Goal: Task Accomplishment & Management: Complete application form

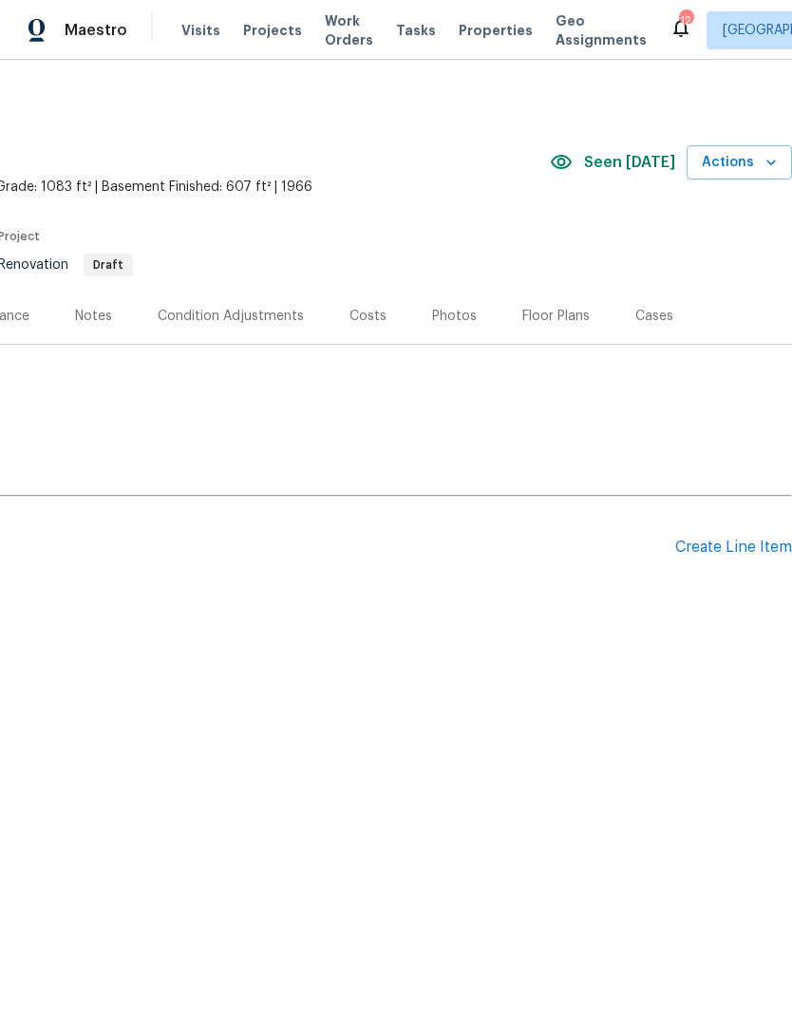
scroll to position [0, 281]
click at [770, 555] on div "Create Line Item" at bounding box center [734, 548] width 117 height 18
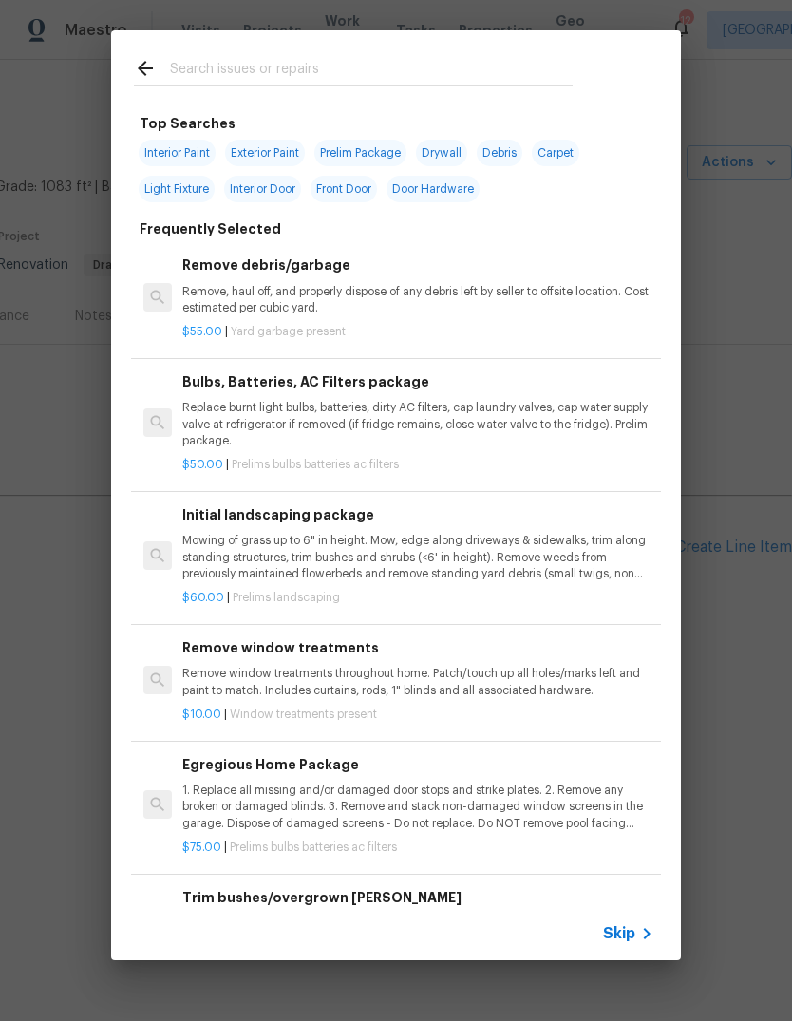
click at [630, 935] on span "Skip" at bounding box center [619, 934] width 32 height 19
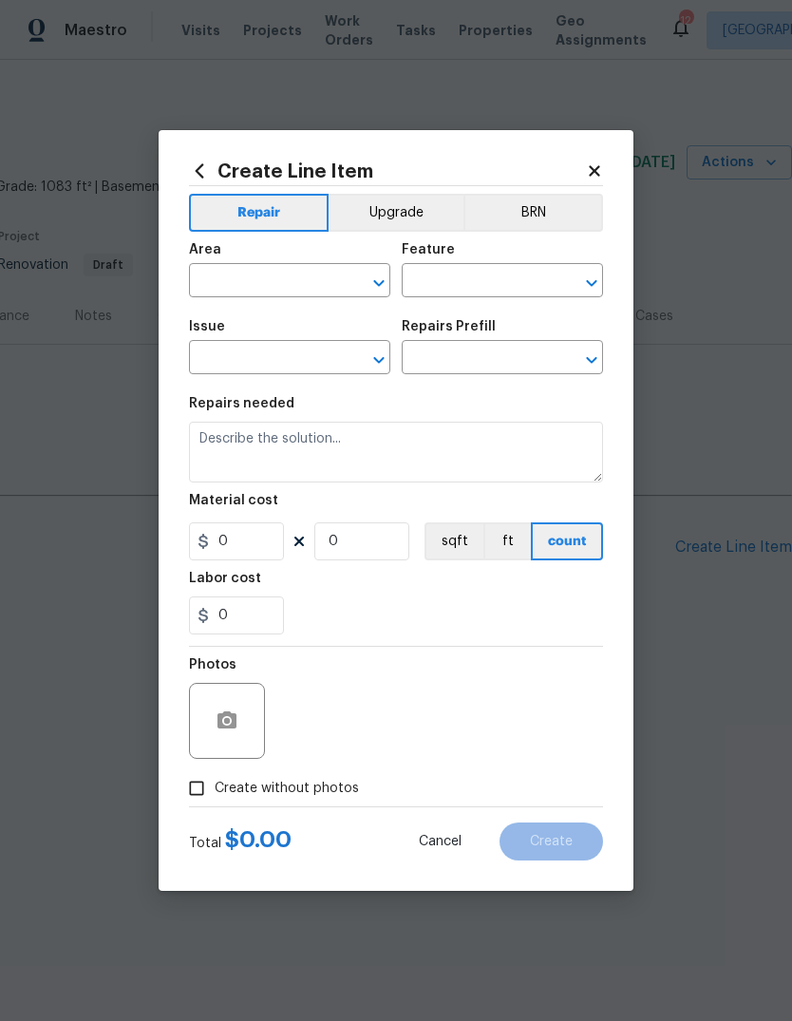
click at [302, 296] on input "text" at bounding box center [263, 282] width 148 height 29
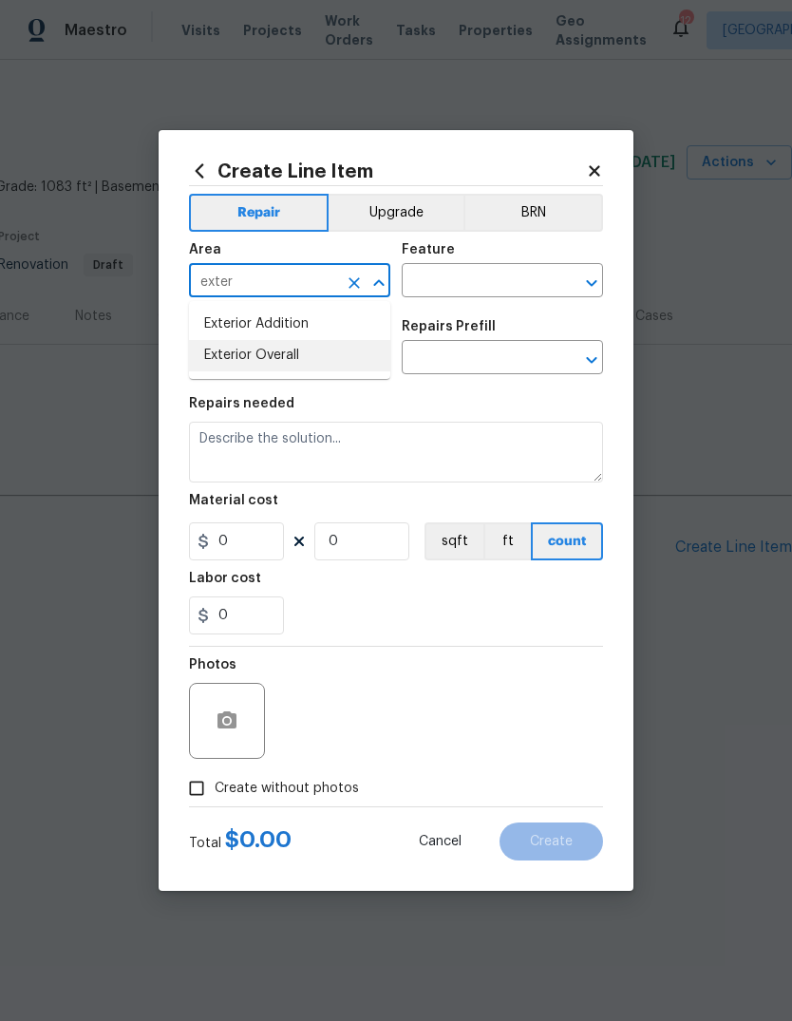
click at [377, 368] on li "Exterior Overall" at bounding box center [289, 355] width 201 height 31
type input "Exterior Overall"
click at [537, 296] on input "text" at bounding box center [476, 282] width 148 height 29
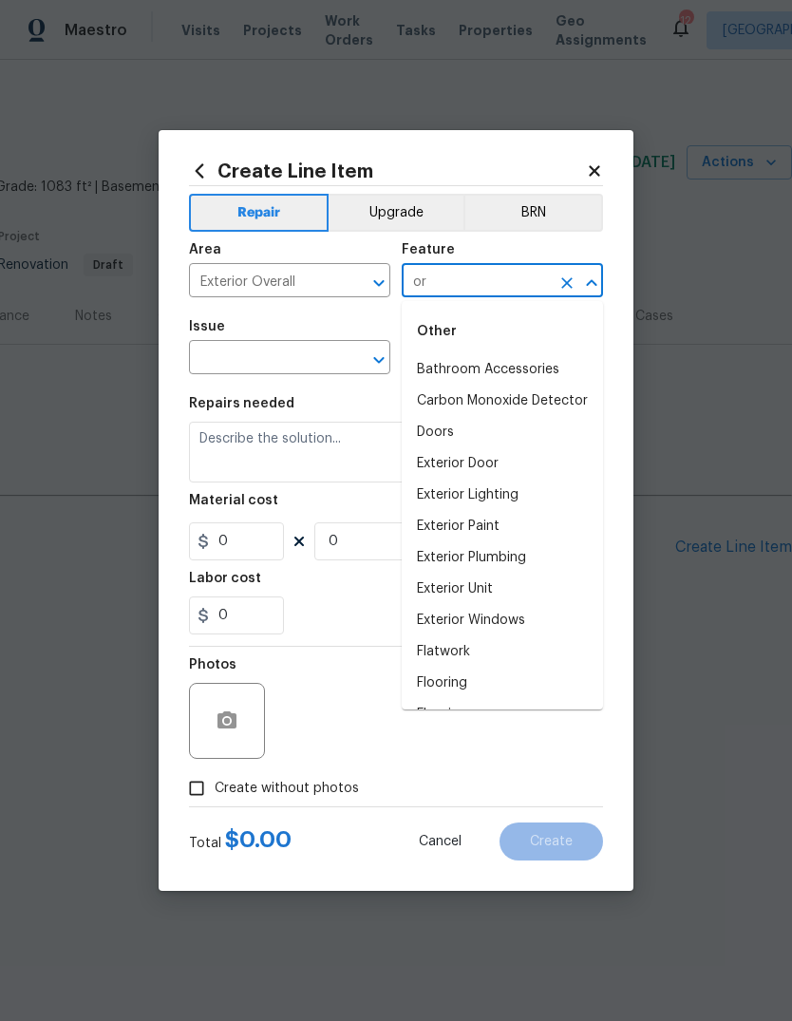
type input "o"
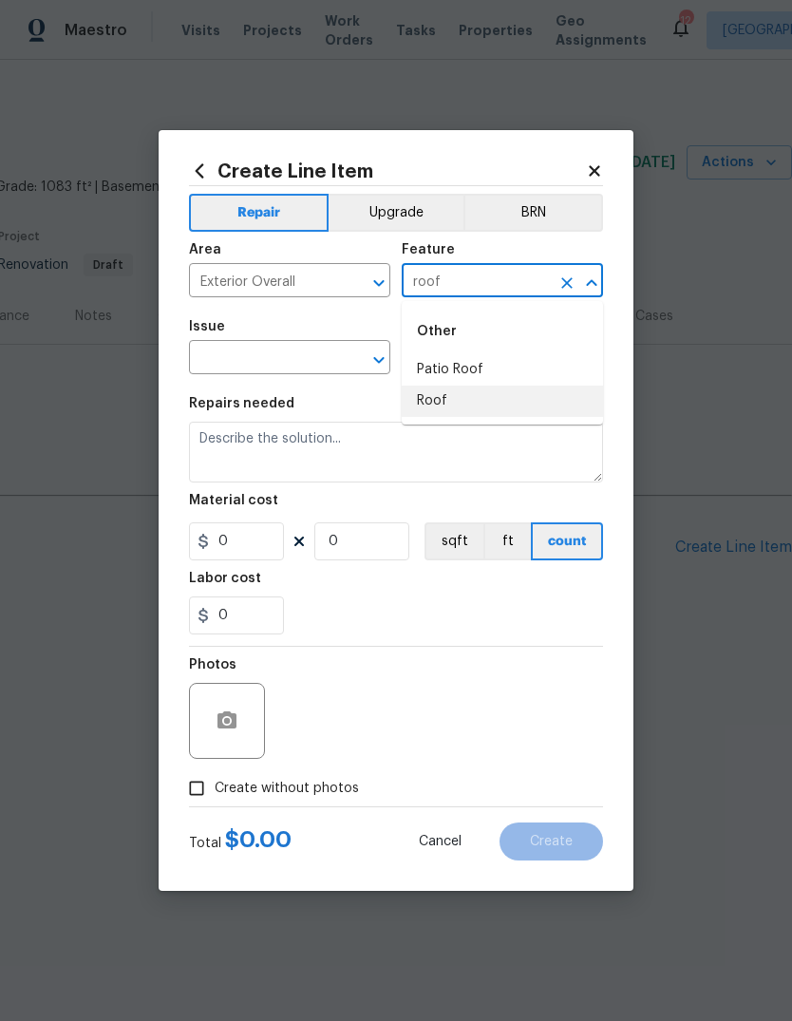
click at [533, 414] on li "Roof" at bounding box center [502, 401] width 201 height 31
type input "Roof"
click at [321, 366] on input "text" at bounding box center [263, 359] width 148 height 29
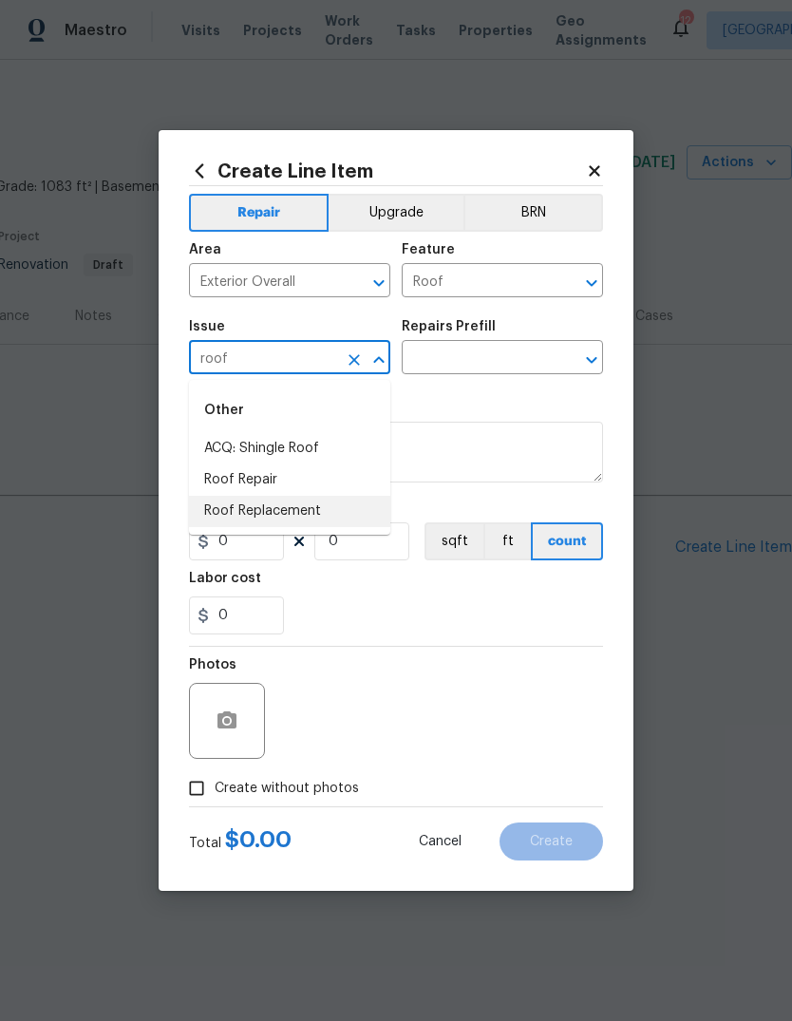
click at [350, 515] on li "Roof Replacement" at bounding box center [289, 511] width 201 height 31
type input "Roof Replacement"
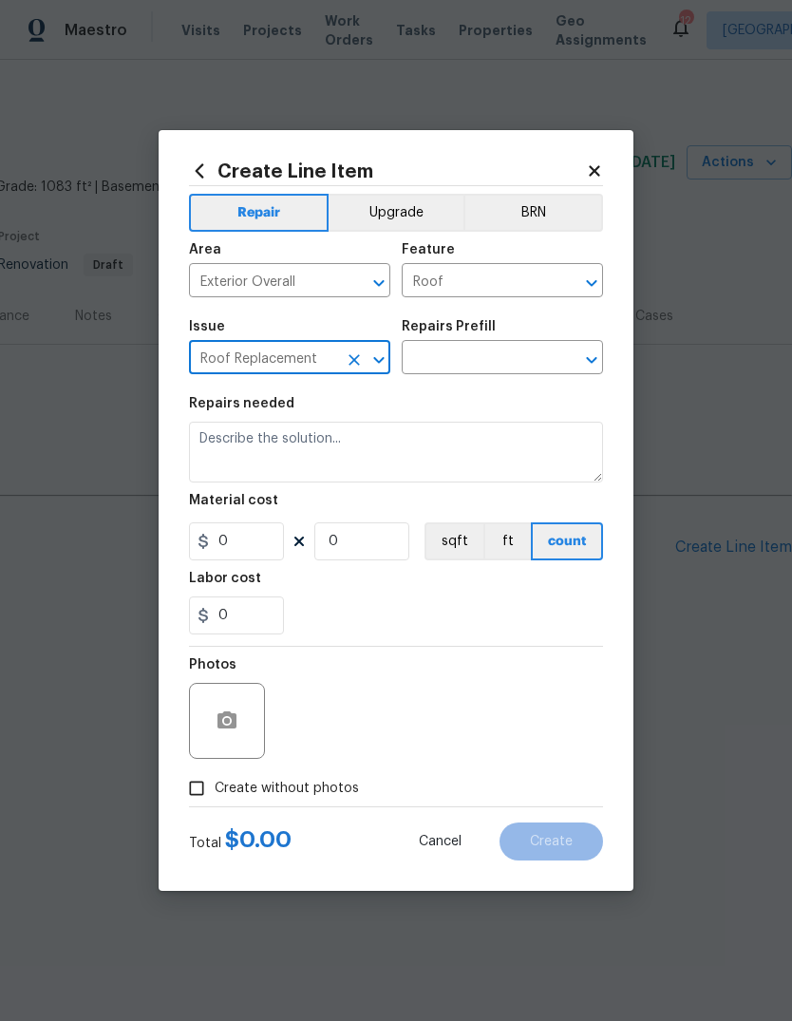
click at [528, 363] on input "text" at bounding box center [476, 359] width 148 height 29
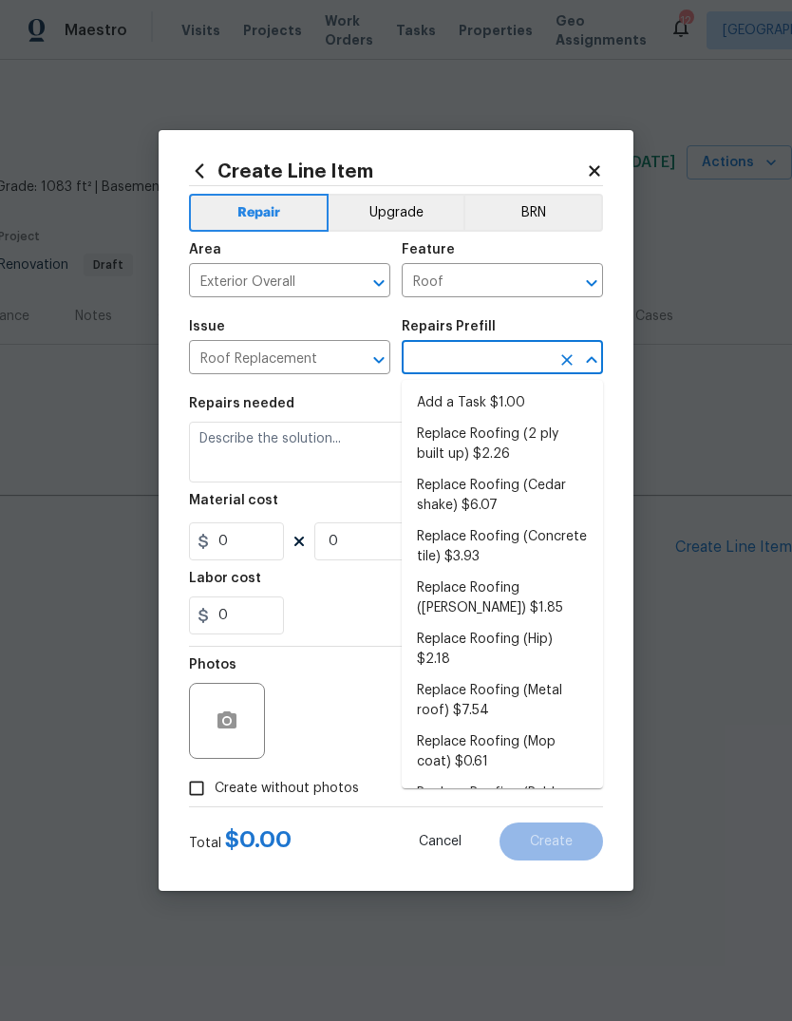
click at [544, 407] on li "Add a Task $1.00" at bounding box center [502, 403] width 201 height 31
type input "Add a Task $1.00"
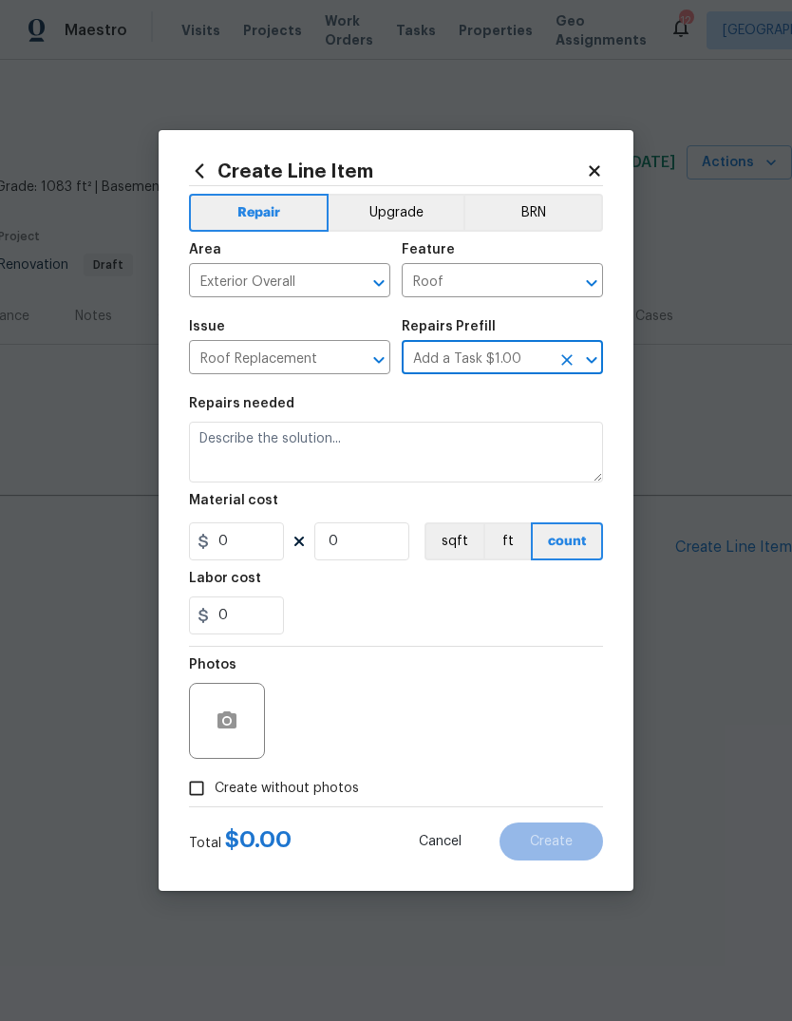
type input "Eaves and Trim"
type textarea "HPM to detail"
type input "1"
type input "Add a Task $1.00"
type input "1"
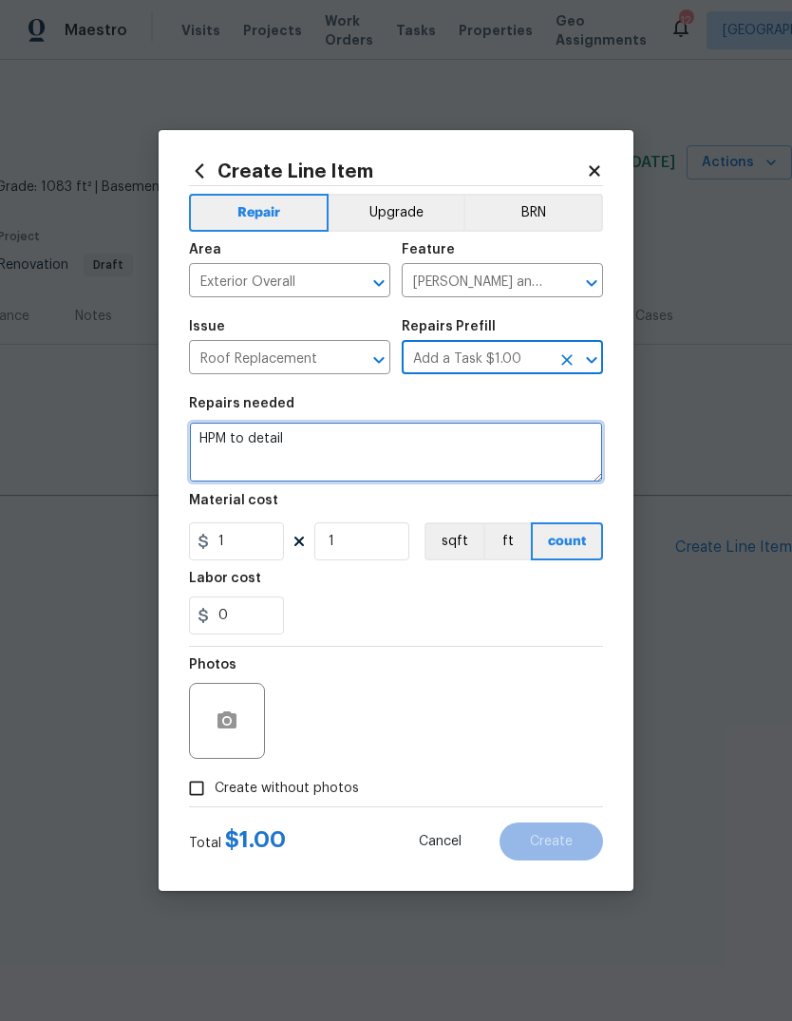
click at [498, 455] on textarea "HPM to detail" at bounding box center [396, 452] width 414 height 61
type textarea "H"
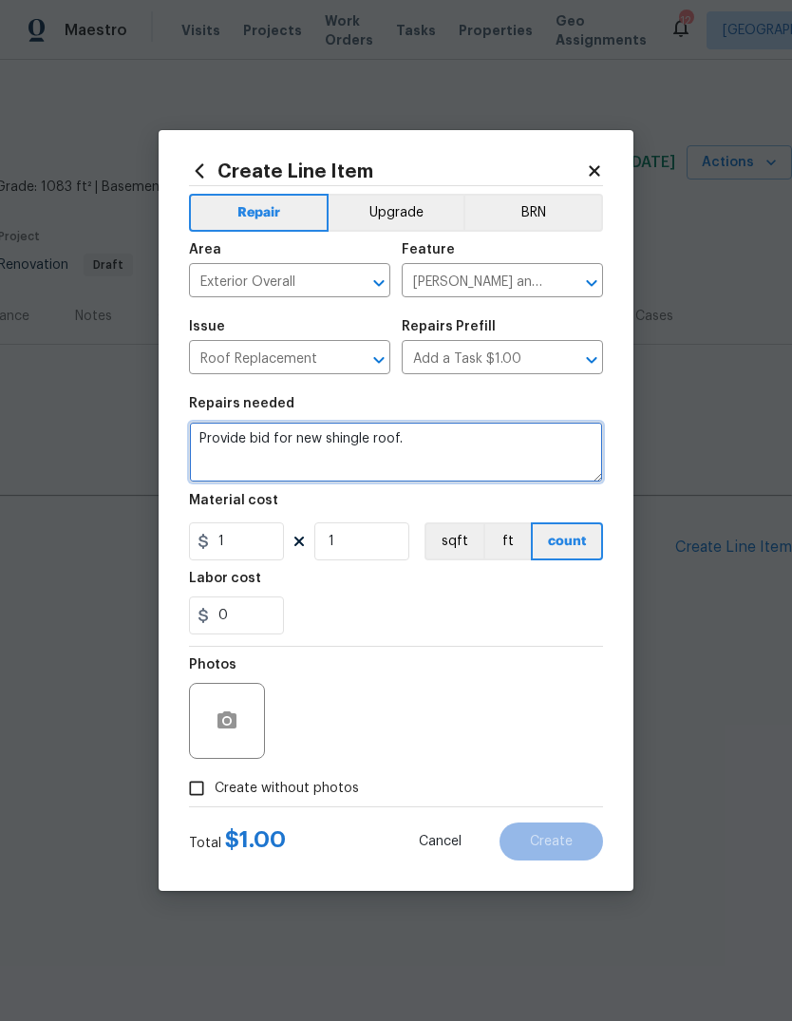
type textarea "Provide bid for new shingle roof."
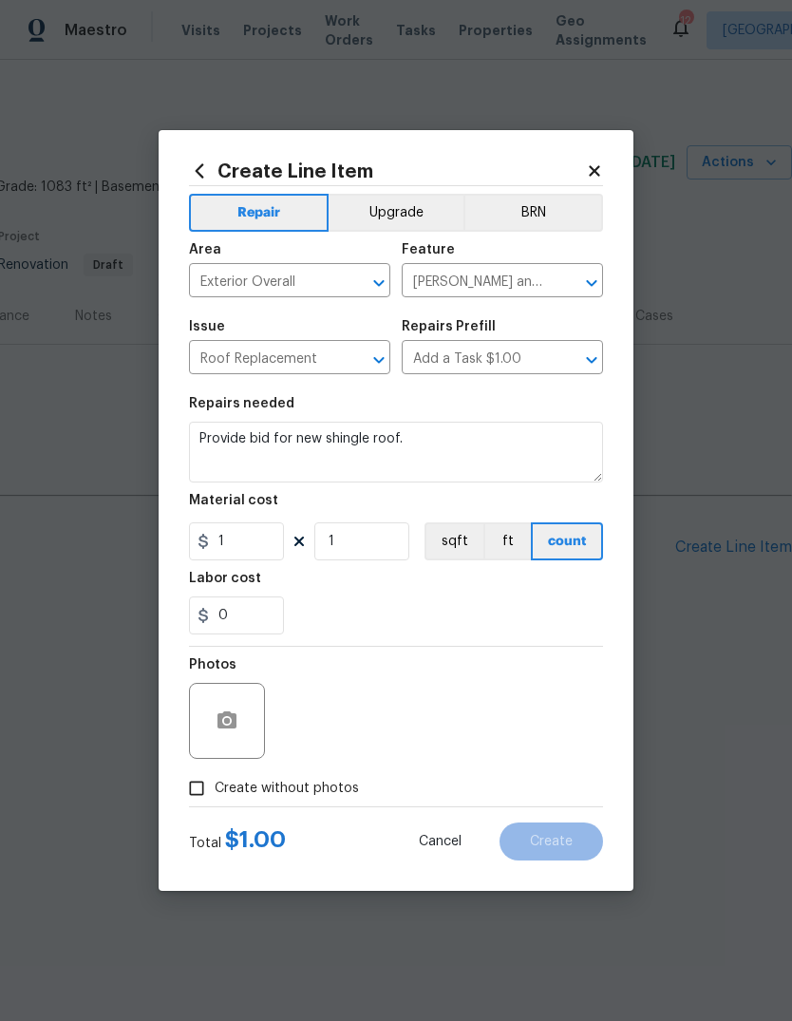
click at [455, 620] on div "0" at bounding box center [396, 616] width 414 height 38
click at [282, 538] on input "1" at bounding box center [236, 542] width 95 height 38
click at [580, 608] on div "0" at bounding box center [396, 616] width 414 height 38
type input "150"
click at [249, 719] on button "button" at bounding box center [227, 721] width 46 height 46
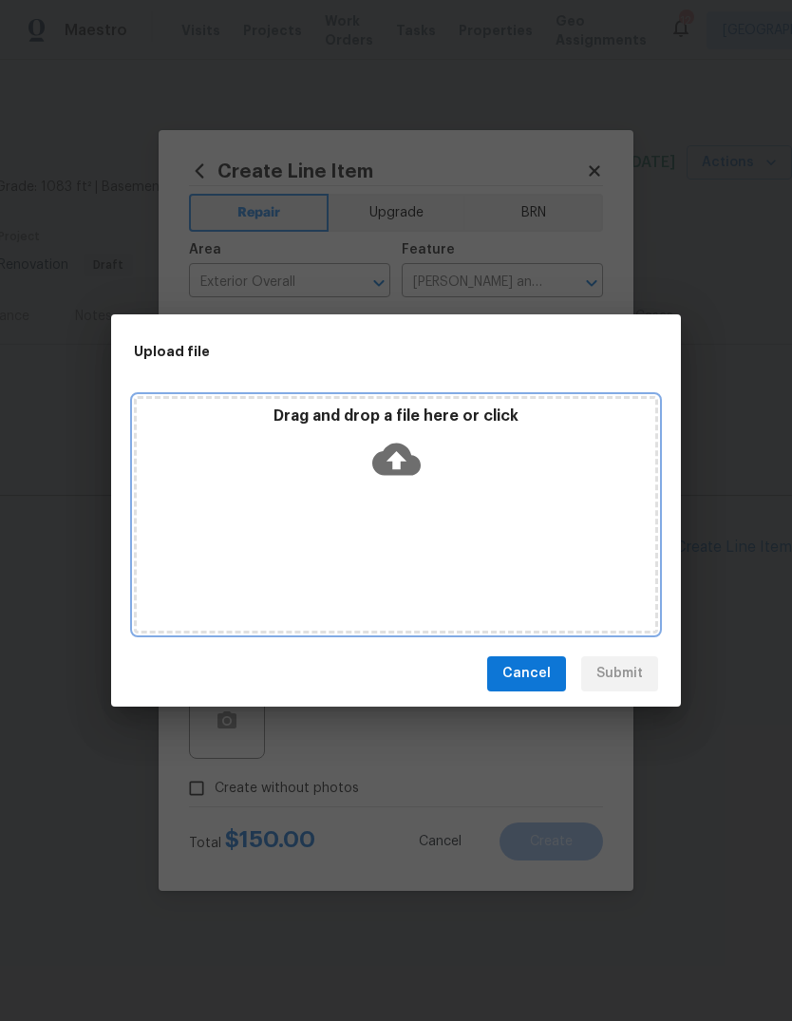
click at [410, 467] on icon at bounding box center [396, 459] width 48 height 32
click at [403, 462] on icon at bounding box center [396, 459] width 48 height 32
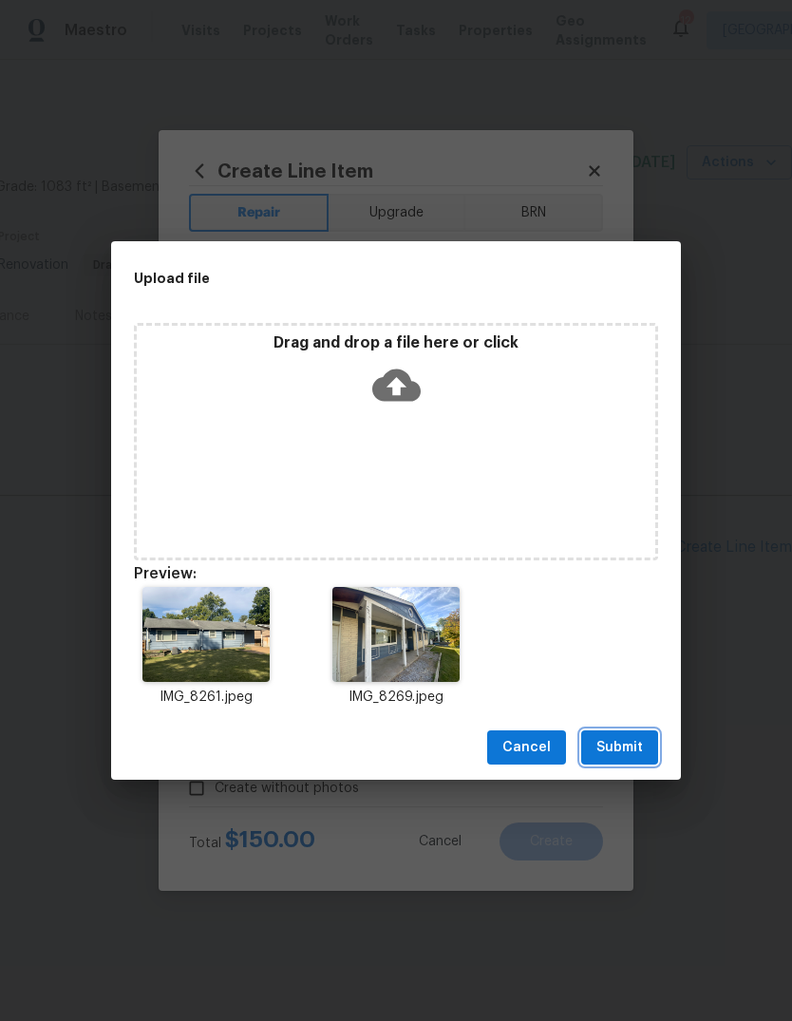
click at [639, 752] on span "Submit" at bounding box center [620, 748] width 47 height 24
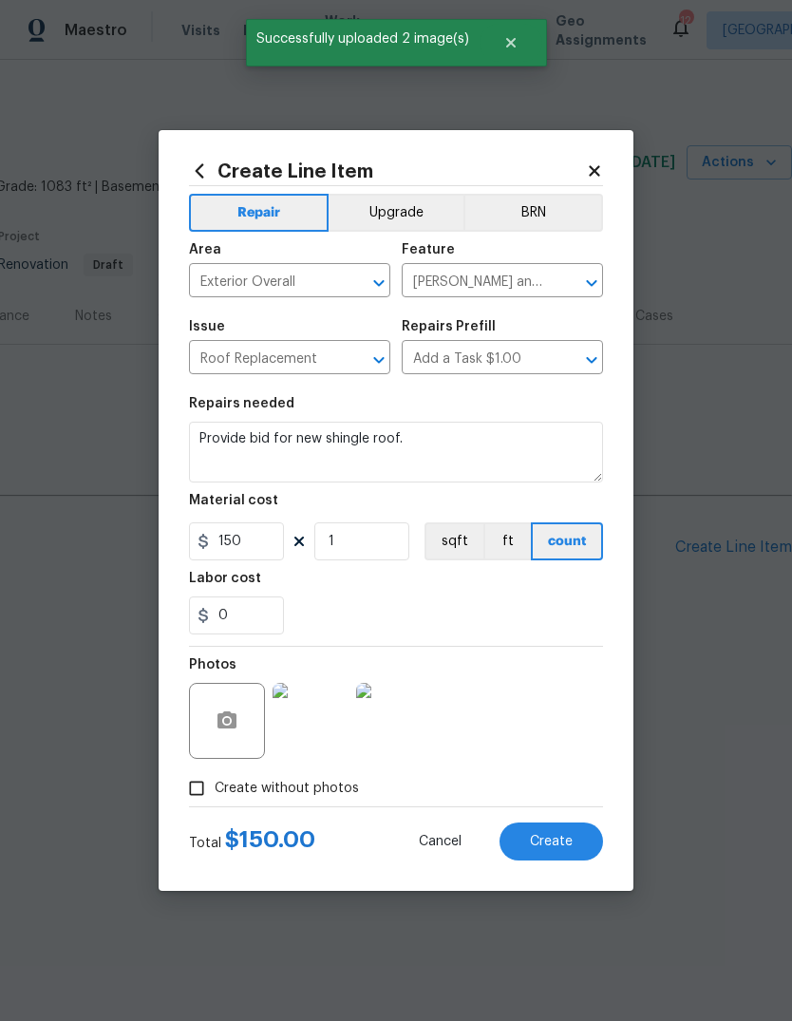
click at [312, 722] on img at bounding box center [311, 721] width 76 height 76
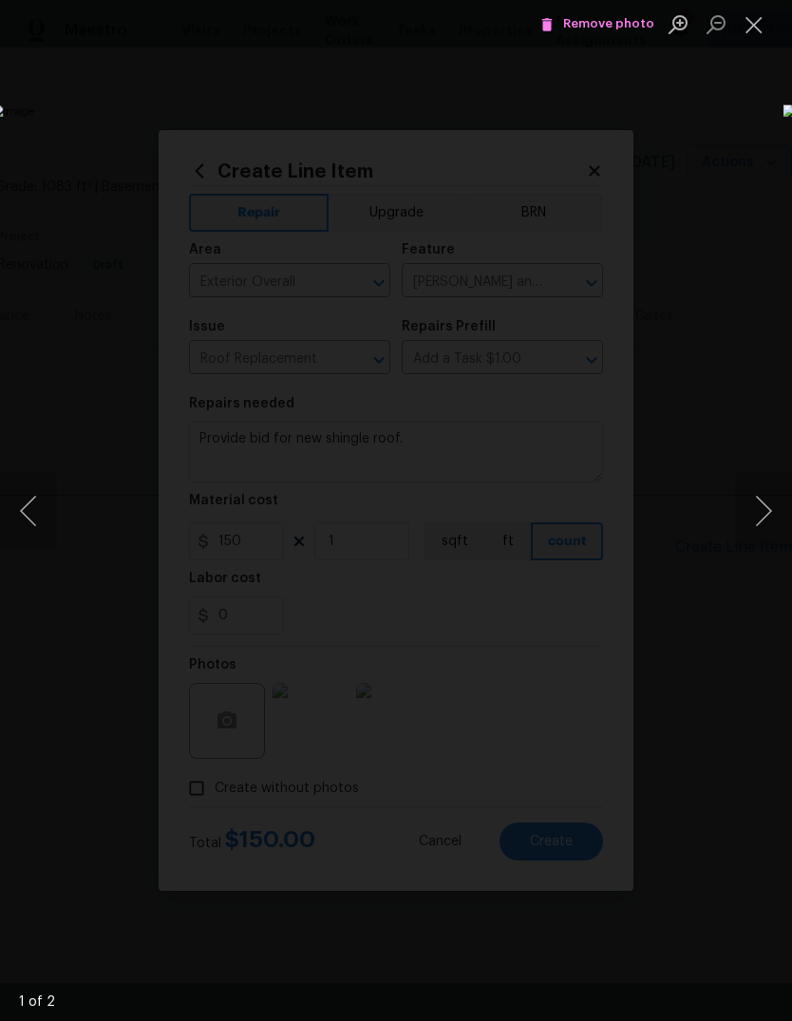
click at [762, 513] on button "Next image" at bounding box center [763, 511] width 57 height 76
click at [33, 500] on button "Previous image" at bounding box center [28, 511] width 57 height 76
click at [754, 34] on button "Close lightbox" at bounding box center [754, 24] width 38 height 33
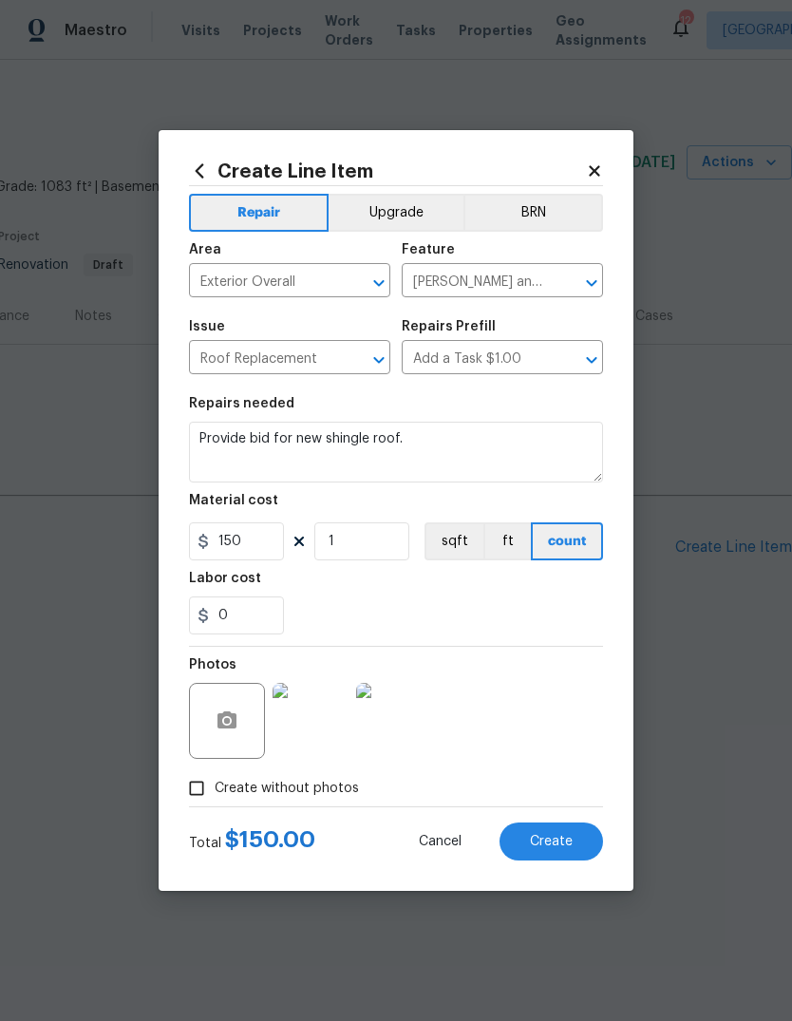
click at [576, 857] on button "Create" at bounding box center [552, 842] width 104 height 38
type input "0"
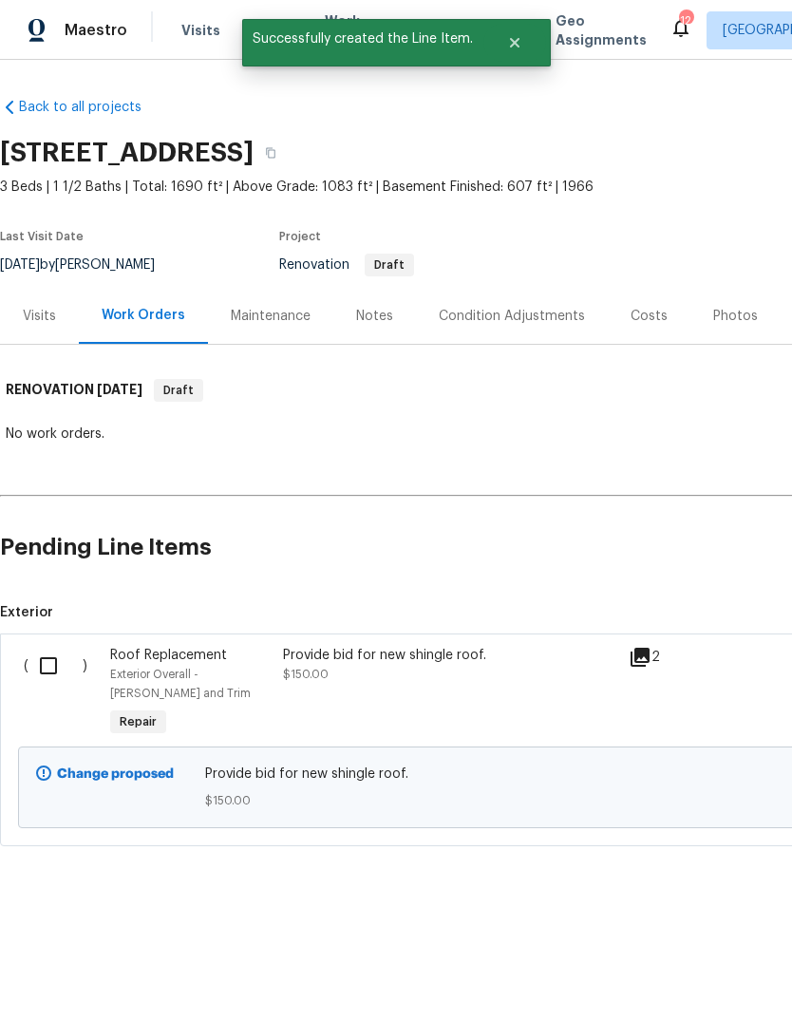
scroll to position [0, 0]
click at [57, 675] on input "checkbox" at bounding box center [56, 666] width 54 height 40
checkbox input "true"
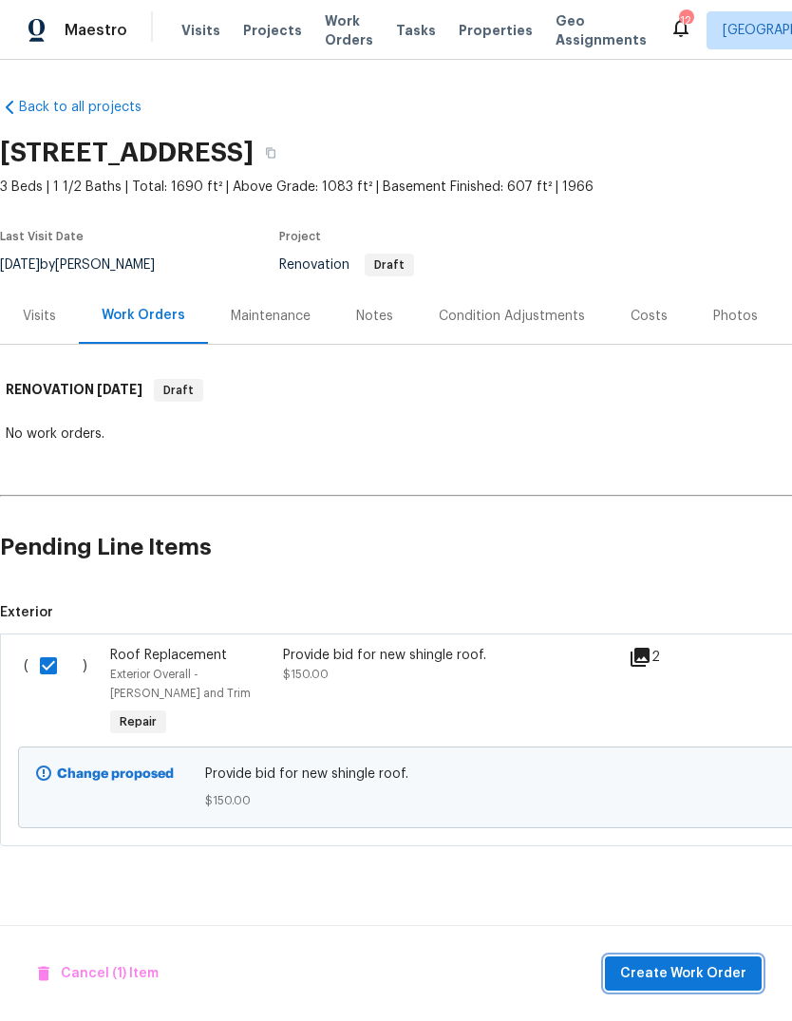
click at [717, 974] on span "Create Work Order" at bounding box center [683, 975] width 126 height 24
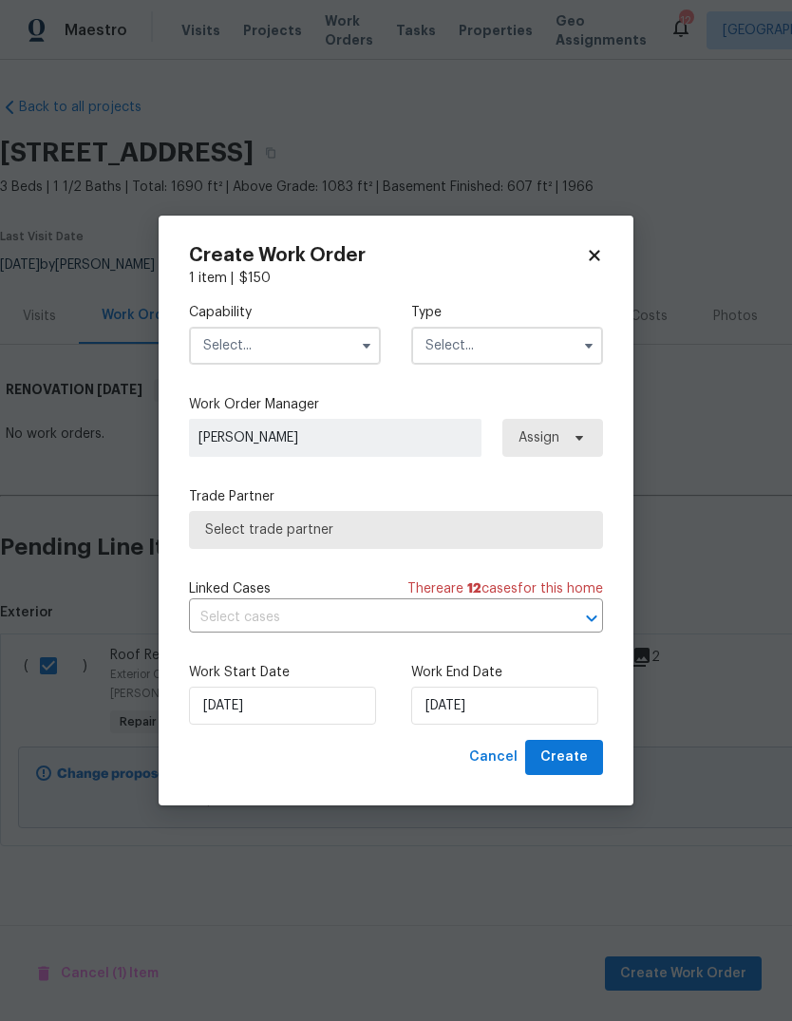
click at [312, 346] on input "text" at bounding box center [285, 346] width 192 height 38
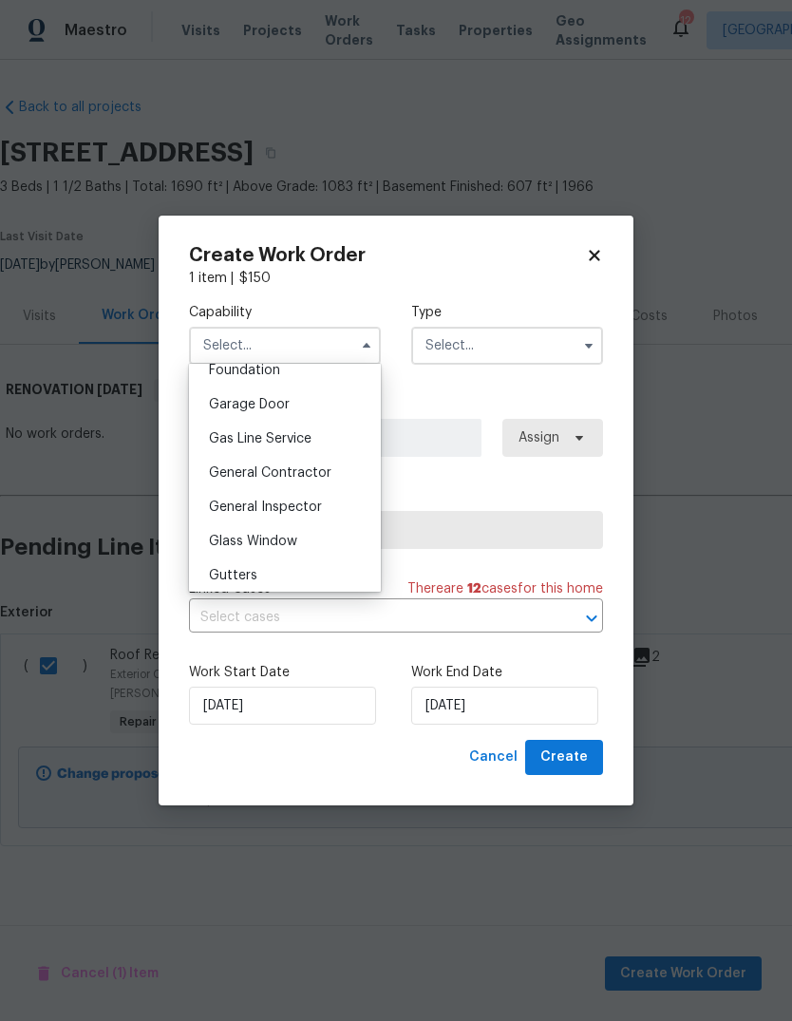
scroll to position [827, 0]
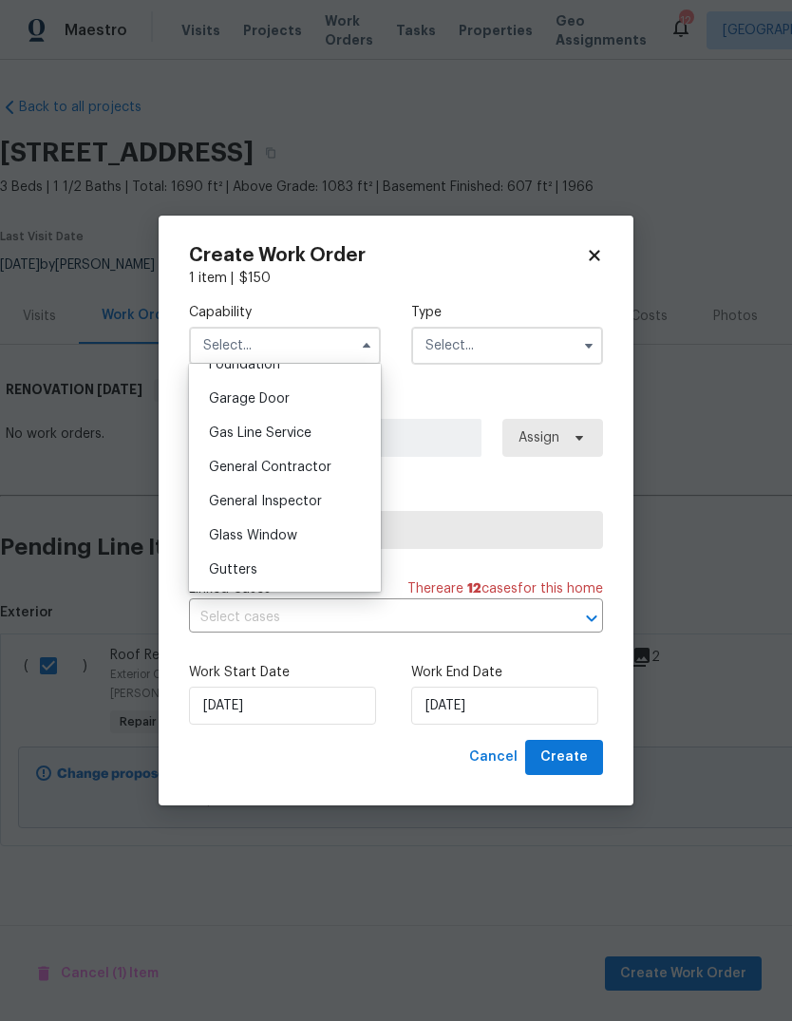
click at [350, 472] on div "General Contractor" at bounding box center [285, 467] width 182 height 34
type input "General Contractor"
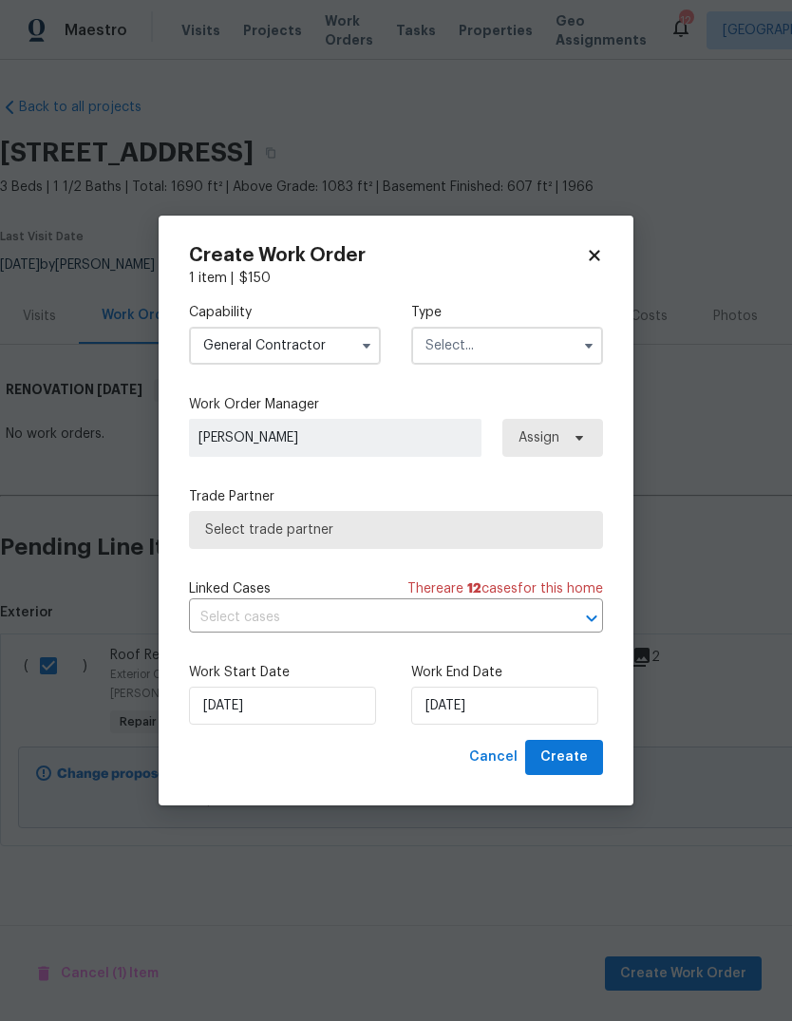
click at [546, 355] on input "text" at bounding box center [507, 346] width 192 height 38
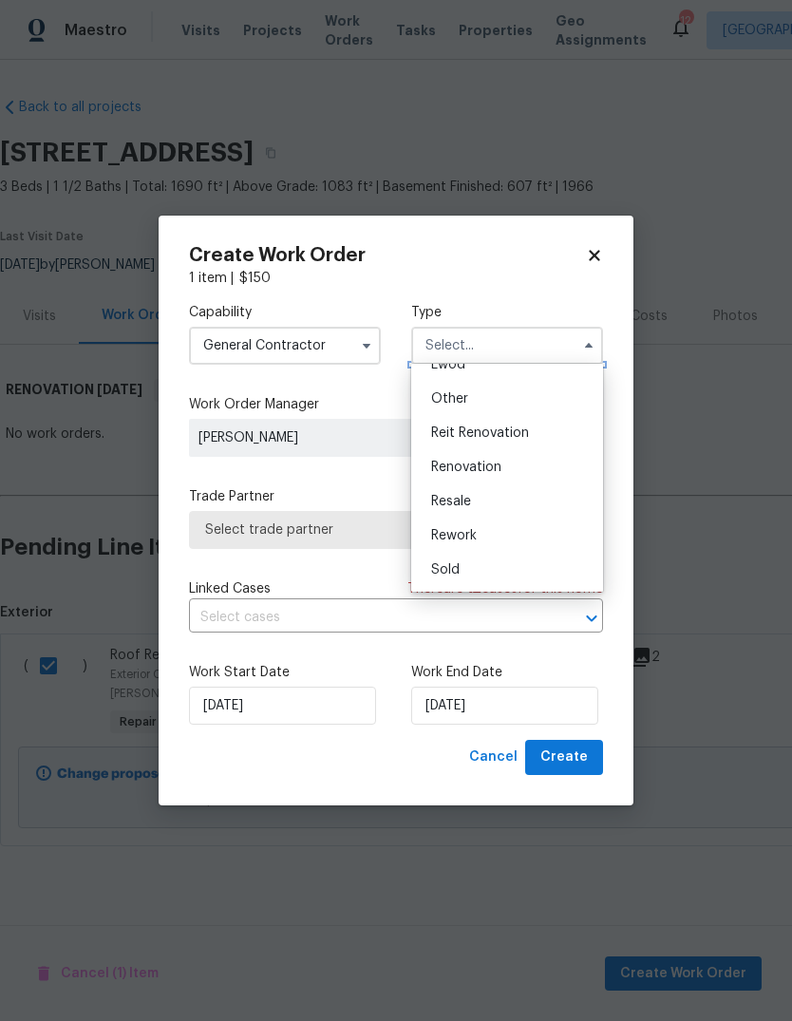
scroll to position [226, 0]
click at [553, 467] on div "Renovation" at bounding box center [507, 467] width 182 height 34
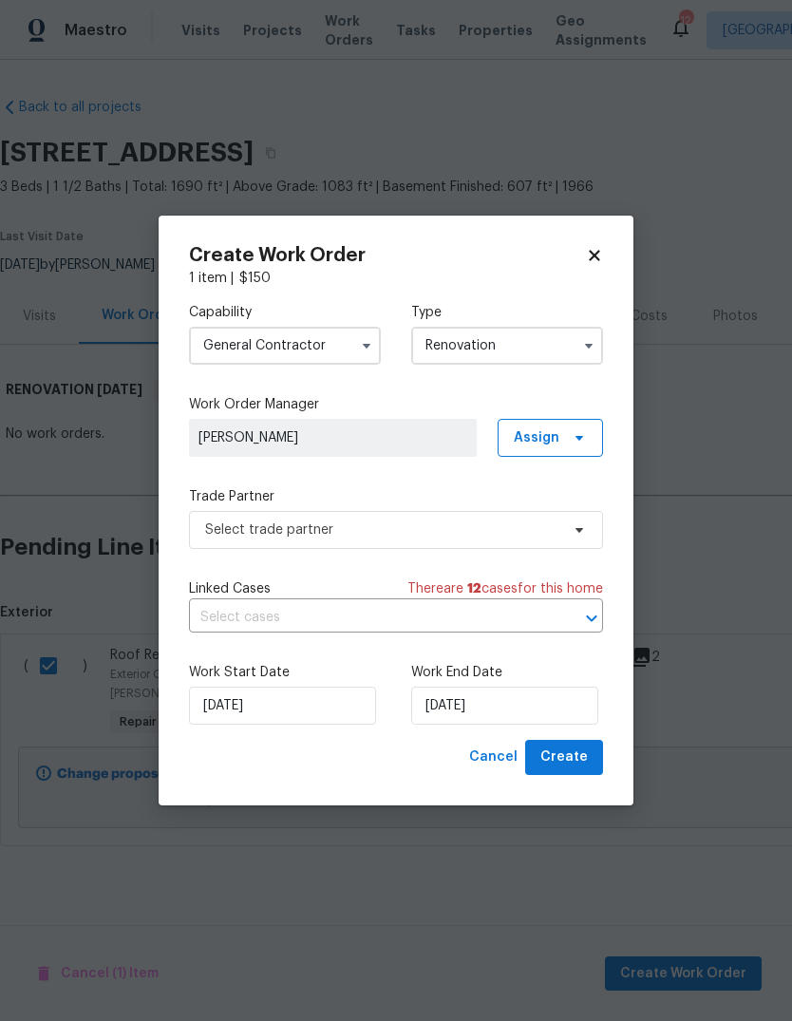
type input "Renovation"
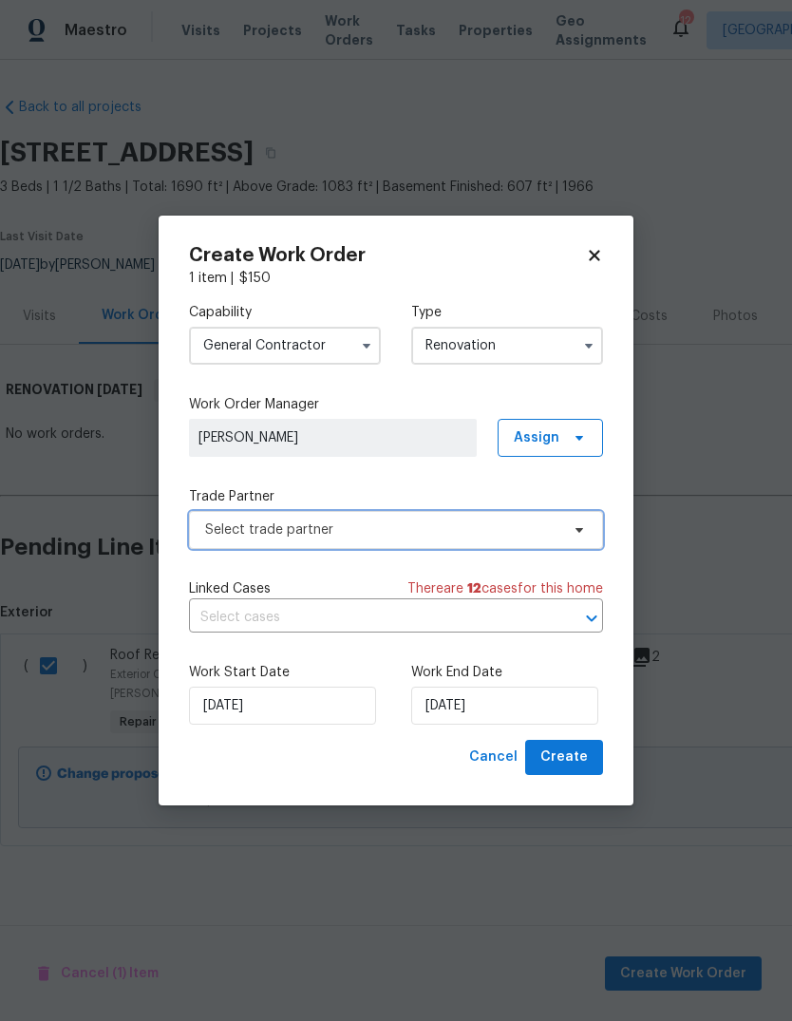
click at [535, 535] on span "Select trade partner" at bounding box center [382, 530] width 354 height 19
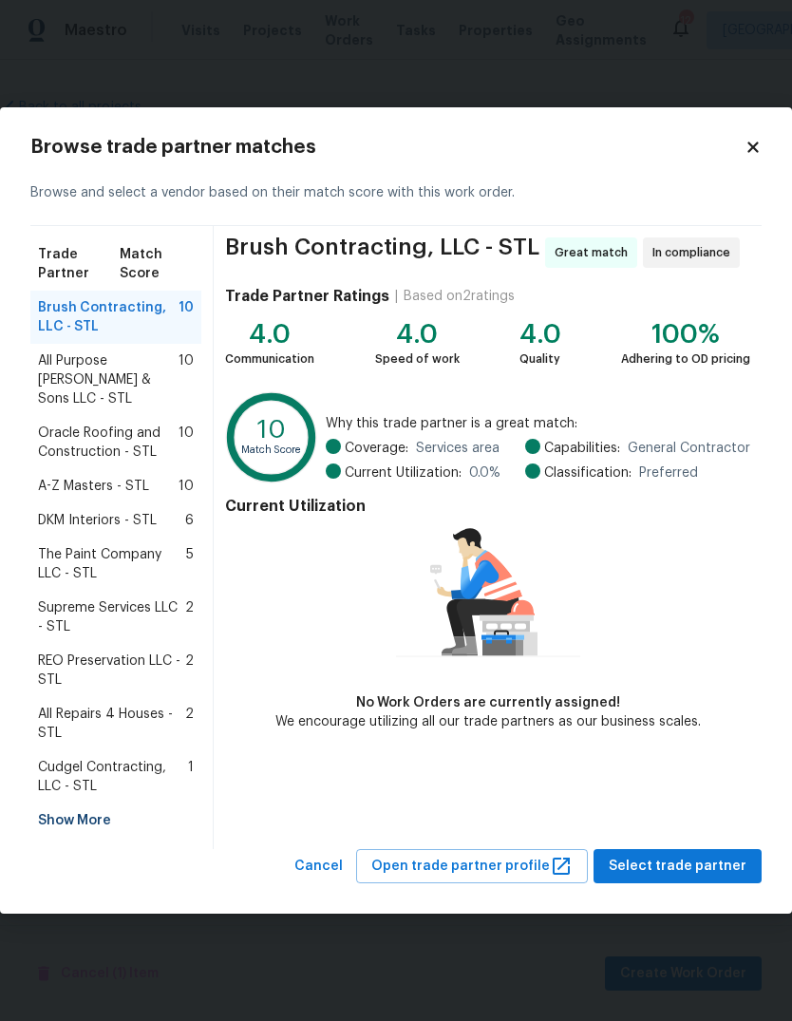
click at [141, 445] on span "Oracle Roofing and Construction - STL" at bounding box center [108, 443] width 141 height 38
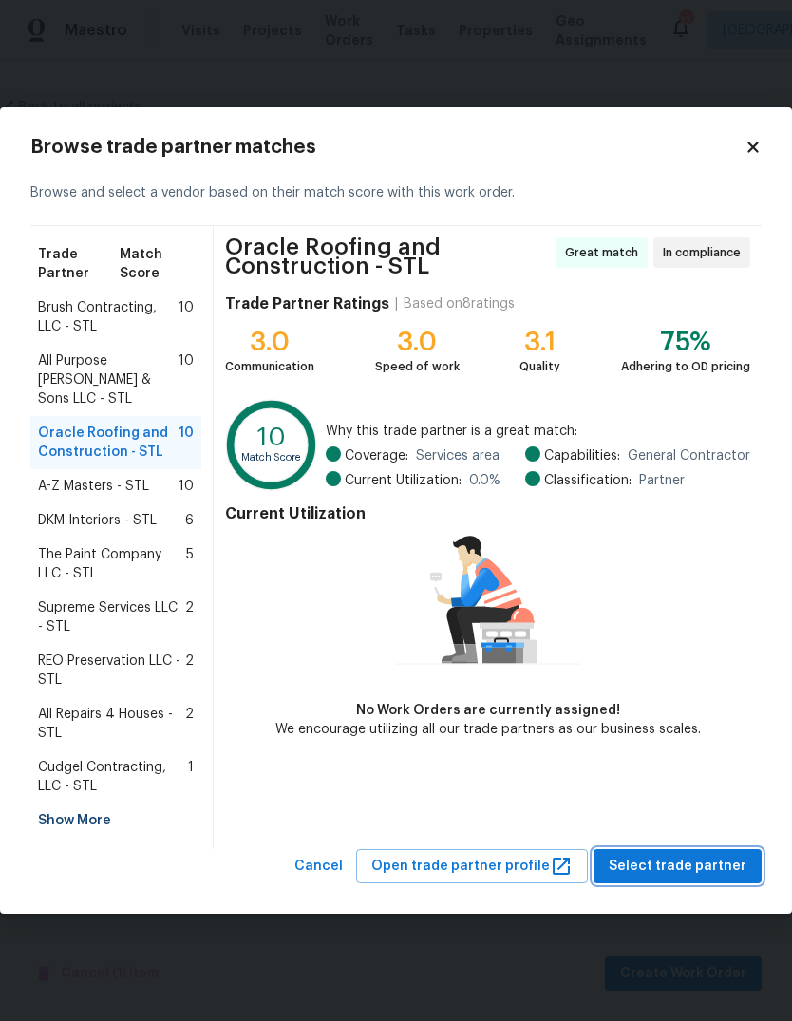
click at [707, 855] on span "Select trade partner" at bounding box center [678, 867] width 138 height 24
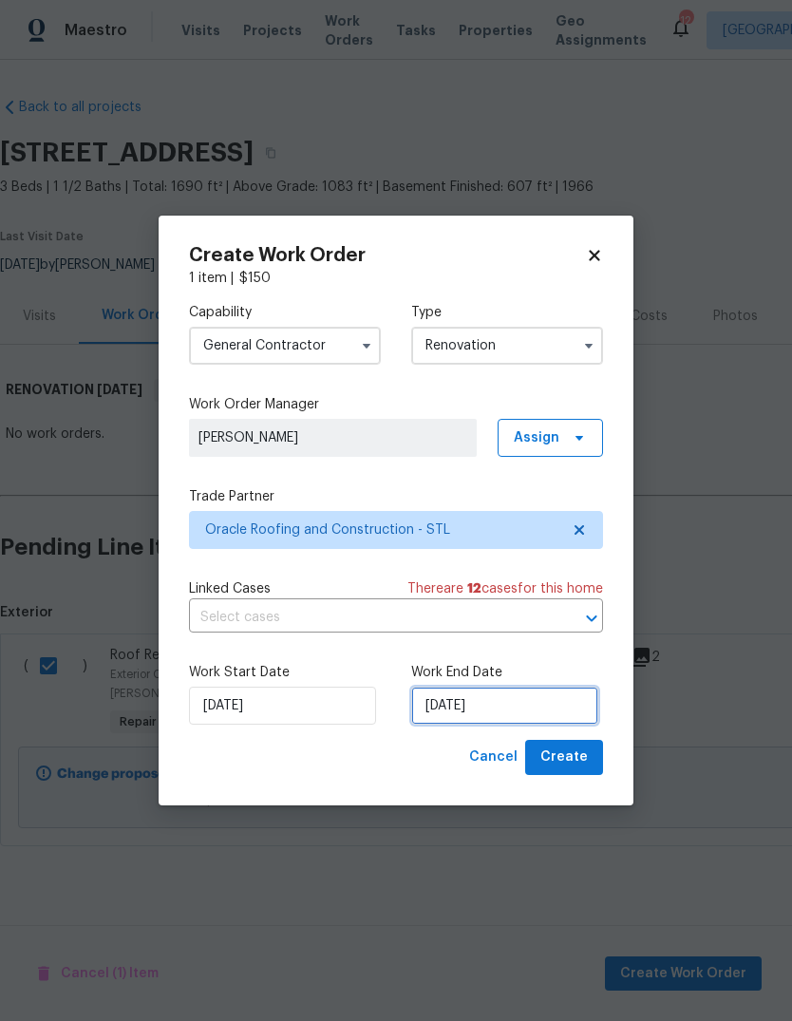
click at [559, 714] on input "10/1/2025" at bounding box center [504, 706] width 187 height 38
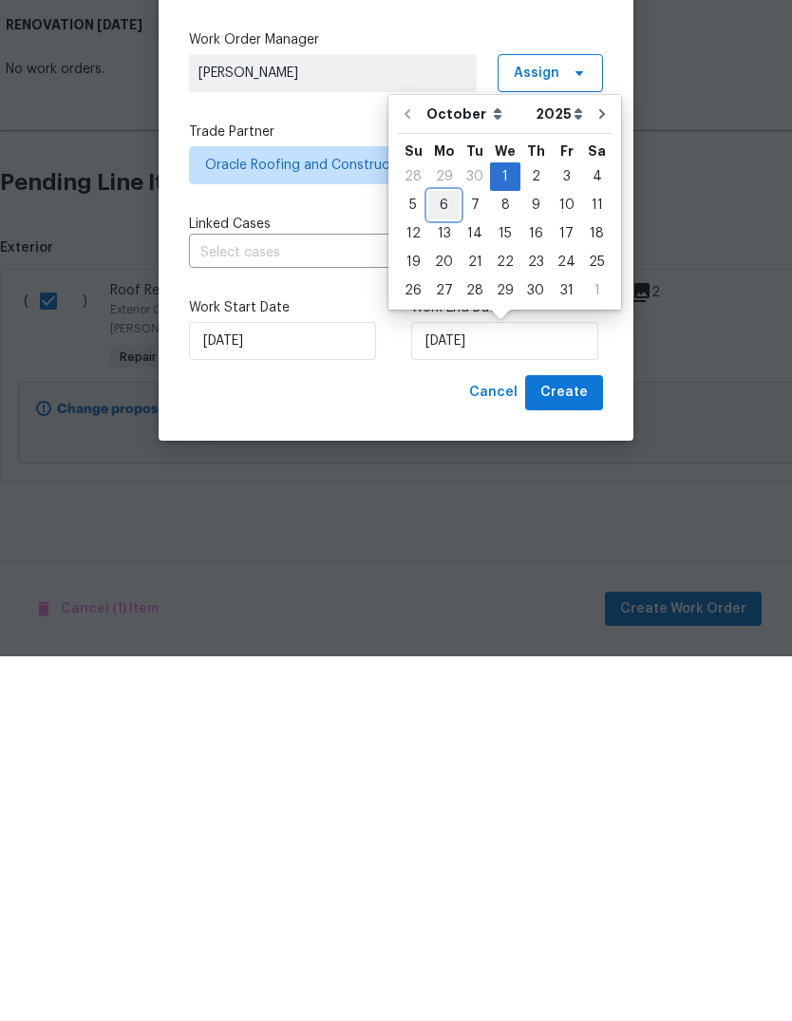
click at [444, 557] on div "6" at bounding box center [444, 570] width 31 height 27
type input "10/6/2025"
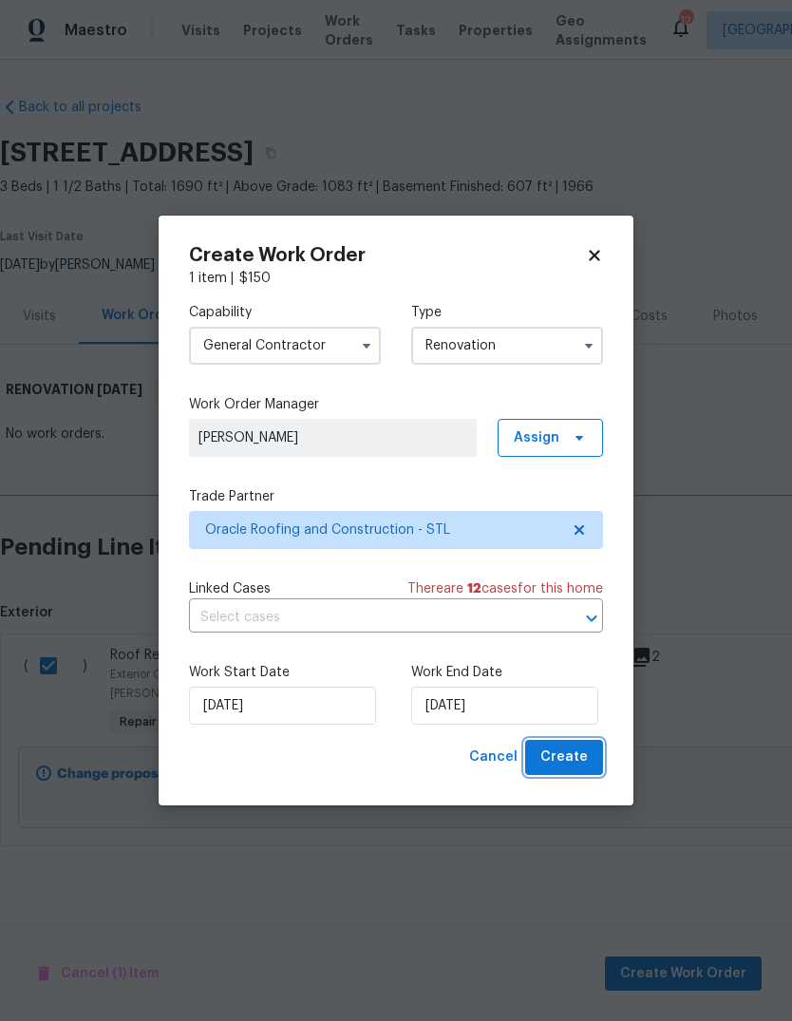
click at [586, 760] on span "Create" at bounding box center [565, 758] width 48 height 24
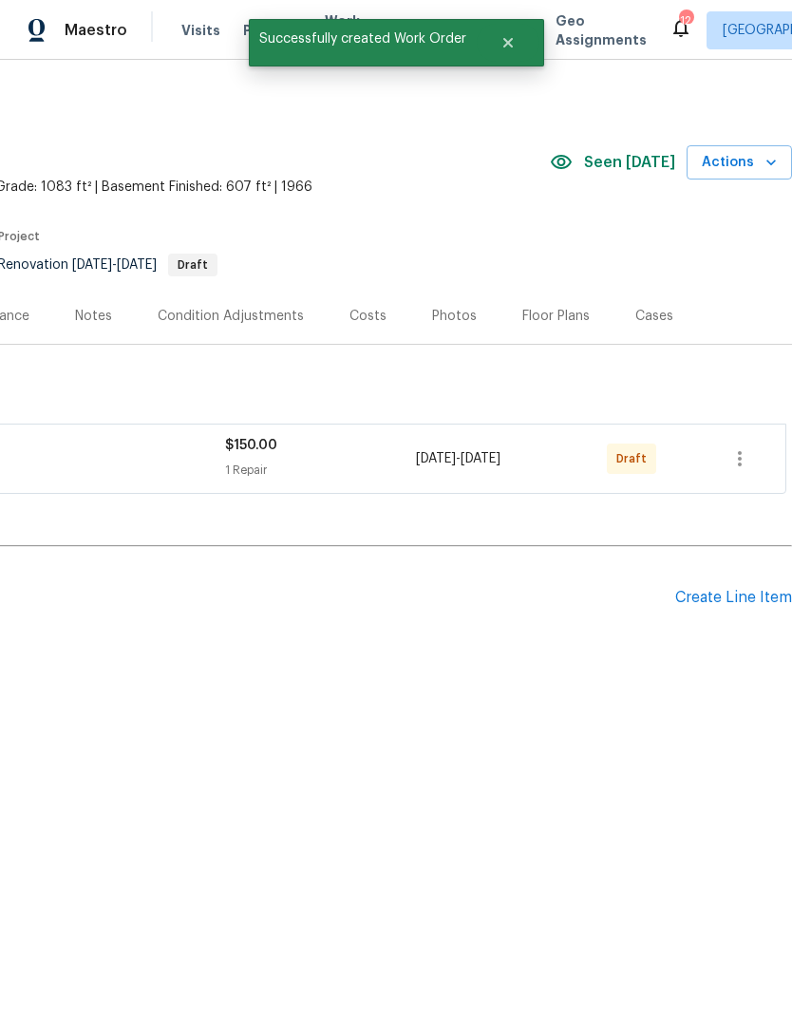
scroll to position [0, 281]
click at [746, 459] on icon "button" at bounding box center [740, 459] width 23 height 23
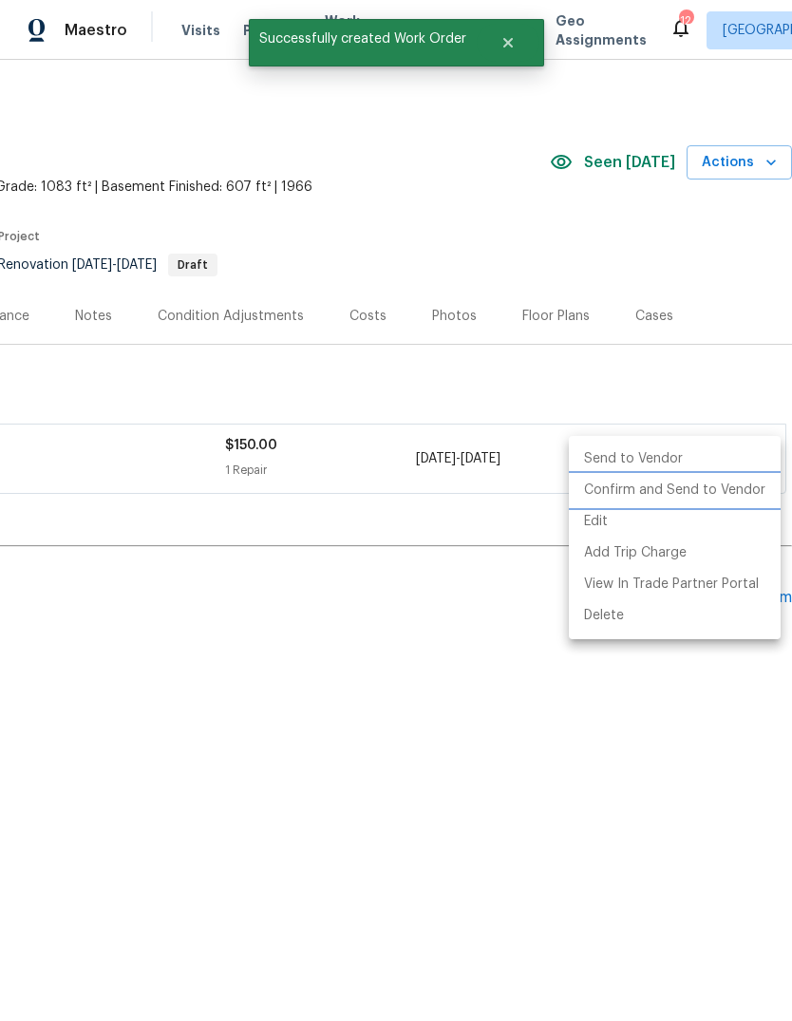
click at [745, 491] on li "Confirm and Send to Vendor" at bounding box center [675, 490] width 212 height 31
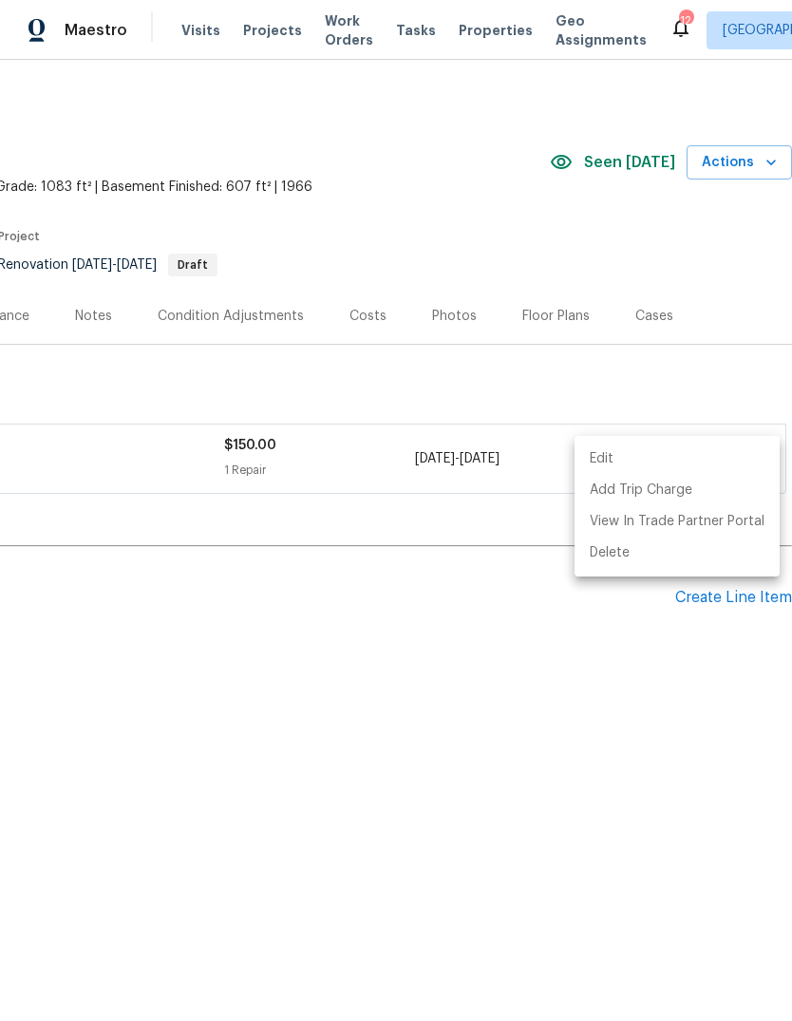
click at [561, 757] on div at bounding box center [396, 510] width 792 height 1021
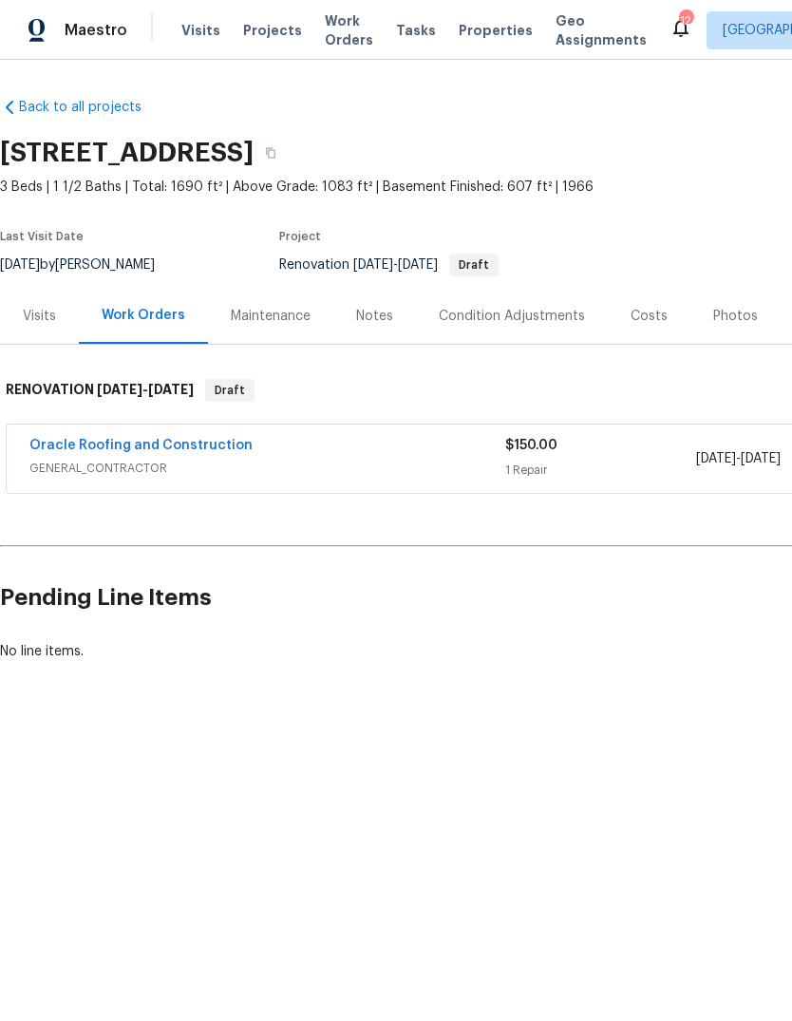
scroll to position [0, 0]
click at [121, 444] on link "Oracle Roofing and Construction" at bounding box center [140, 445] width 223 height 13
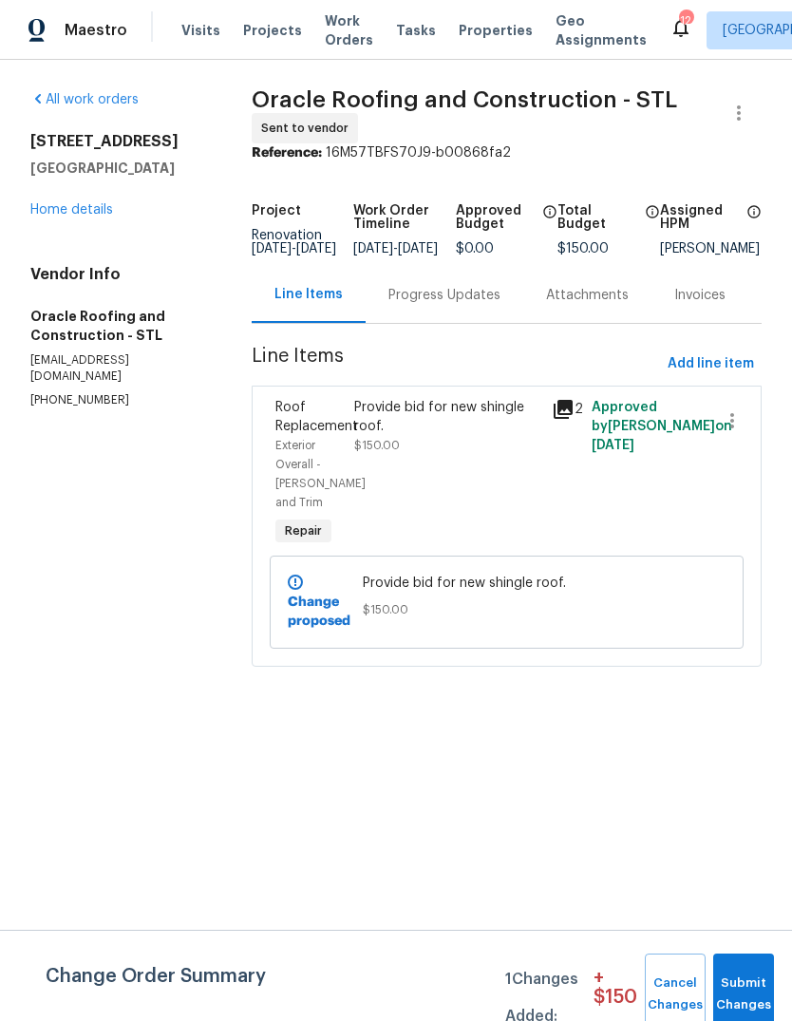
click at [568, 421] on icon at bounding box center [563, 409] width 23 height 23
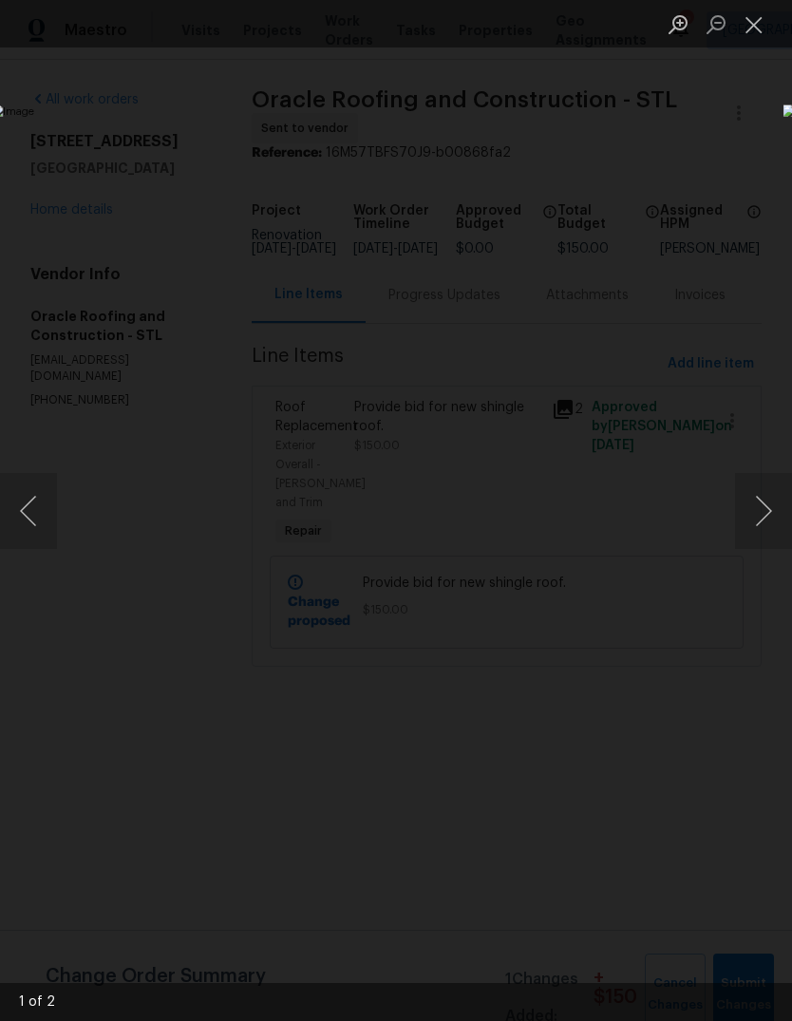
click at [765, 517] on button "Next image" at bounding box center [763, 511] width 57 height 76
click at [756, 32] on button "Close lightbox" at bounding box center [754, 24] width 38 height 33
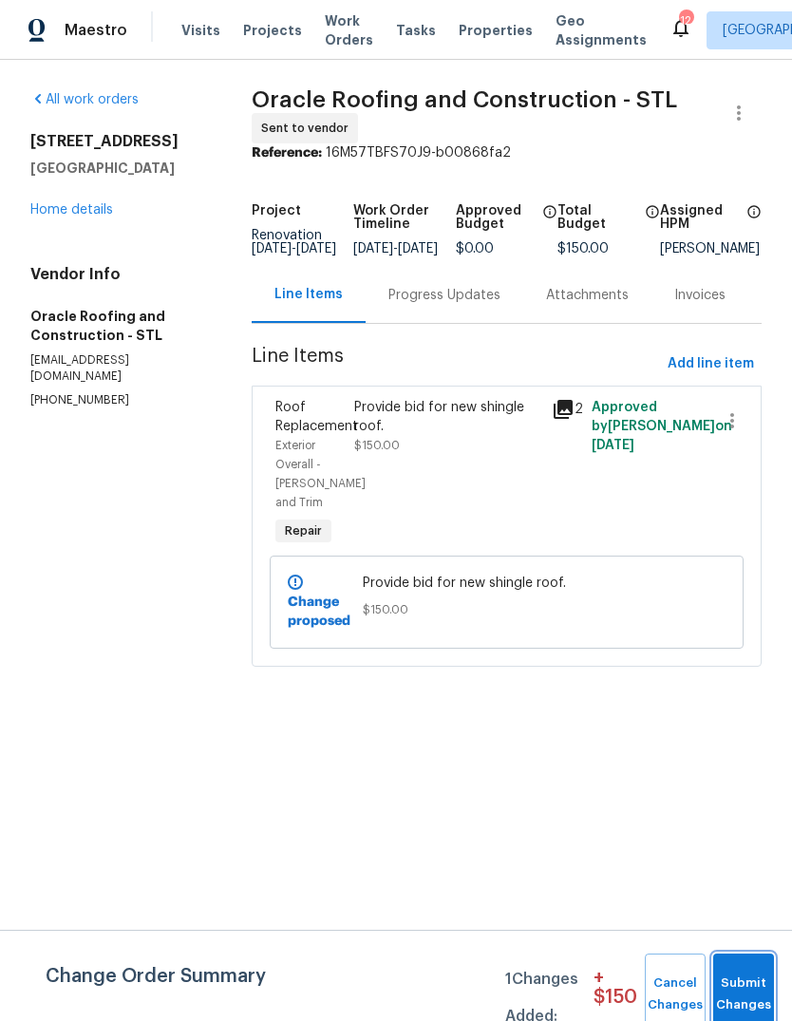
click at [753, 991] on button "Submit Changes" at bounding box center [744, 995] width 61 height 82
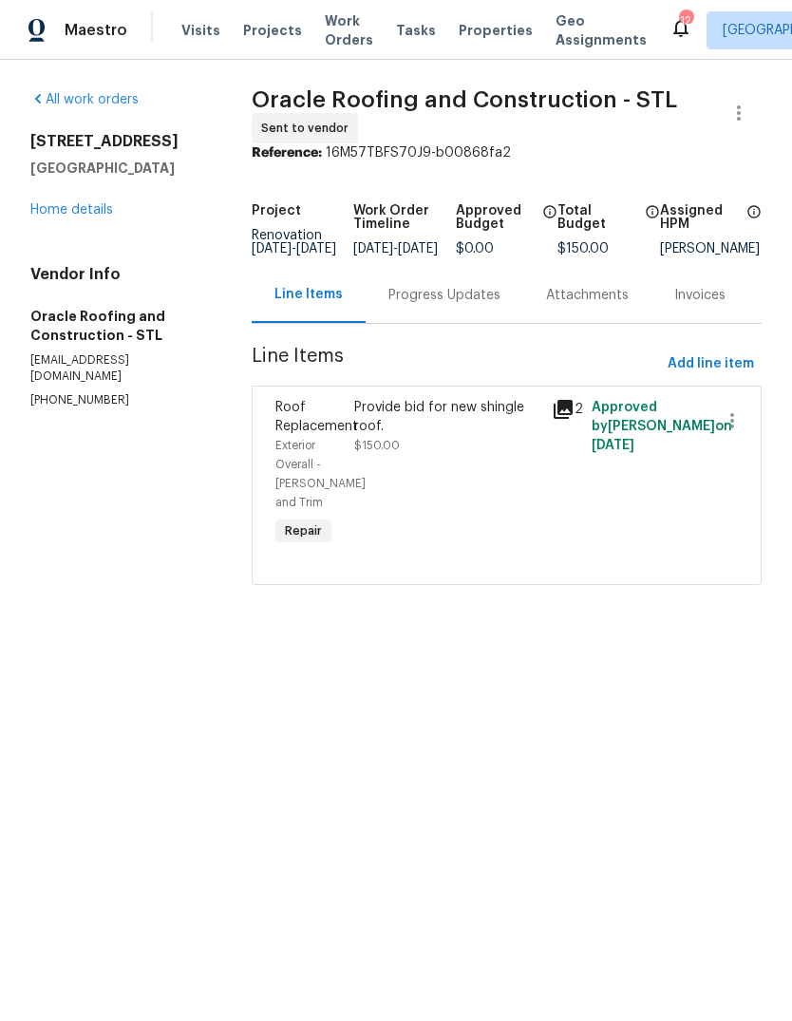
click at [67, 214] on link "Home details" at bounding box center [71, 209] width 83 height 13
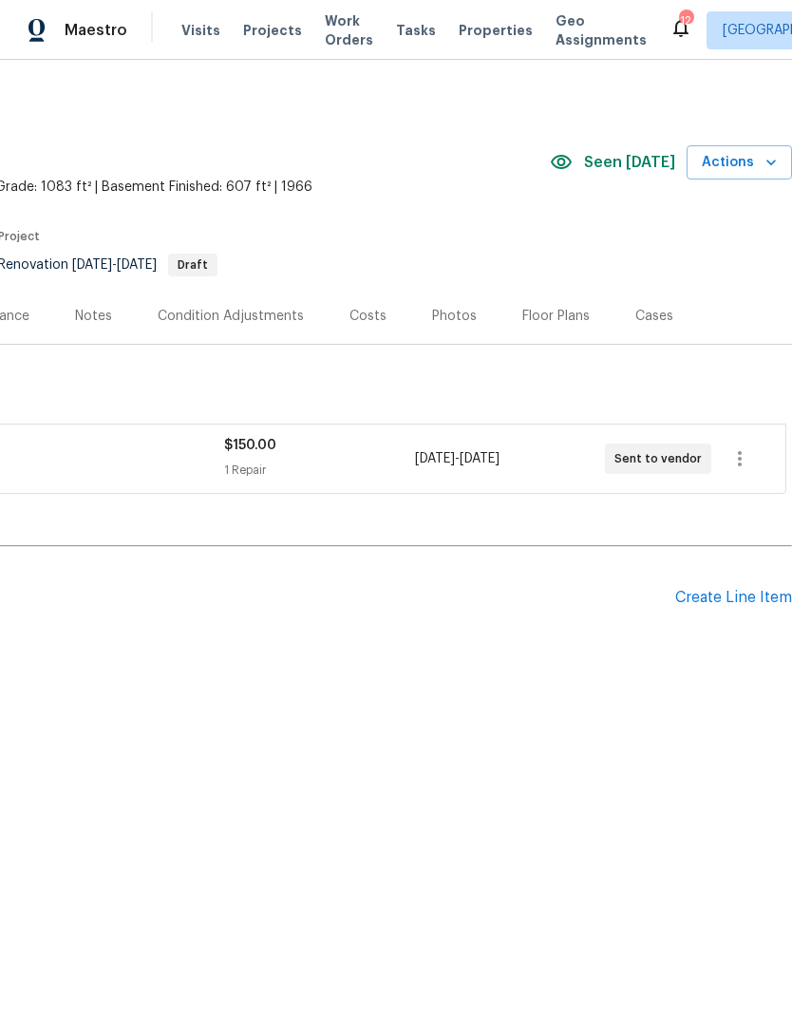
scroll to position [0, 281]
click at [755, 602] on div "Create Line Item" at bounding box center [734, 598] width 117 height 18
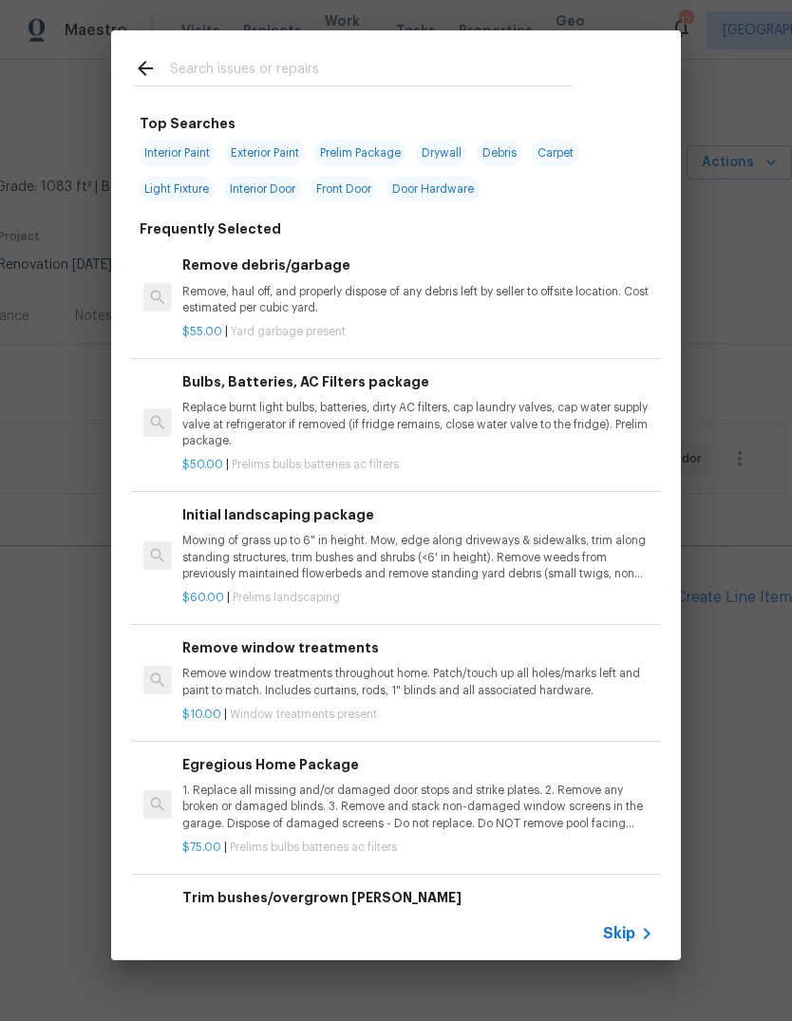
click at [645, 932] on icon at bounding box center [647, 934] width 23 height 23
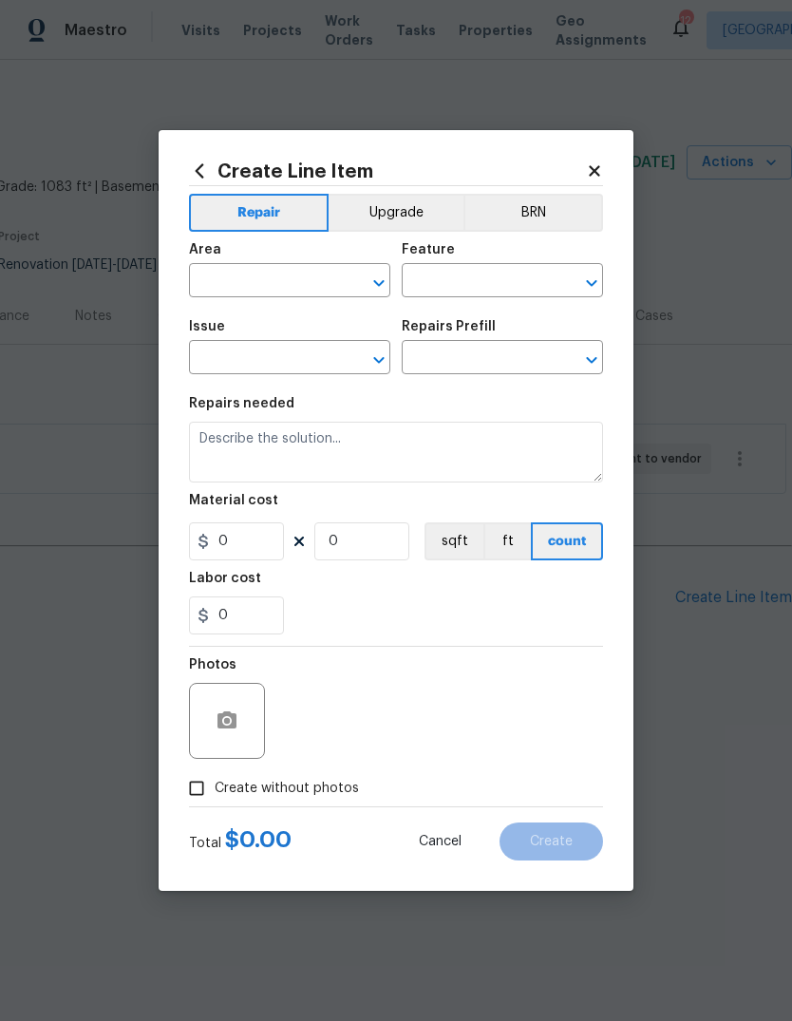
click at [334, 281] on input "text" at bounding box center [263, 282] width 148 height 29
type input "c"
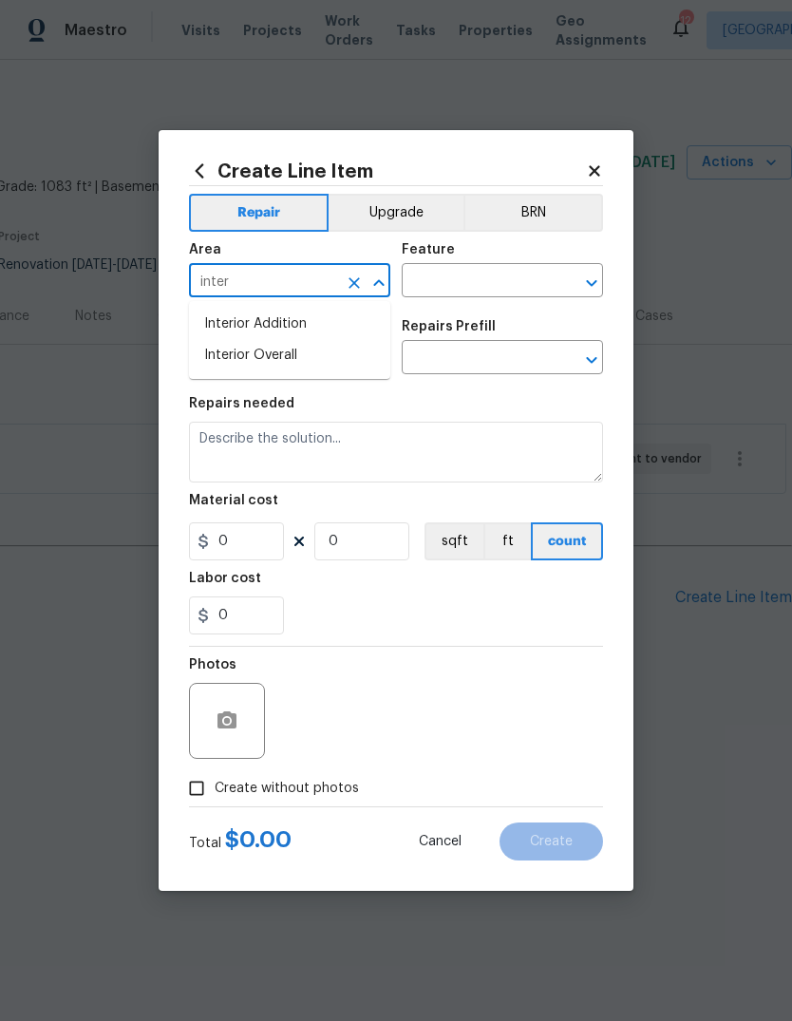
click at [364, 359] on li "Interior Overall" at bounding box center [289, 355] width 201 height 31
type input "Interior Overall"
click at [537, 277] on input "text" at bounding box center [476, 282] width 148 height 29
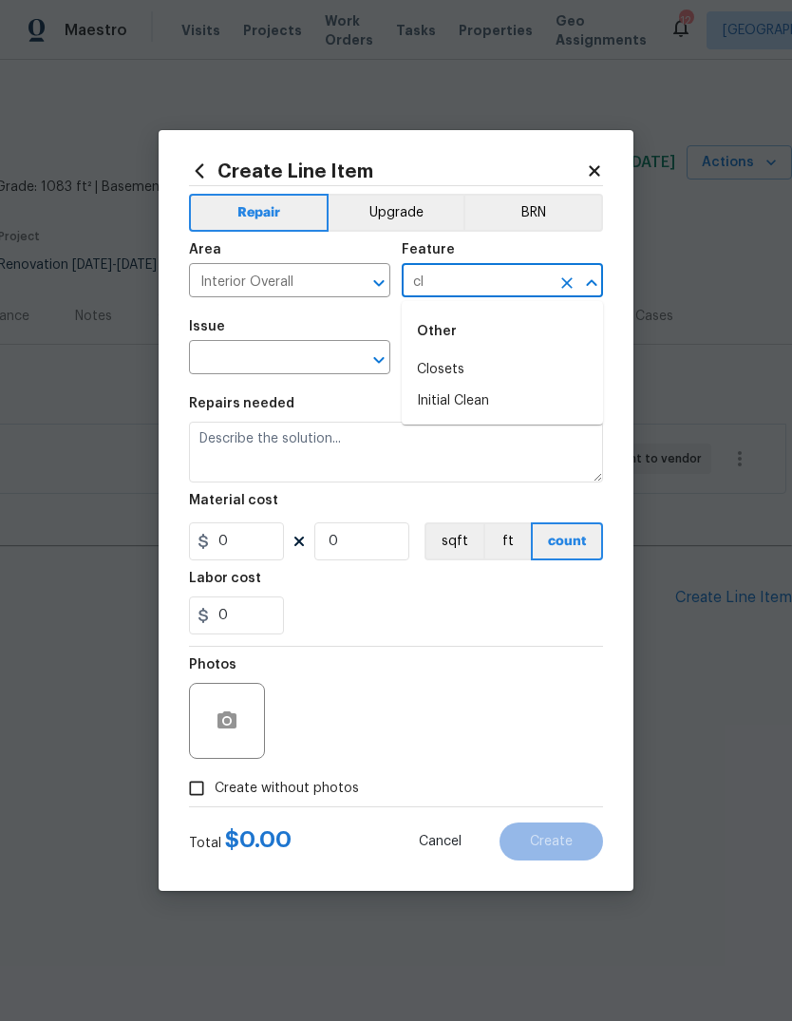
click at [563, 400] on li "Initial Clean" at bounding box center [502, 401] width 201 height 31
type input "Initial Clean"
click at [350, 367] on icon "Clear" at bounding box center [354, 360] width 19 height 19
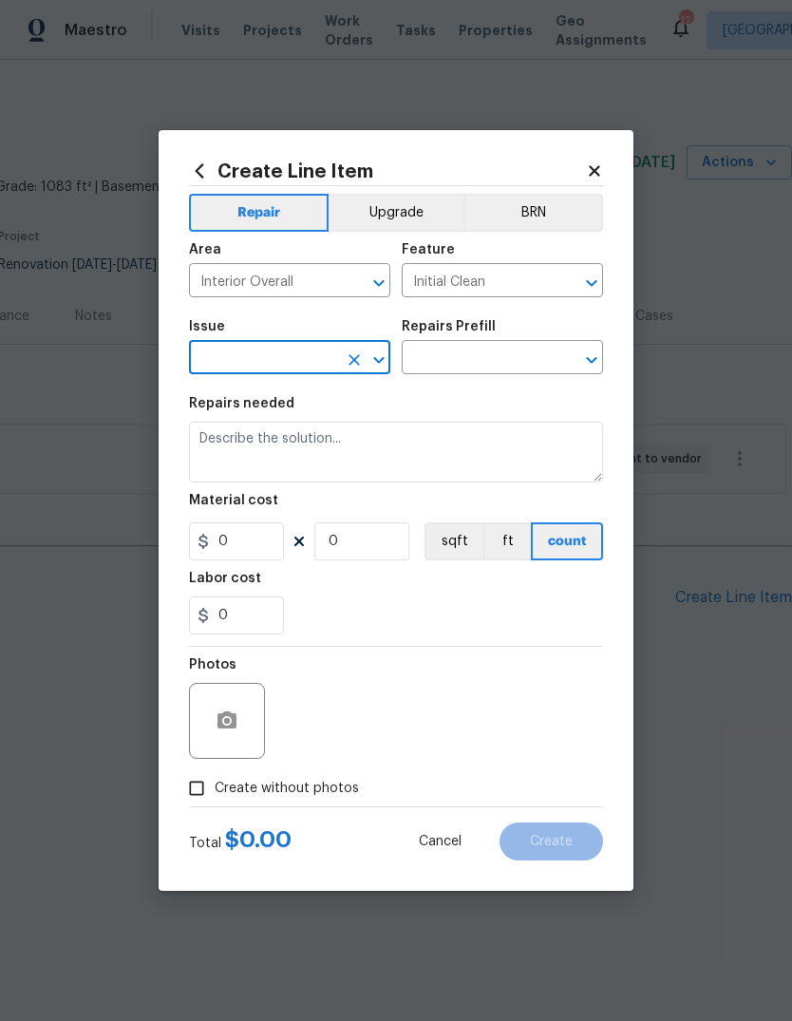
click at [334, 346] on input "text" at bounding box center [263, 359] width 148 height 29
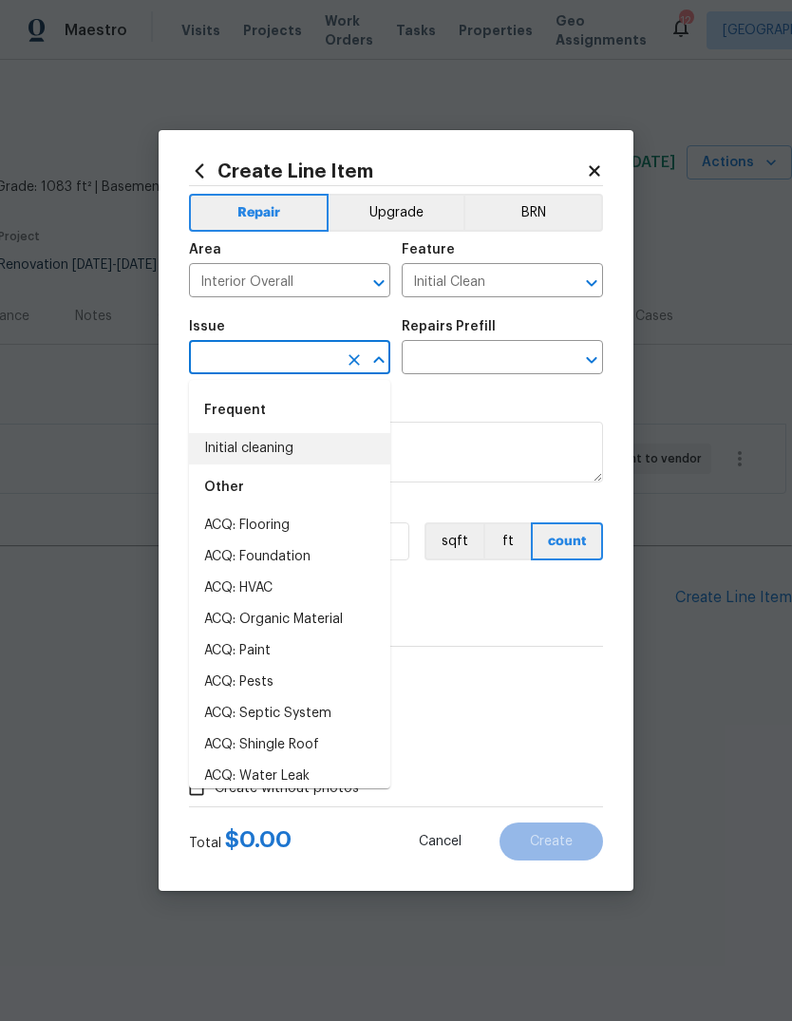
click at [344, 460] on li "Initial cleaning" at bounding box center [289, 448] width 201 height 31
type input "Initial cleaning"
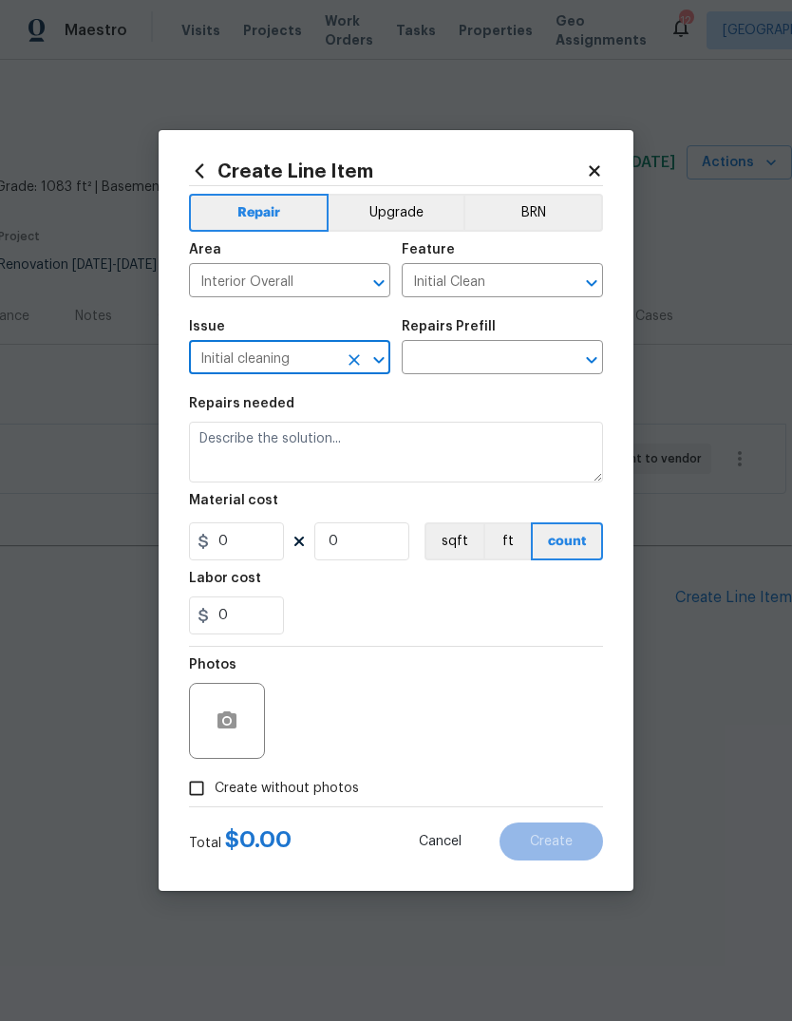
click at [545, 364] on input "text" at bounding box center [476, 359] width 148 height 29
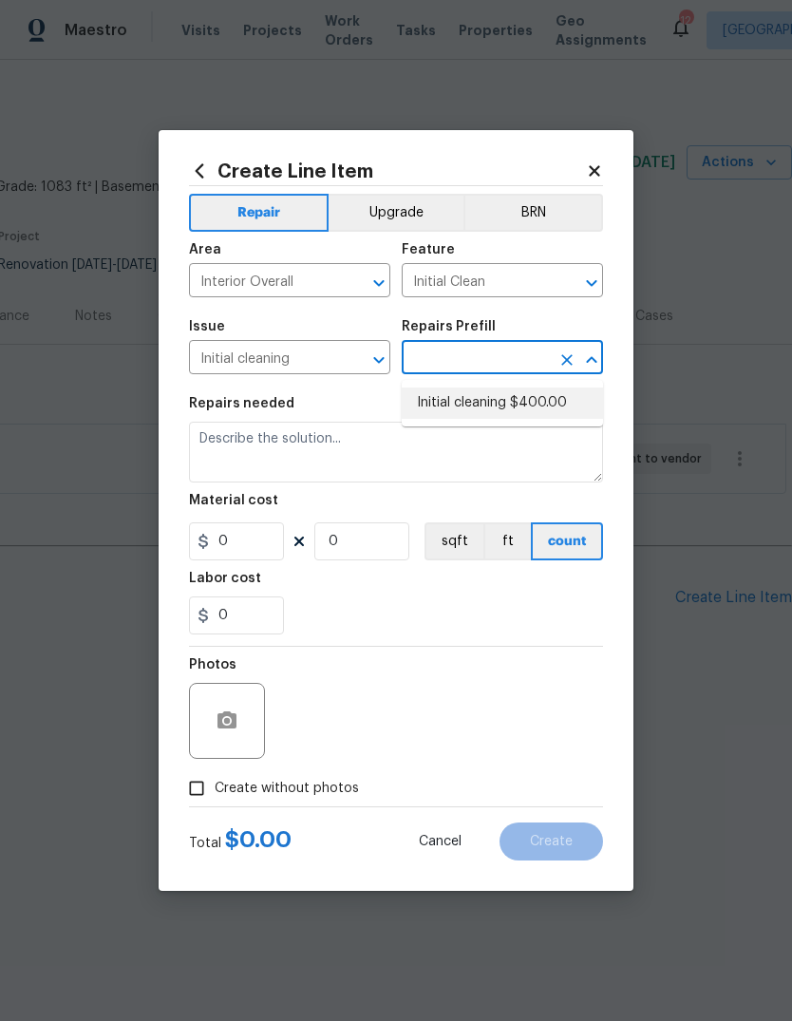
click at [569, 413] on li "Initial cleaning $400.00" at bounding box center [502, 403] width 201 height 31
type input "Initial cleaning $400.00"
type input "Home Readiness Packages"
type textarea "1. Wipe down exterior doors and trim. 2. Clean out all exterior light fixtures …"
type input "1"
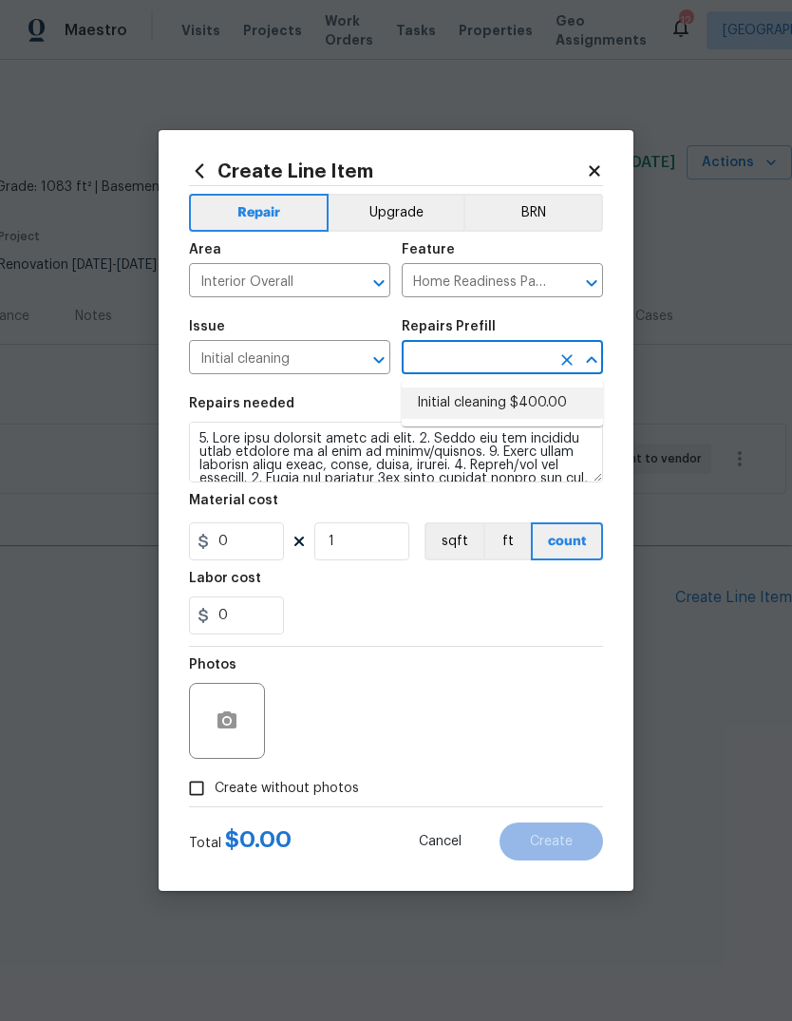
type input "Initial cleaning $400.00"
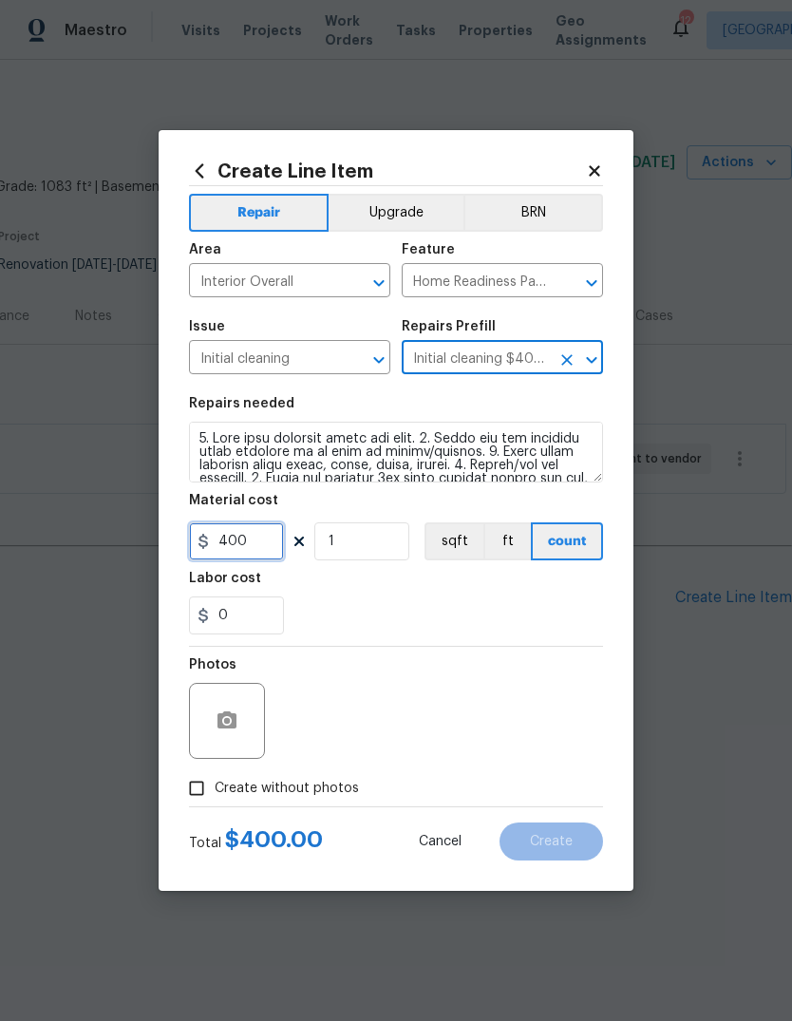
click at [267, 552] on input "400" at bounding box center [236, 542] width 95 height 38
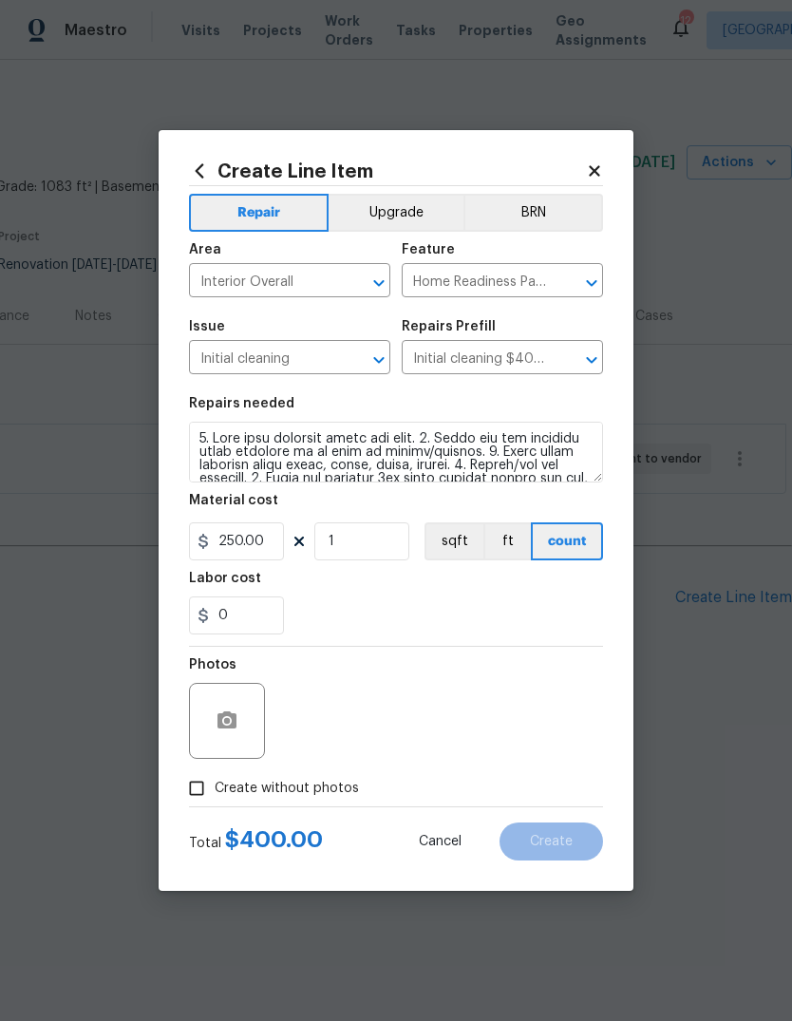
click at [568, 599] on div "0" at bounding box center [396, 616] width 414 height 38
type input "250"
click at [348, 789] on span "Create without photos" at bounding box center [287, 789] width 144 height 20
click at [215, 789] on input "Create without photos" at bounding box center [197, 789] width 36 height 36
checkbox input "true"
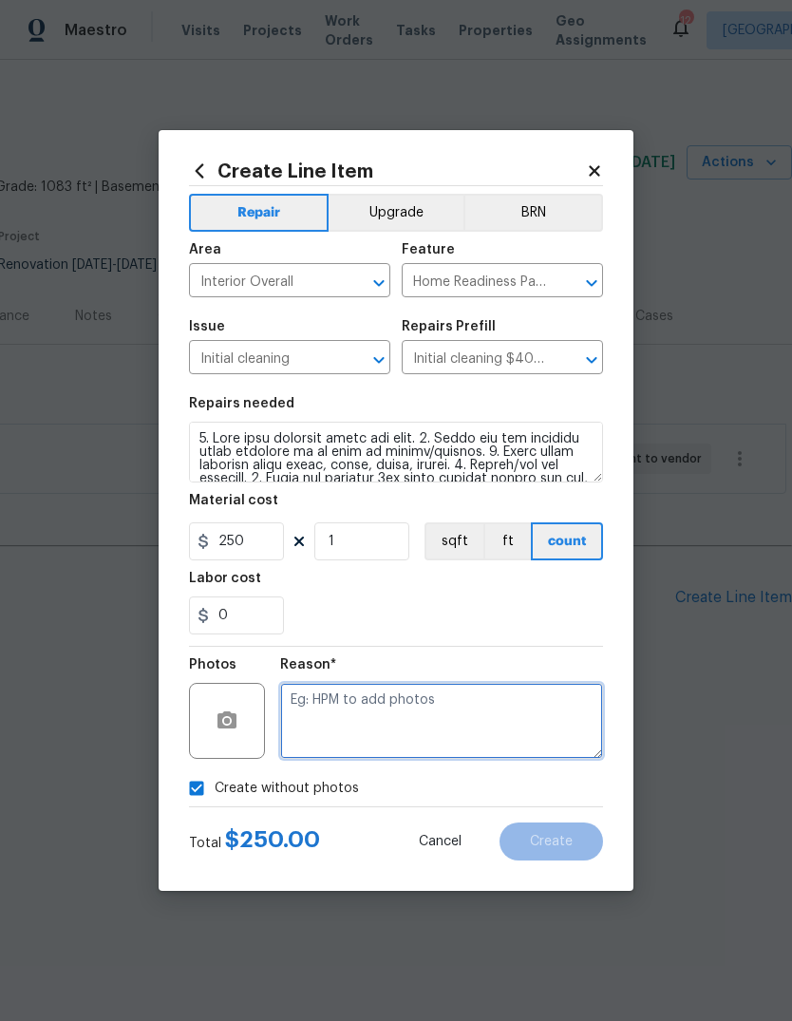
click at [472, 719] on textarea at bounding box center [441, 721] width 323 height 76
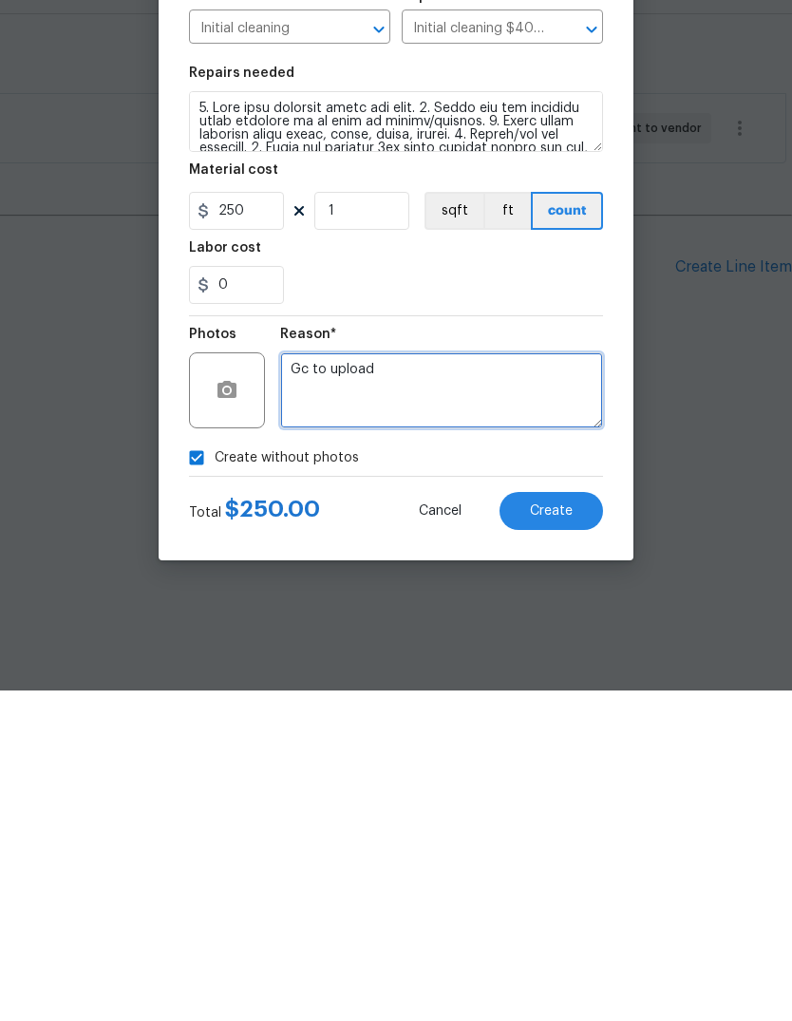
type textarea "Gc to upload"
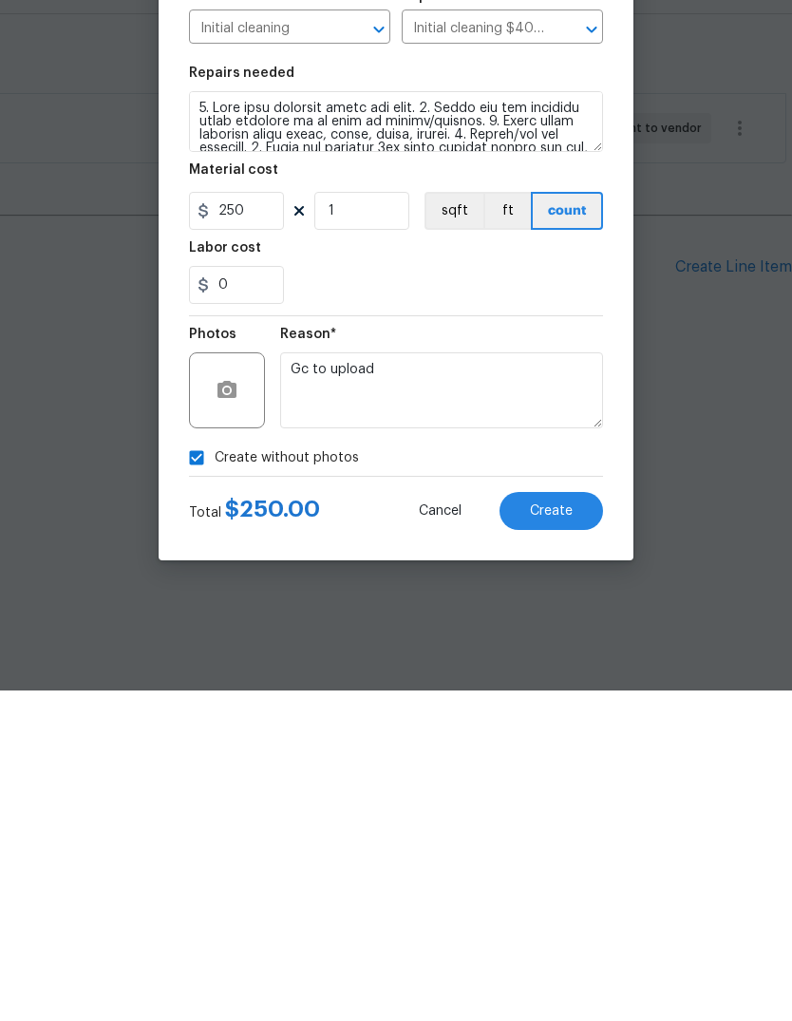
click at [588, 823] on button "Create" at bounding box center [552, 842] width 104 height 38
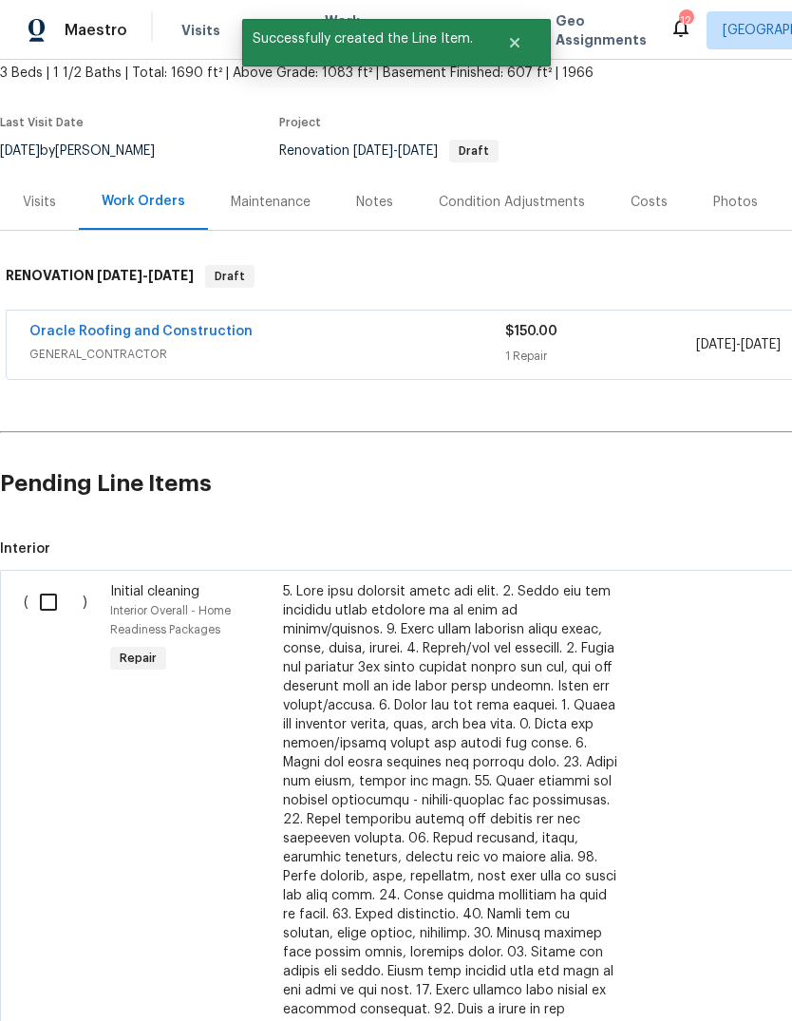
scroll to position [114, 0]
click at [60, 603] on input "checkbox" at bounding box center [56, 602] width 54 height 40
checkbox input "true"
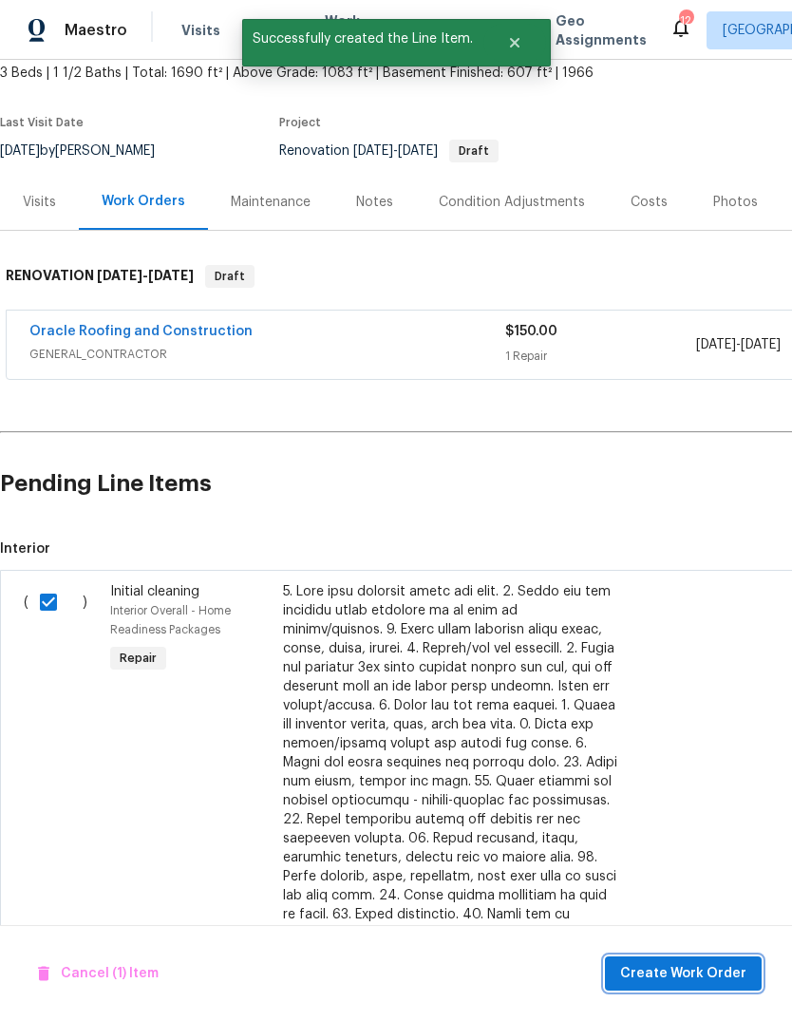
click at [703, 974] on span "Create Work Order" at bounding box center [683, 975] width 126 height 24
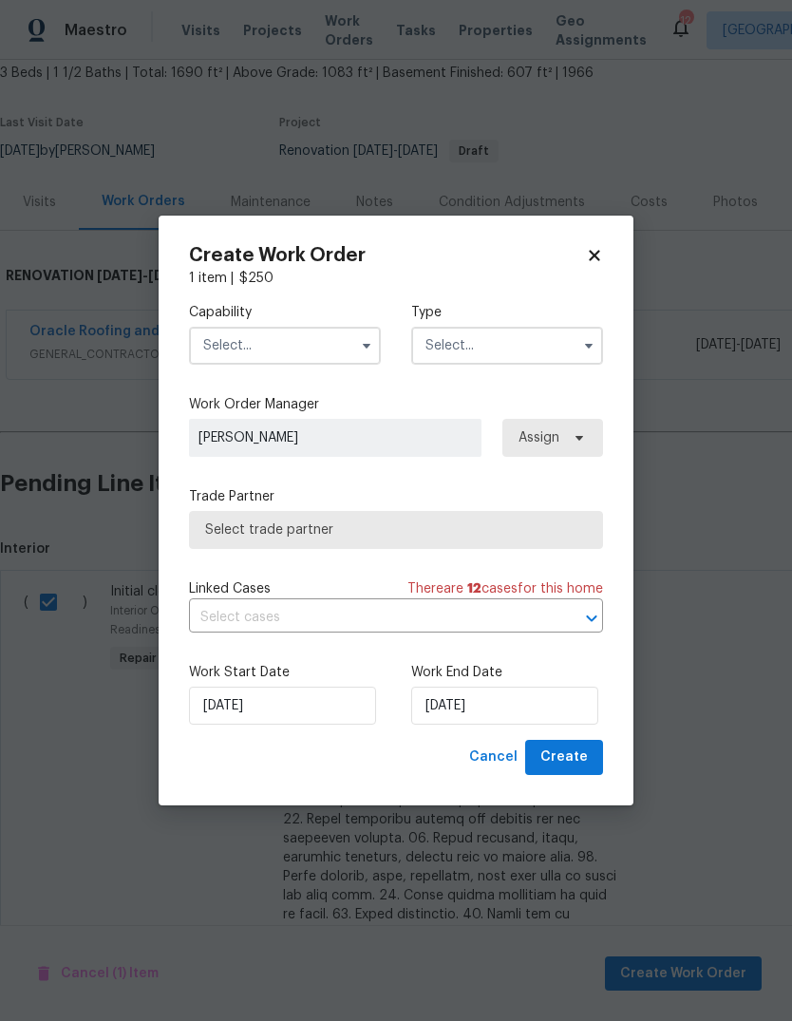
click at [319, 351] on input "text" at bounding box center [285, 346] width 192 height 38
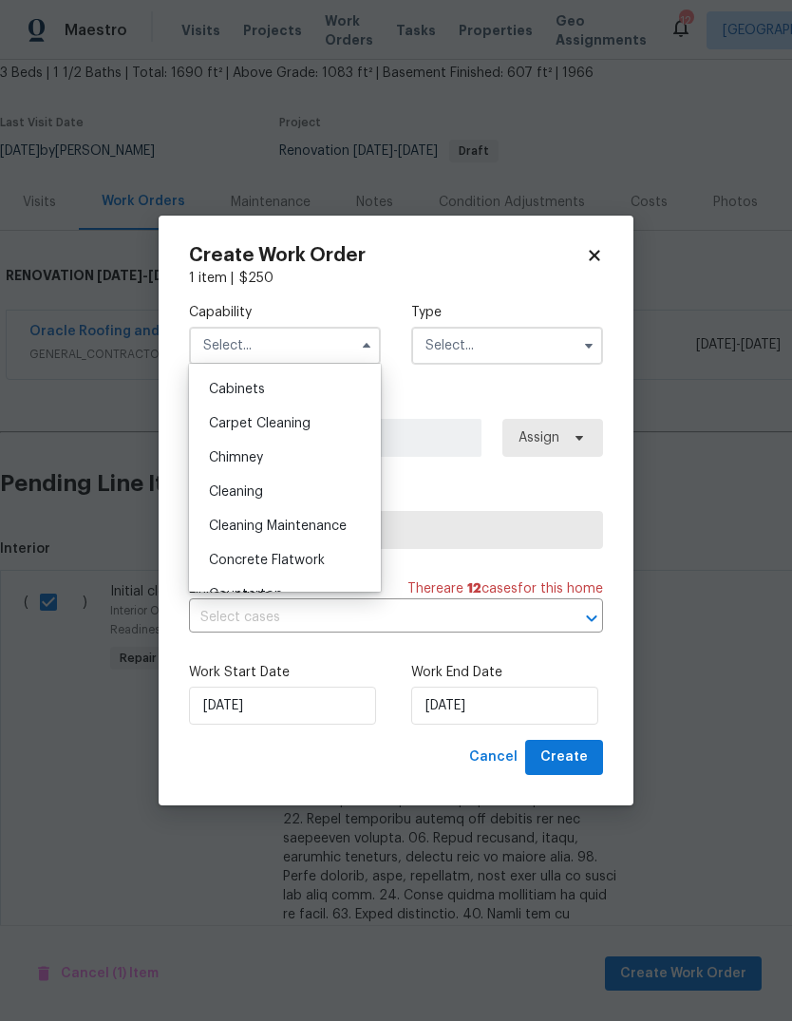
scroll to position [172, 0]
click at [331, 483] on div "Cleaning" at bounding box center [285, 487] width 182 height 34
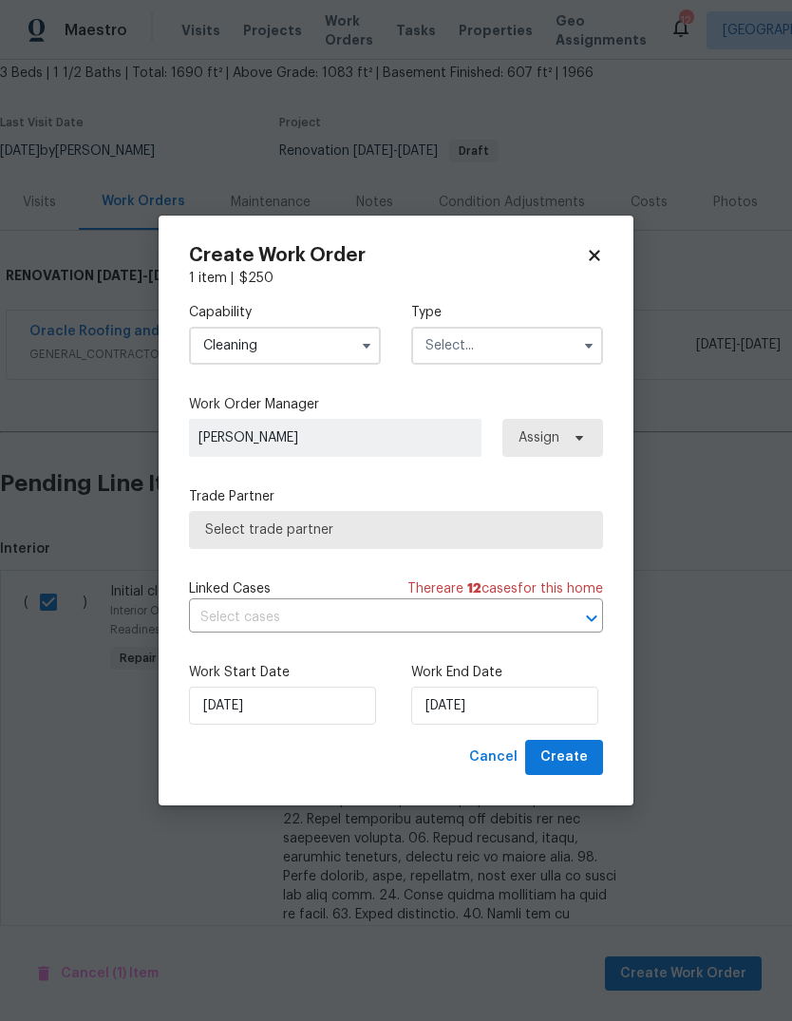
type input "Cleaning"
click at [539, 333] on input "text" at bounding box center [507, 346] width 192 height 38
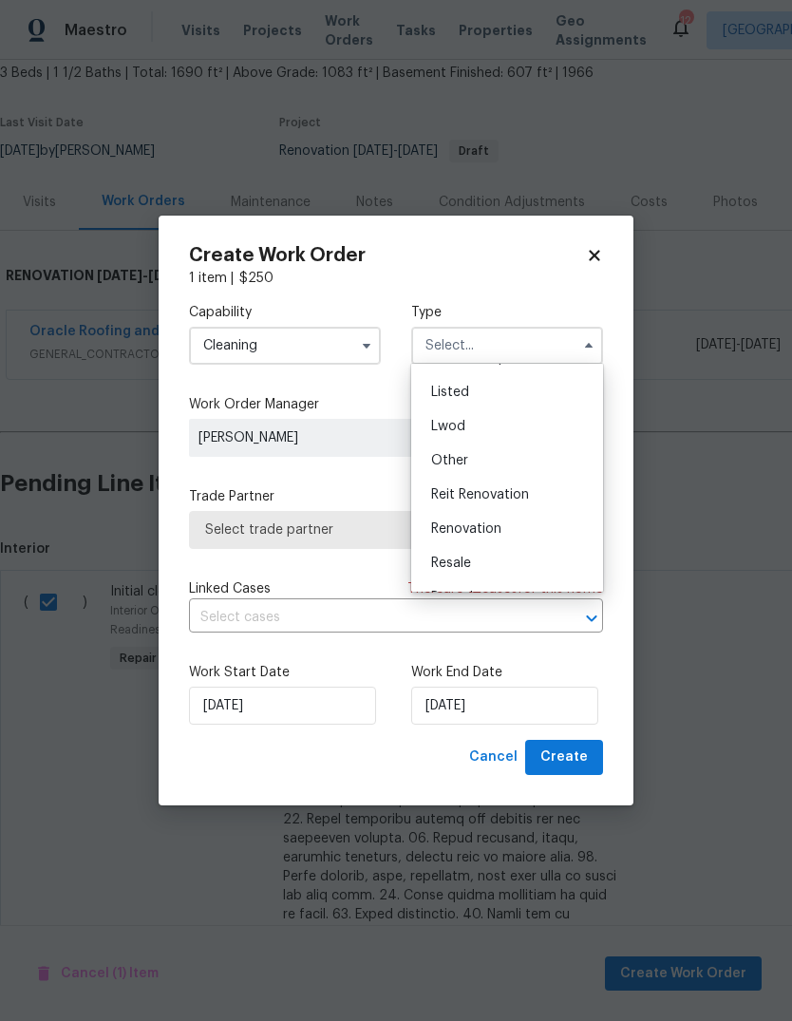
scroll to position [167, 0]
click at [556, 522] on div "Renovation" at bounding box center [507, 526] width 182 height 34
type input "Renovation"
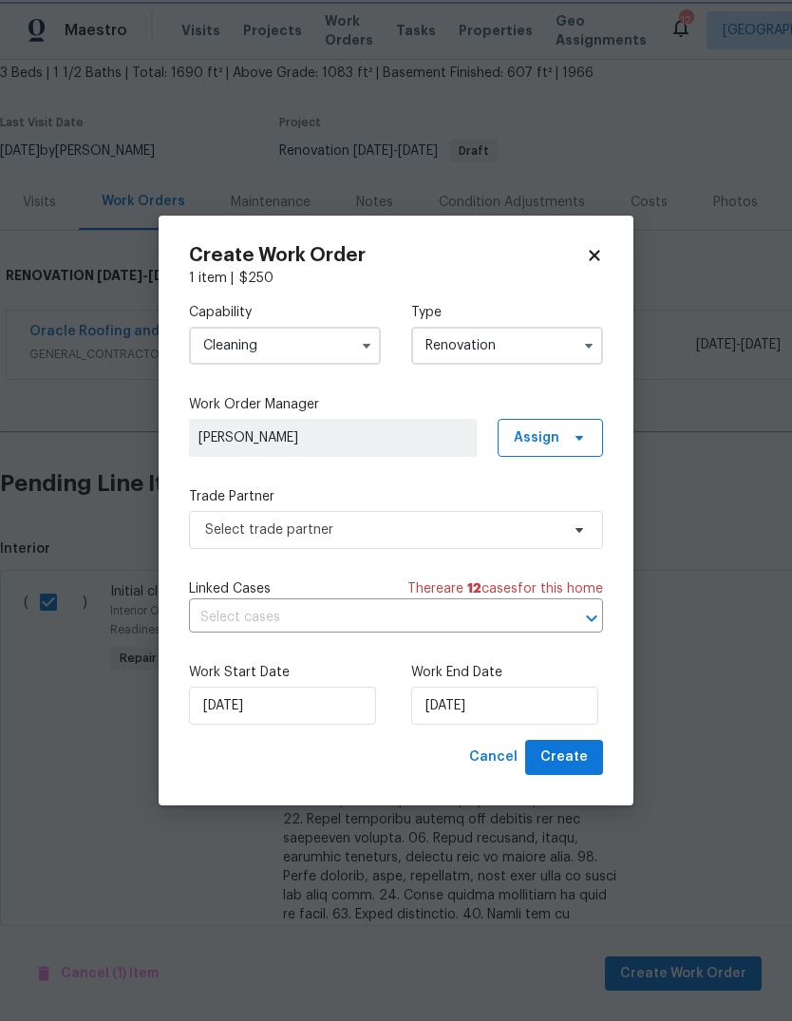
scroll to position [0, 0]
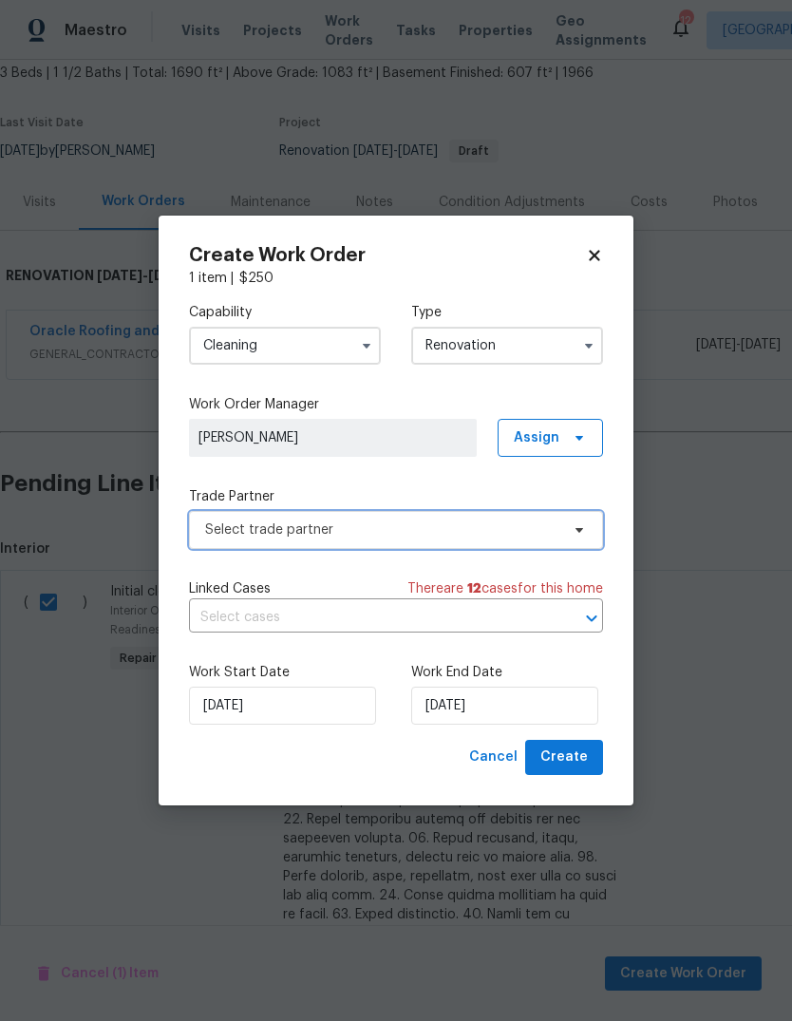
click at [505, 537] on span "Select trade partner" at bounding box center [382, 530] width 354 height 19
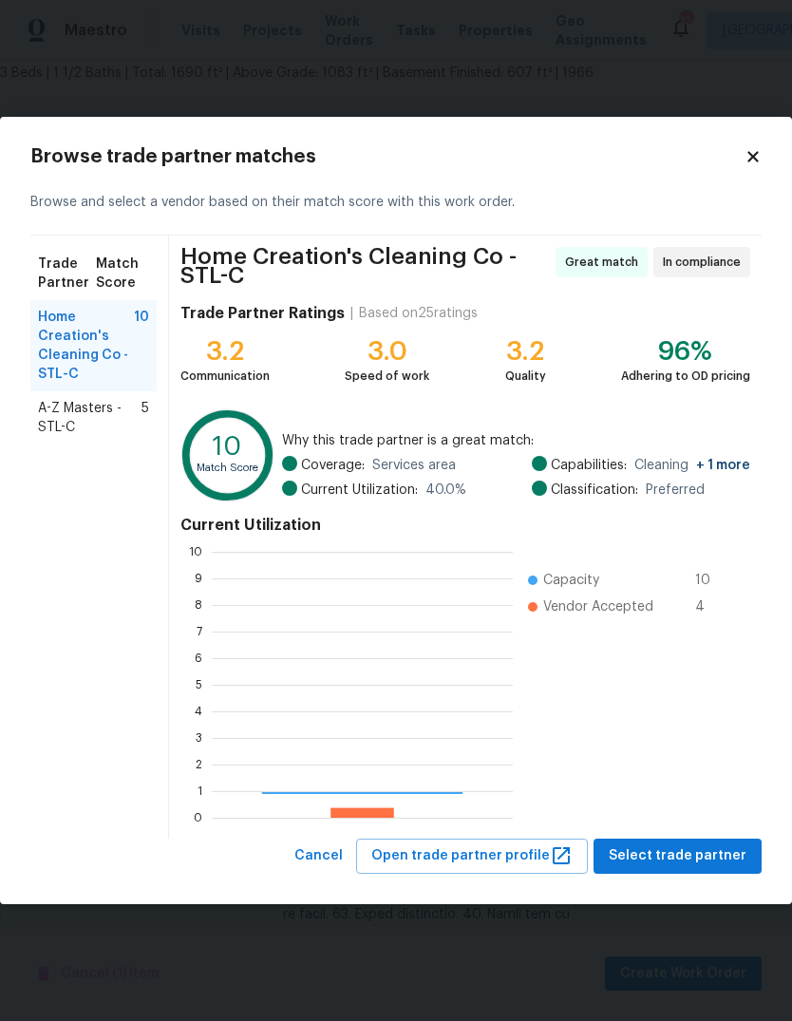
scroll to position [266, 301]
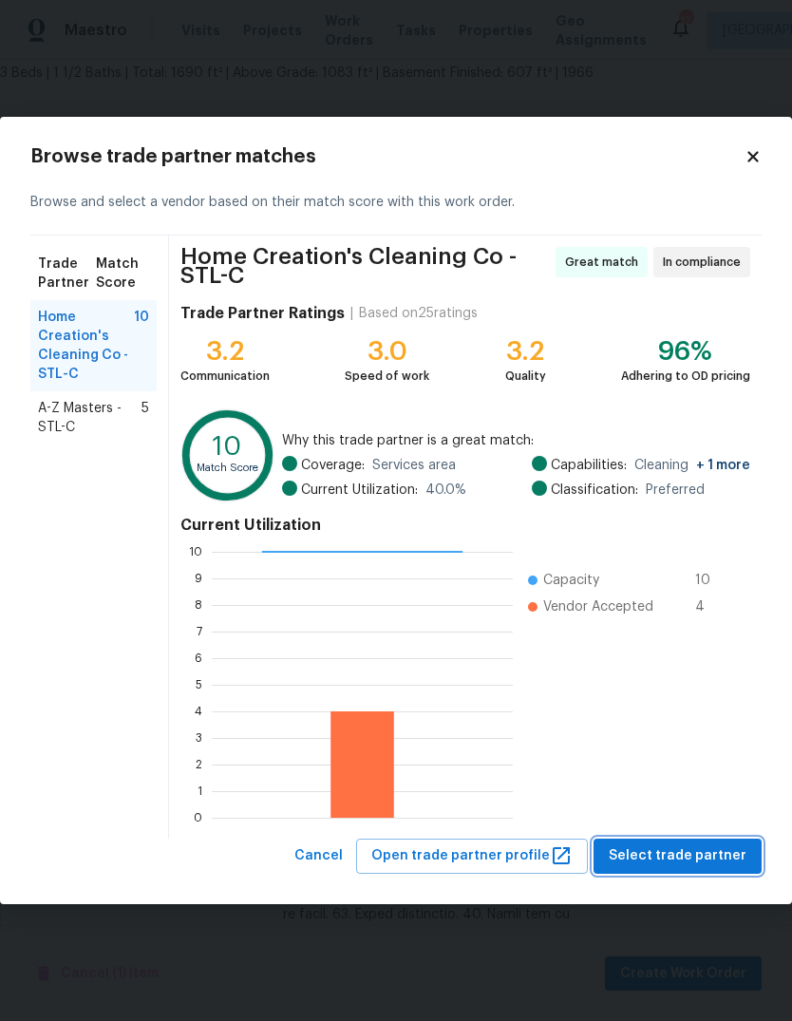
click at [703, 856] on span "Select trade partner" at bounding box center [678, 857] width 138 height 24
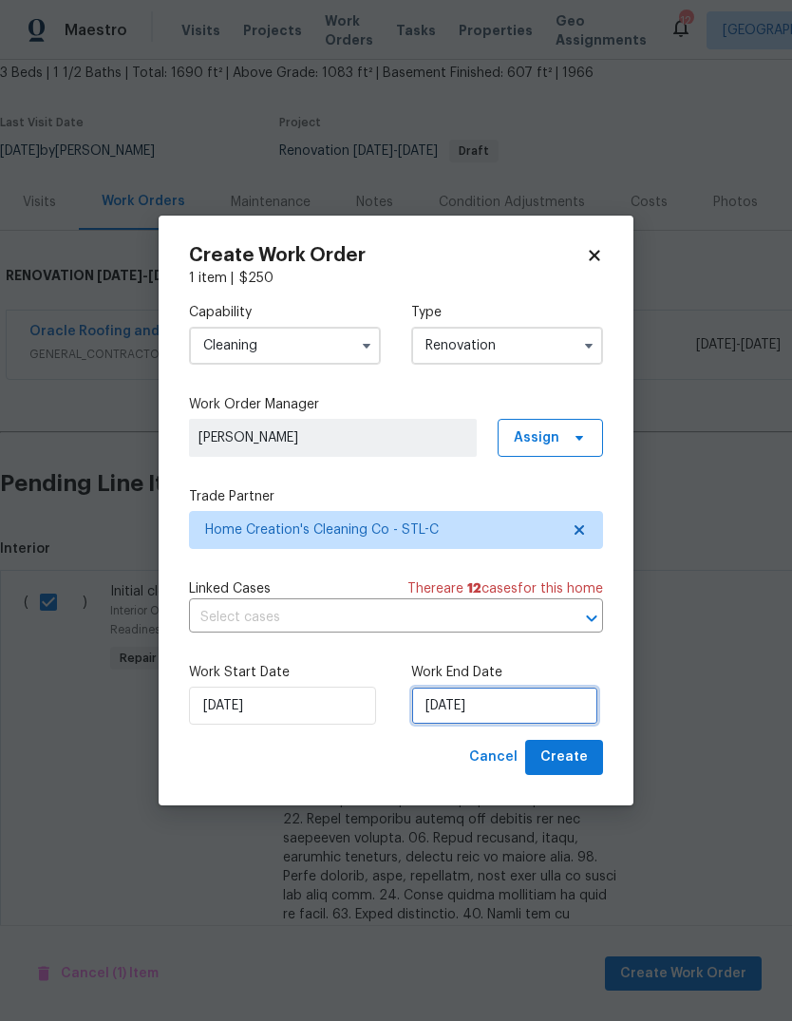
click at [565, 704] on input "10/1/2025" at bounding box center [504, 706] width 187 height 38
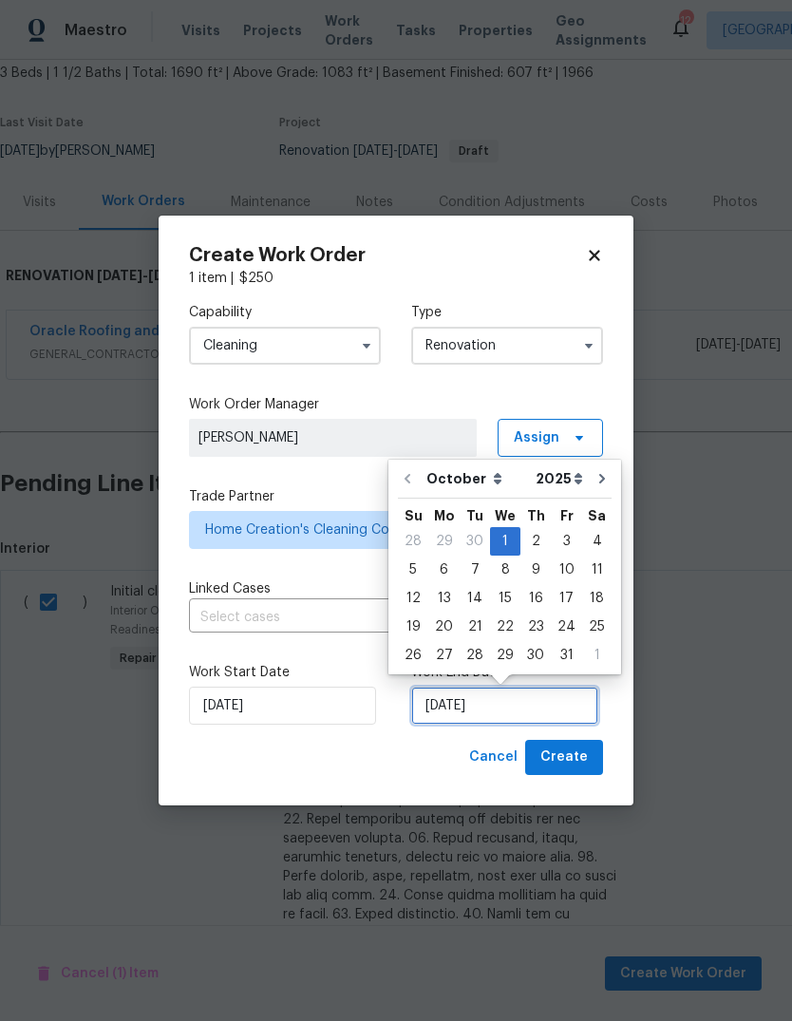
scroll to position [14, 0]
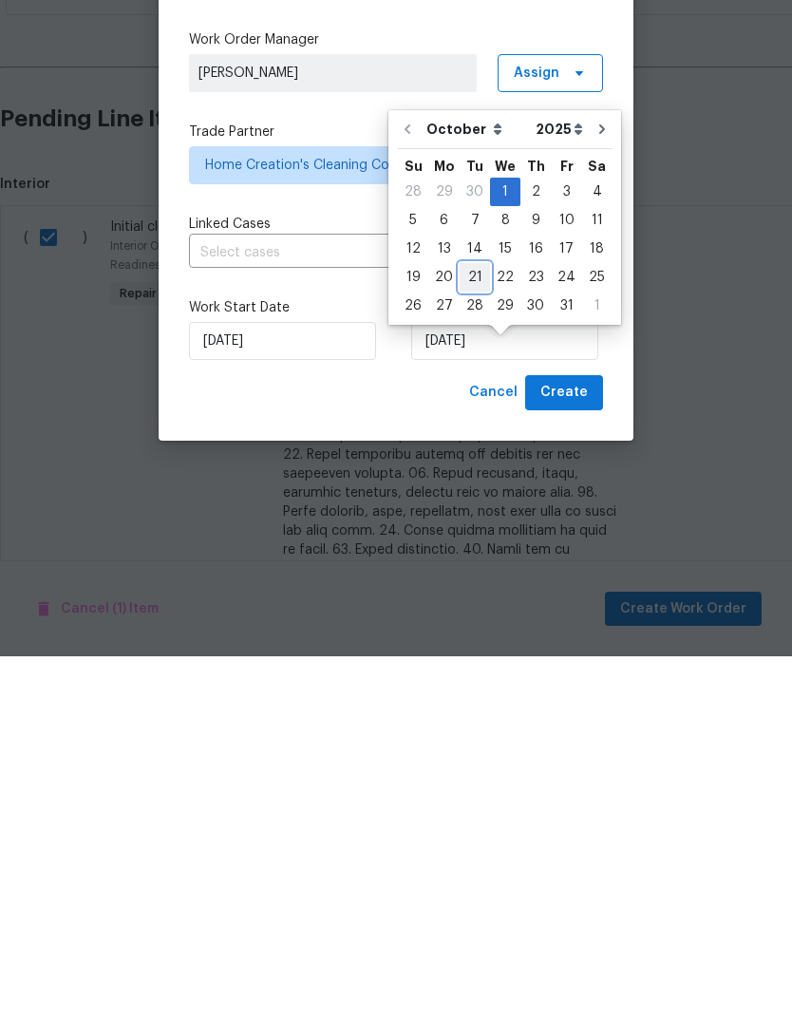
click at [474, 629] on div "21" at bounding box center [475, 642] width 30 height 27
type input "10/21/2025"
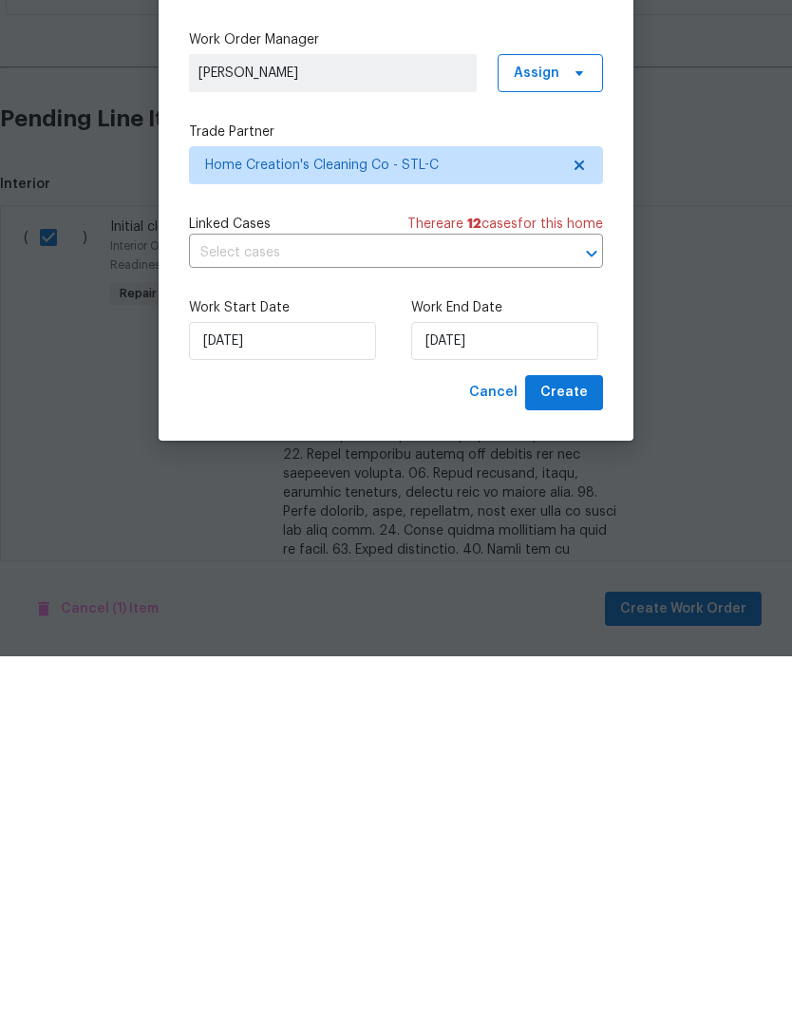
scroll to position [71, 0]
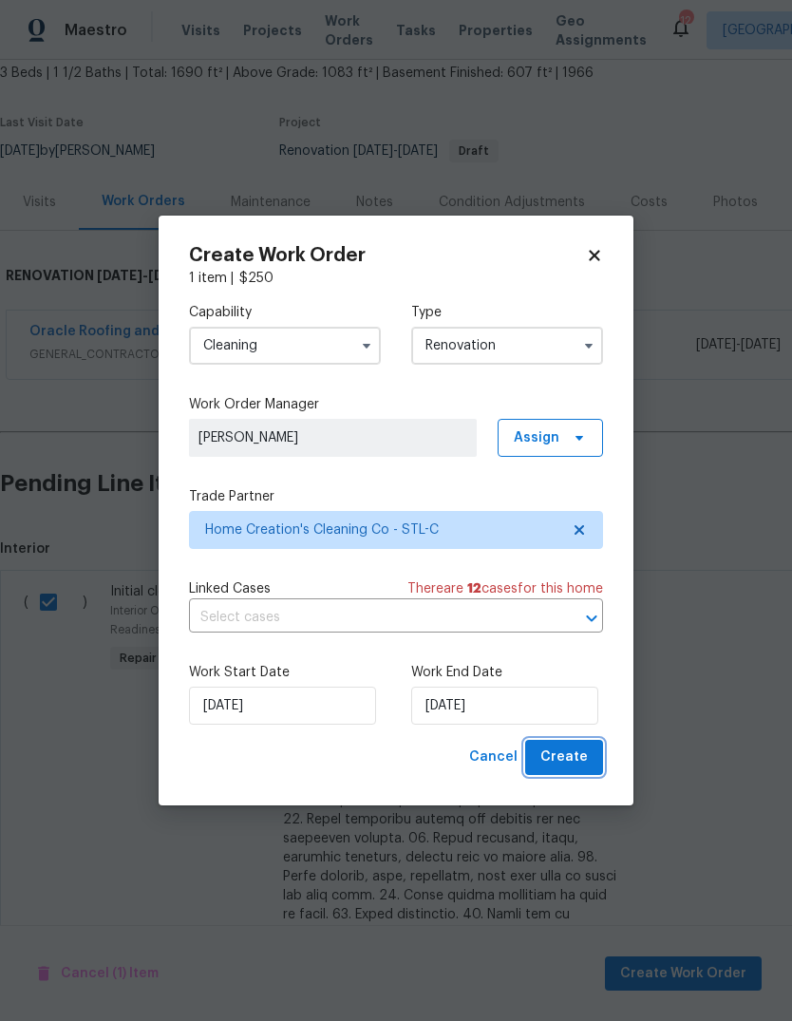
click at [589, 763] on button "Create" at bounding box center [564, 757] width 78 height 35
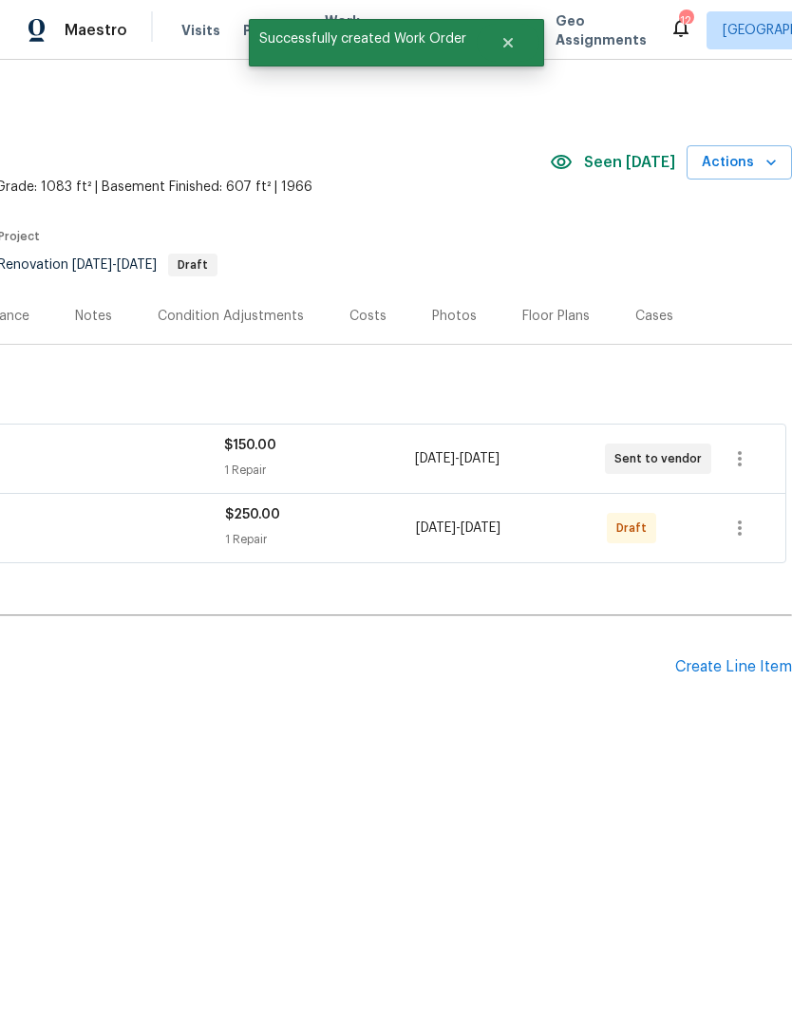
scroll to position [0, 281]
click at [754, 669] on div "Create Line Item" at bounding box center [734, 667] width 117 height 18
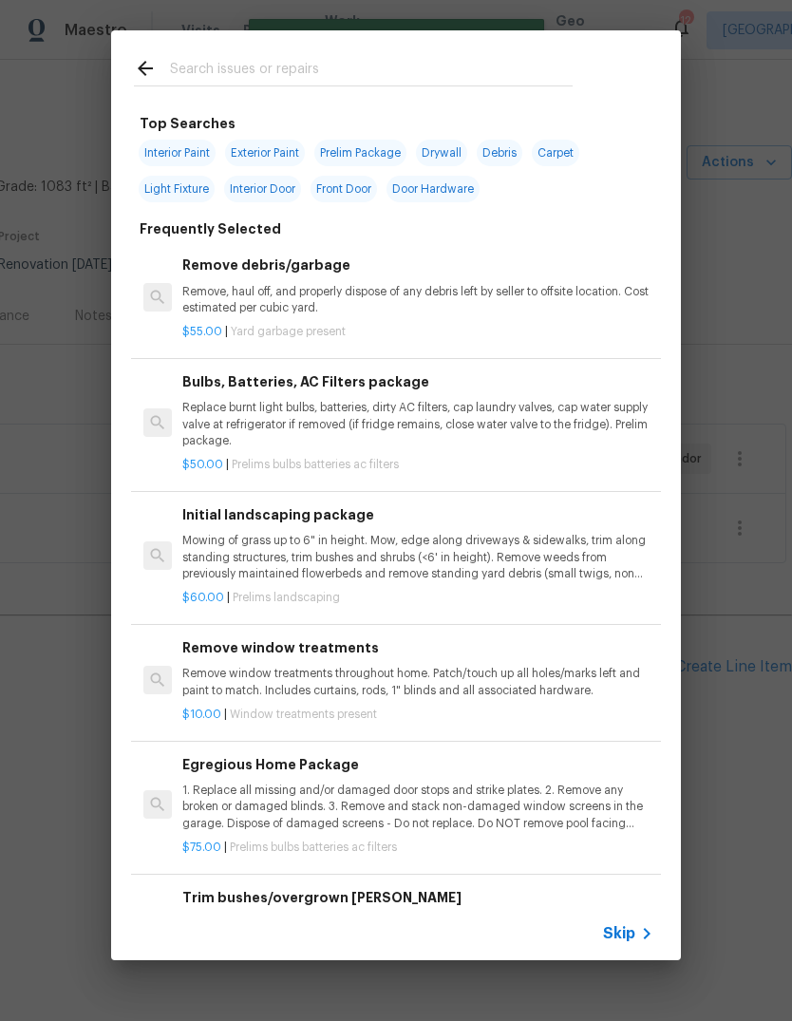
click at [641, 926] on icon at bounding box center [647, 934] width 23 height 23
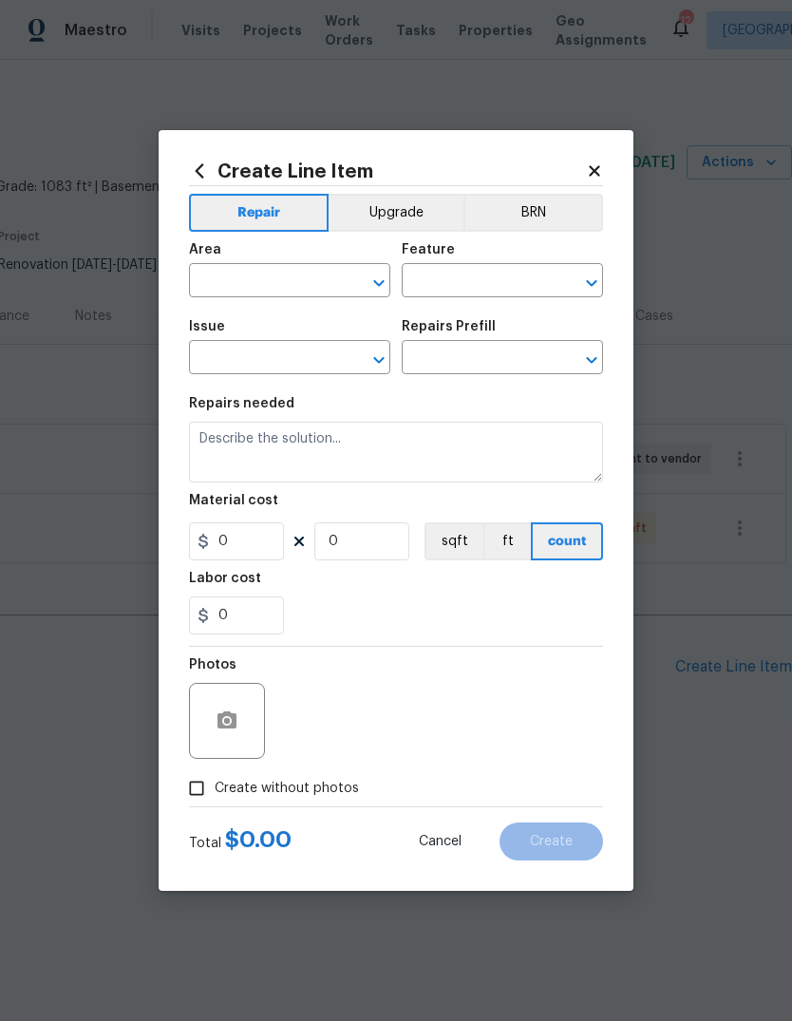
click at [338, 281] on div "​" at bounding box center [289, 282] width 201 height 29
type input "l"
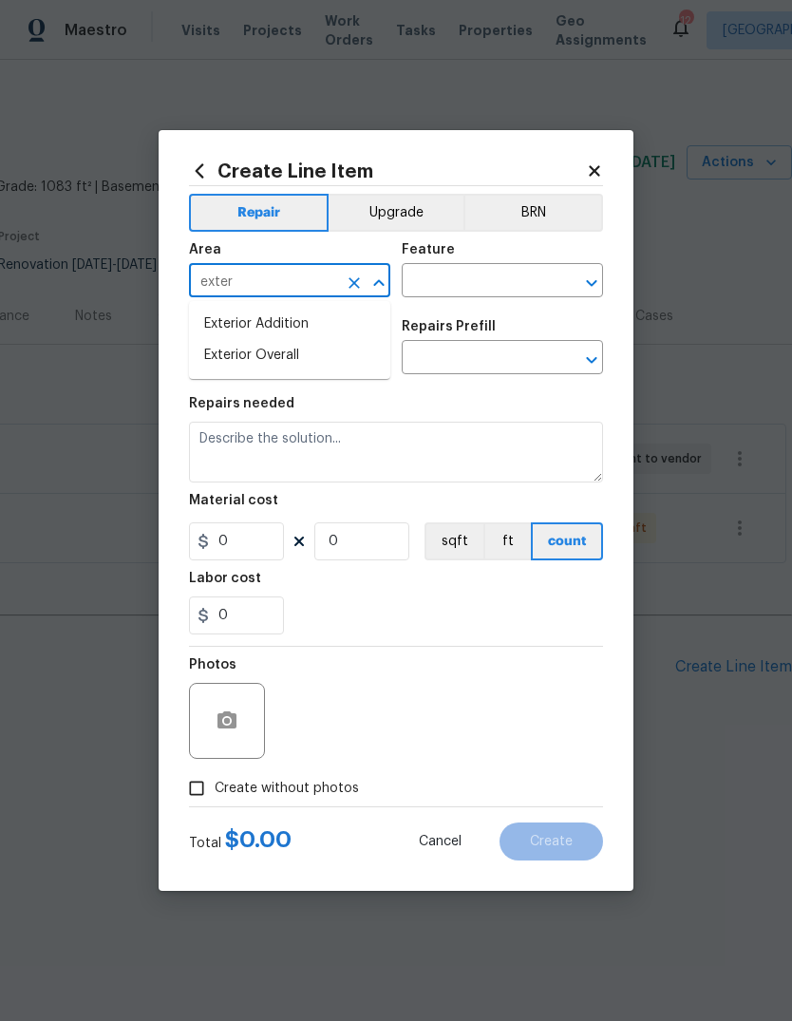
click at [358, 359] on li "Exterior Overall" at bounding box center [289, 355] width 201 height 31
type input "Exterior Overall"
click at [544, 277] on input "text" at bounding box center [476, 282] width 148 height 29
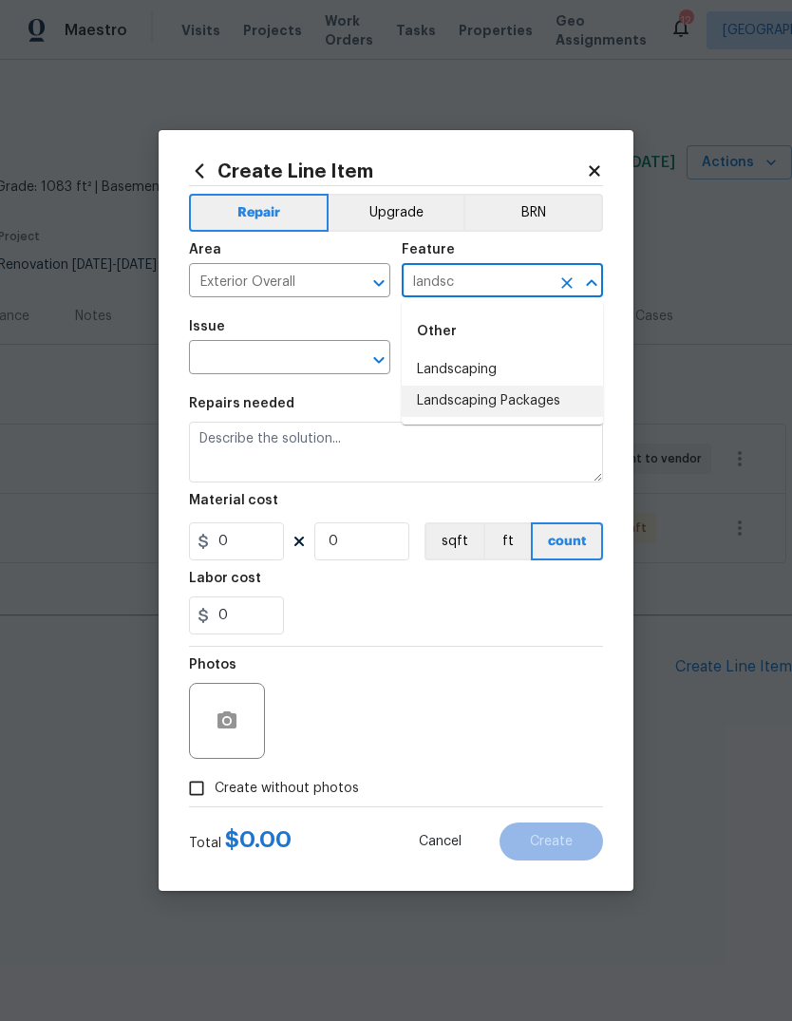
click at [562, 407] on li "Landscaping Packages" at bounding box center [502, 401] width 201 height 31
type input "Landscaping Packages"
click at [323, 361] on input "text" at bounding box center [263, 359] width 148 height 29
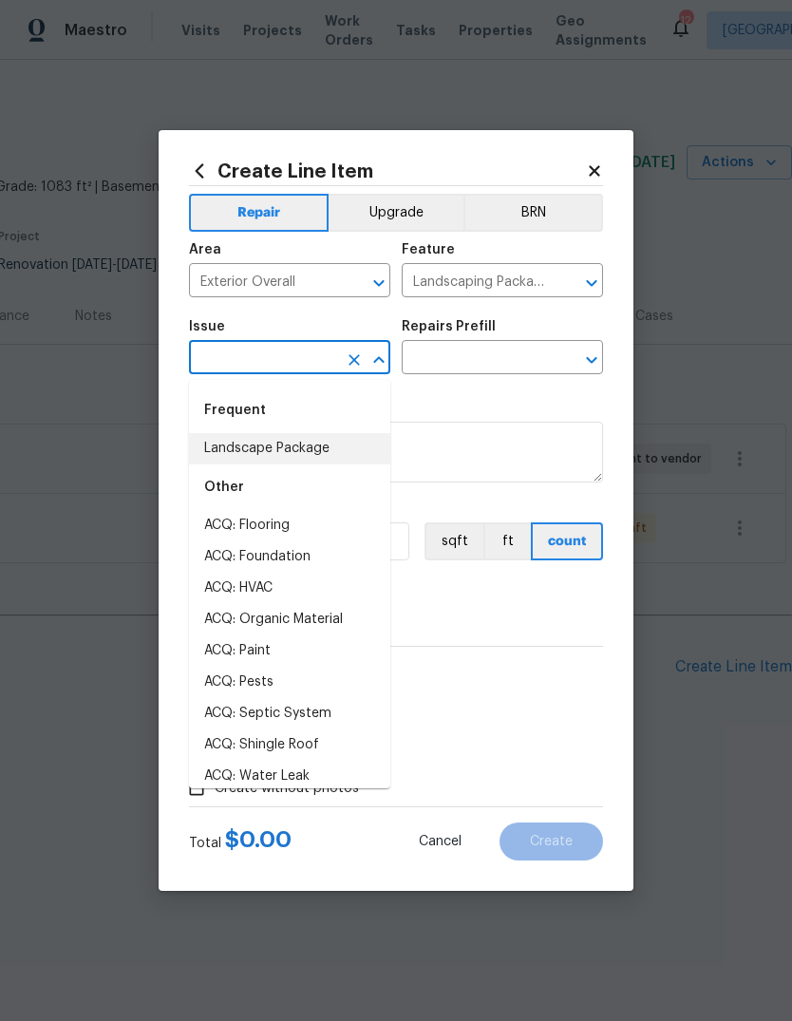
click at [357, 447] on li "Landscape Package" at bounding box center [289, 448] width 201 height 31
type input "Landscape Package"
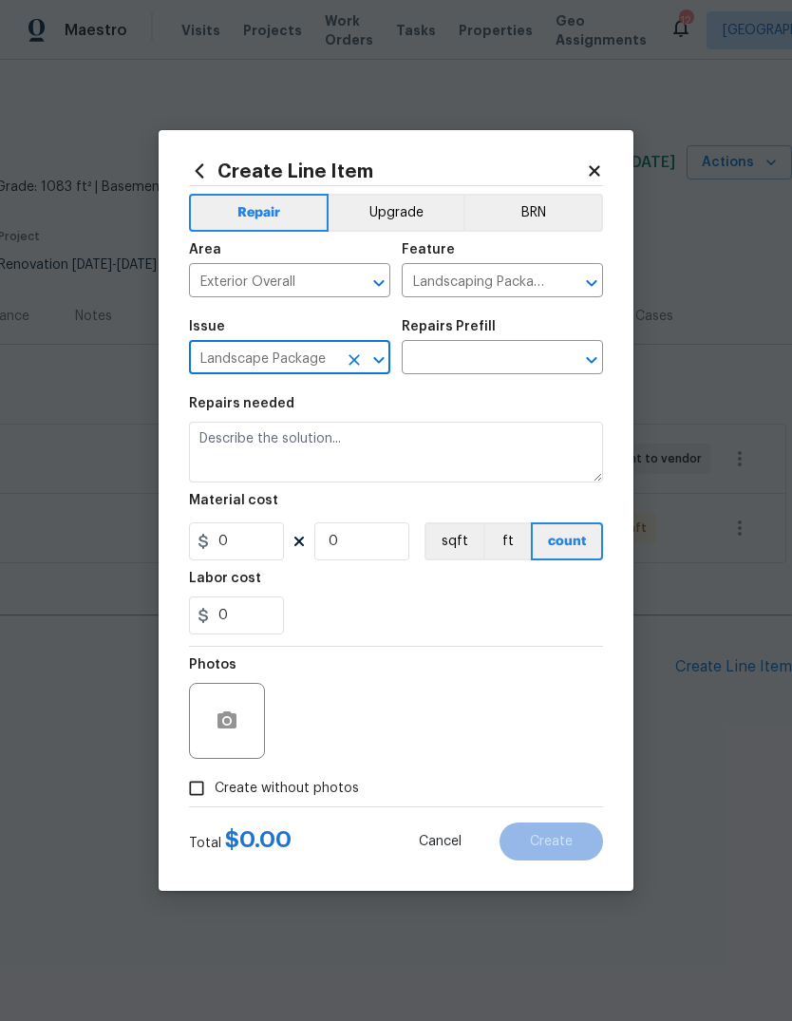
click at [549, 362] on input "text" at bounding box center [476, 359] width 148 height 29
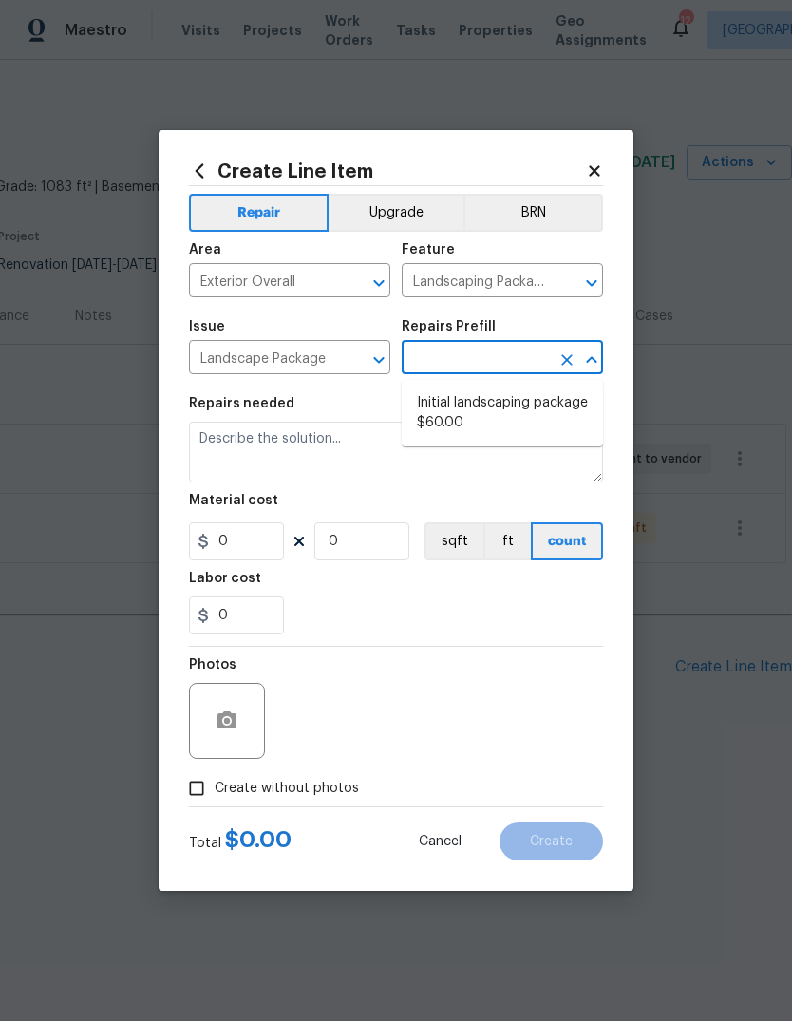
click at [582, 412] on li "Initial landscaping package $60.00" at bounding box center [502, 413] width 201 height 51
type input "Initial landscaping package $60.00"
type input "Home Readiness Packages"
type textarea "Mowing of grass up to 6" in height. Mow, edge along driveways & sidewalks, trim…"
type input "1"
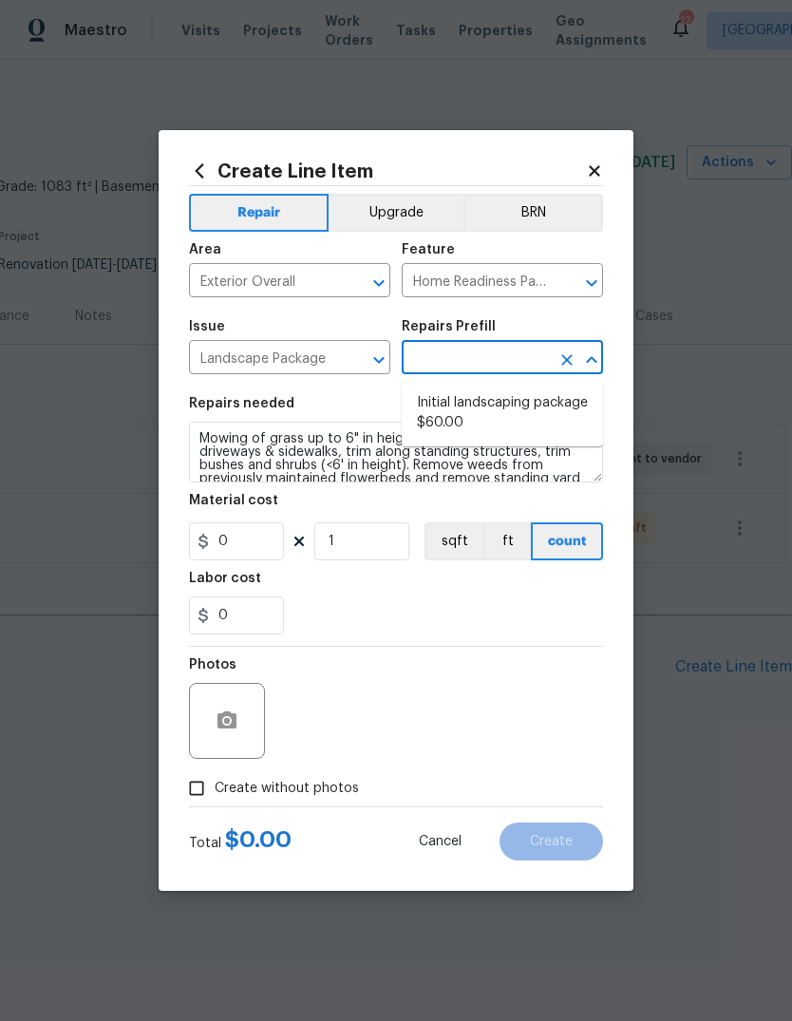
type input "Initial landscaping package $60.00"
type input "60"
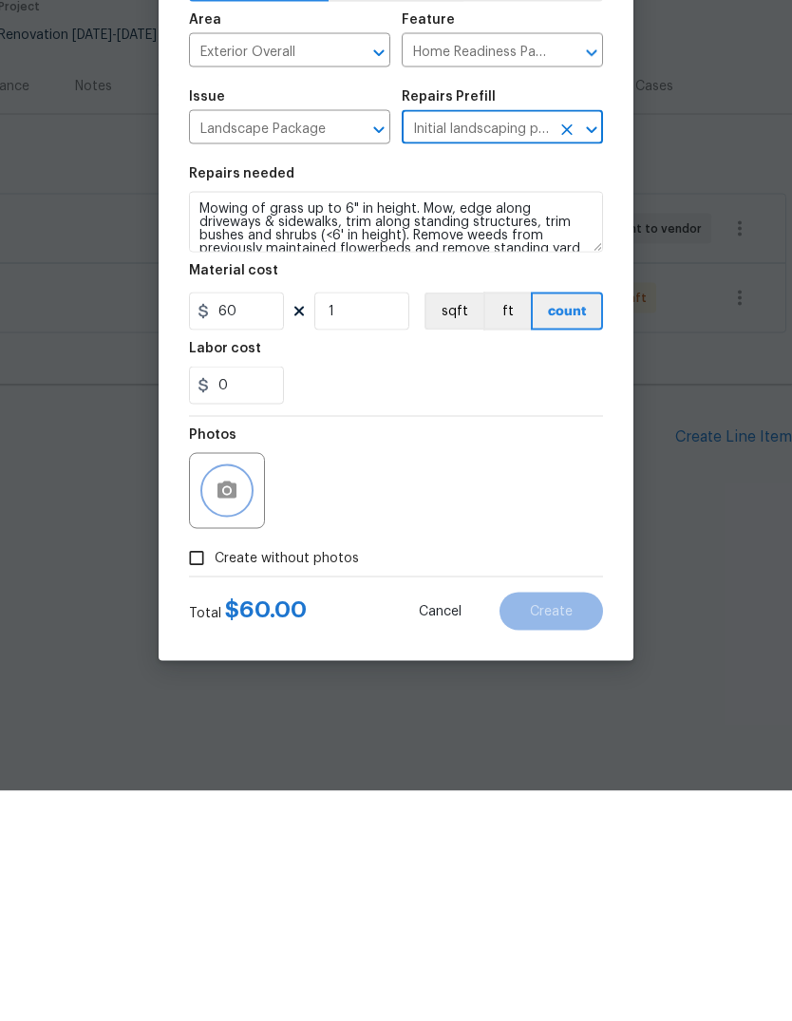
click at [232, 698] on button "button" at bounding box center [227, 721] width 46 height 46
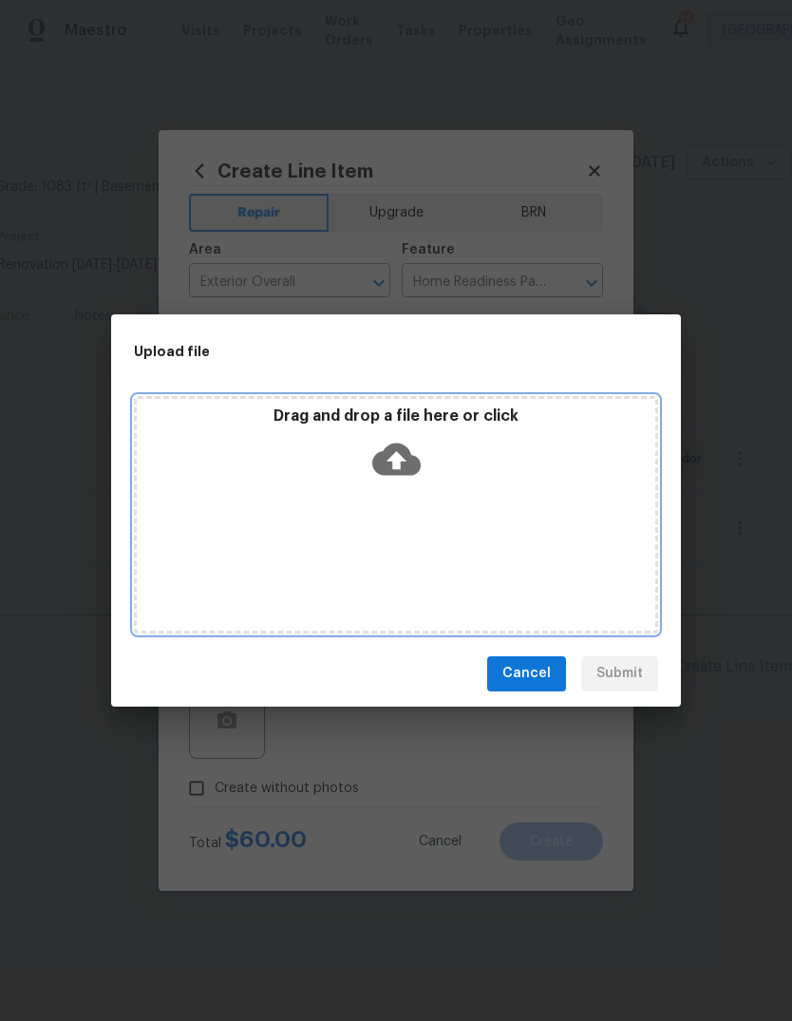
click at [395, 459] on icon at bounding box center [396, 459] width 48 height 48
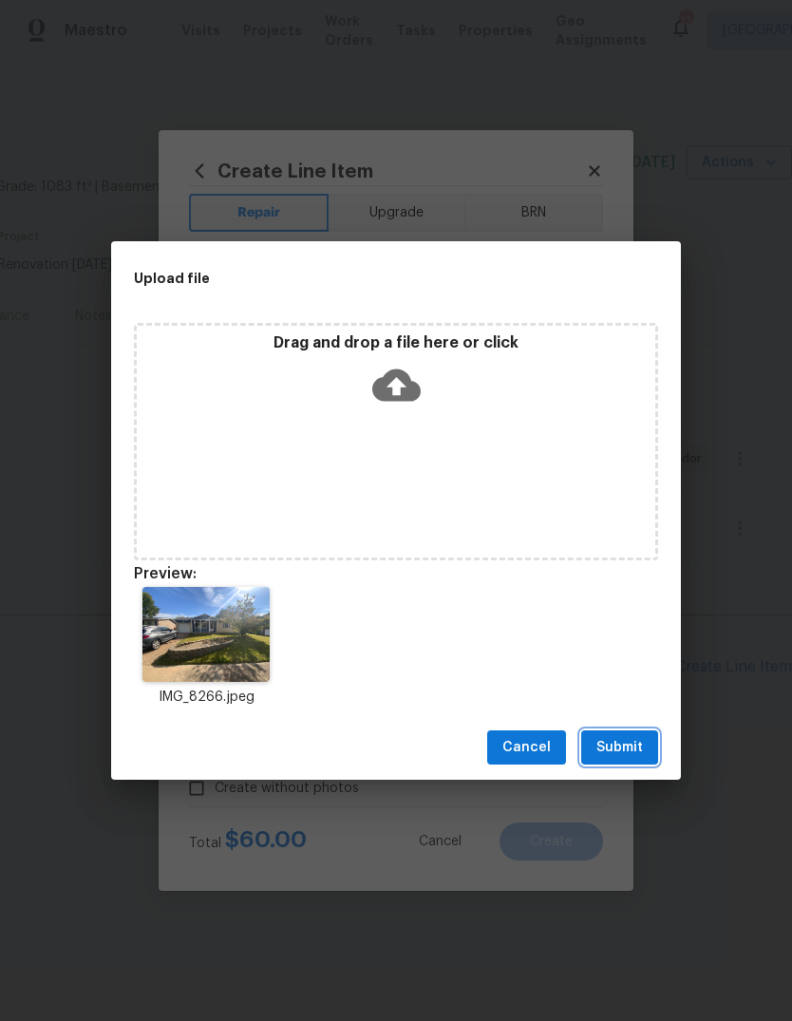
click at [635, 739] on span "Submit" at bounding box center [620, 748] width 47 height 24
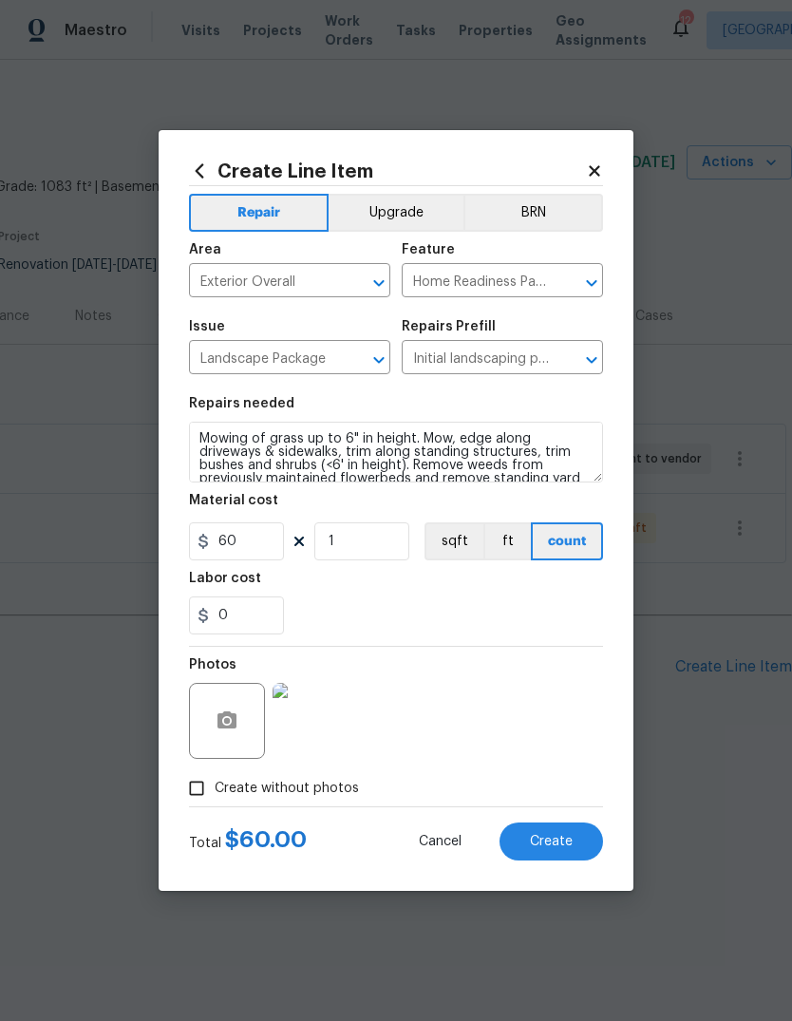
click at [569, 830] on button "Create" at bounding box center [552, 842] width 104 height 38
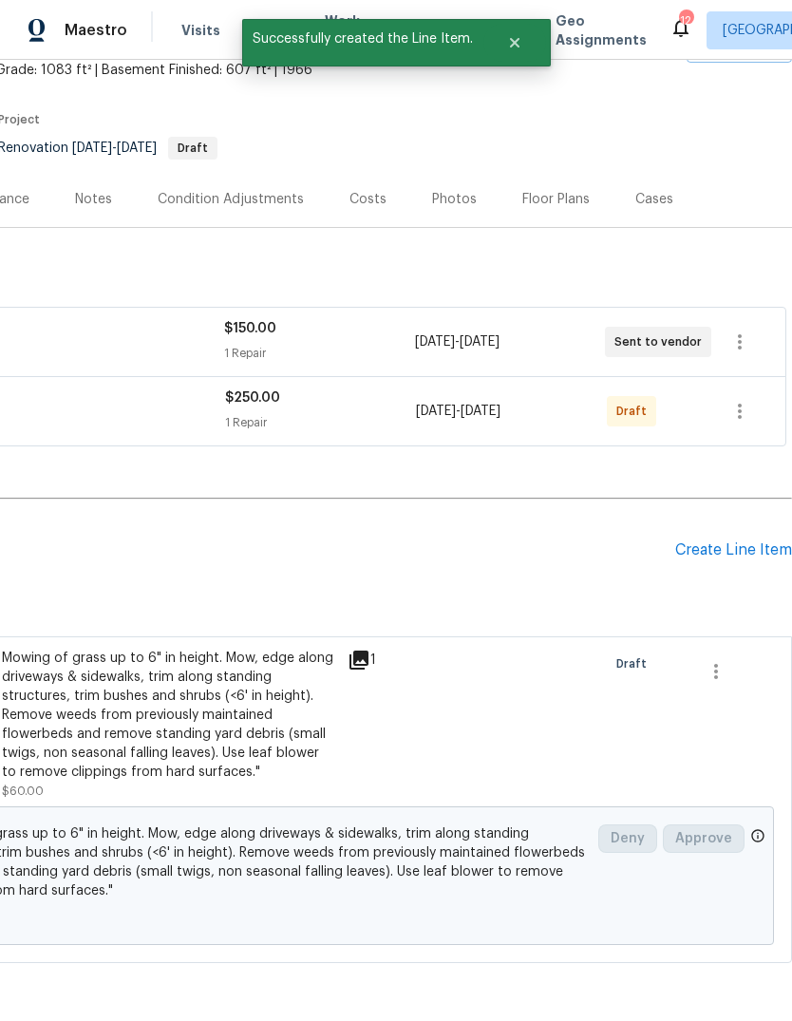
scroll to position [117, 281]
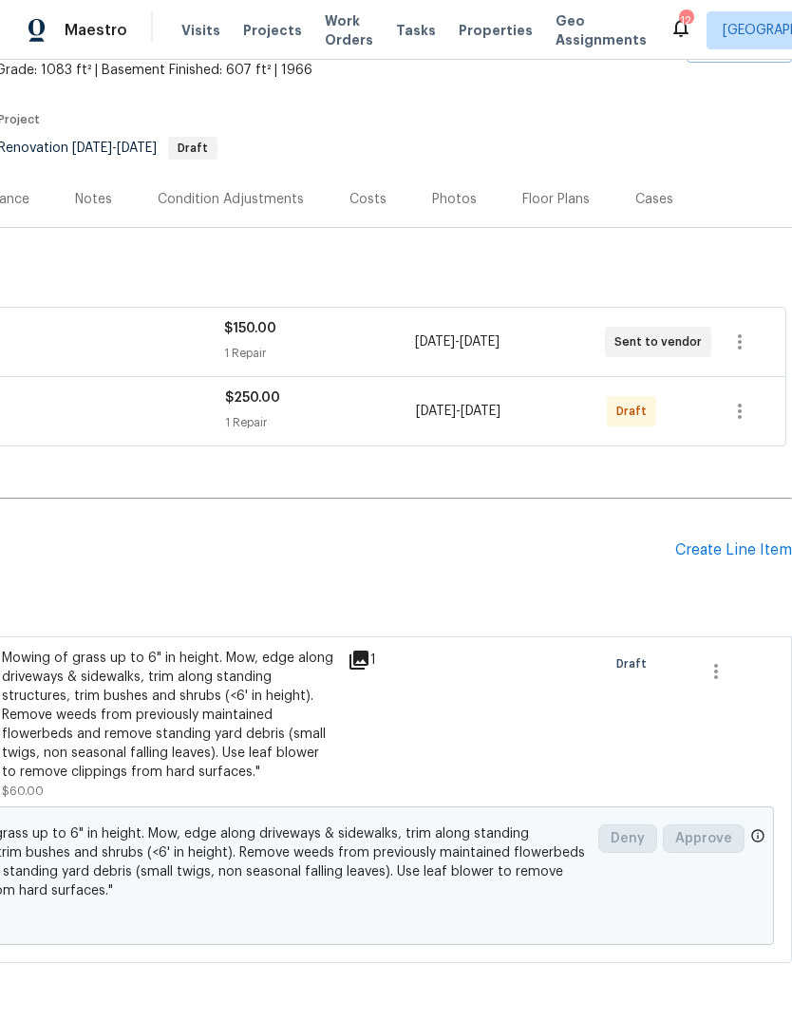
click at [772, 554] on div "Create Line Item" at bounding box center [734, 551] width 117 height 18
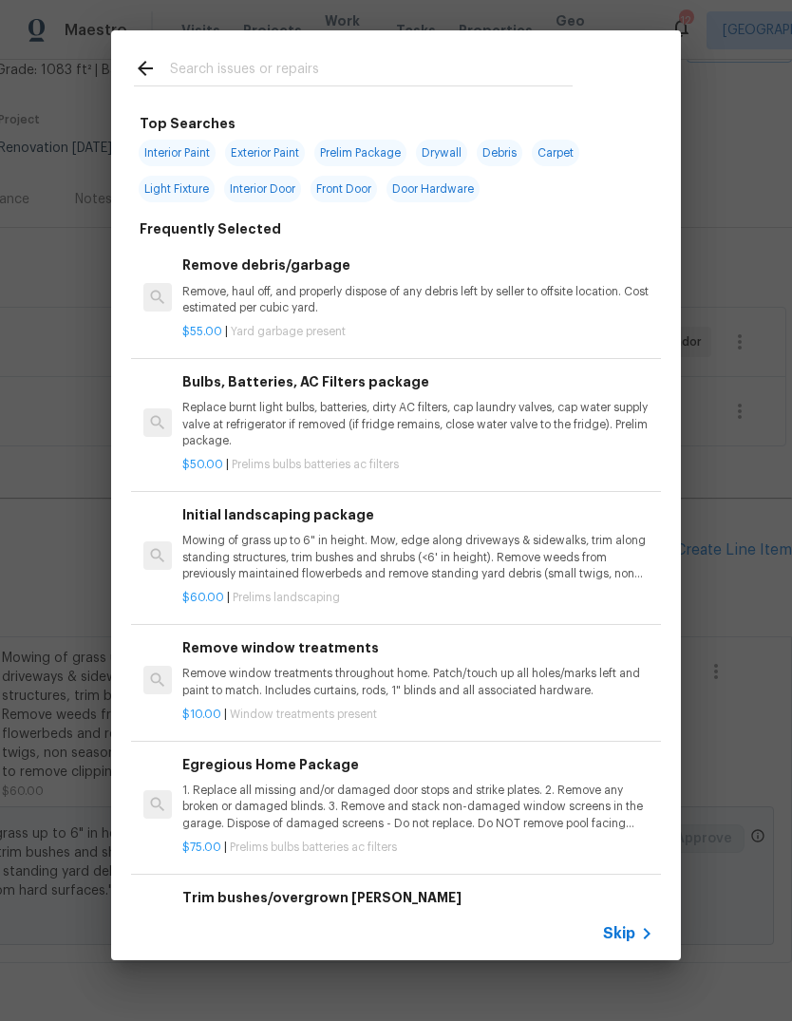
click at [639, 931] on icon at bounding box center [647, 934] width 23 height 23
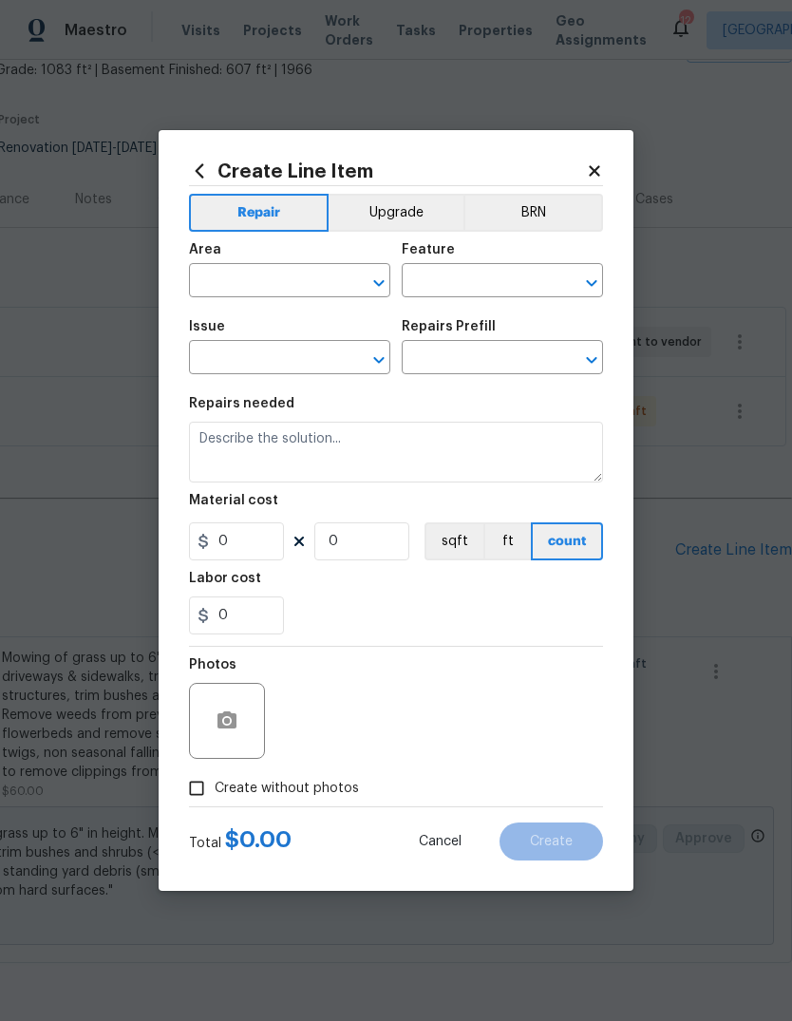
click at [320, 285] on input "text" at bounding box center [263, 282] width 148 height 29
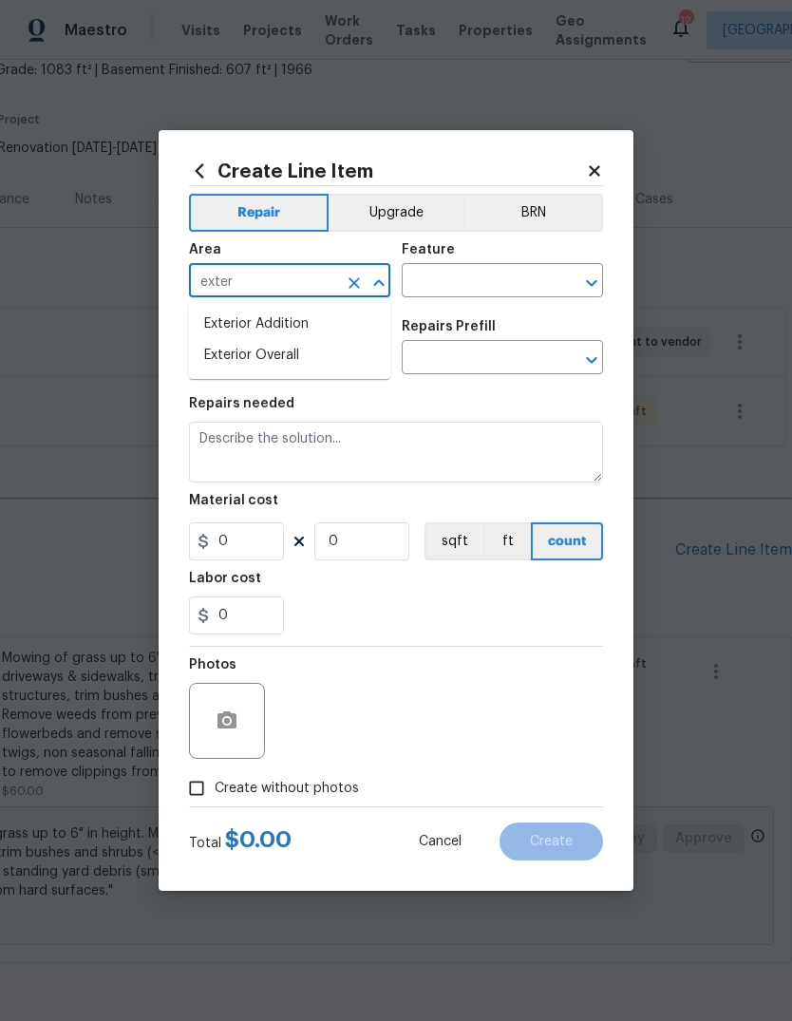
click at [370, 360] on li "Exterior Overall" at bounding box center [289, 355] width 201 height 31
type input "Exterior Overall"
click at [547, 277] on input "text" at bounding box center [476, 282] width 148 height 29
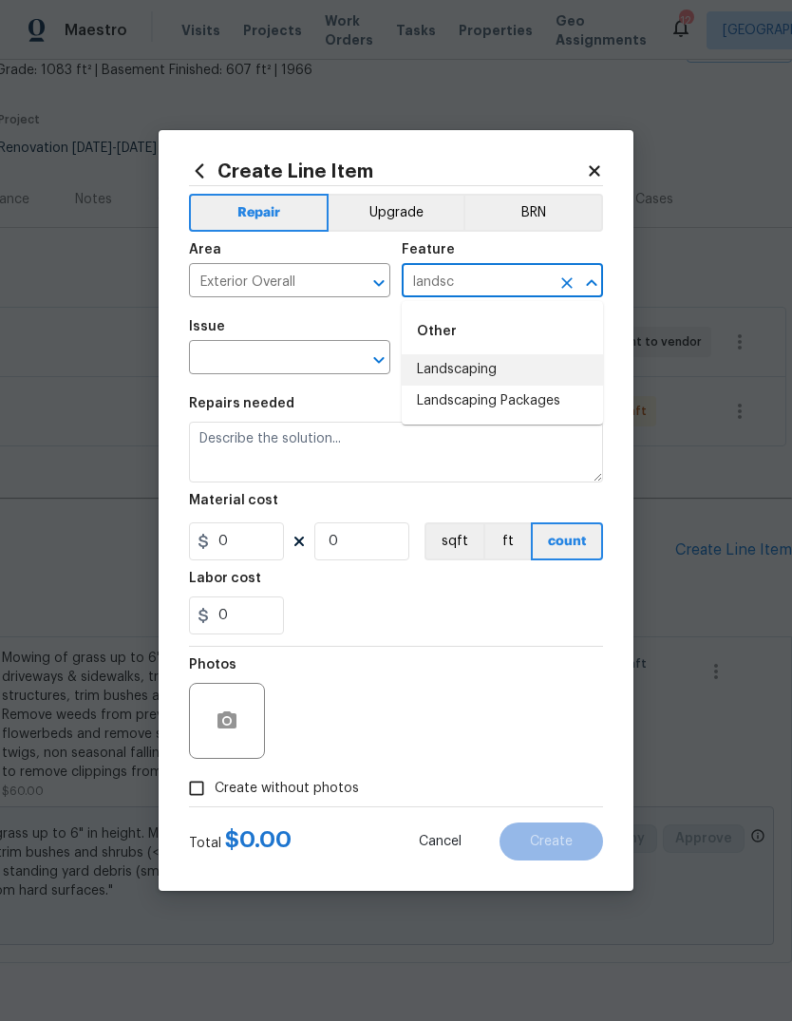
click at [523, 371] on li "Landscaping" at bounding box center [502, 369] width 201 height 31
type input "Landscaping"
click at [327, 374] on input "text" at bounding box center [263, 359] width 148 height 29
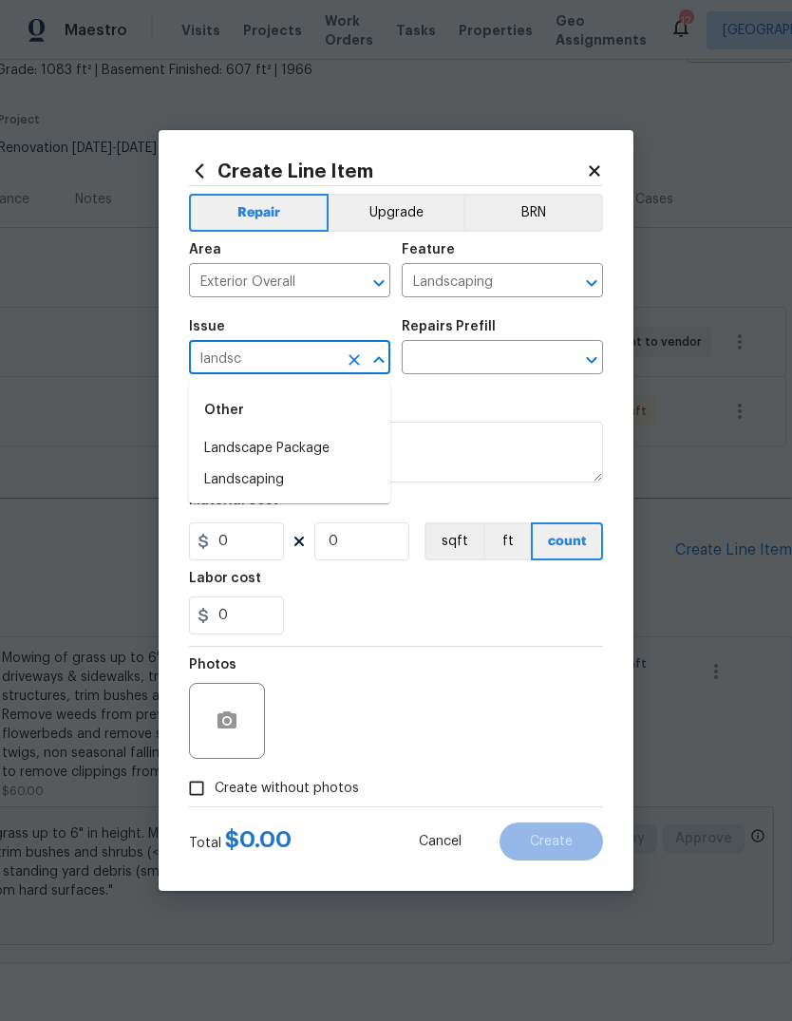
click at [344, 483] on li "Landscaping" at bounding box center [289, 480] width 201 height 31
type input "Landscaping"
click at [528, 363] on input "text" at bounding box center [476, 359] width 148 height 29
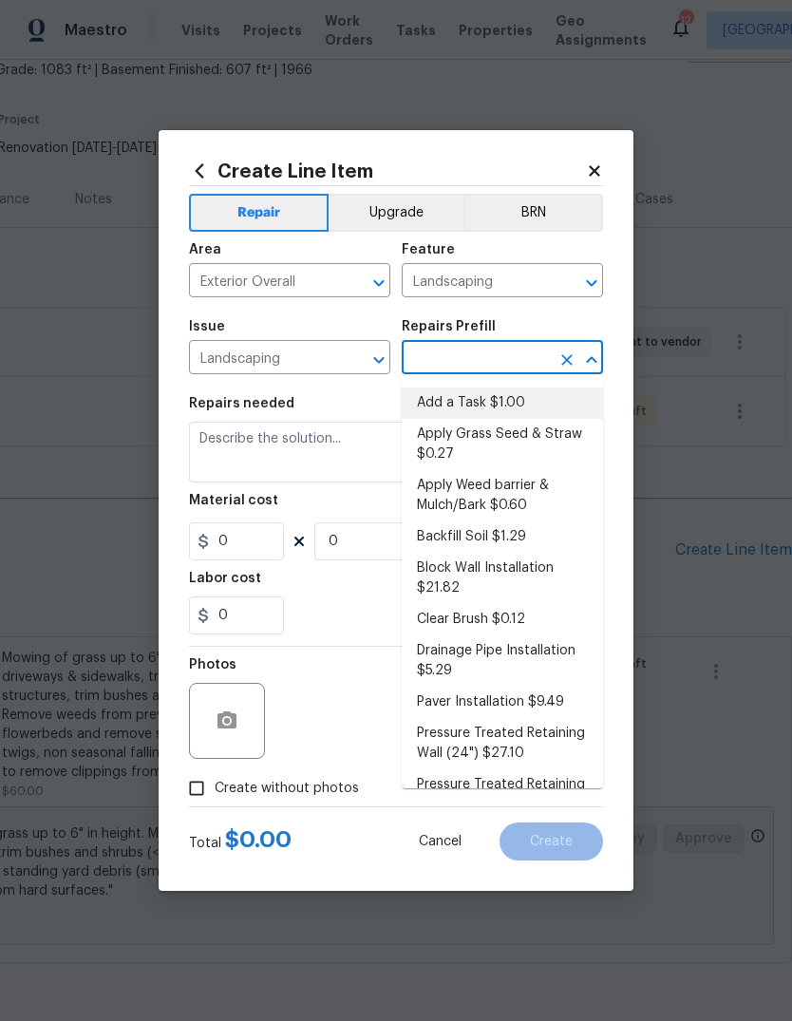
click at [572, 401] on li "Add a Task $1.00" at bounding box center [502, 403] width 201 height 31
type input "Add a Task $1.00"
type textarea "HPM to detail"
type input "1"
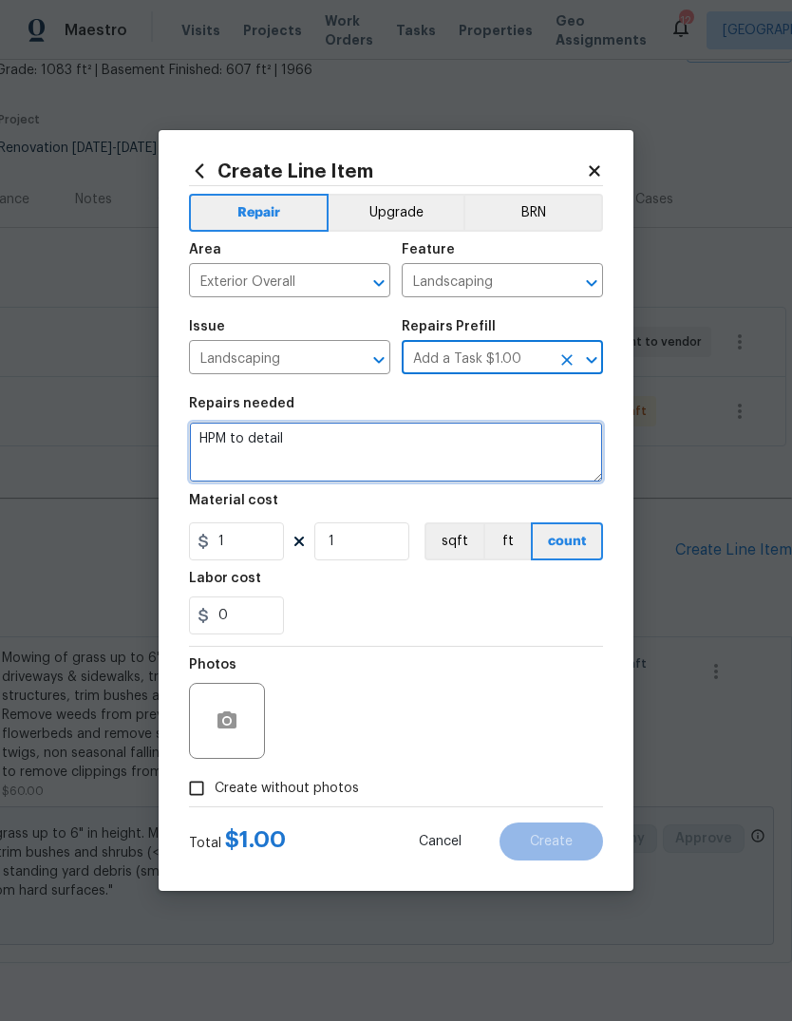
click at [543, 468] on textarea "HPM to detail" at bounding box center [396, 452] width 414 height 61
type textarea "H"
type textarea "Mulch"
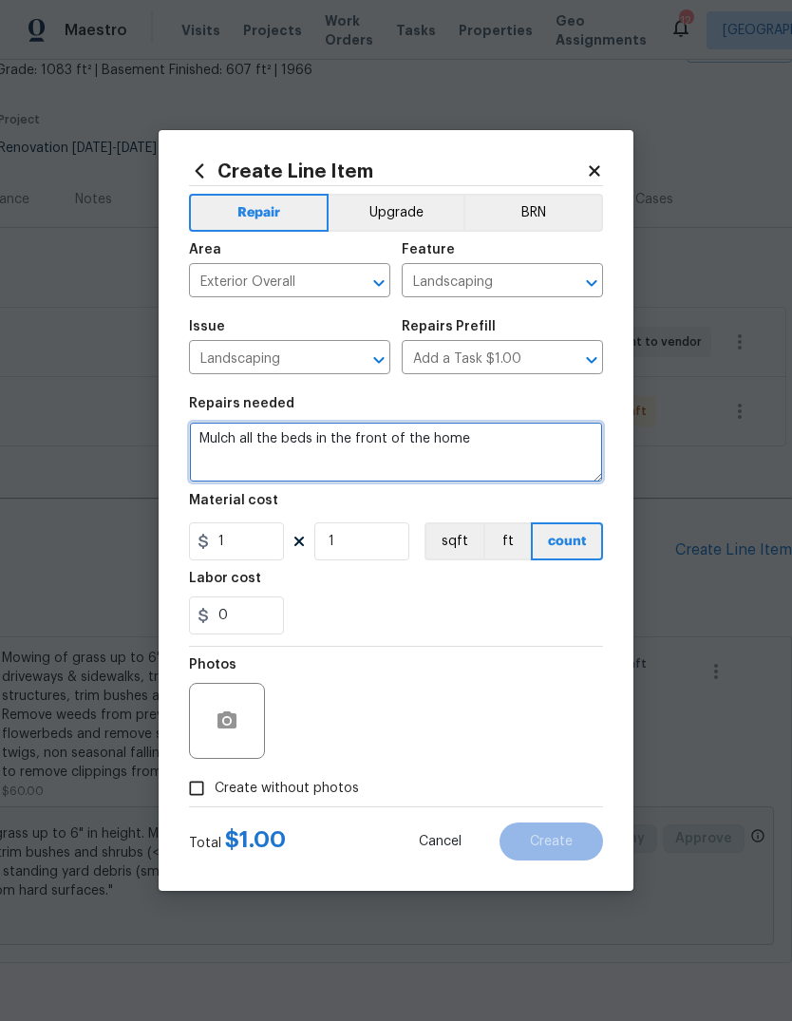
type textarea "Mulch all the beds in the front of the home"
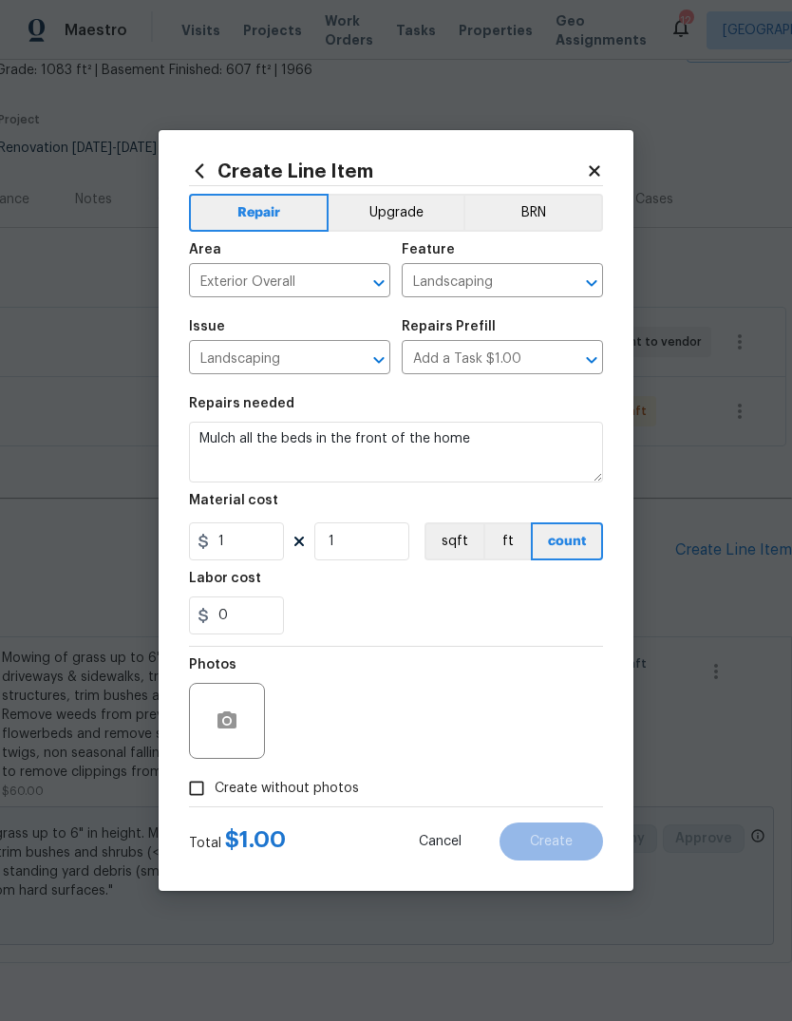
click at [436, 618] on div "0" at bounding box center [396, 616] width 414 height 38
click at [278, 547] on input "1" at bounding box center [236, 542] width 95 height 38
click at [560, 613] on div "0" at bounding box center [396, 616] width 414 height 38
type input "250"
click at [236, 727] on icon "button" at bounding box center [227, 720] width 19 height 17
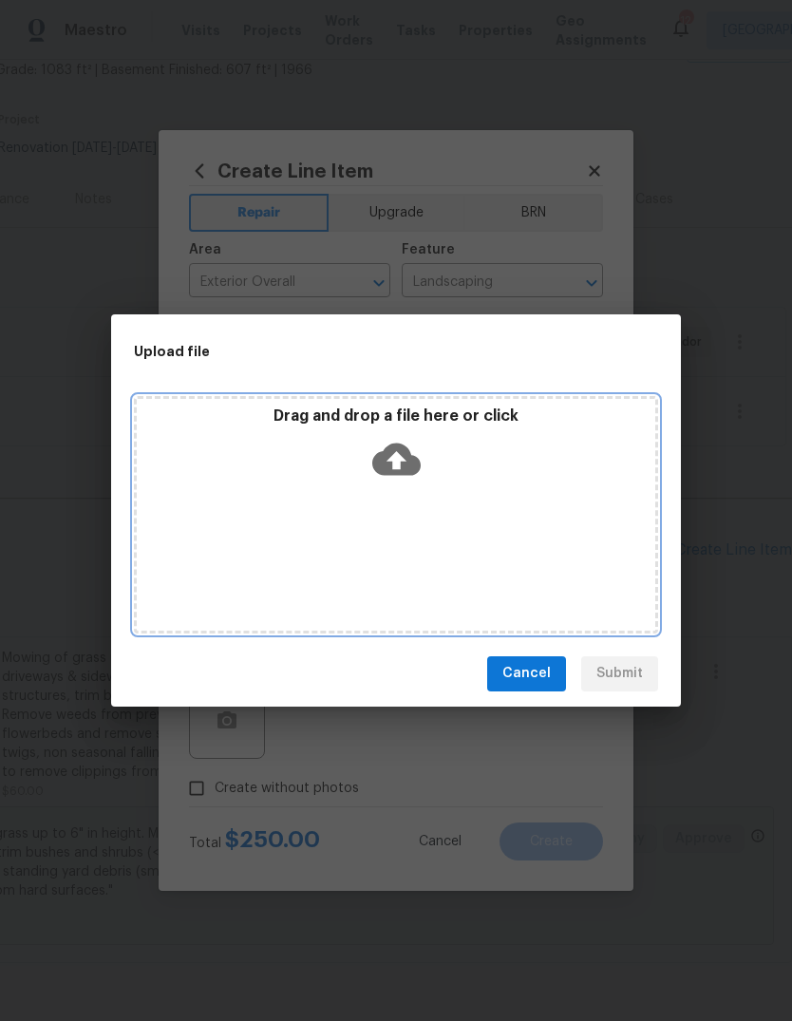
click at [403, 470] on icon at bounding box center [396, 459] width 48 height 32
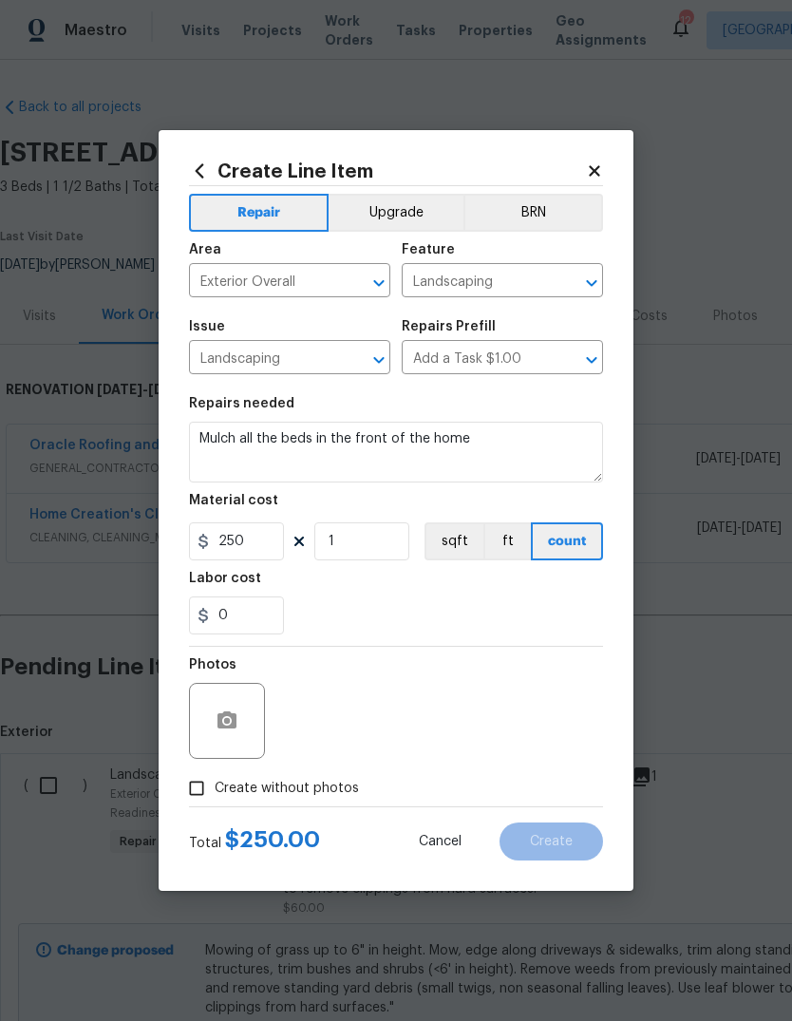
scroll to position [117, 281]
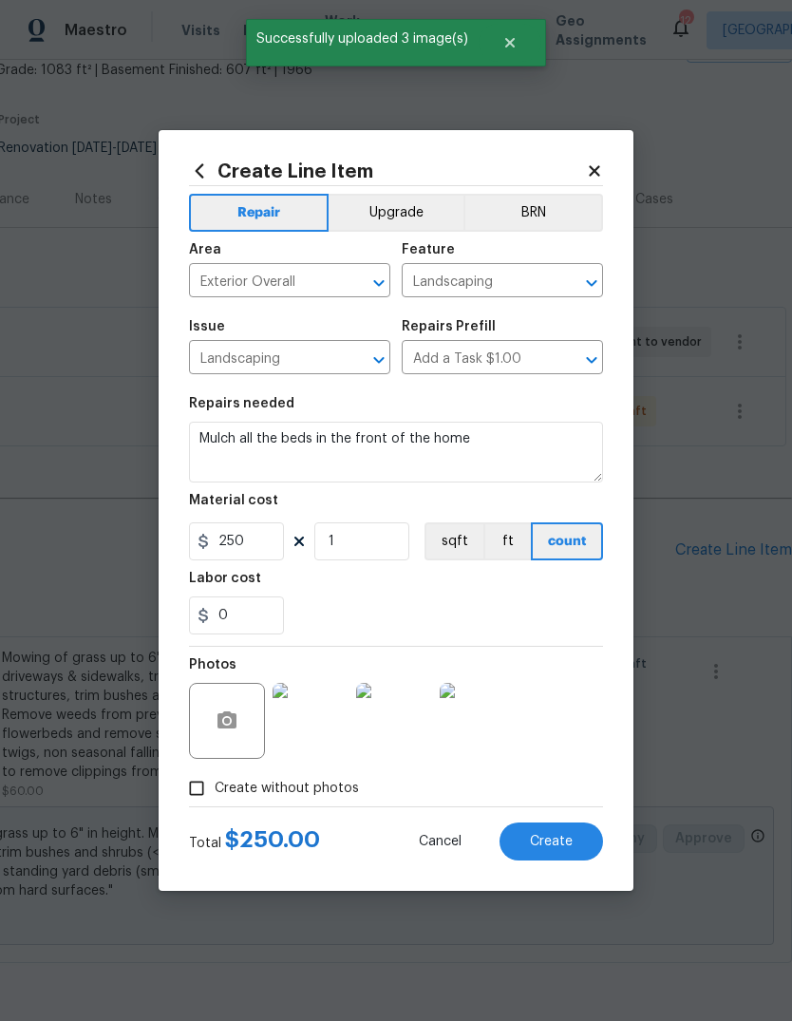
click at [320, 725] on img at bounding box center [311, 721] width 76 height 76
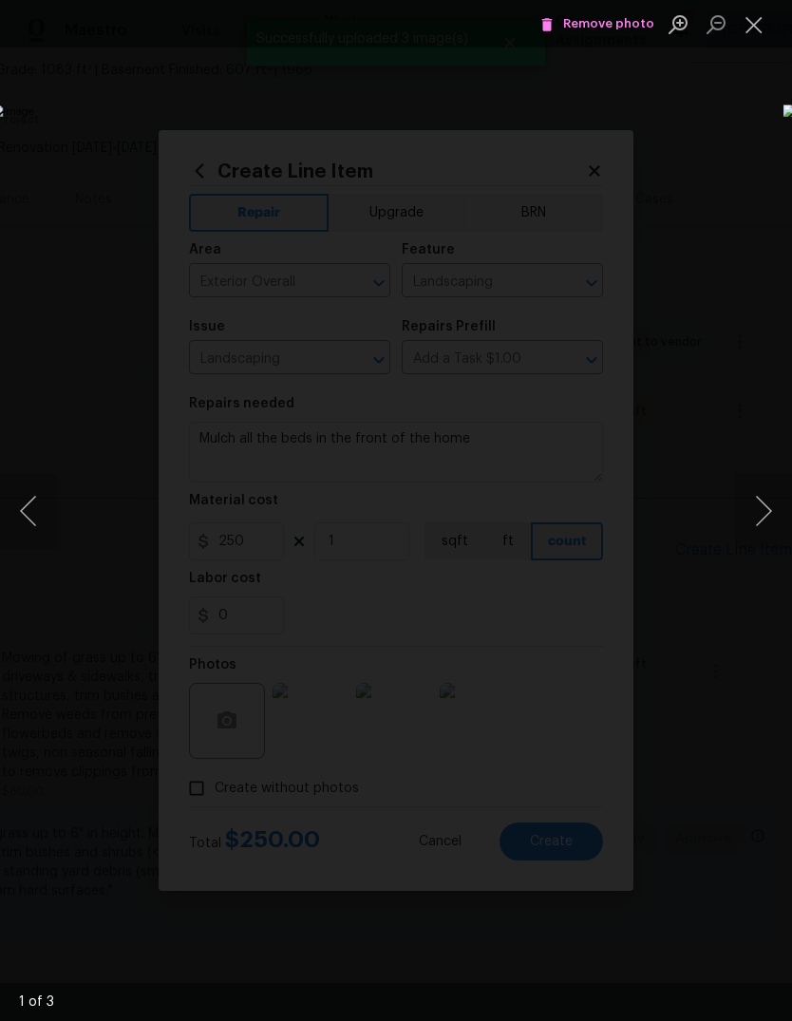
click at [779, 515] on button "Next image" at bounding box center [763, 511] width 57 height 76
click at [755, 521] on button "Next image" at bounding box center [763, 511] width 57 height 76
click at [746, 16] on button "Close lightbox" at bounding box center [754, 24] width 38 height 33
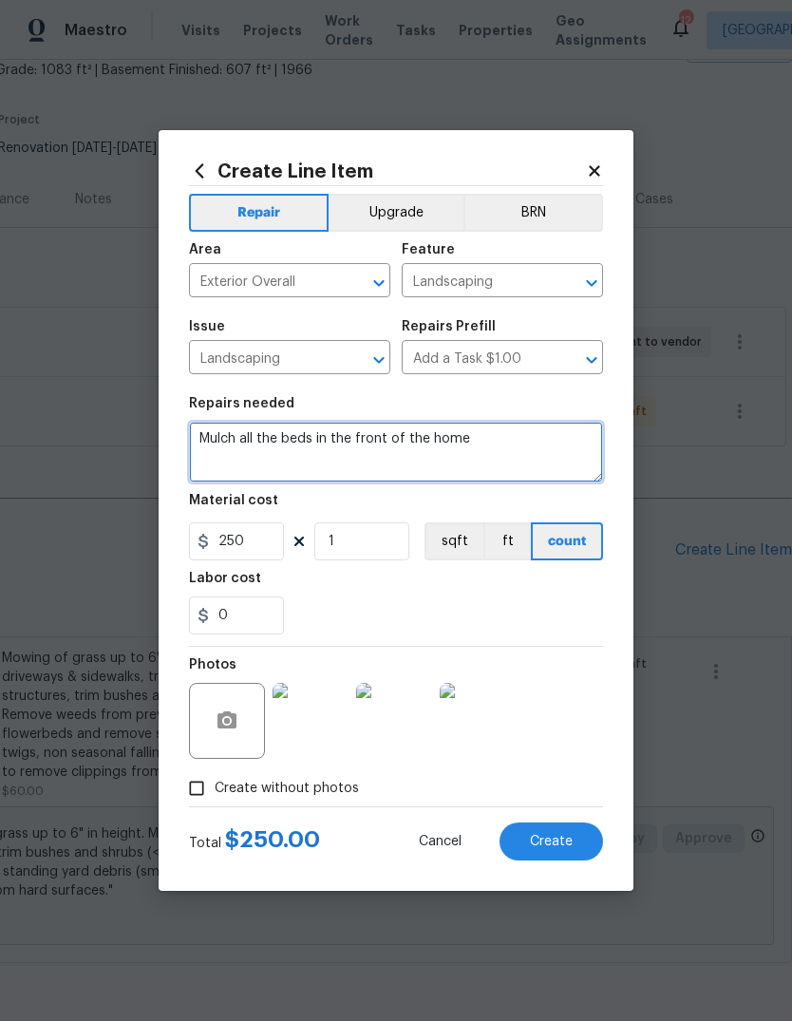
click at [564, 451] on textarea "Mulch all the beds in the front of the home" at bounding box center [396, 452] width 414 height 61
type textarea "Mulch all the beds in the front of the home."
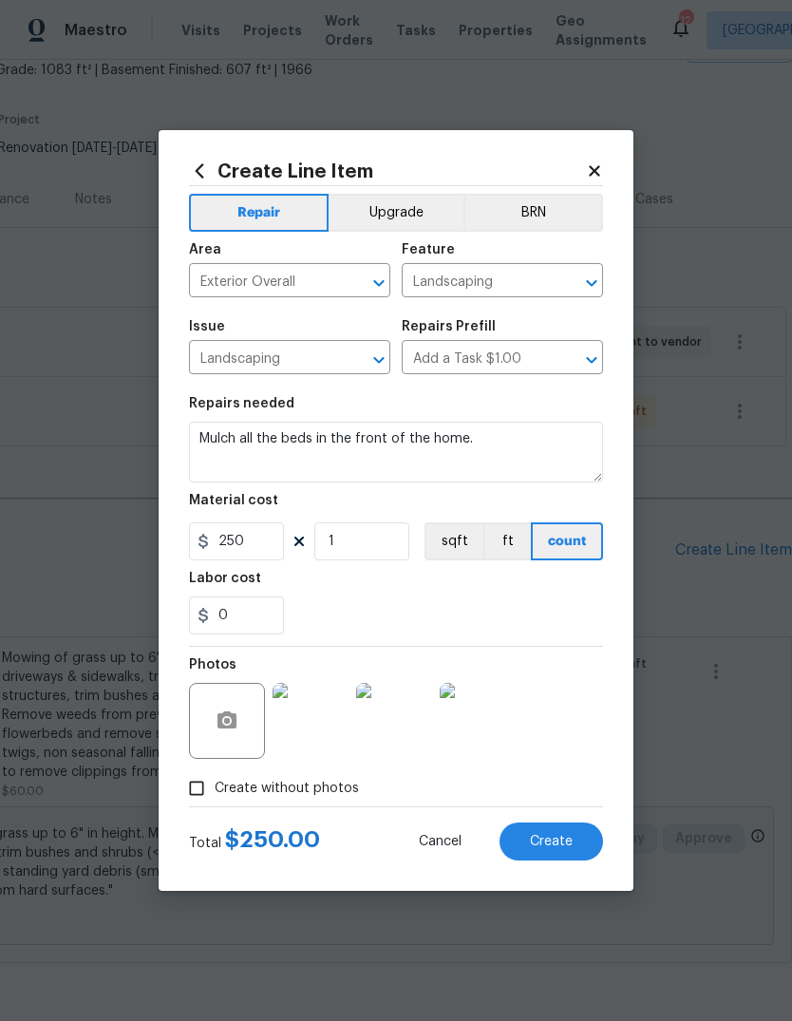
click at [562, 599] on div "0" at bounding box center [396, 616] width 414 height 38
click at [571, 844] on span "Create" at bounding box center [551, 842] width 43 height 14
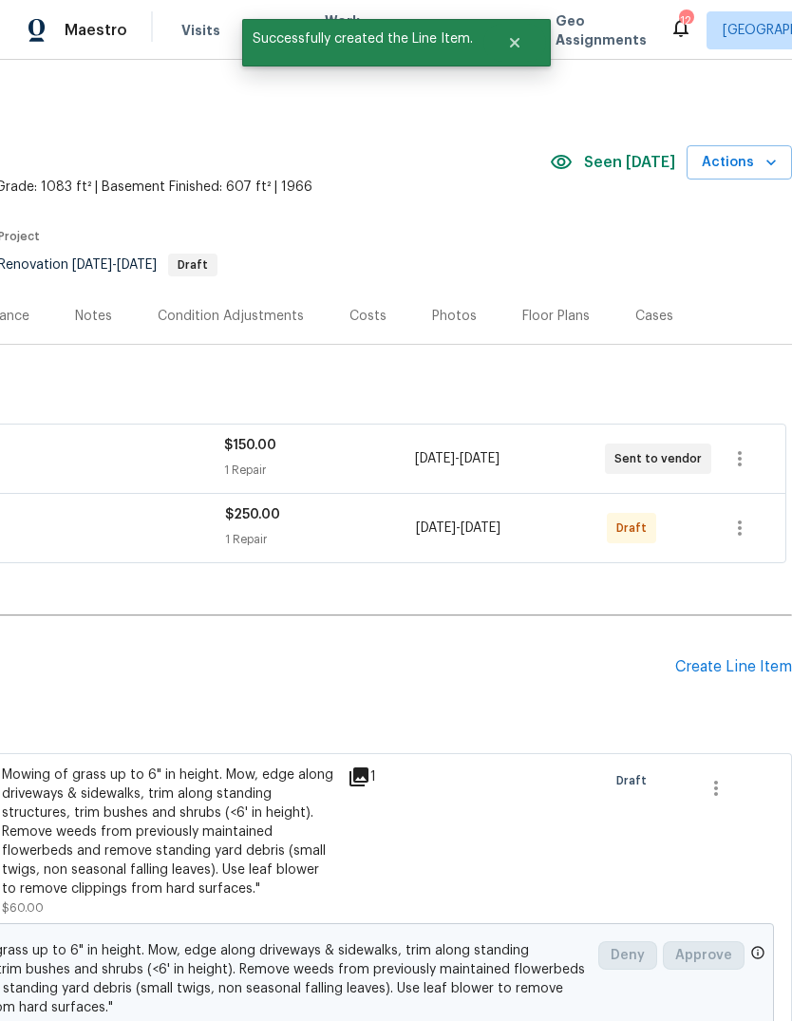
click at [769, 669] on div "Create Line Item" at bounding box center [734, 667] width 117 height 18
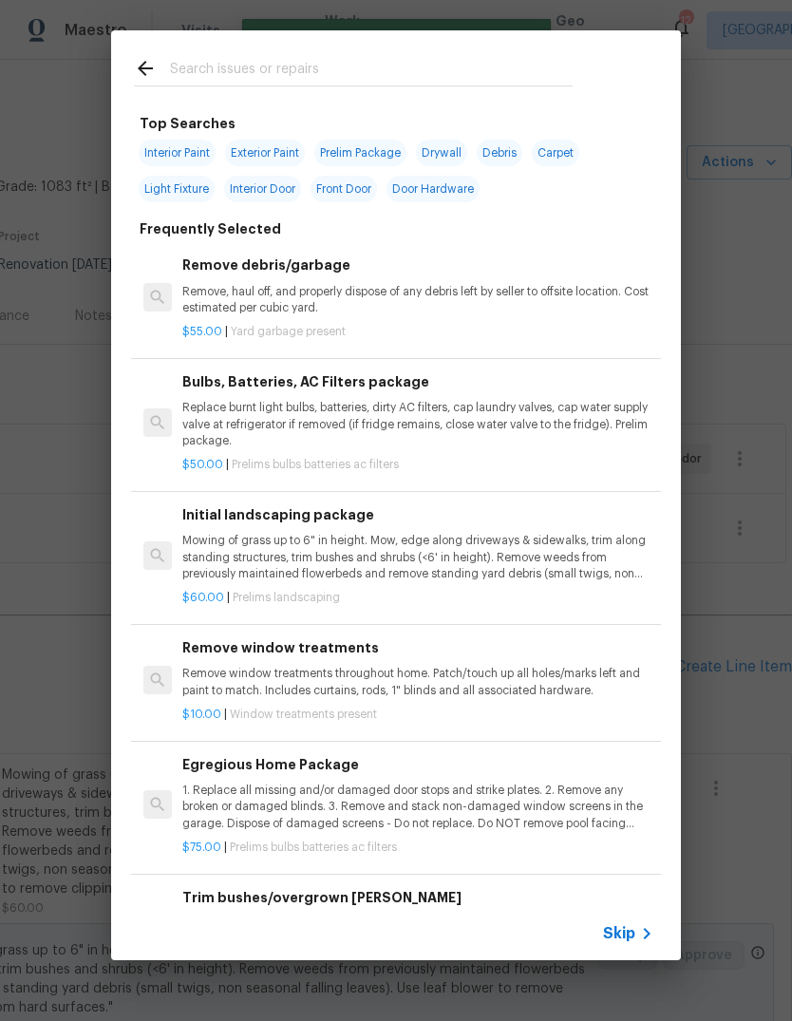
click at [636, 938] on icon at bounding box center [647, 934] width 23 height 23
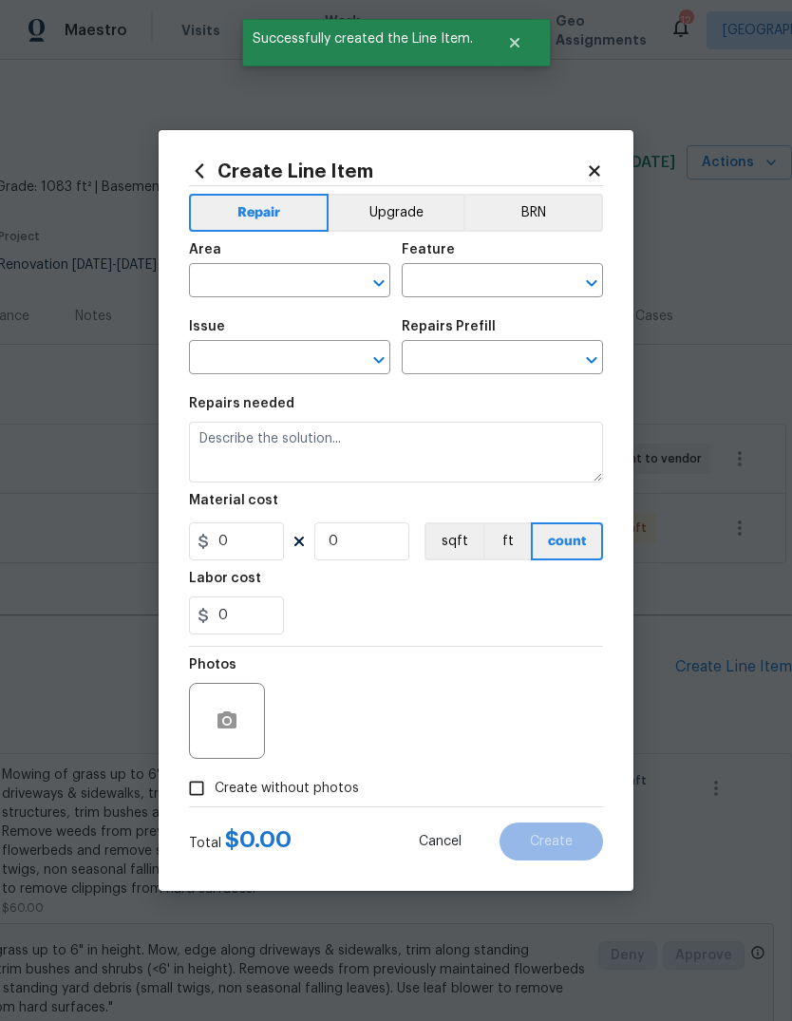
click at [330, 290] on input "text" at bounding box center [263, 282] width 148 height 29
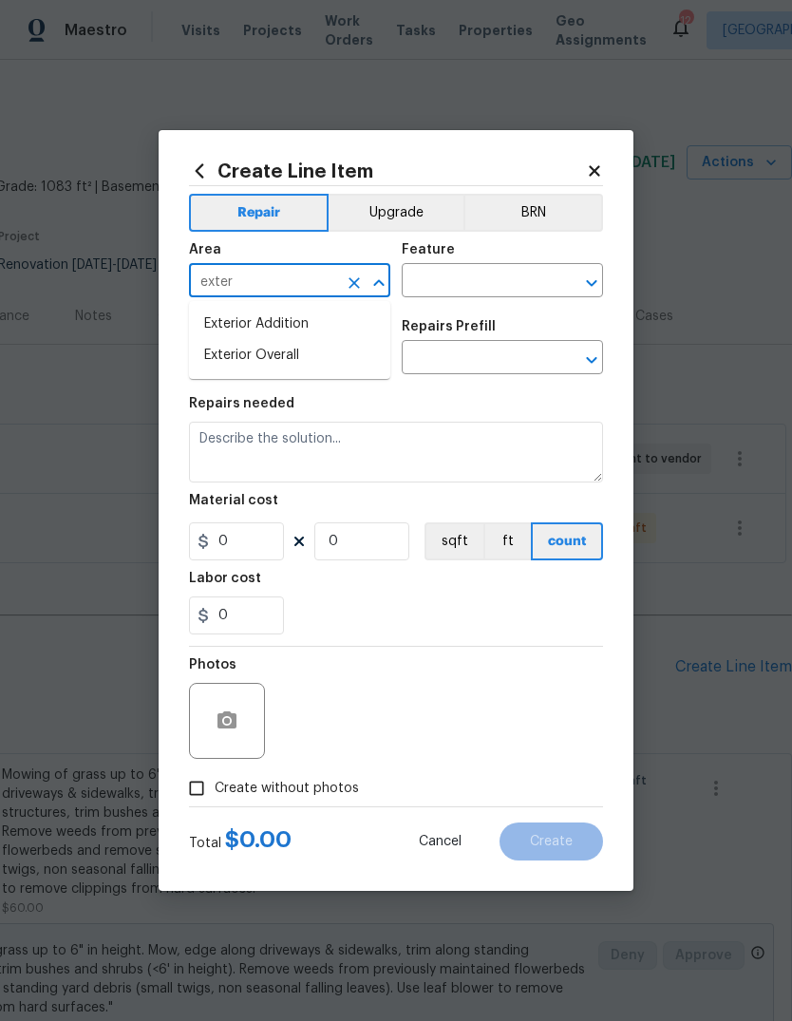
click at [375, 359] on li "Exterior Overall" at bounding box center [289, 355] width 201 height 31
type input "Exterior Overall"
click at [545, 280] on input "text" at bounding box center [476, 282] width 148 height 29
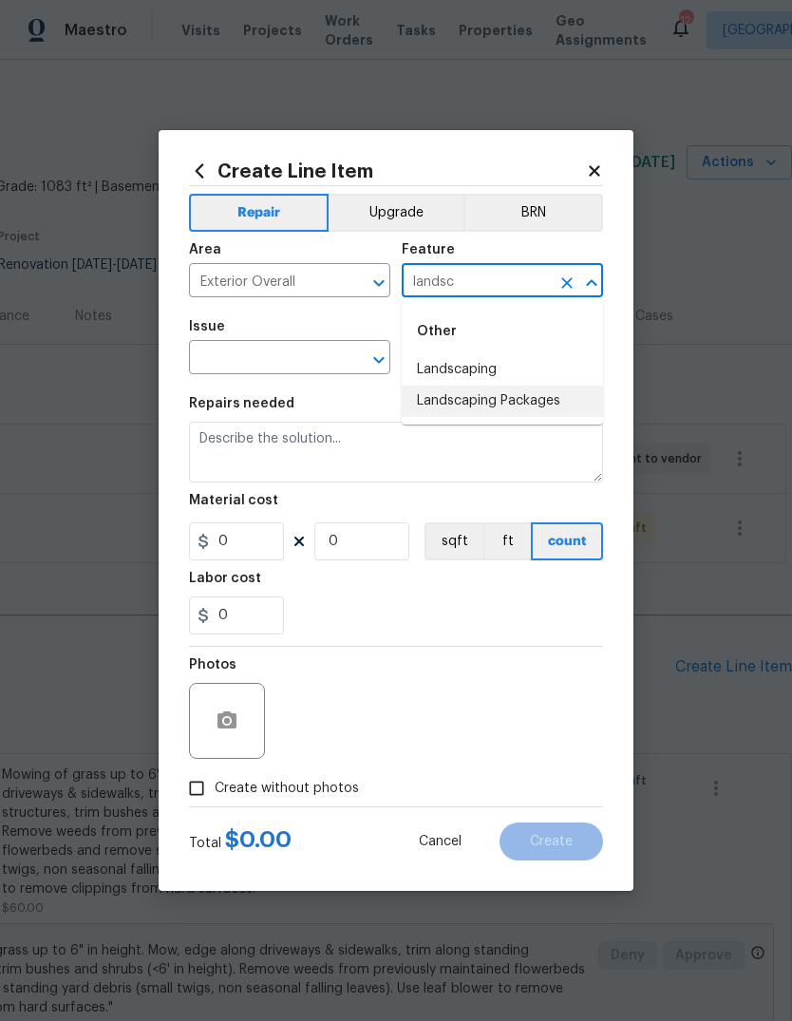
click at [577, 405] on li "Landscaping Packages" at bounding box center [502, 401] width 201 height 31
type input "Landscaping Packages"
click at [578, 286] on button "Clear" at bounding box center [567, 283] width 27 height 27
click at [541, 287] on input "text" at bounding box center [476, 282] width 148 height 29
click at [529, 368] on li "Landscaping" at bounding box center [502, 369] width 201 height 31
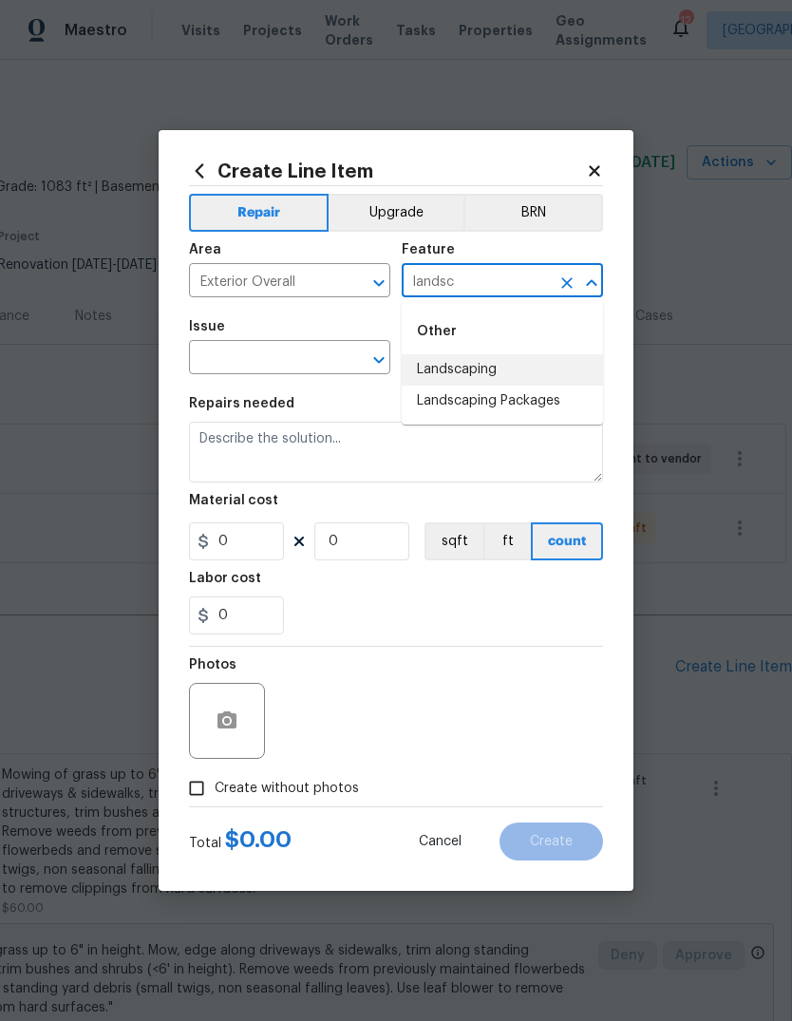
type input "Landscaping"
click at [334, 360] on input "text" at bounding box center [263, 359] width 148 height 29
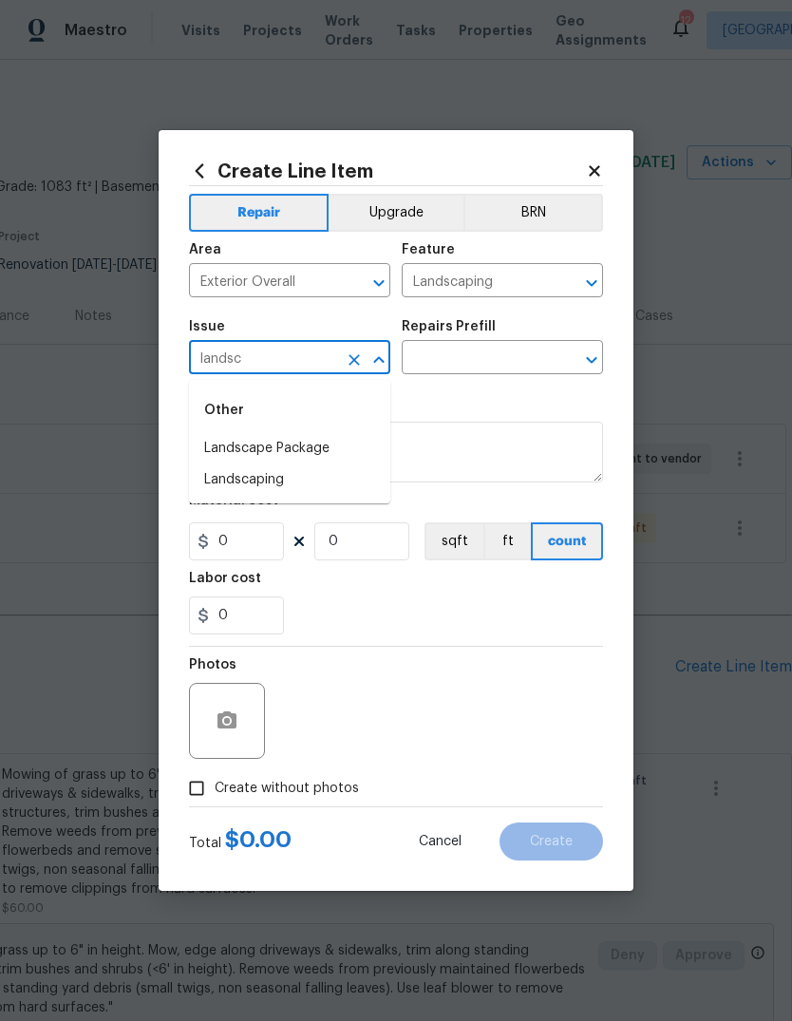
click at [327, 495] on li "Landscaping" at bounding box center [289, 480] width 201 height 31
type input "Landscaping"
click at [536, 364] on input "text" at bounding box center [476, 359] width 148 height 29
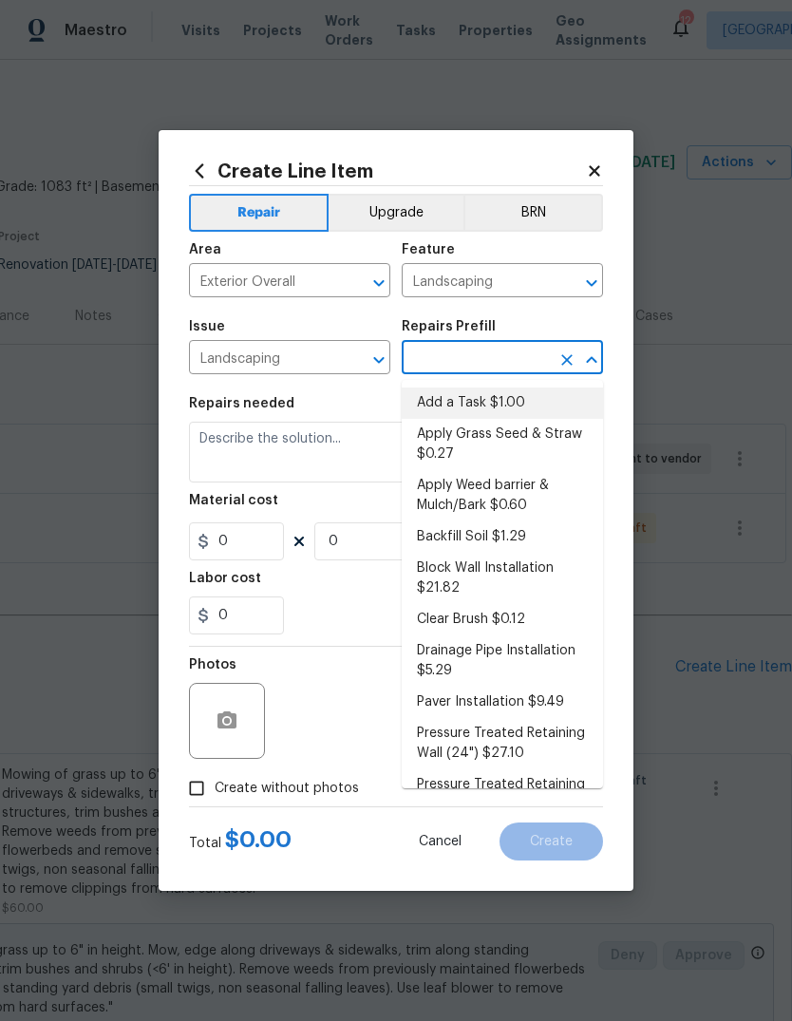
click at [540, 404] on li "Add a Task $1.00" at bounding box center [502, 403] width 201 height 31
type input "Add a Task $1.00"
type textarea "HPM to detail"
type input "1"
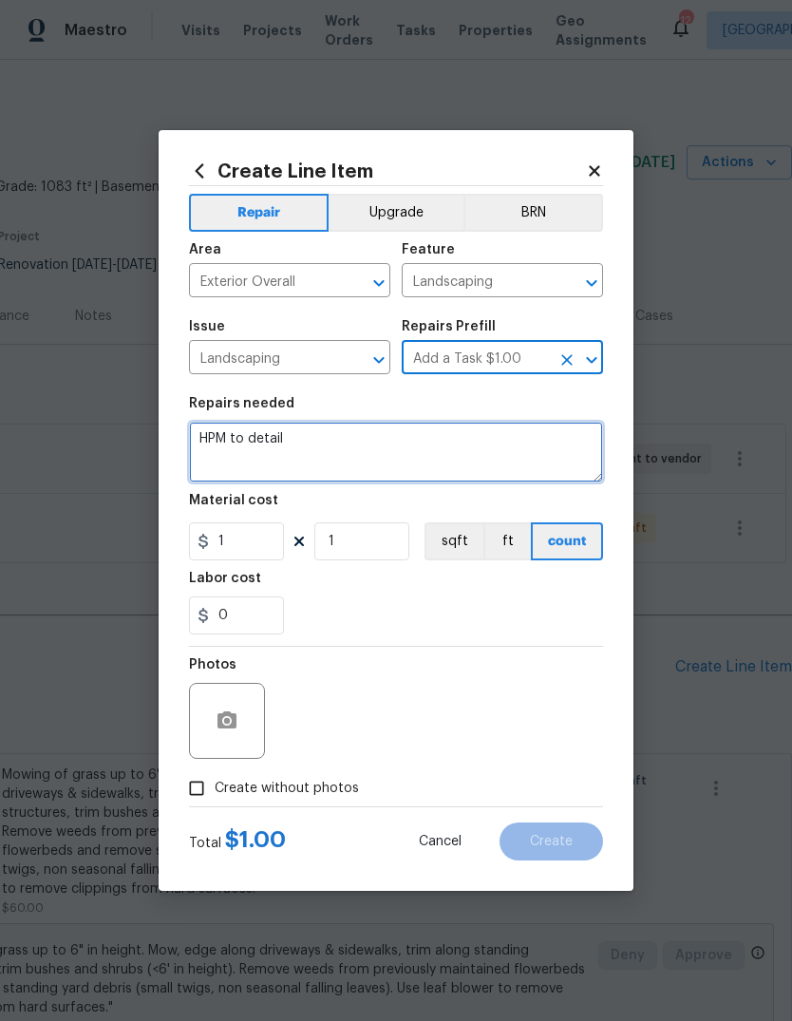
click at [501, 469] on textarea "HPM to detail" at bounding box center [396, 452] width 414 height 61
type textarea "H"
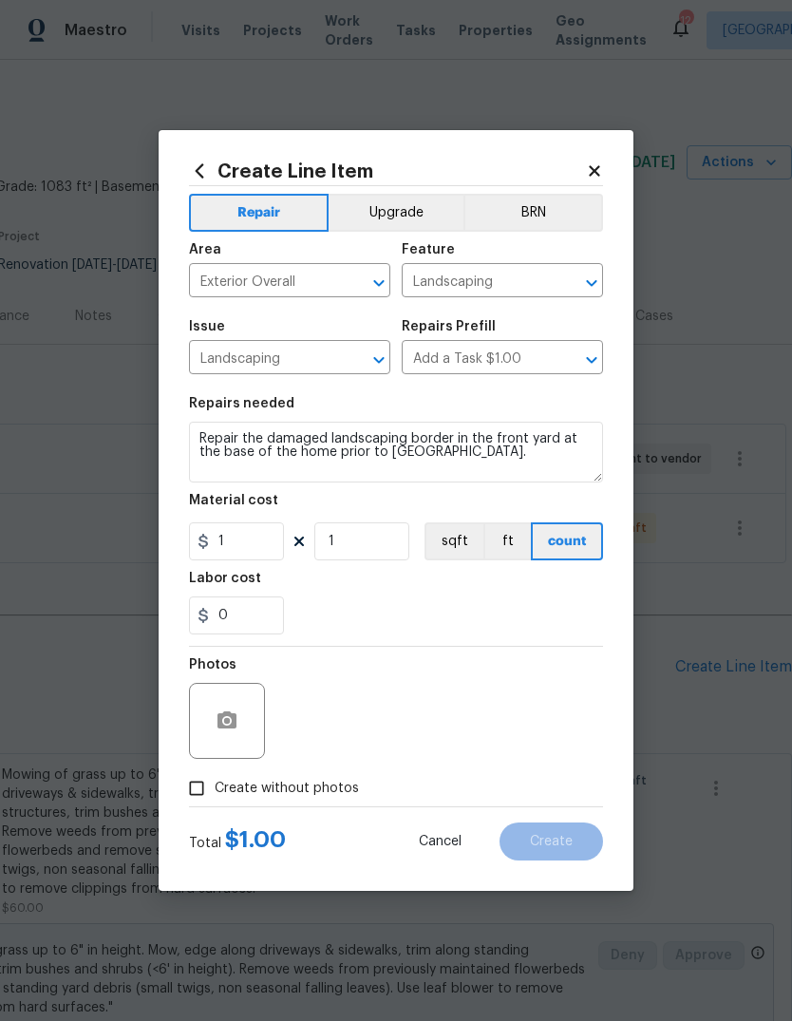
click at [548, 595] on div "Labor cost" at bounding box center [396, 584] width 414 height 25
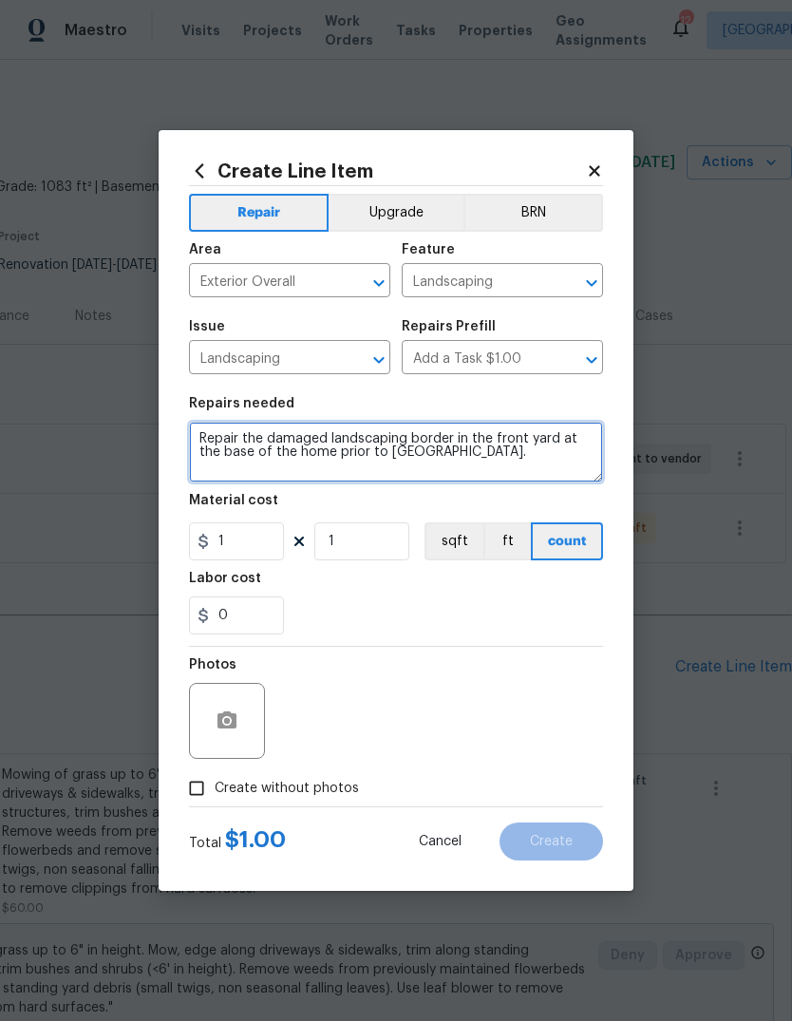
click at [421, 463] on textarea "Repair the damaged landscaping border in the front yard at the base of the home…" at bounding box center [396, 452] width 414 height 61
type textarea "Repair the damaged landscaping border in the front yard at the base of the home…"
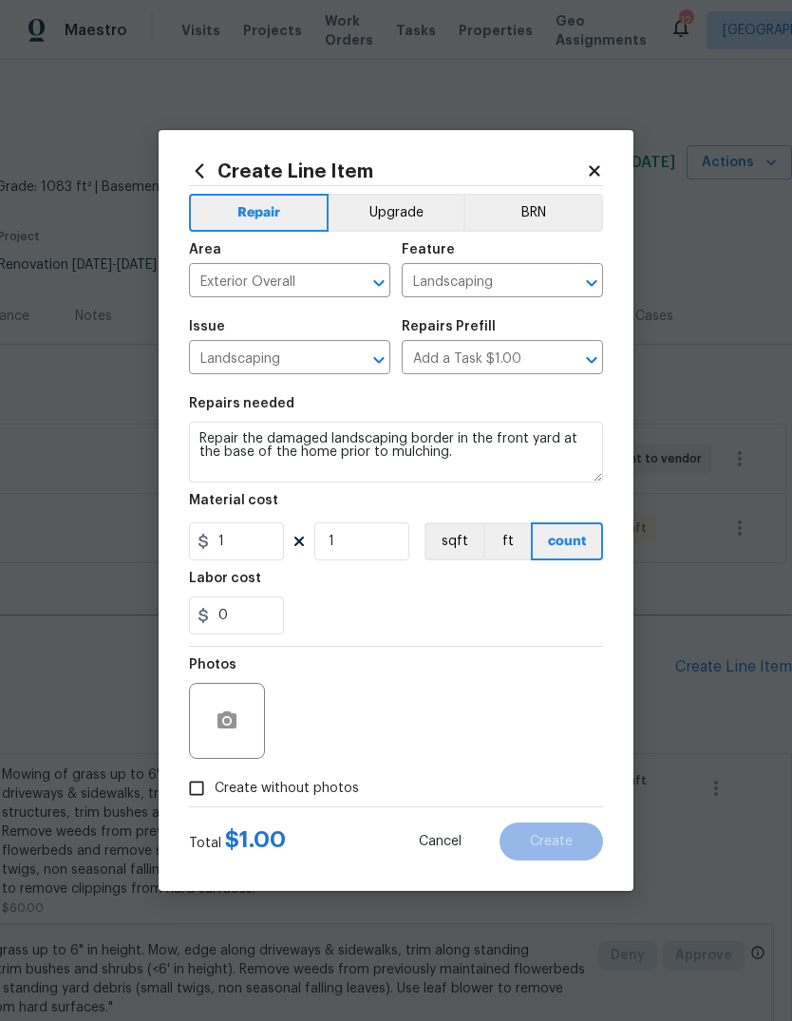
click at [522, 601] on div "0" at bounding box center [396, 616] width 414 height 38
click at [267, 553] on input "1" at bounding box center [236, 542] width 95 height 38
type input "100"
click at [544, 609] on div "0" at bounding box center [396, 616] width 414 height 38
click at [238, 722] on icon "button" at bounding box center [227, 721] width 23 height 23
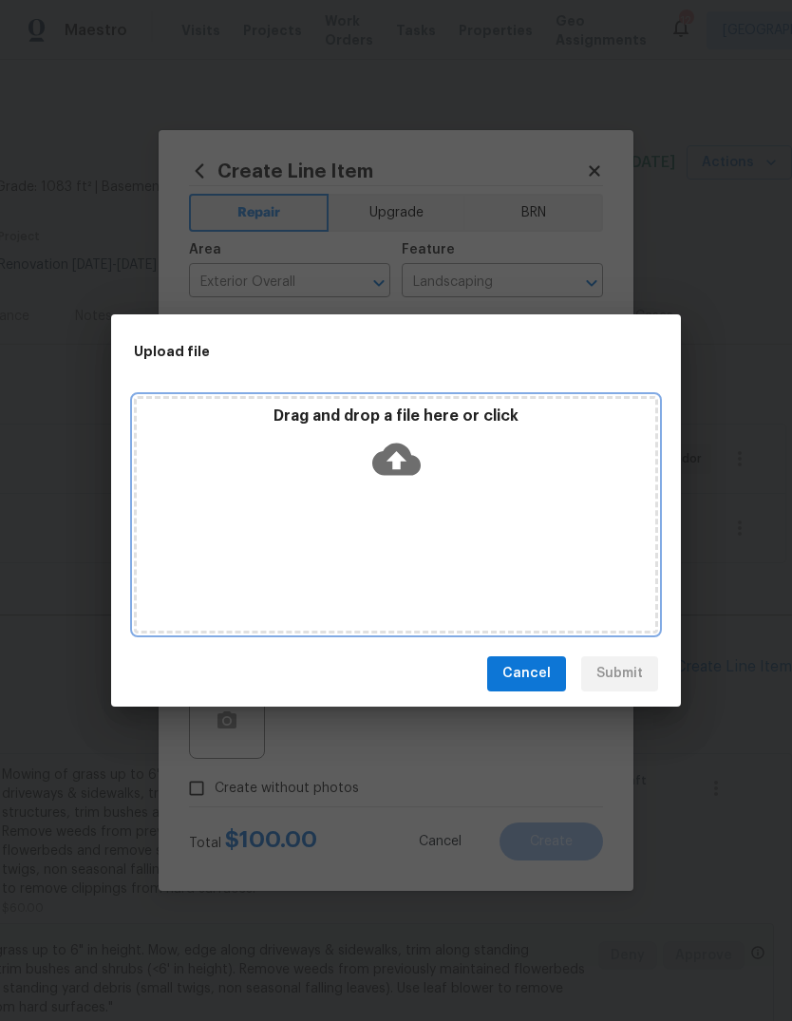
click at [409, 447] on icon at bounding box center [396, 459] width 48 height 48
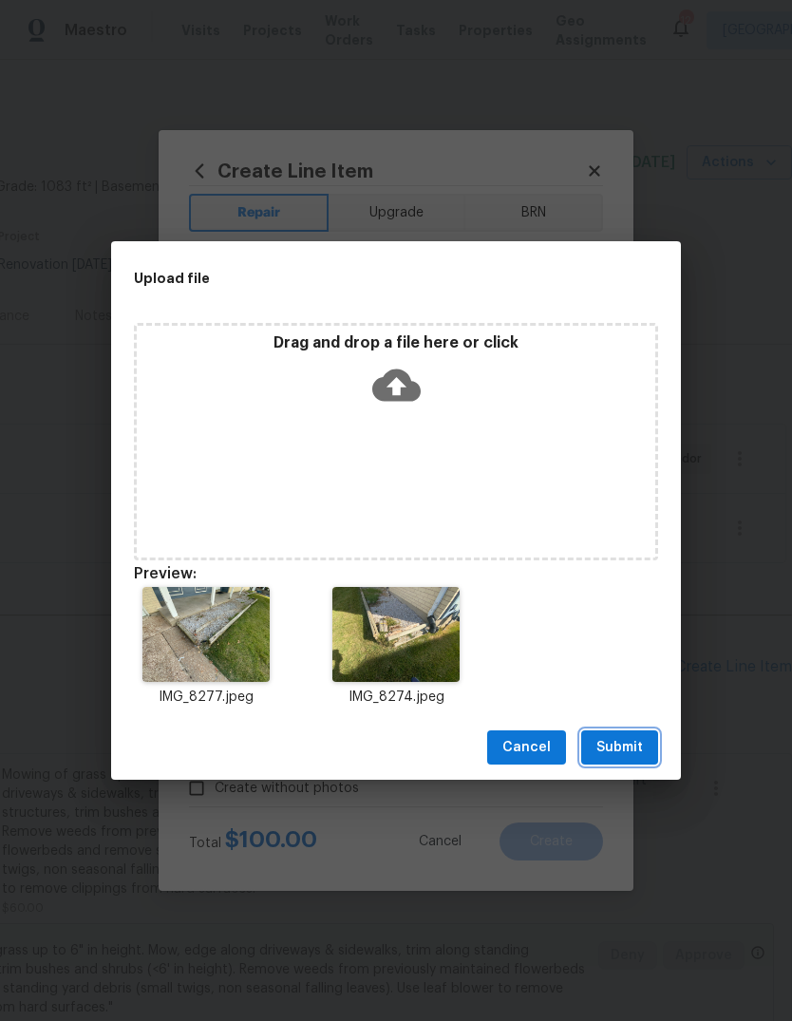
click at [639, 754] on span "Submit" at bounding box center [620, 748] width 47 height 24
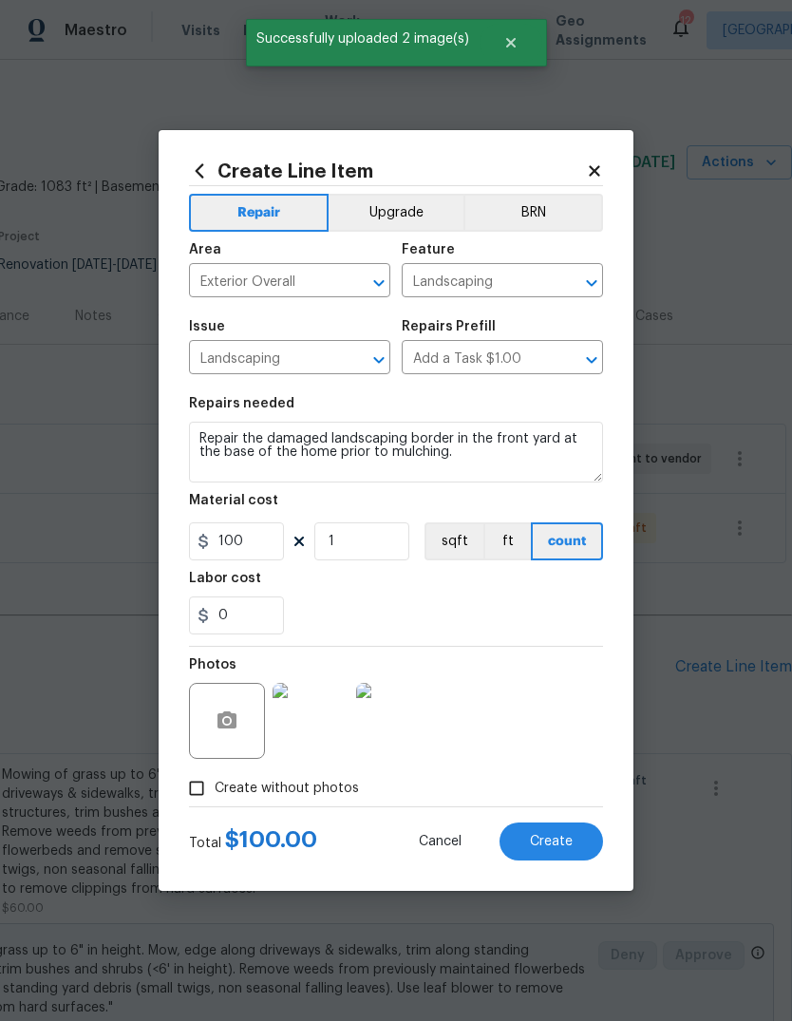
click at [313, 732] on img at bounding box center [311, 721] width 76 height 76
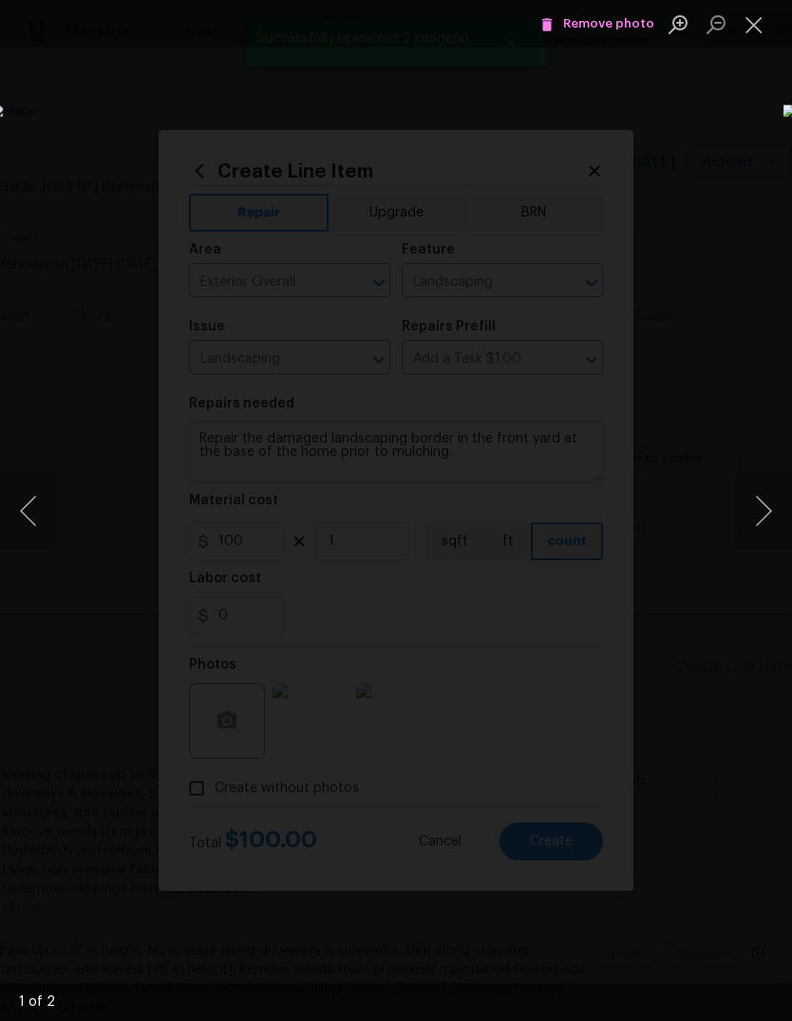
click at [777, 519] on button "Next image" at bounding box center [763, 511] width 57 height 76
click at [757, 29] on button "Close lightbox" at bounding box center [754, 24] width 38 height 33
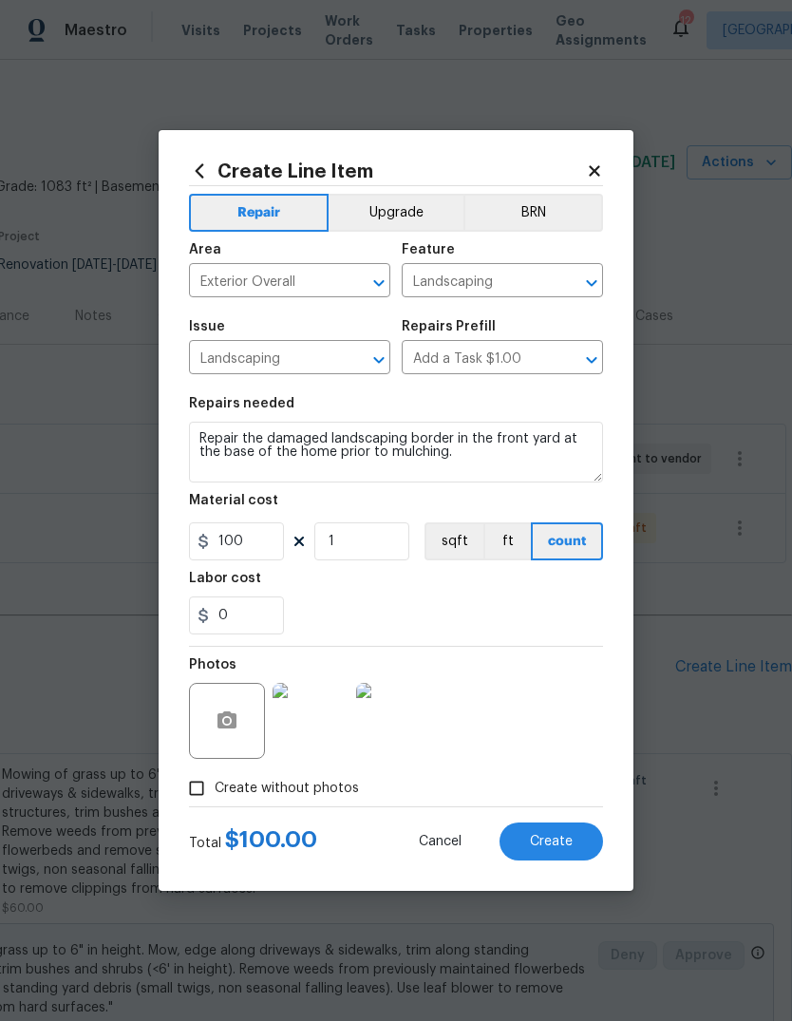
click at [573, 839] on button "Create" at bounding box center [552, 842] width 104 height 38
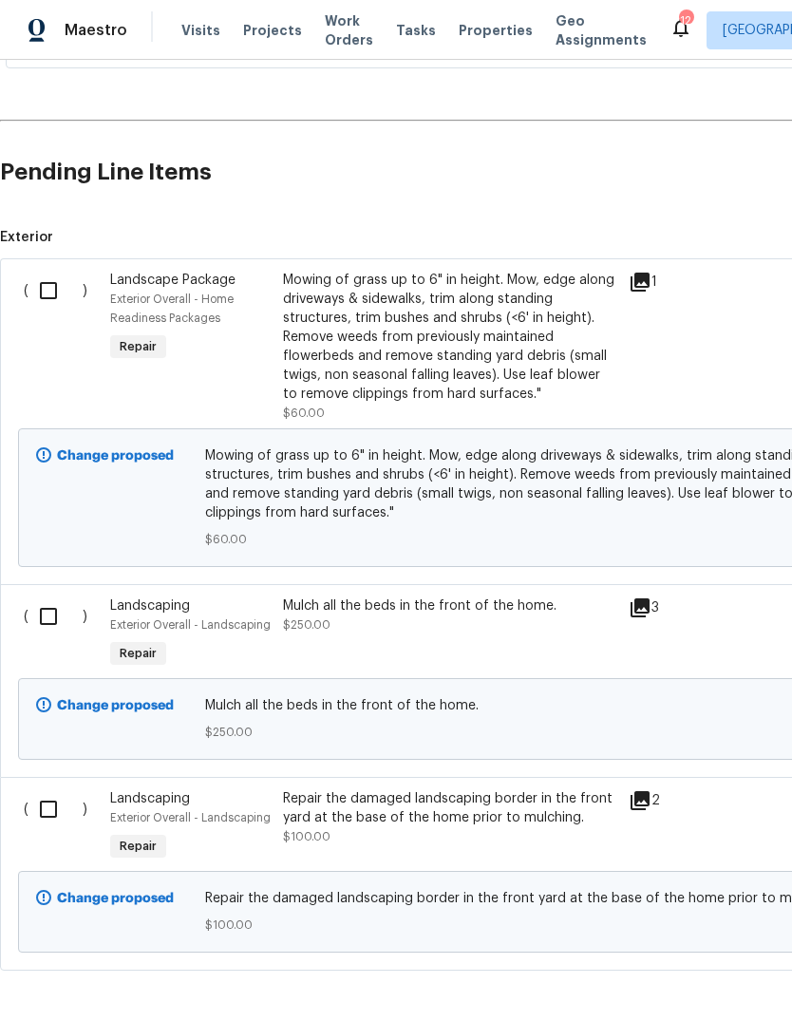
scroll to position [493, 0]
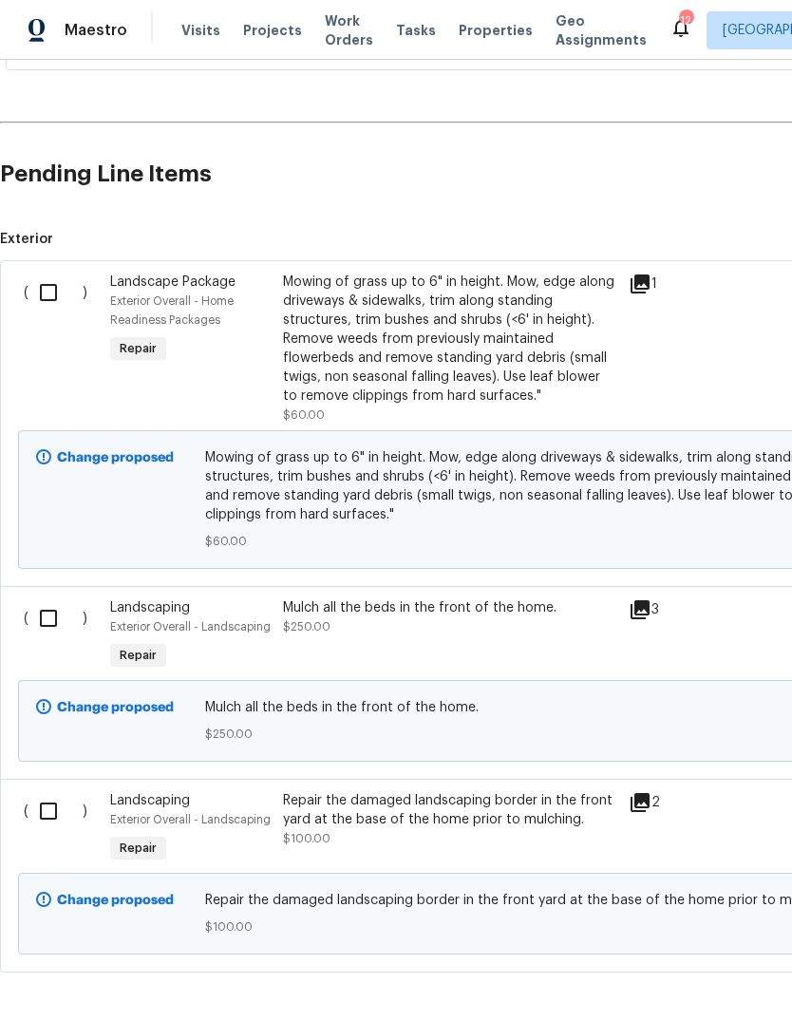
click at [51, 294] on input "checkbox" at bounding box center [56, 293] width 54 height 40
checkbox input "true"
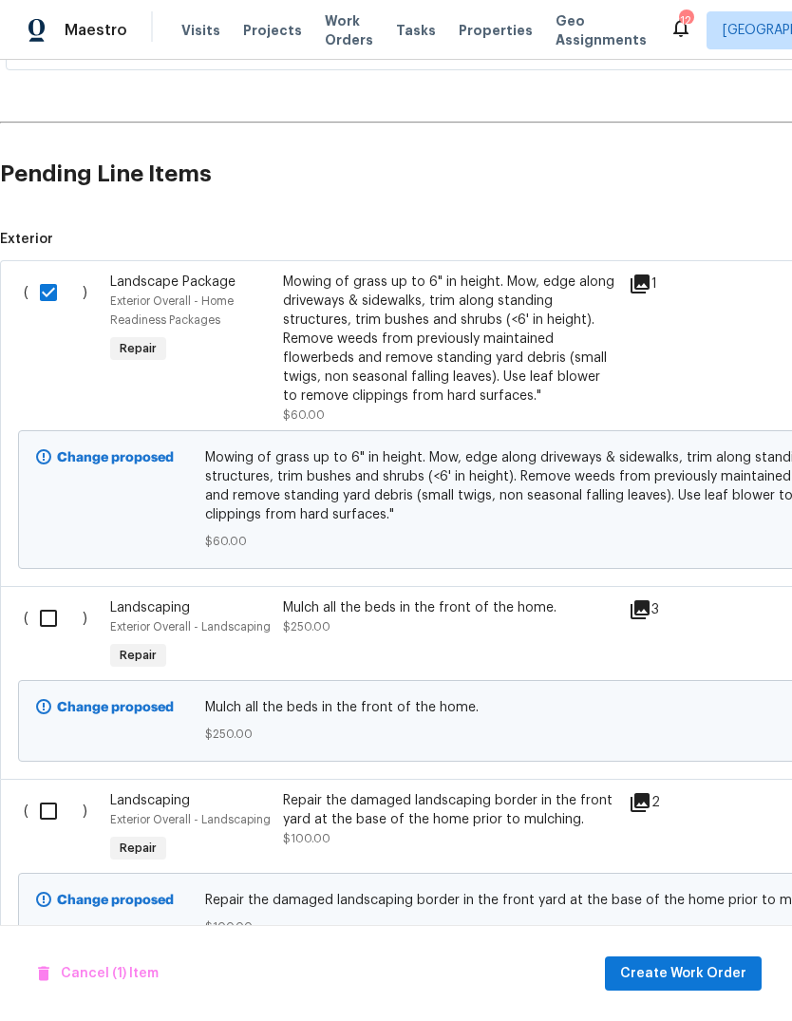
click at [47, 619] on input "checkbox" at bounding box center [56, 619] width 54 height 40
checkbox input "true"
click at [43, 812] on input "checkbox" at bounding box center [56, 812] width 54 height 40
checkbox input "true"
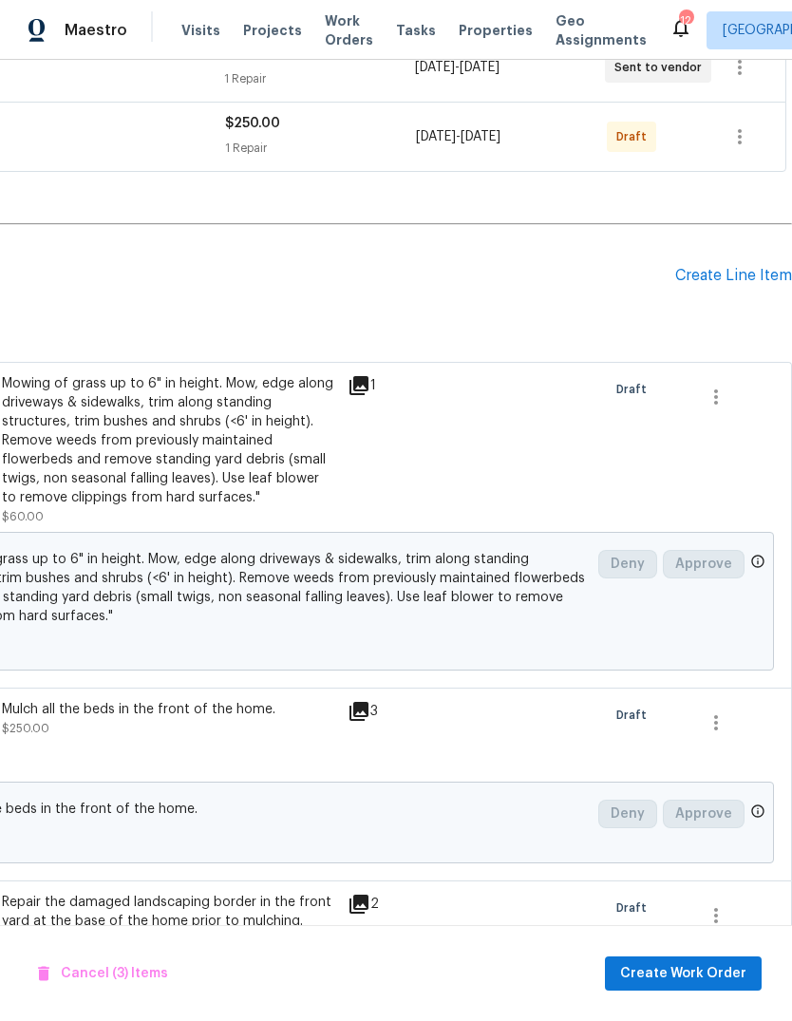
scroll to position [390, 281]
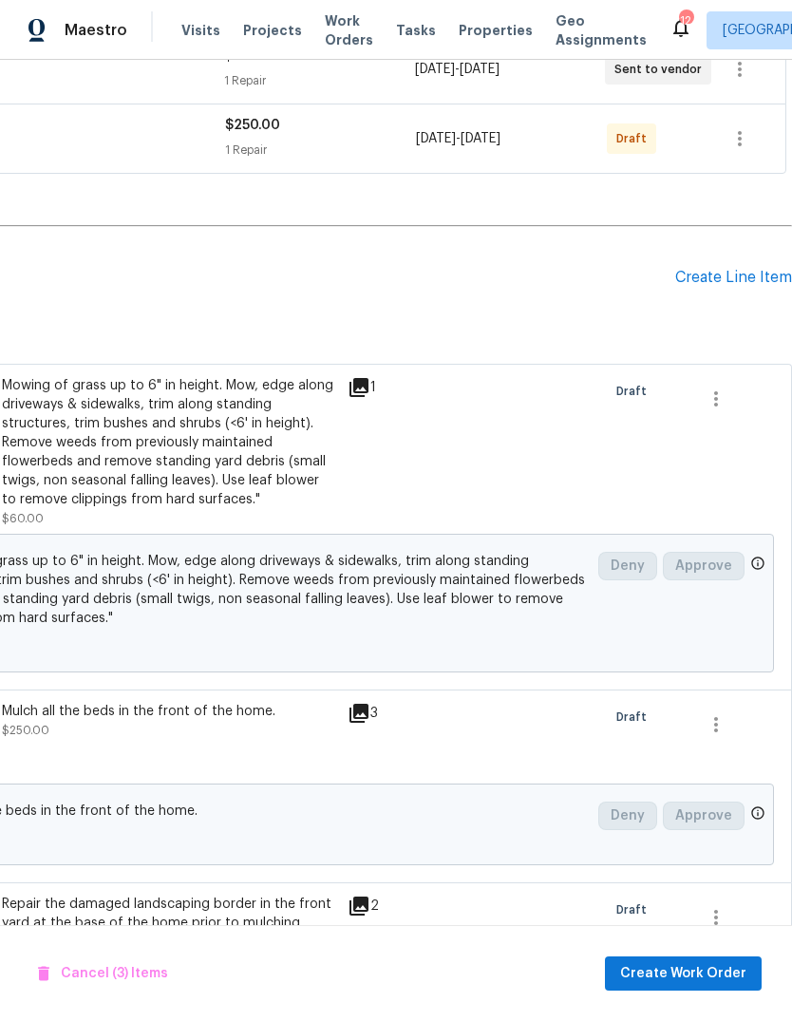
click at [734, 273] on div "Create Line Item" at bounding box center [734, 278] width 117 height 18
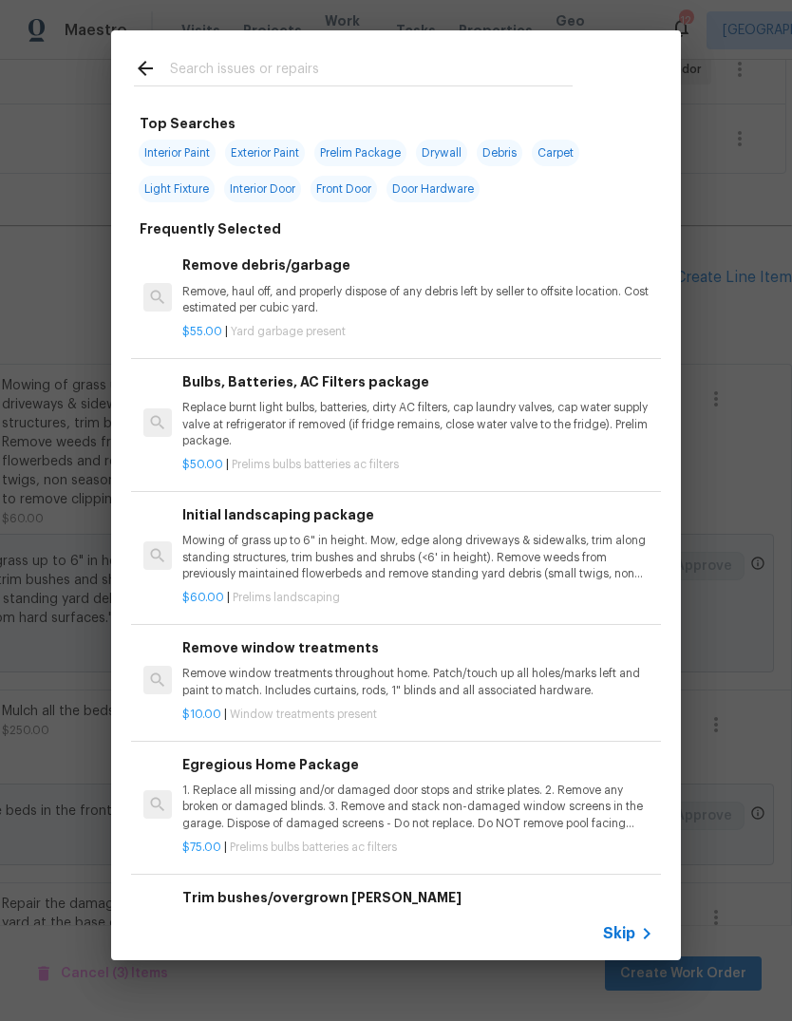
click at [637, 944] on icon at bounding box center [647, 934] width 23 height 23
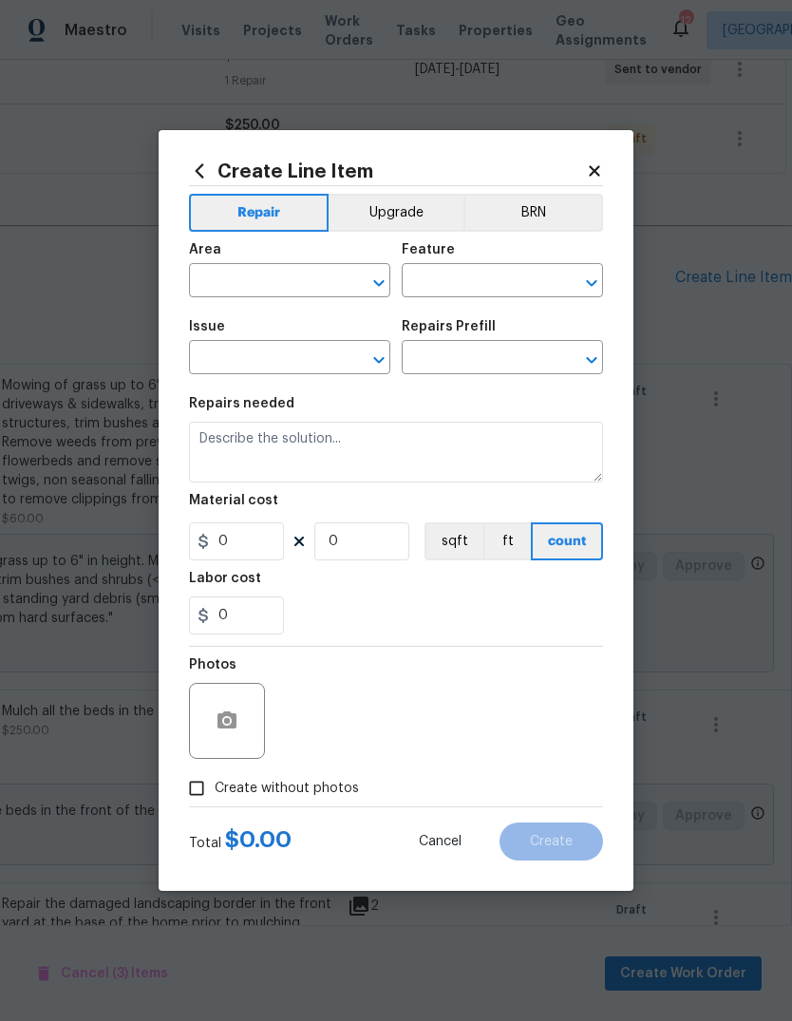
click at [327, 271] on input "text" at bounding box center [263, 282] width 148 height 29
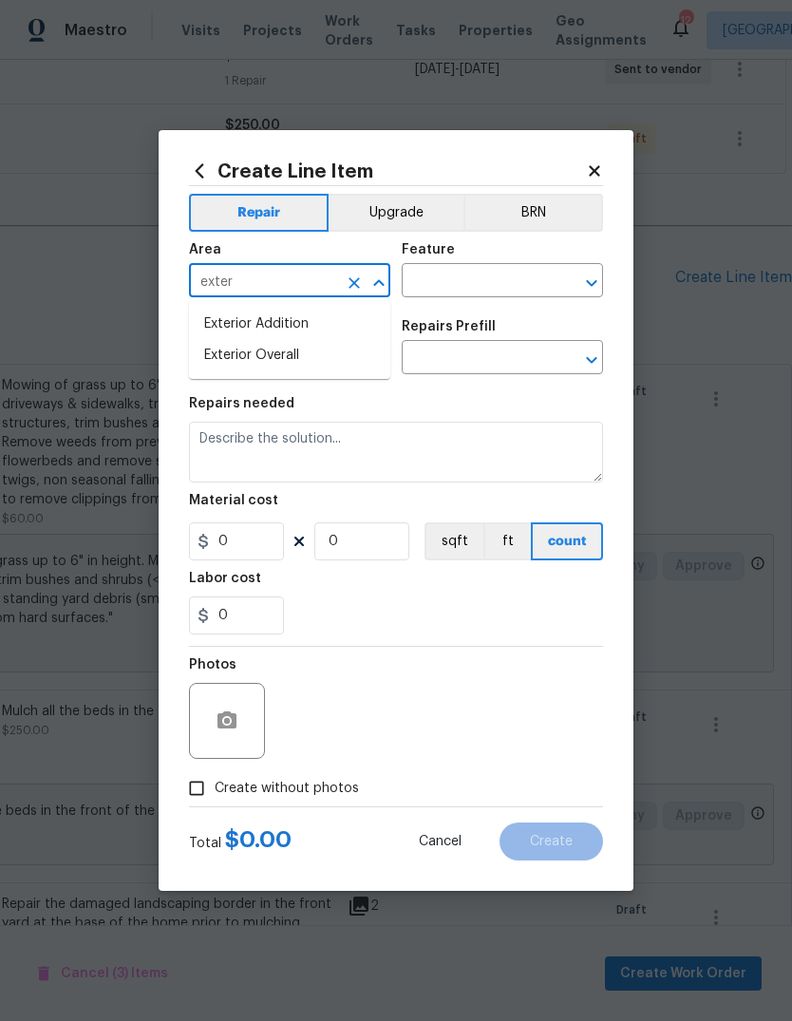
click at [370, 359] on li "Exterior Overall" at bounding box center [289, 355] width 201 height 31
type input "Exterior Overall"
click at [511, 283] on input "text" at bounding box center [476, 282] width 148 height 29
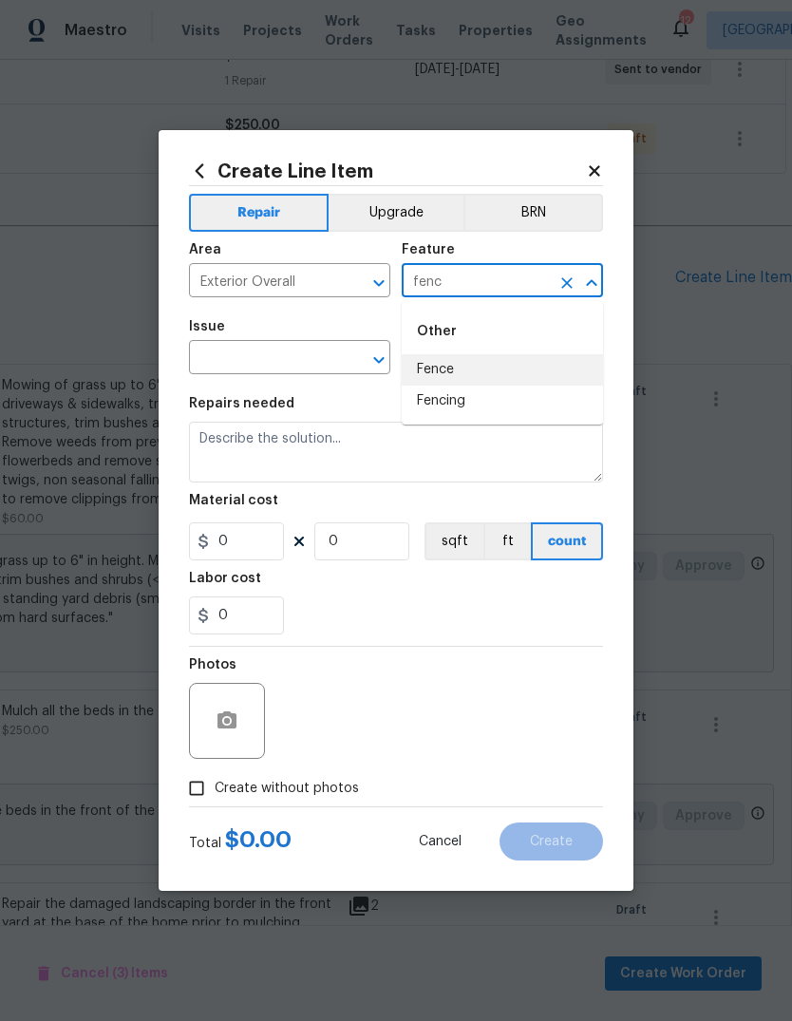
click at [551, 369] on li "Fence" at bounding box center [502, 369] width 201 height 31
type input "Fence"
click at [325, 358] on input "text" at bounding box center [263, 359] width 148 height 29
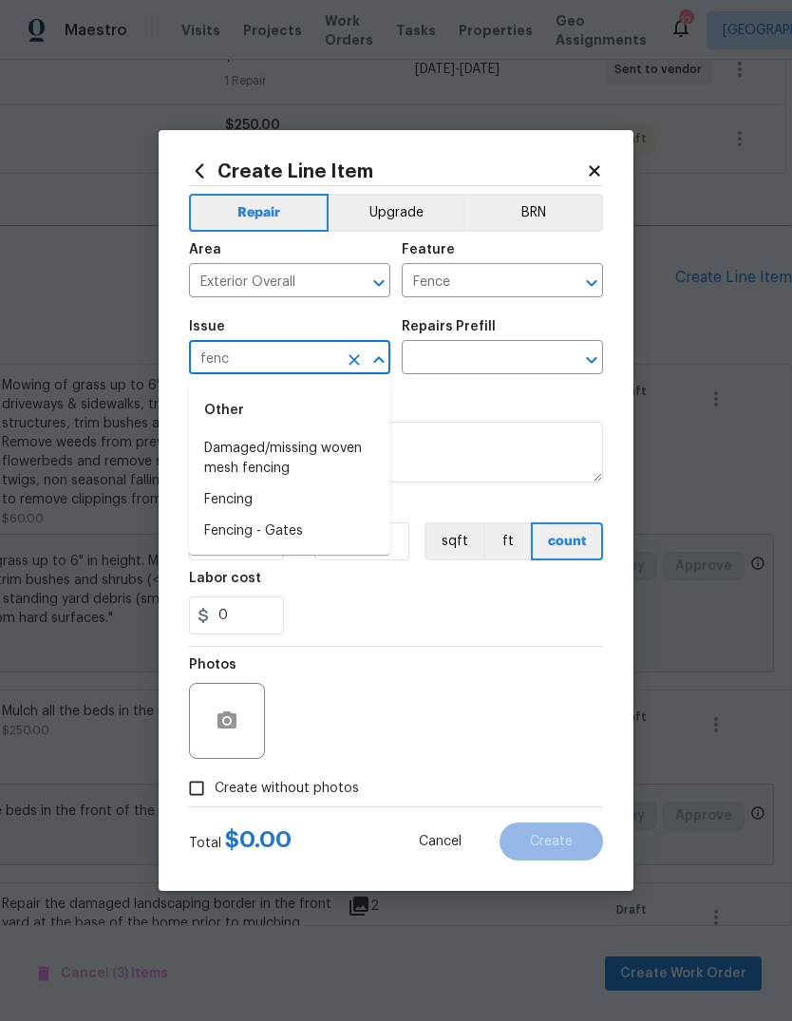
click at [355, 505] on li "Fencing" at bounding box center [289, 500] width 201 height 31
type input "Fencing"
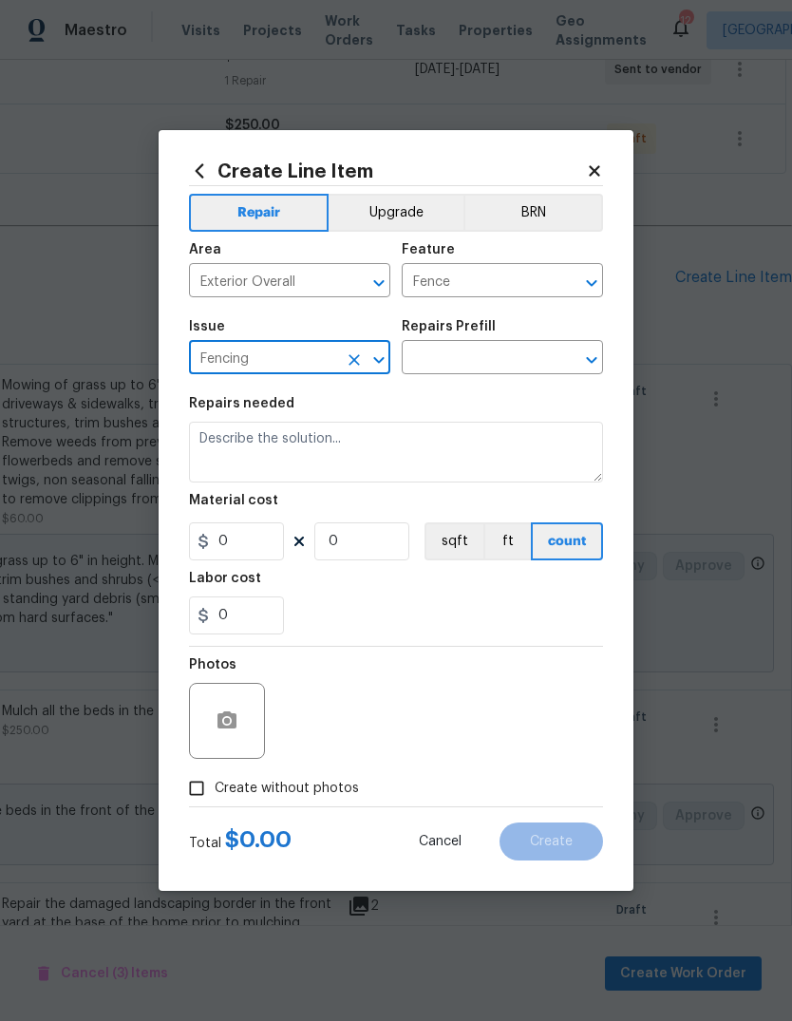
click at [555, 354] on button "Clear" at bounding box center [567, 360] width 27 height 27
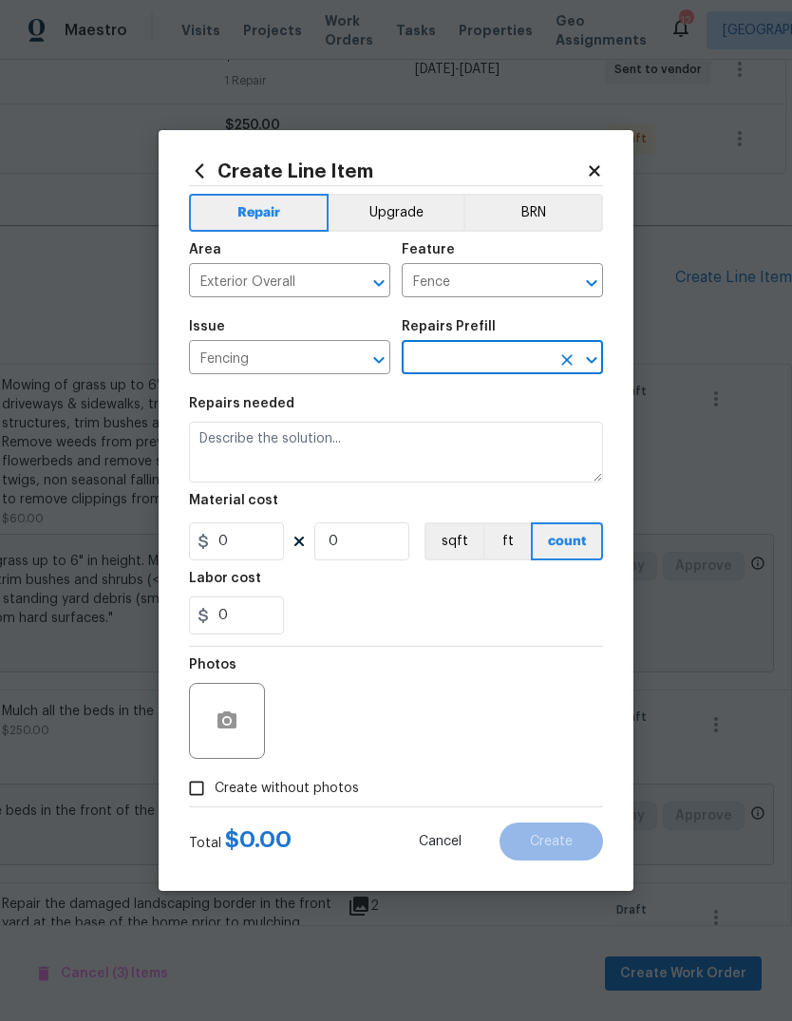
click at [523, 356] on input "text" at bounding box center [476, 359] width 148 height 29
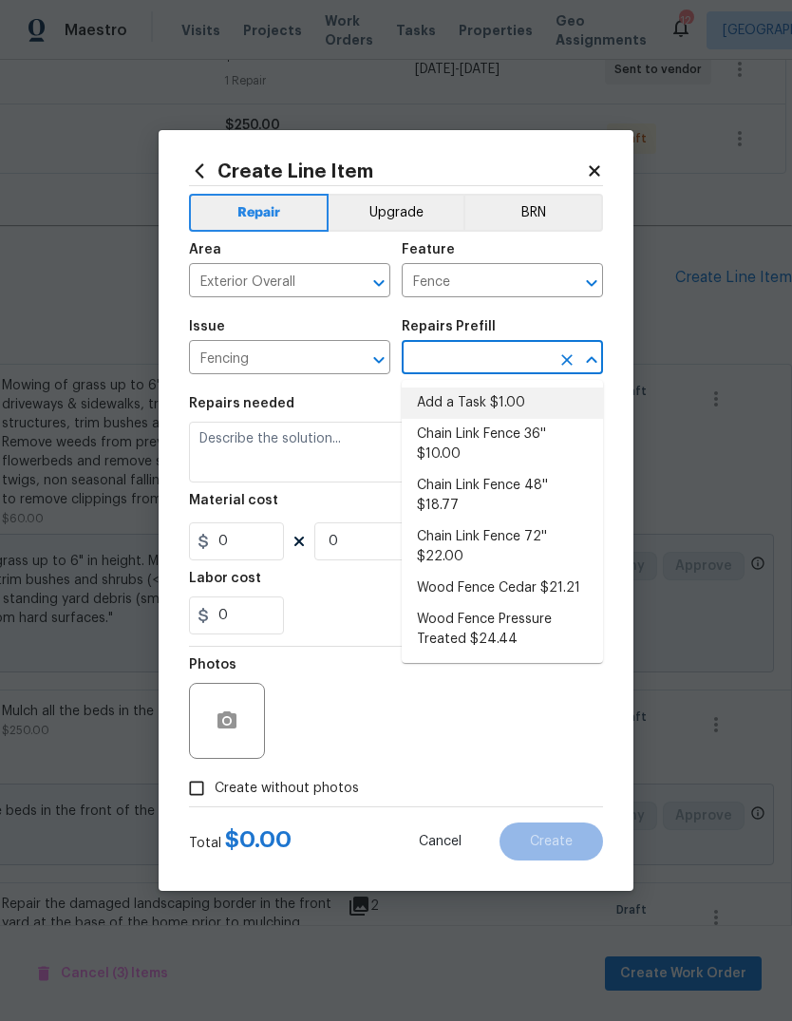
click at [539, 405] on li "Add a Task $1.00" at bounding box center [502, 403] width 201 height 31
type input "Add a Task $1.00"
type textarea "HPM to detail"
type input "1"
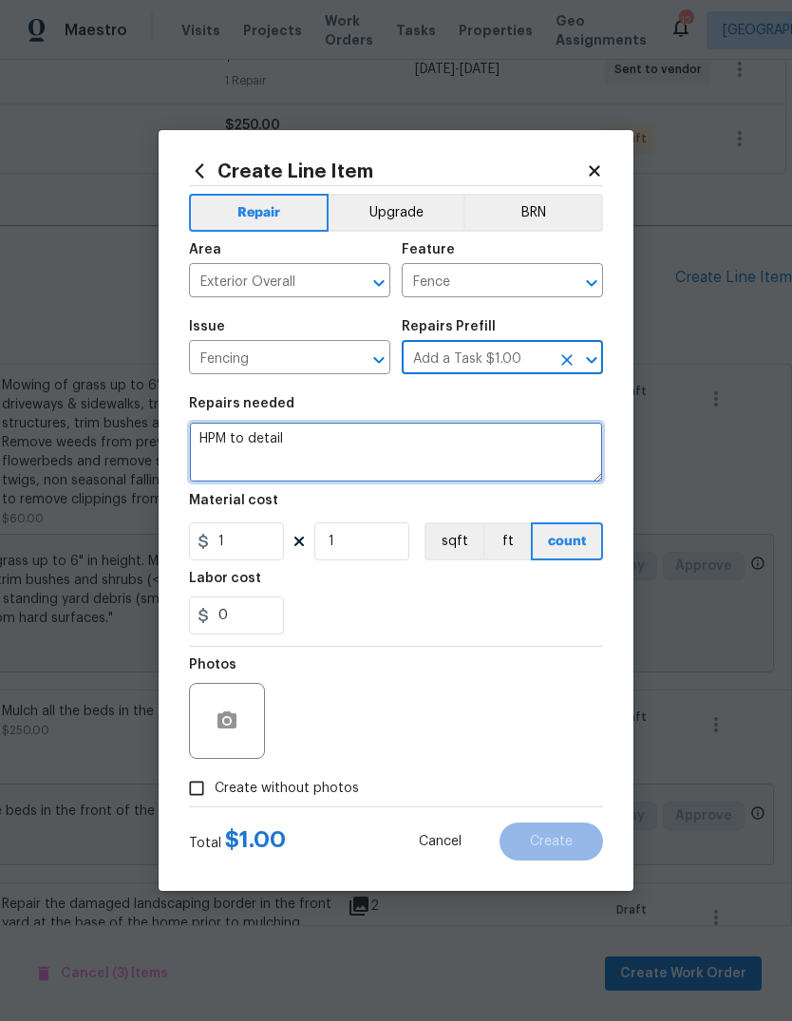
click at [549, 454] on textarea "HPM to detail" at bounding box center [396, 452] width 414 height 61
type textarea "H"
type textarea "Comp"
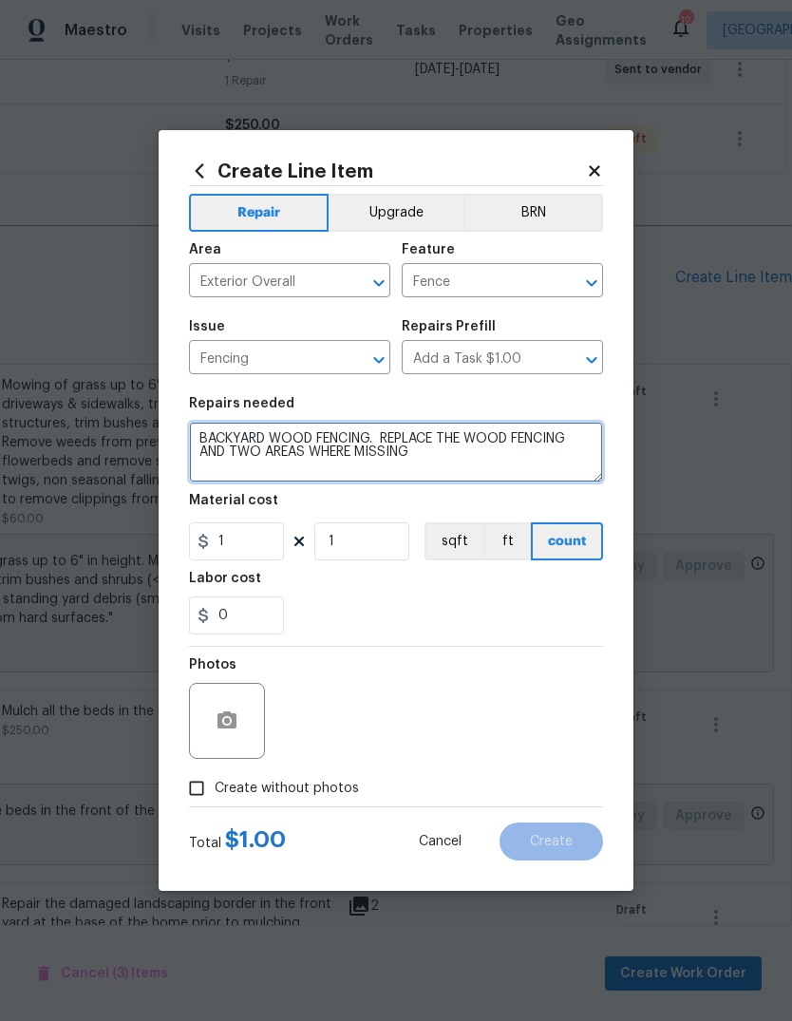
type textarea "BACKYARD WOOD FENCING. REPLACE THE WOOD FENCING AND TWO AREAS WHERE MISSING"
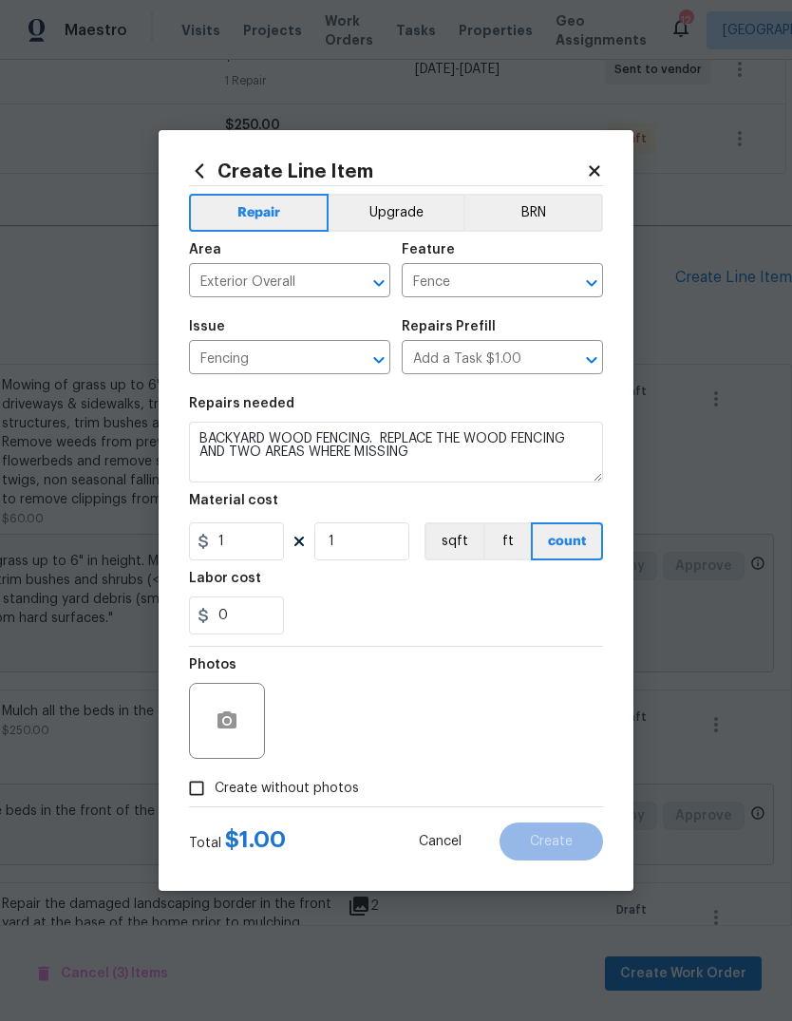
click at [447, 606] on div "0" at bounding box center [396, 616] width 414 height 38
click at [268, 544] on input "1" at bounding box center [236, 542] width 95 height 38
type input "1200"
click at [536, 603] on div "0" at bounding box center [396, 616] width 414 height 38
click at [228, 736] on button "button" at bounding box center [227, 721] width 46 height 46
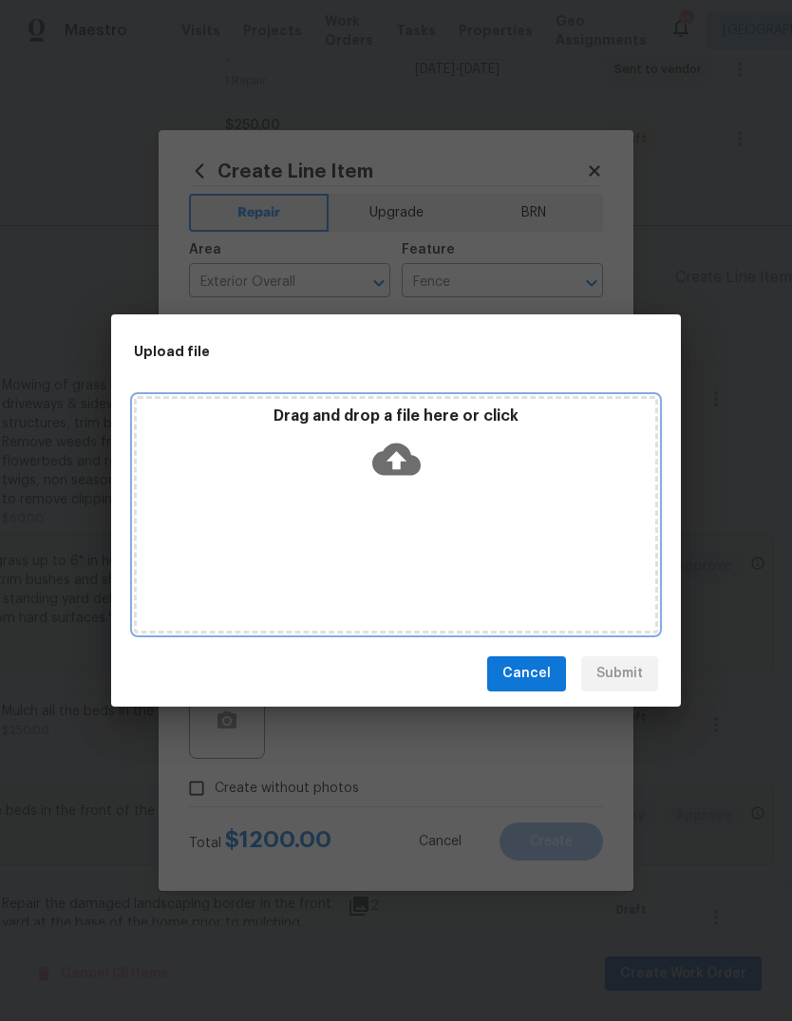
click at [393, 457] on icon at bounding box center [396, 459] width 48 height 48
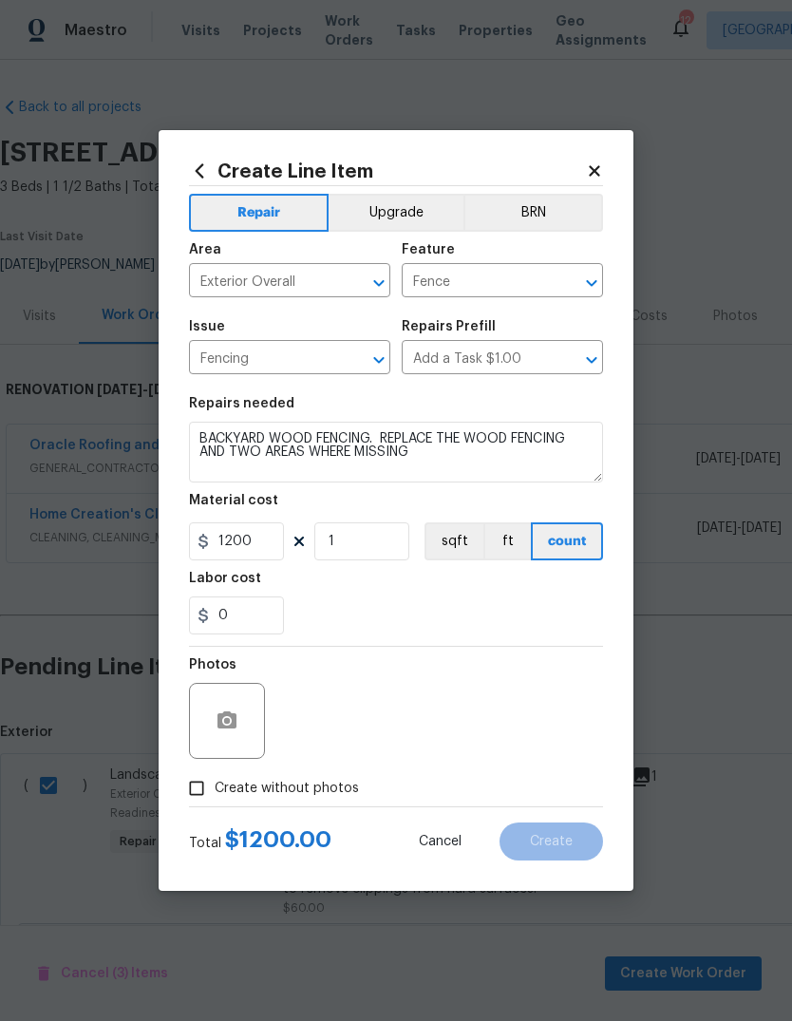
scroll to position [390, 281]
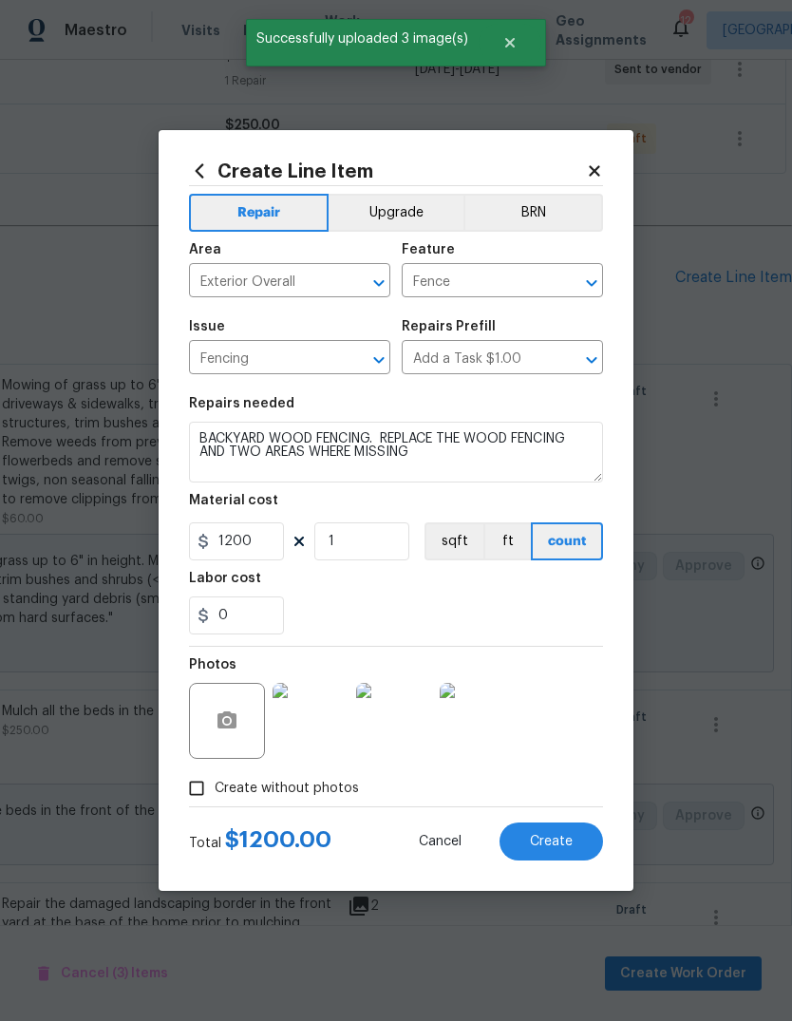
click at [328, 706] on img at bounding box center [311, 721] width 76 height 76
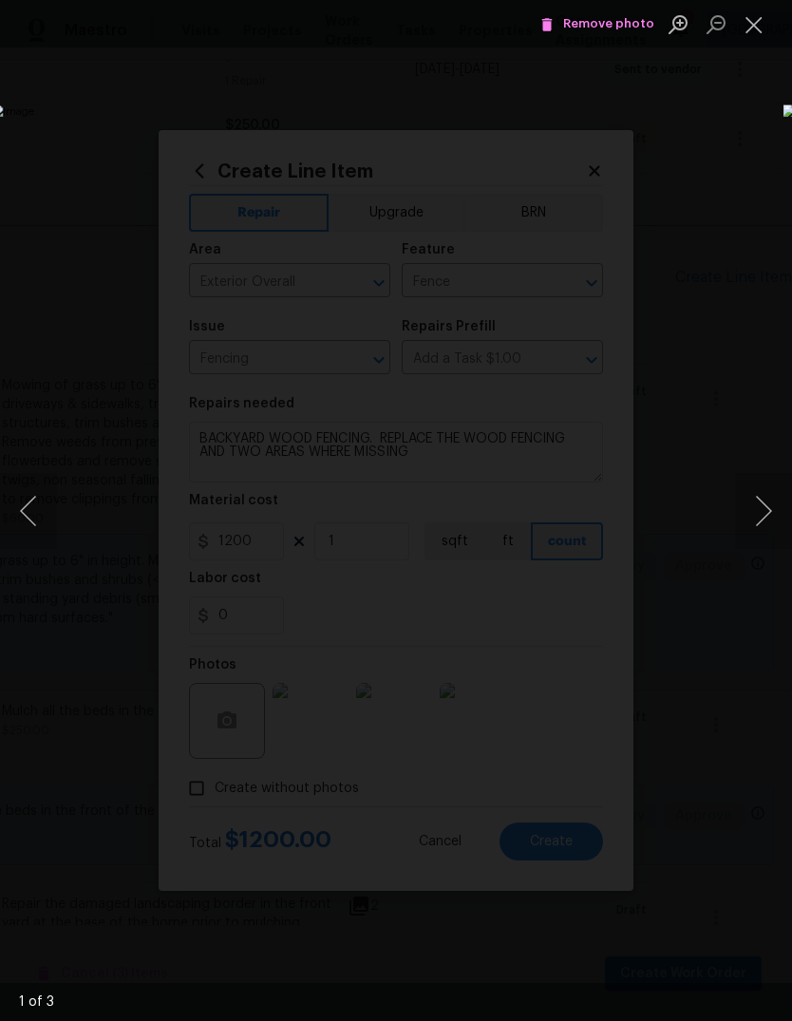
click at [751, 520] on button "Next image" at bounding box center [763, 511] width 57 height 76
click at [752, 512] on button "Next image" at bounding box center [763, 511] width 57 height 76
click at [762, 512] on button "Next image" at bounding box center [763, 511] width 57 height 76
click at [768, 515] on button "Next image" at bounding box center [763, 511] width 57 height 76
click at [756, 29] on button "Close lightbox" at bounding box center [754, 24] width 38 height 33
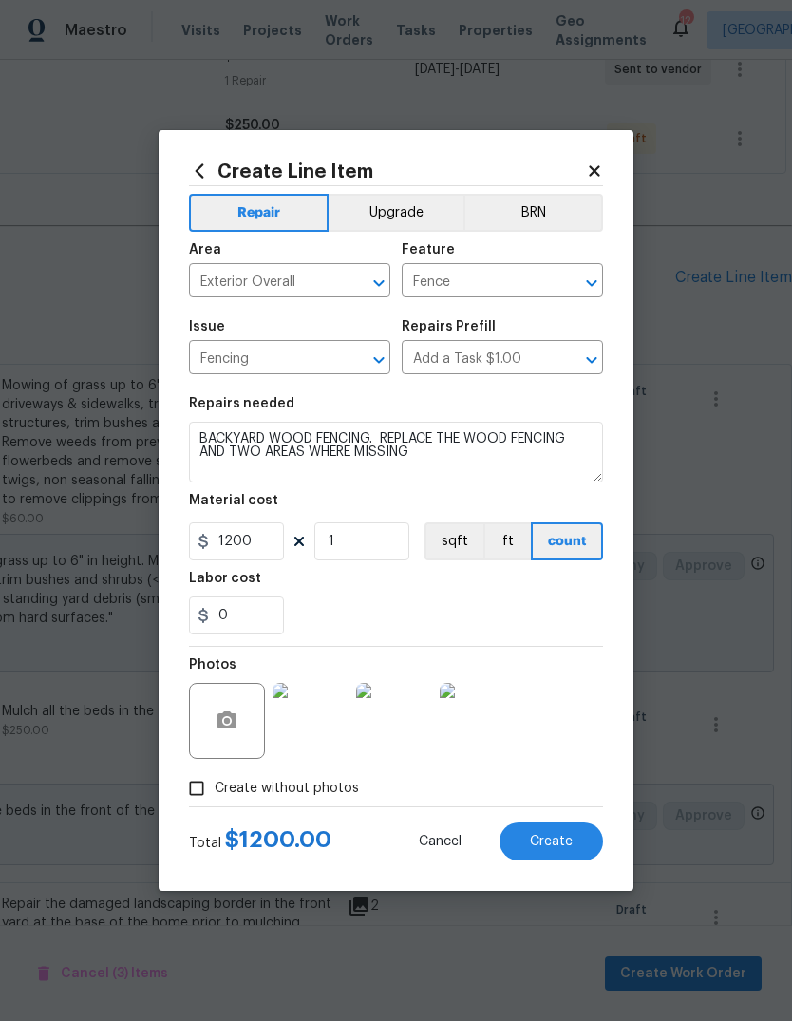
click at [586, 849] on button "Create" at bounding box center [552, 842] width 104 height 38
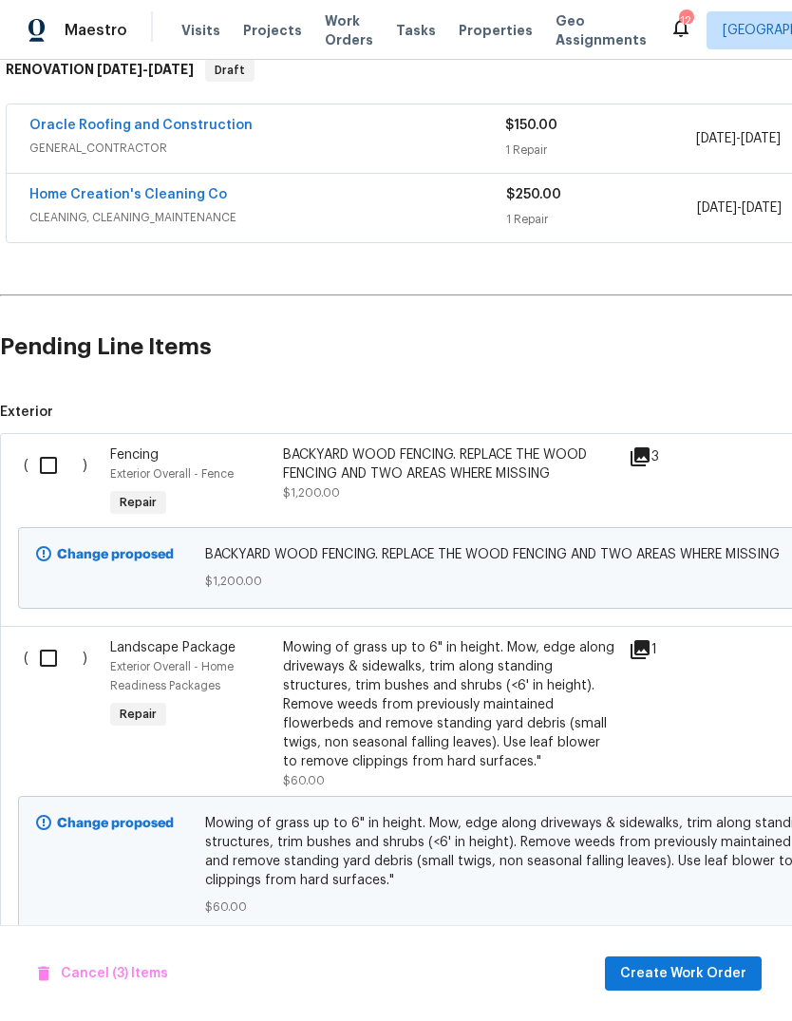
scroll to position [320, 0]
click at [48, 467] on input "checkbox" at bounding box center [56, 466] width 54 height 40
checkbox input "true"
click at [48, 668] on input "checkbox" at bounding box center [56, 659] width 54 height 40
checkbox input "true"
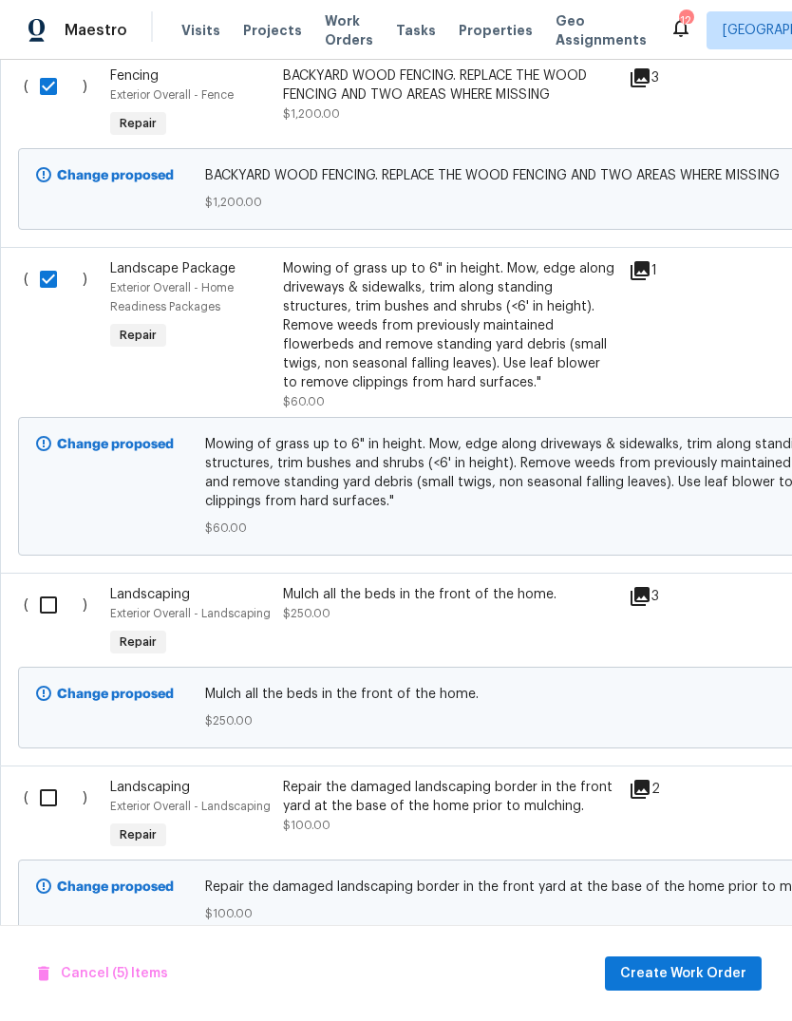
scroll to position [698, 0]
click at [55, 603] on input "checkbox" at bounding box center [56, 606] width 54 height 40
checkbox input "true"
click at [48, 809] on input "checkbox" at bounding box center [56, 799] width 54 height 40
checkbox input "true"
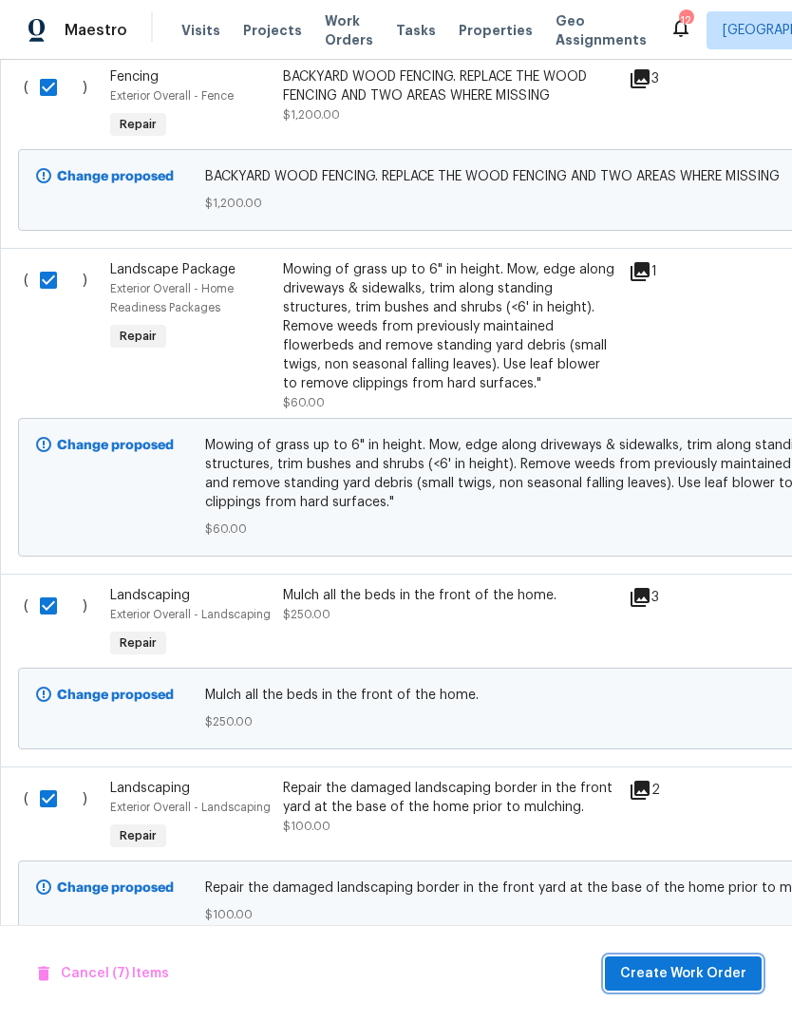
click at [715, 974] on span "Create Work Order" at bounding box center [683, 975] width 126 height 24
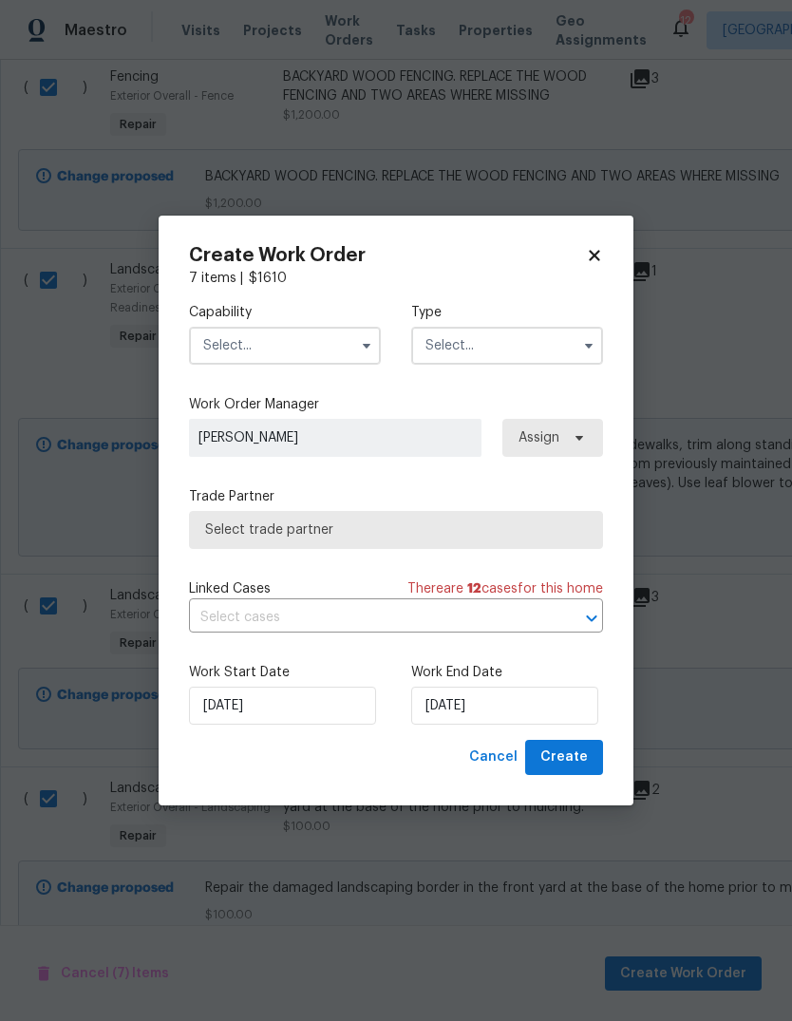
click at [314, 350] on input "text" at bounding box center [285, 346] width 192 height 38
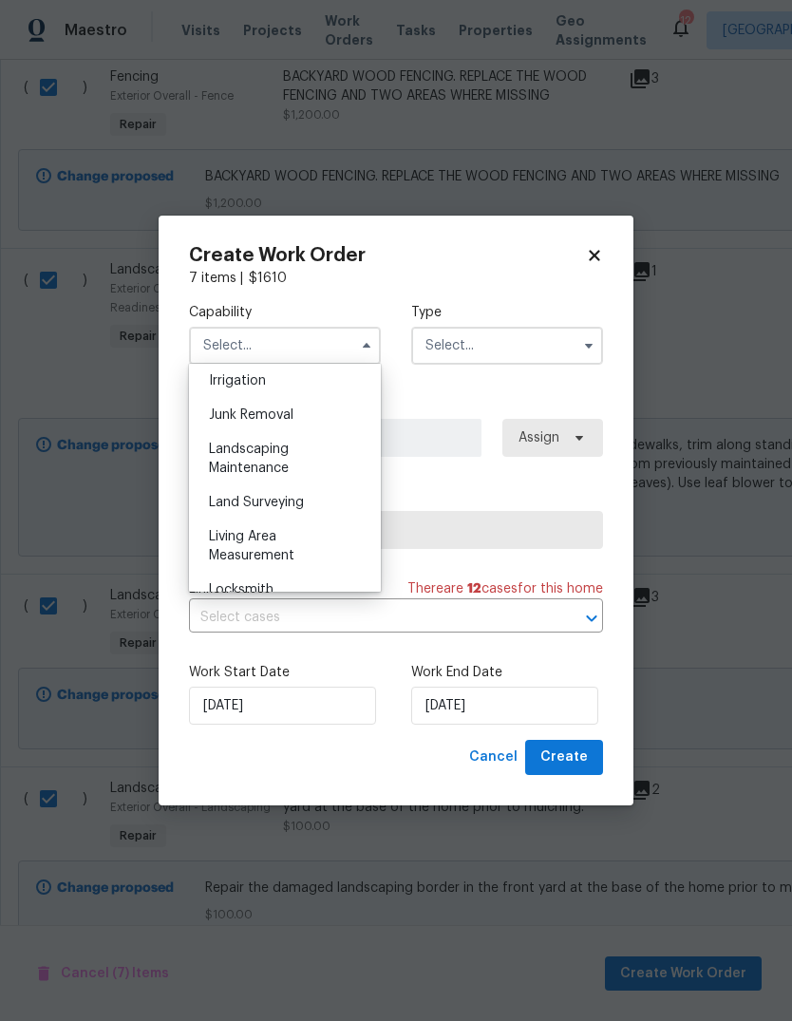
scroll to position [1188, 0]
click at [354, 457] on div "Landscaping Maintenance" at bounding box center [285, 457] width 182 height 53
type input "Landscaping Maintenance"
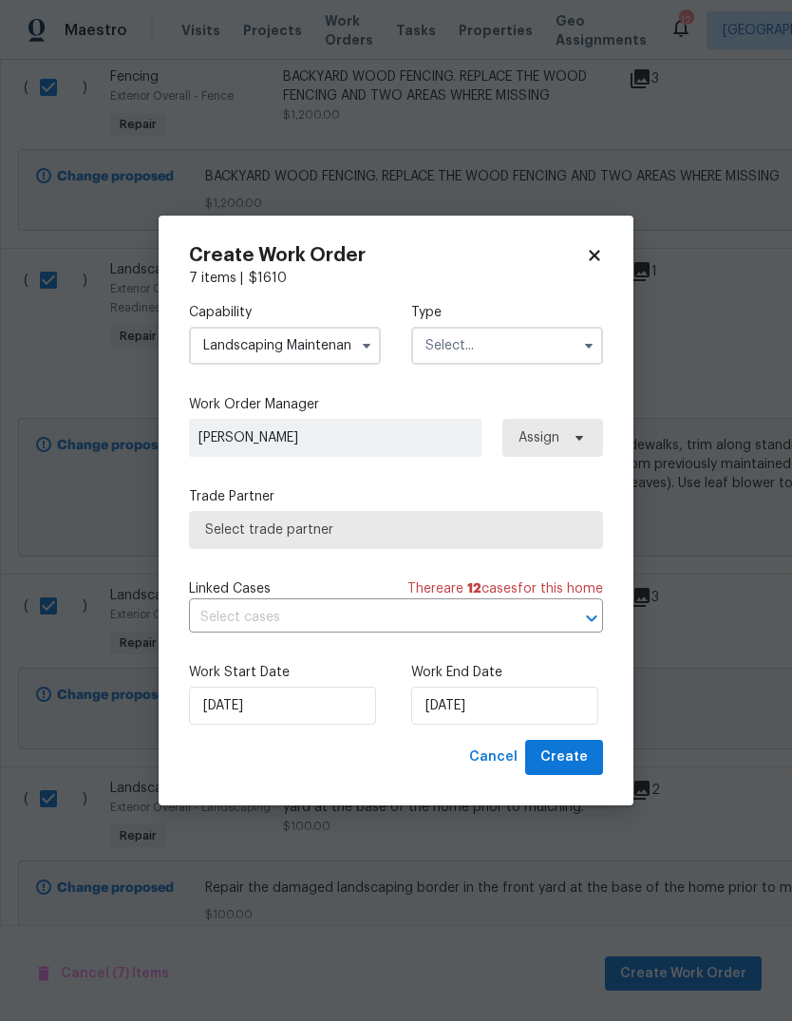
click at [546, 353] on input "text" at bounding box center [507, 346] width 192 height 38
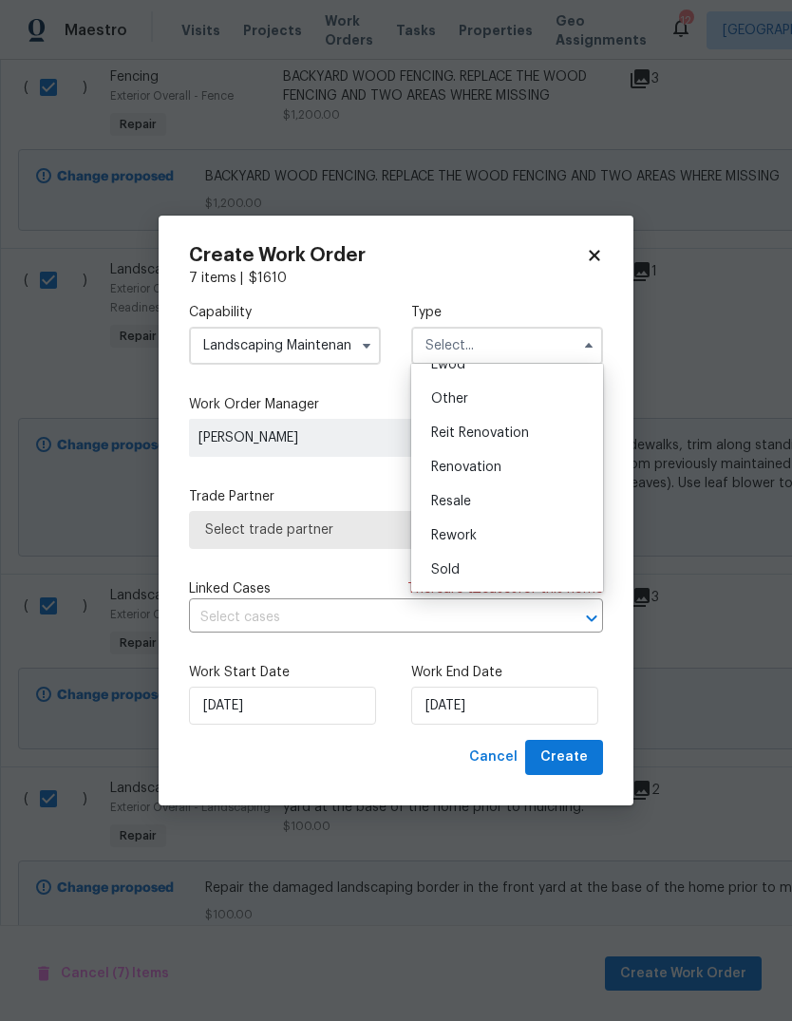
scroll to position [226, 0]
click at [556, 467] on div "Renovation" at bounding box center [507, 467] width 182 height 34
type input "Renovation"
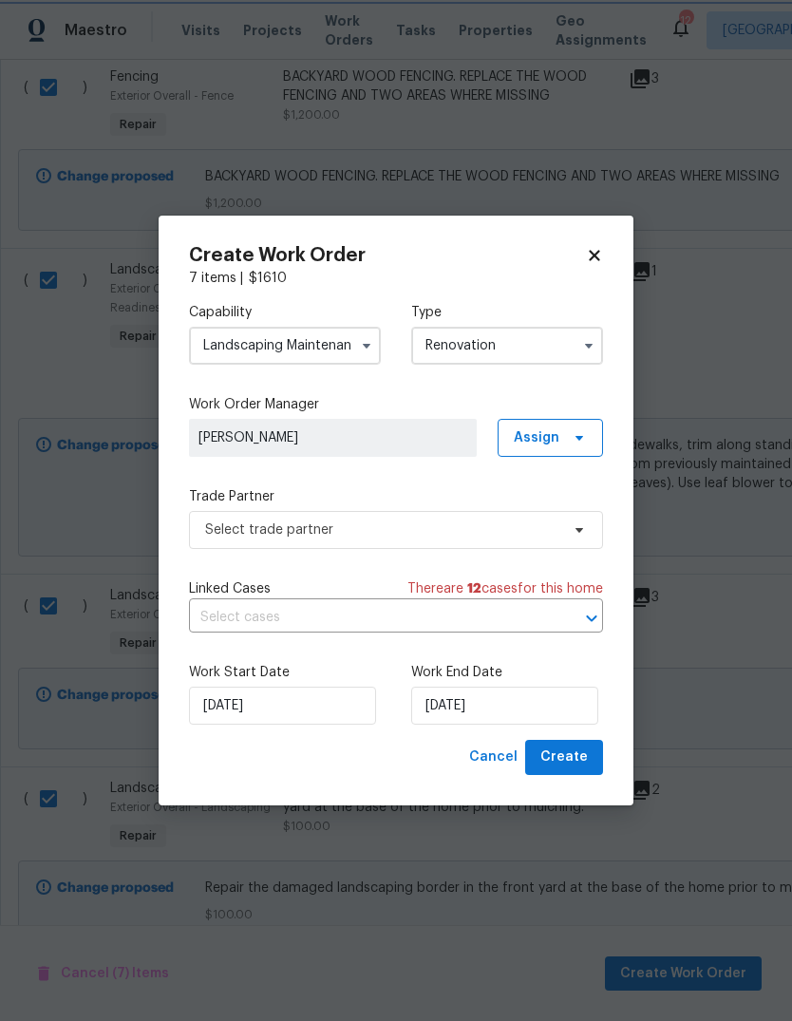
scroll to position [0, 0]
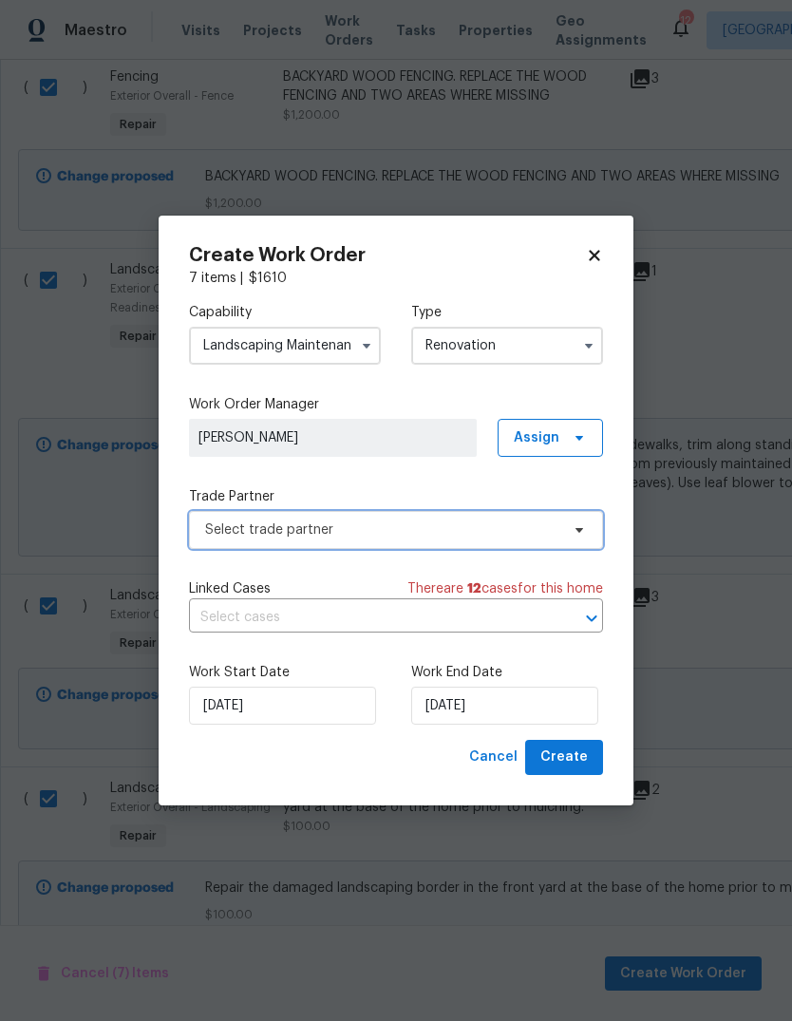
click at [532, 532] on span "Select trade partner" at bounding box center [382, 530] width 354 height 19
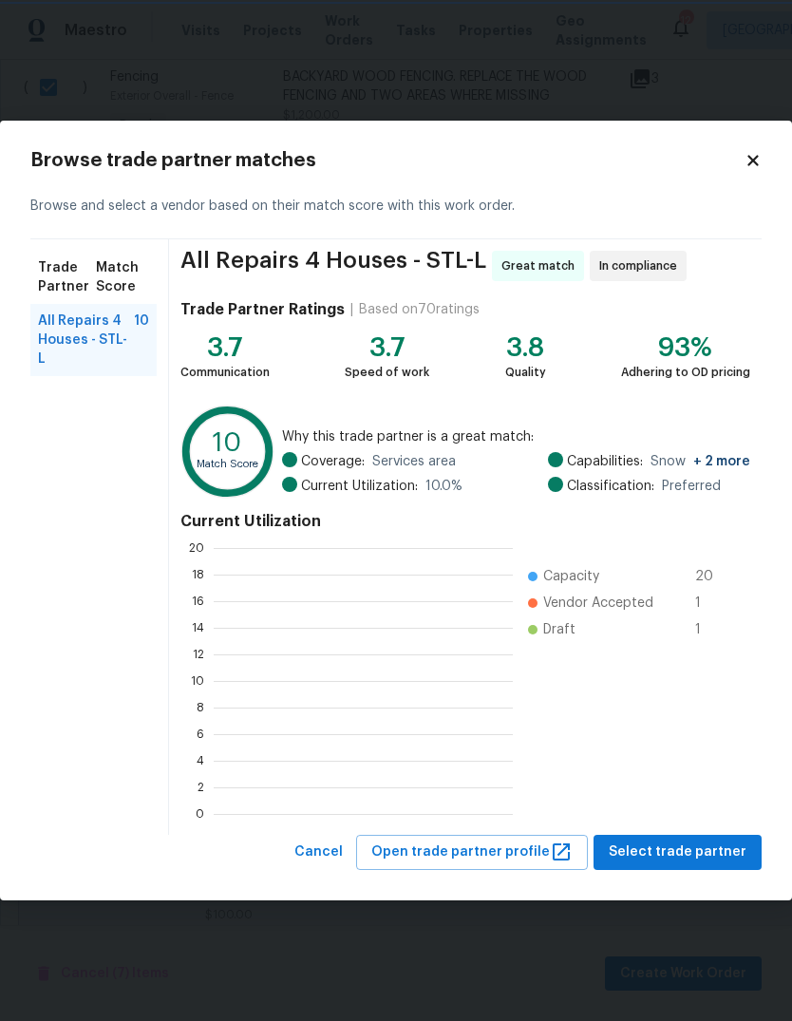
scroll to position [266, 299]
click at [695, 853] on span "Select trade partner" at bounding box center [678, 853] width 138 height 24
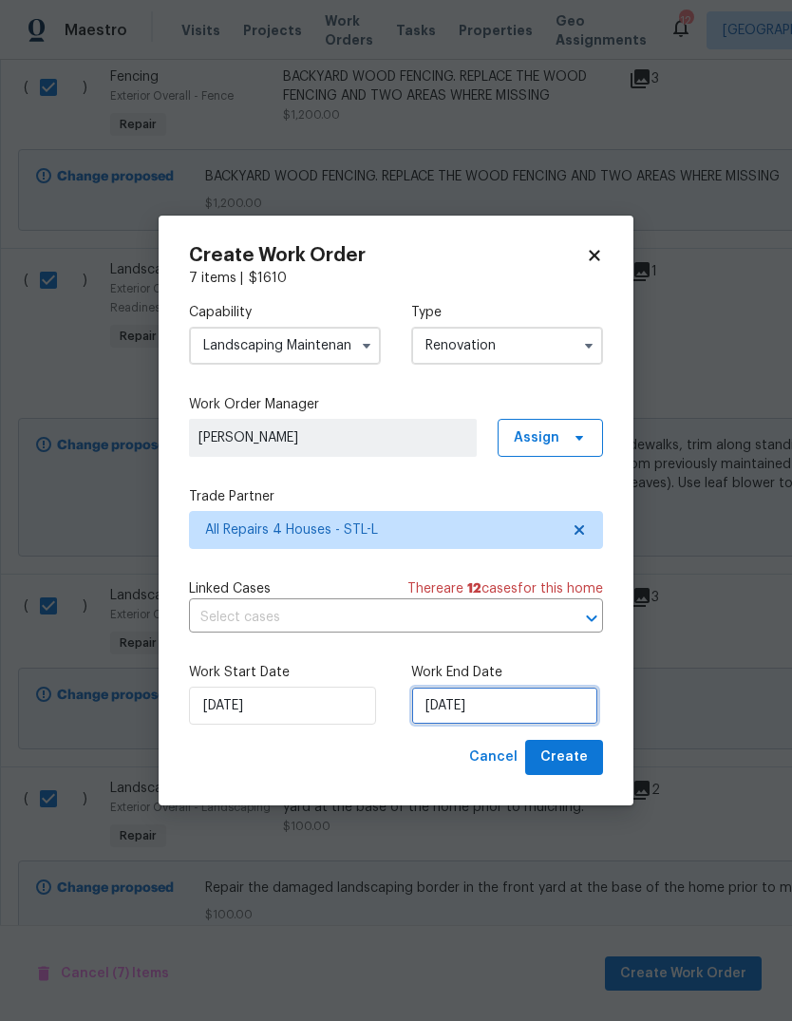
click at [564, 715] on input "10/1/2025" at bounding box center [504, 706] width 187 height 38
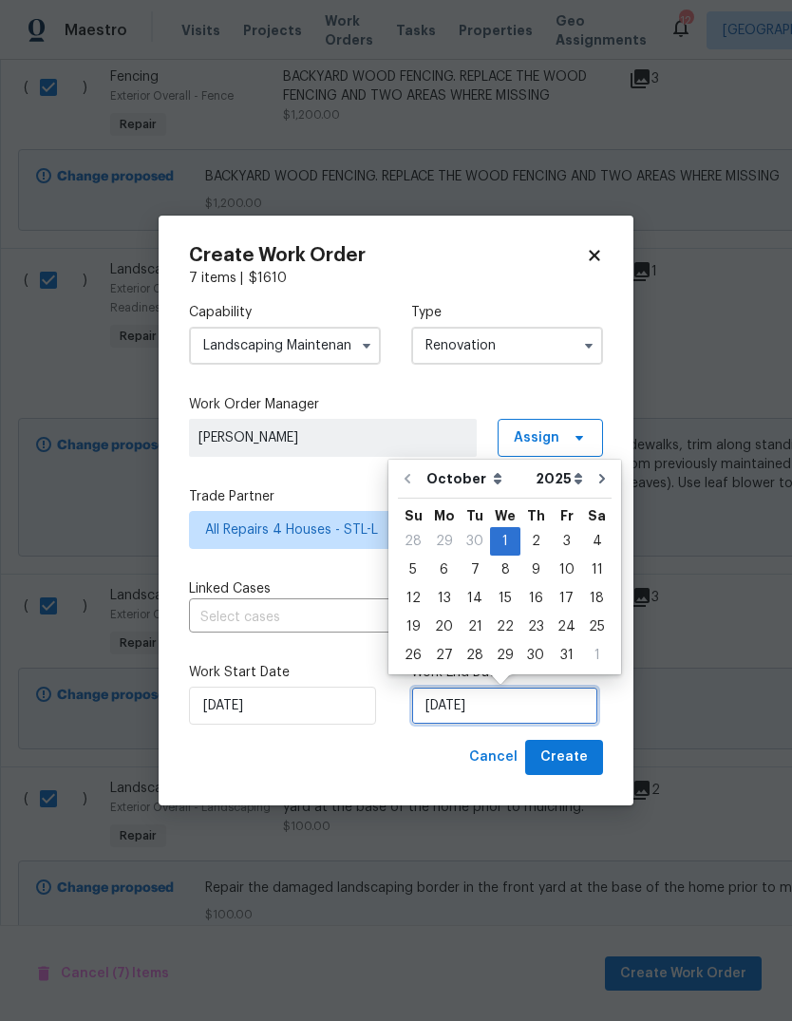
scroll to position [14, 0]
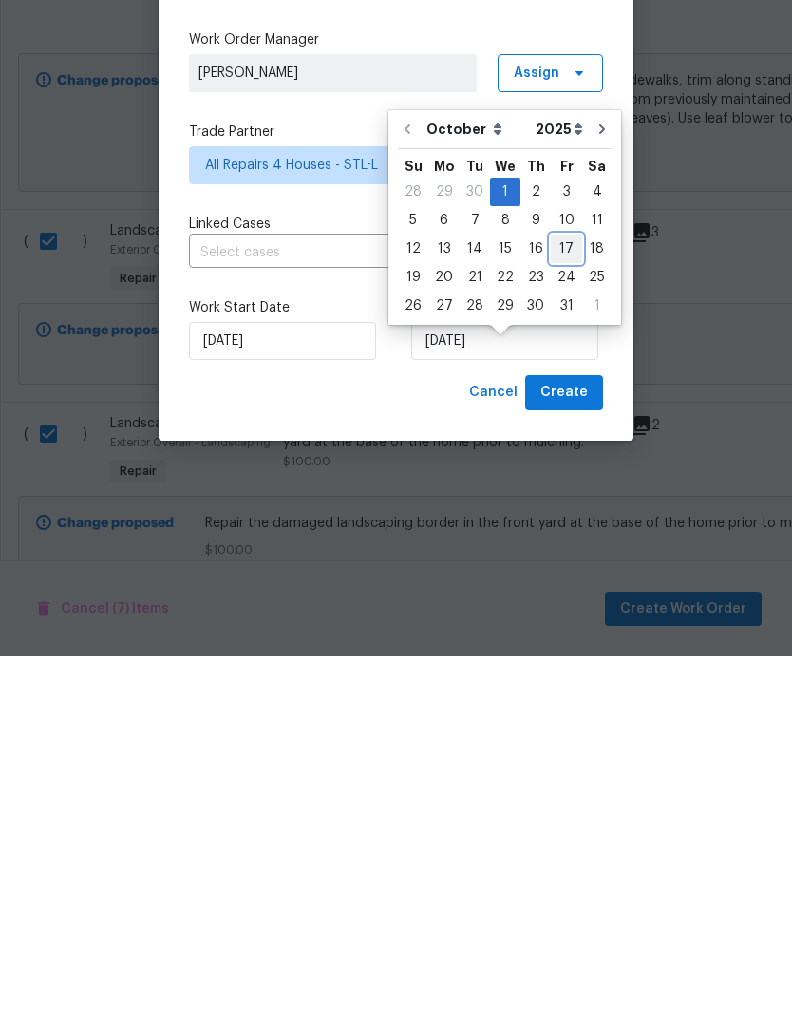
click at [566, 601] on div "17" at bounding box center [566, 614] width 31 height 27
type input "10/17/2025"
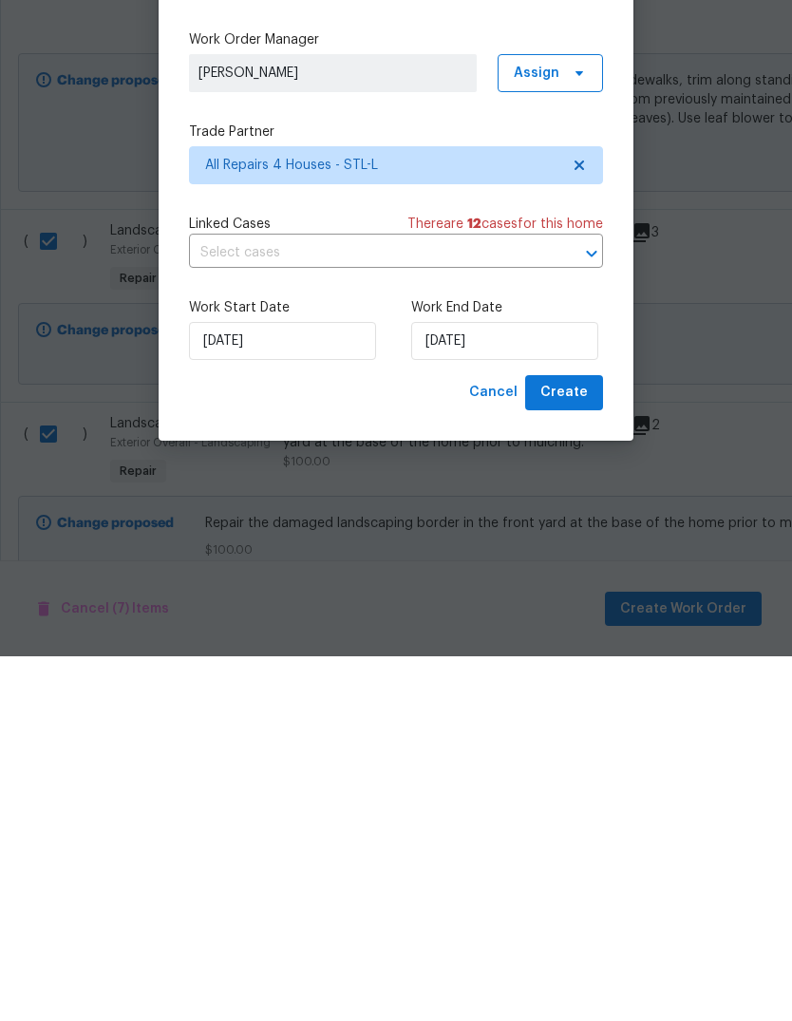
scroll to position [71, 0]
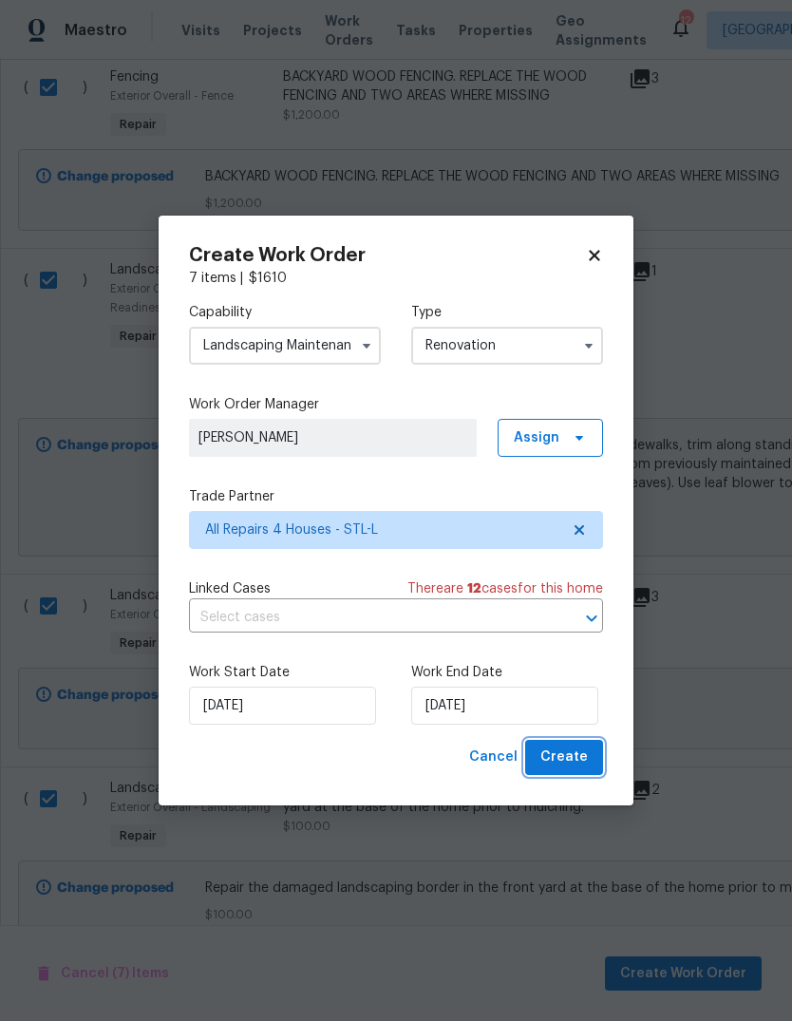
click at [582, 754] on span "Create" at bounding box center [565, 758] width 48 height 24
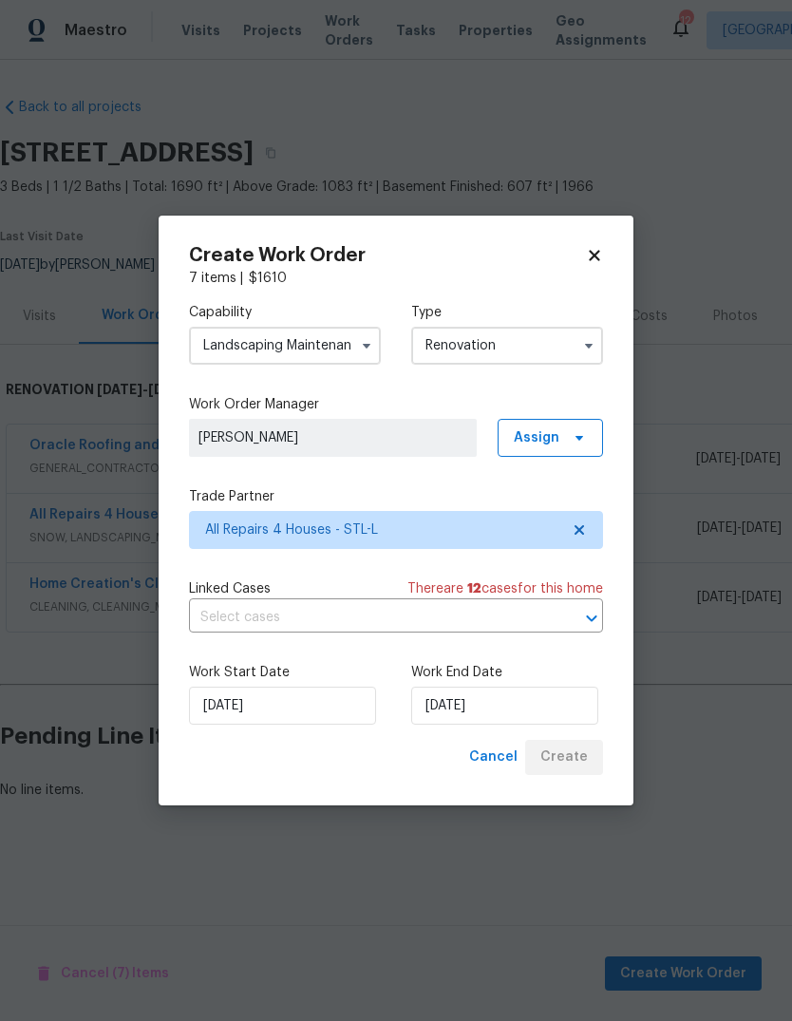
scroll to position [0, 0]
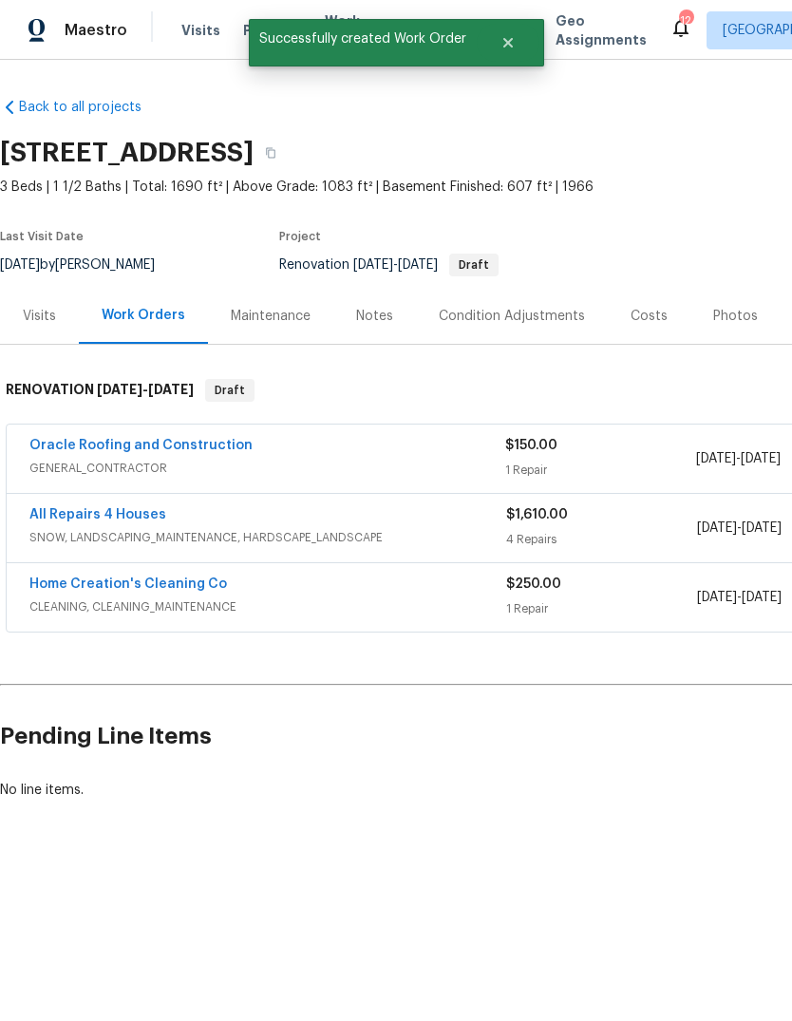
click at [152, 515] on link "All Repairs 4 Houses" at bounding box center [97, 514] width 137 height 13
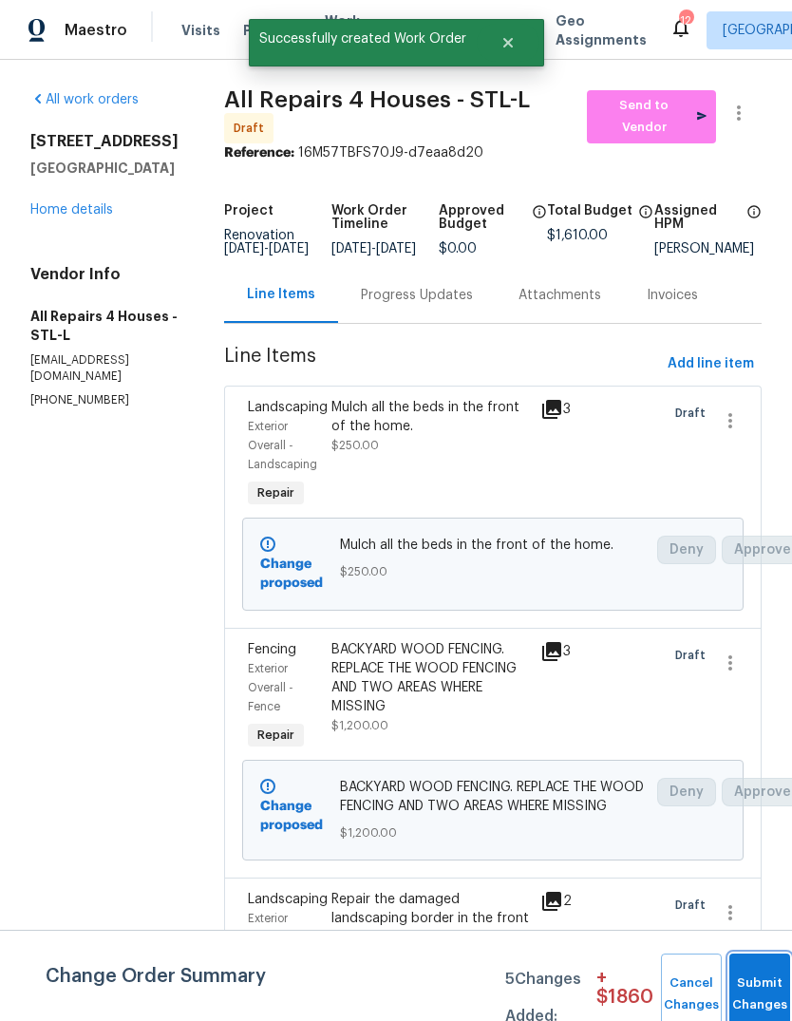
click at [762, 991] on button "Submit Changes" at bounding box center [760, 995] width 61 height 82
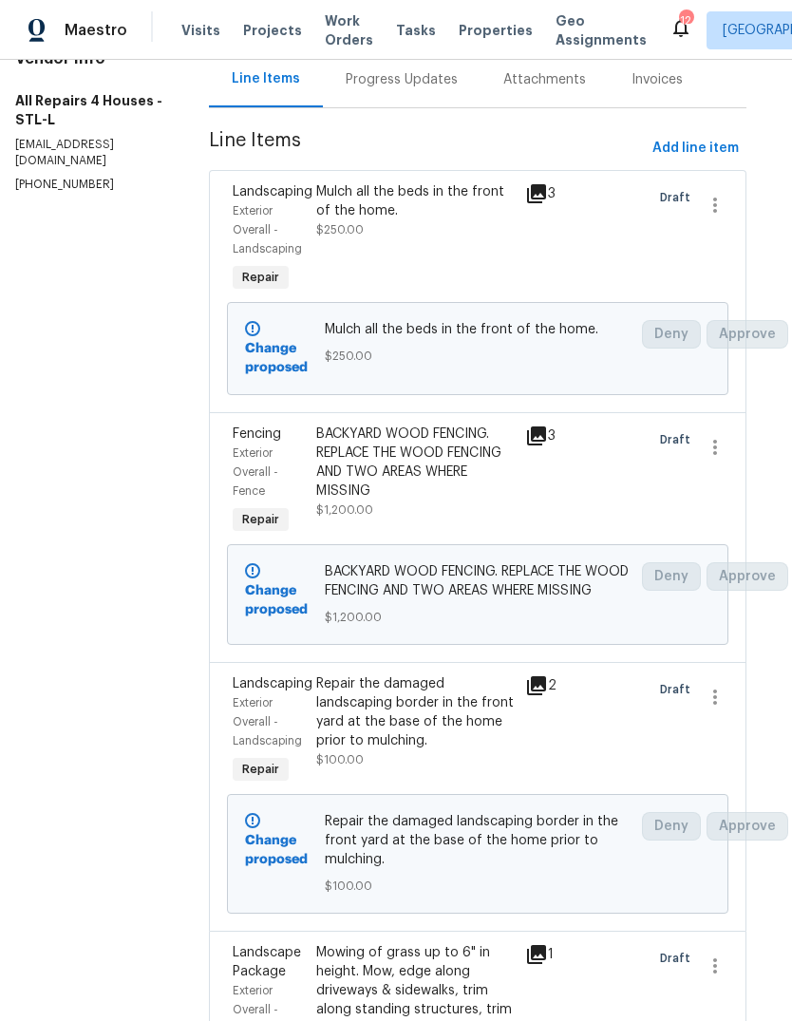
scroll to position [218, 17]
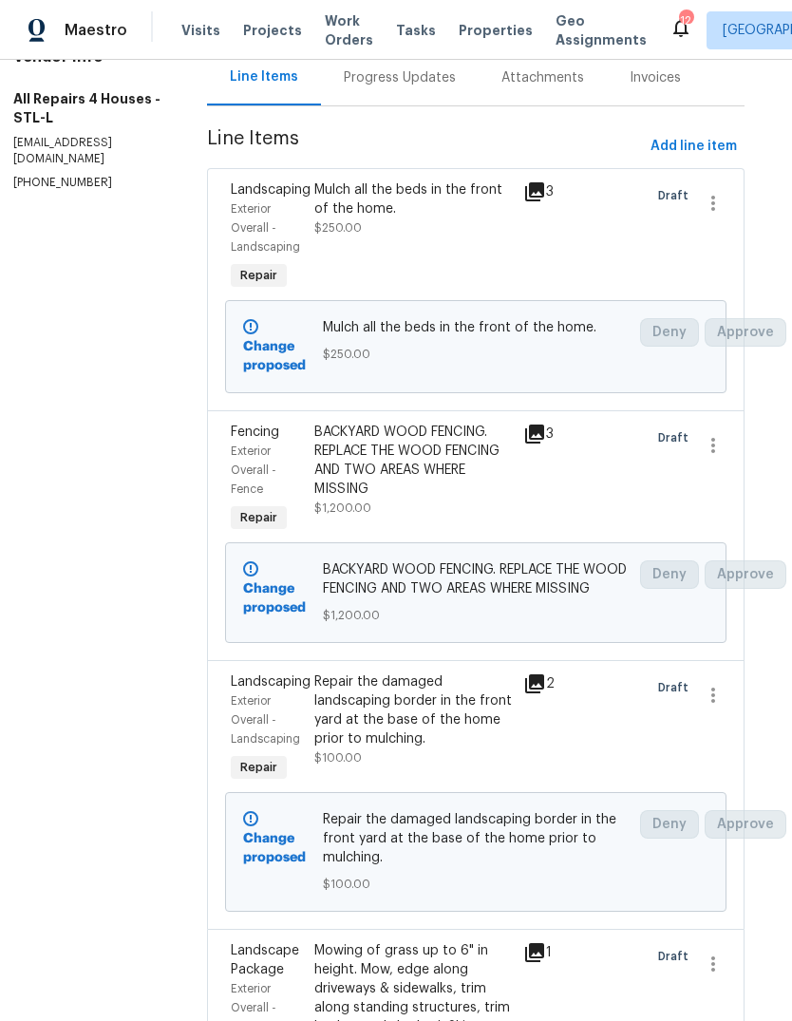
click at [466, 489] on div "BACKYARD WOOD FENCING. REPLACE THE WOOD FENCING AND TWO AREAS WHERE MISSING" at bounding box center [414, 461] width 198 height 76
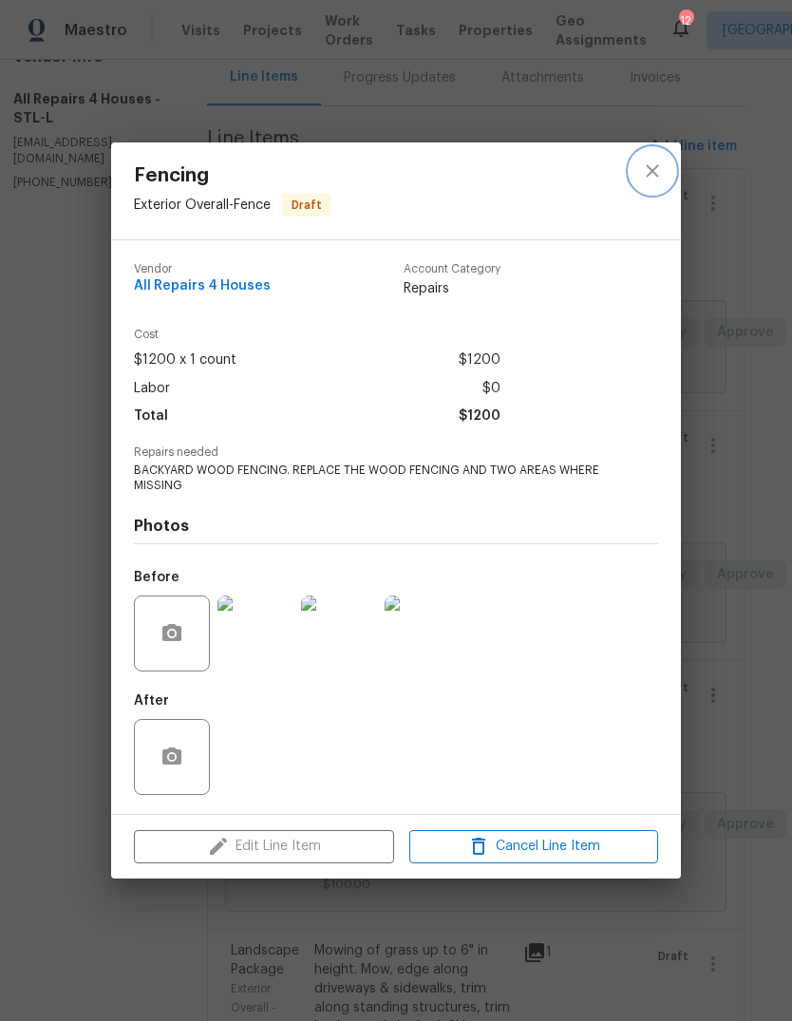
click at [646, 176] on icon "close" at bounding box center [652, 171] width 23 height 23
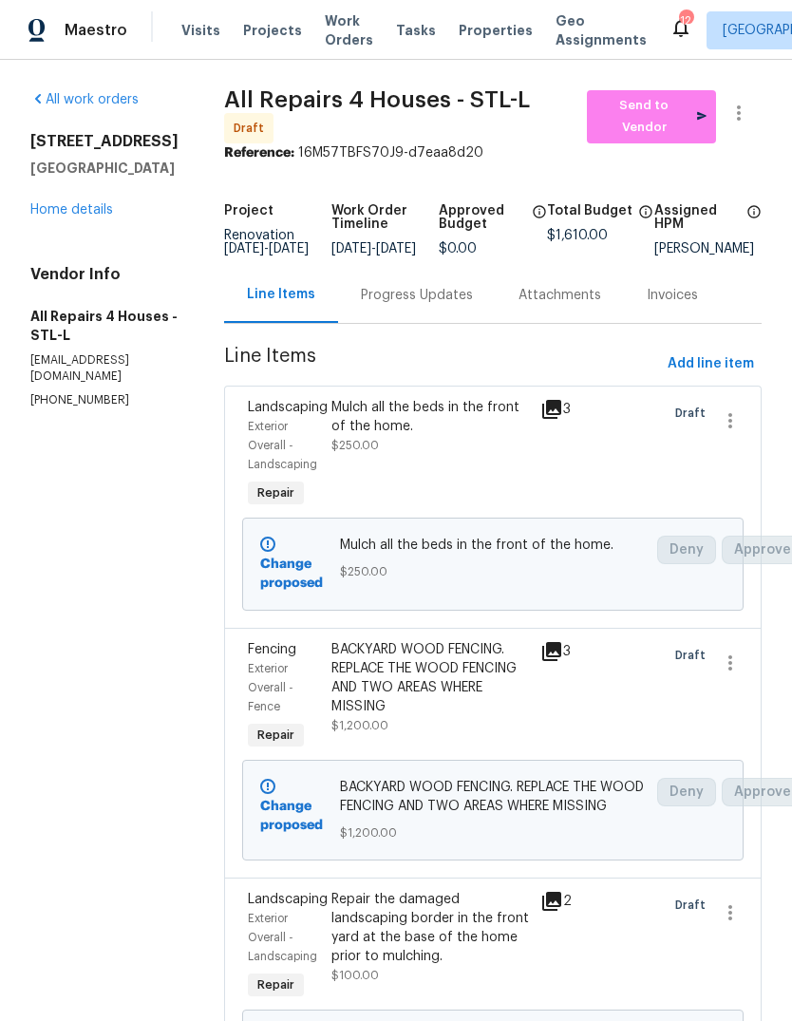
scroll to position [0, 0]
click at [726, 675] on icon "button" at bounding box center [730, 663] width 23 height 23
click at [758, 684] on li "Cancel" at bounding box center [739, 680] width 73 height 31
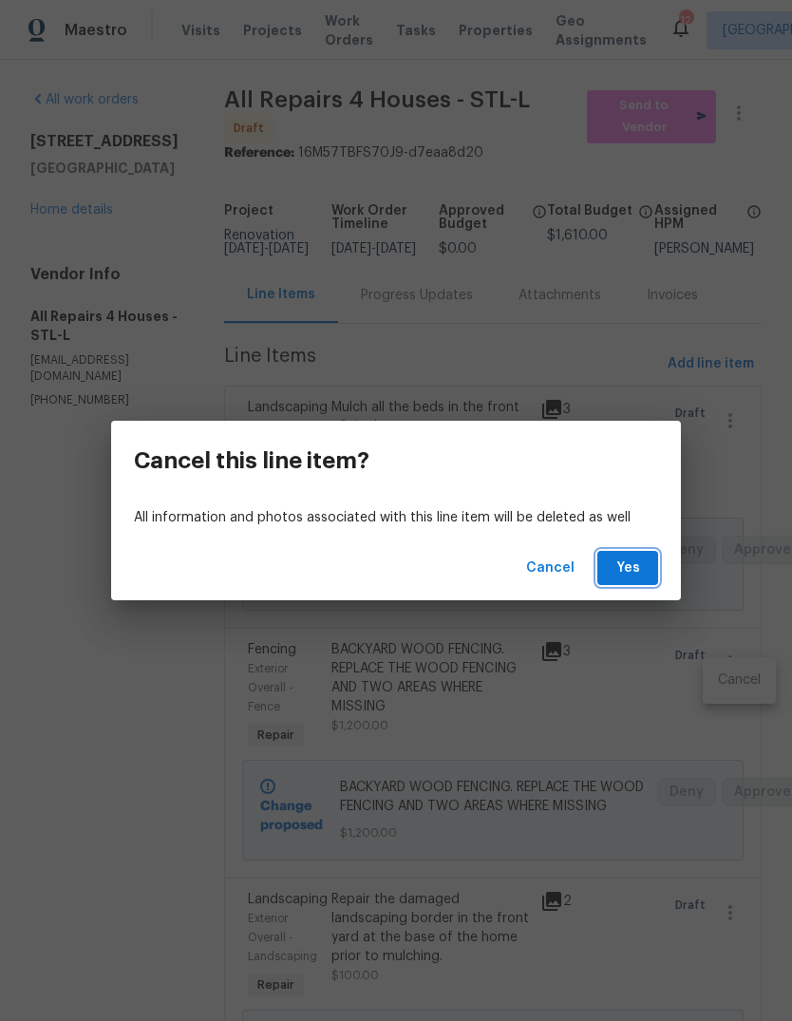
click at [643, 567] on button "Yes" at bounding box center [628, 568] width 61 height 35
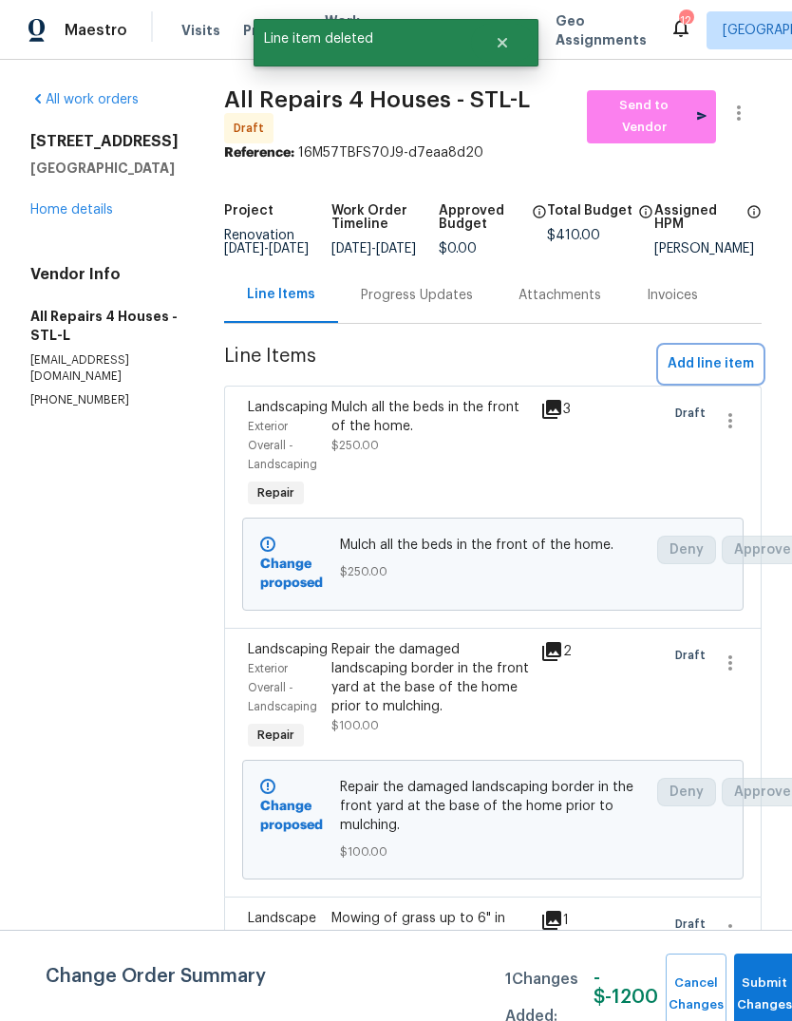
click at [752, 369] on span "Add line item" at bounding box center [711, 365] width 86 height 24
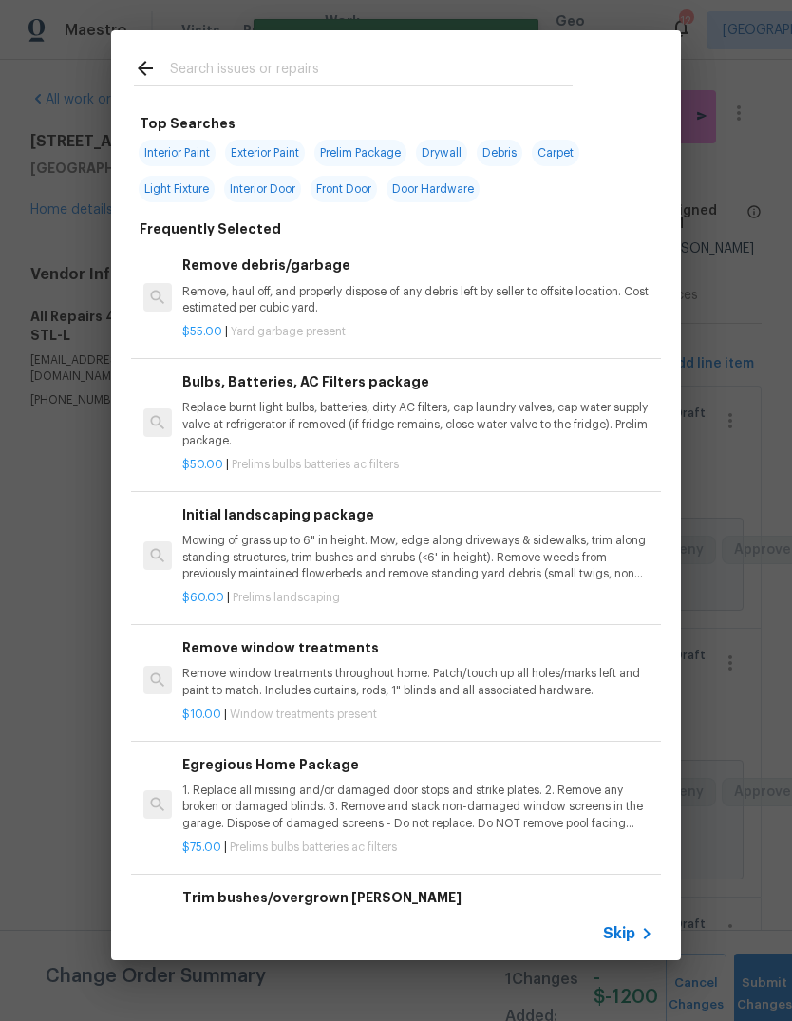
click at [630, 936] on span "Skip" at bounding box center [619, 934] width 32 height 19
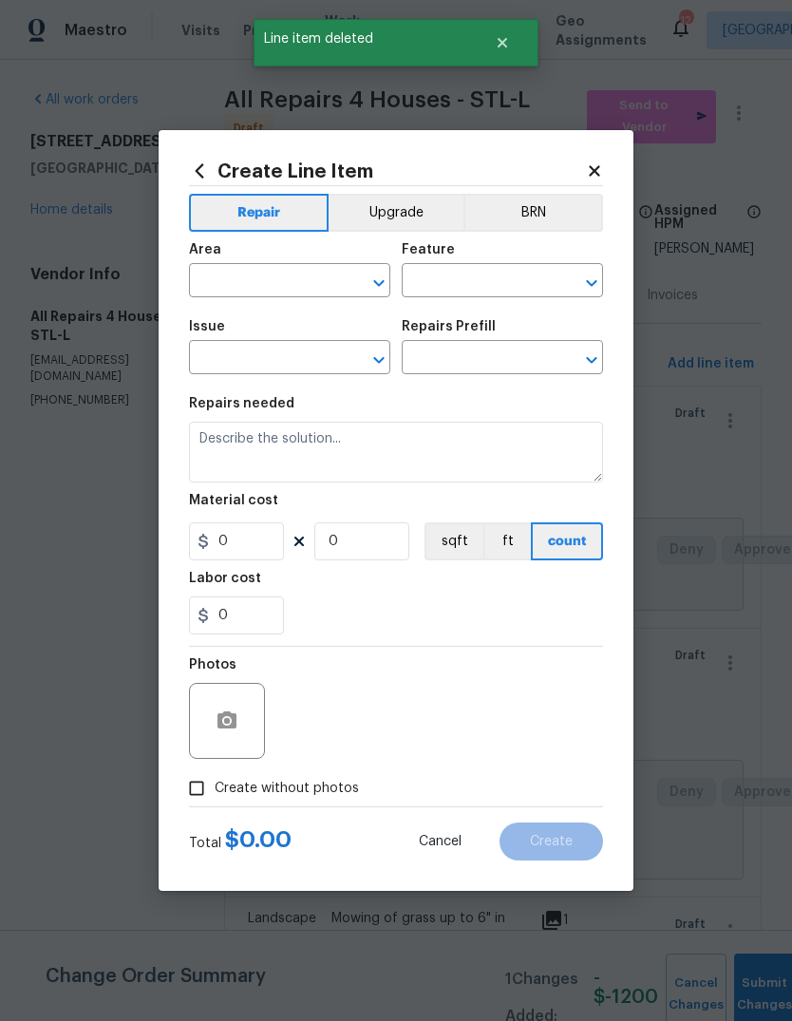
click at [293, 295] on input "text" at bounding box center [263, 282] width 148 height 29
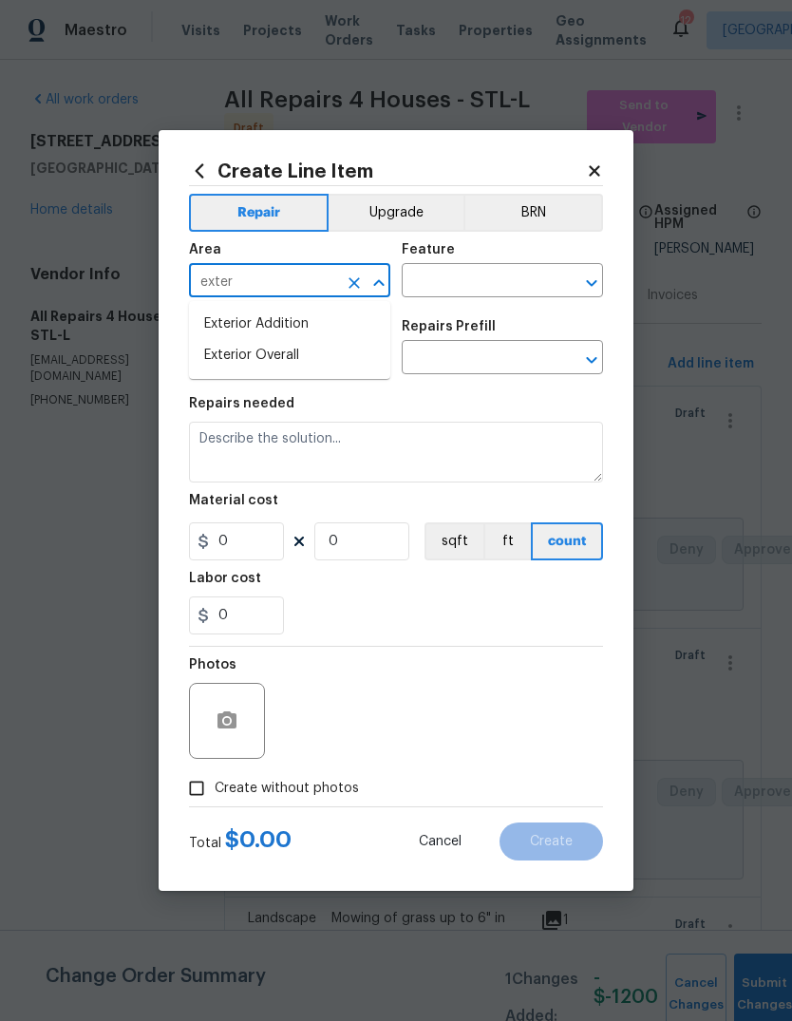
click at [348, 348] on li "Exterior Overall" at bounding box center [289, 355] width 201 height 31
type input "Exterior Overall"
click at [518, 277] on input "text" at bounding box center [476, 282] width 148 height 29
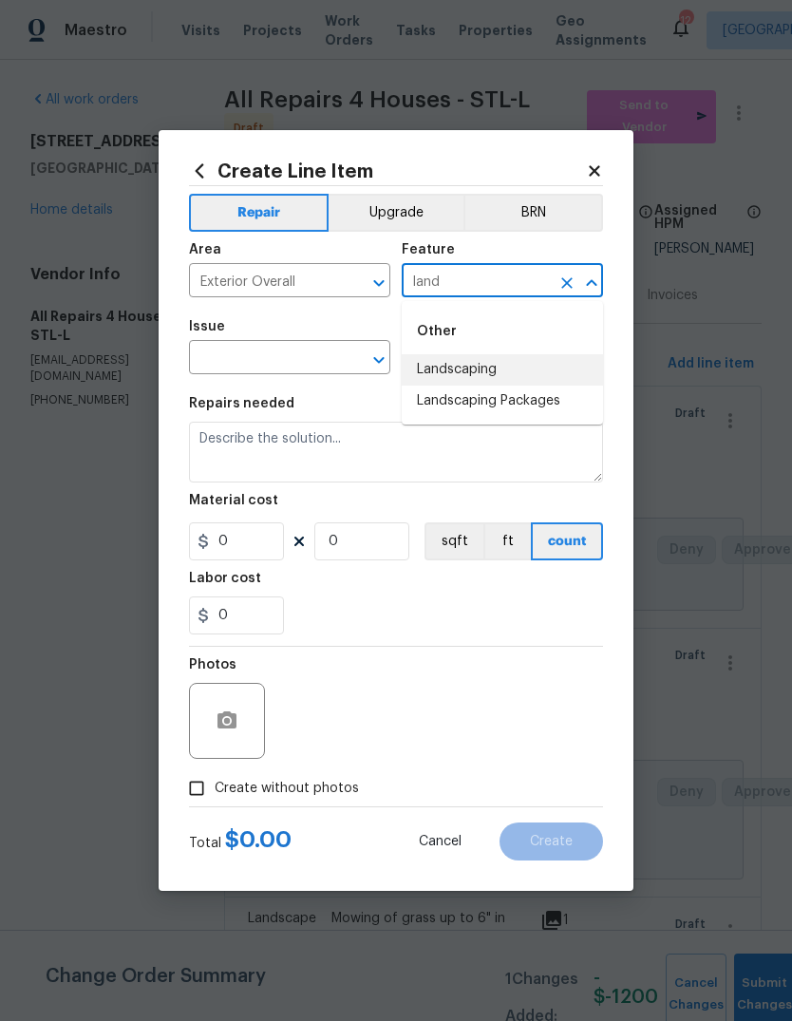
click at [525, 369] on li "Landscaping" at bounding box center [502, 369] width 201 height 31
type input "Landscaping"
click at [326, 353] on input "text" at bounding box center [263, 359] width 148 height 29
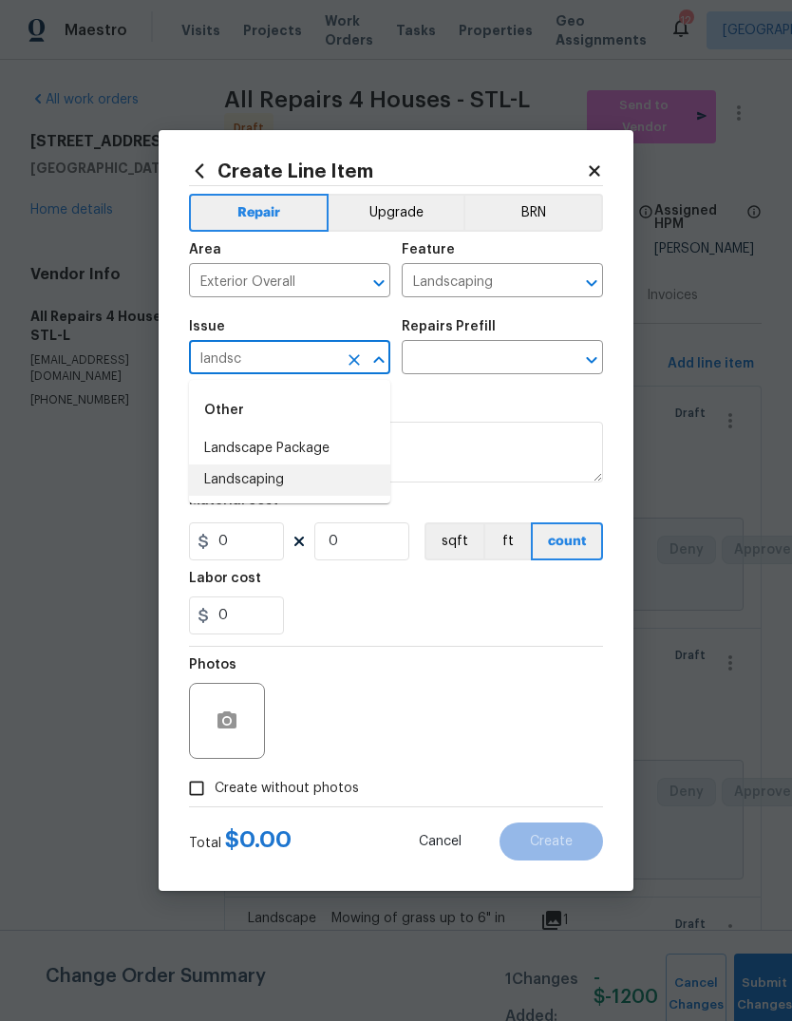
click at [364, 483] on li "Landscaping" at bounding box center [289, 480] width 201 height 31
type input "Landscaping"
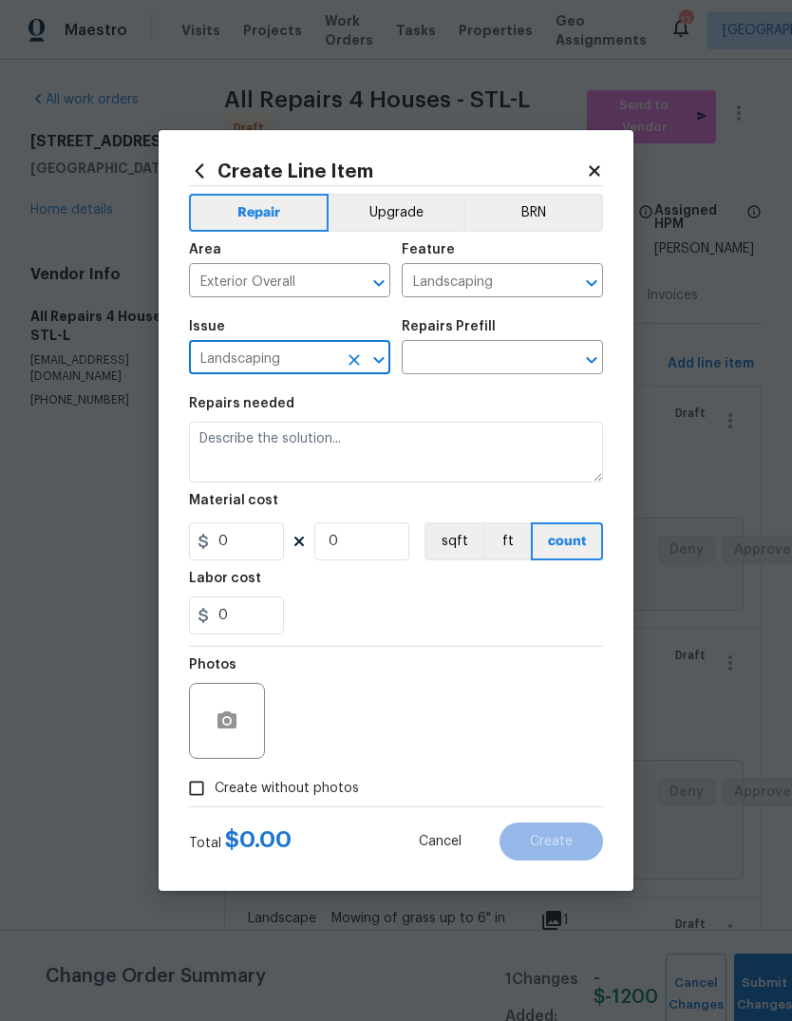
click at [529, 364] on input "text" at bounding box center [476, 359] width 148 height 29
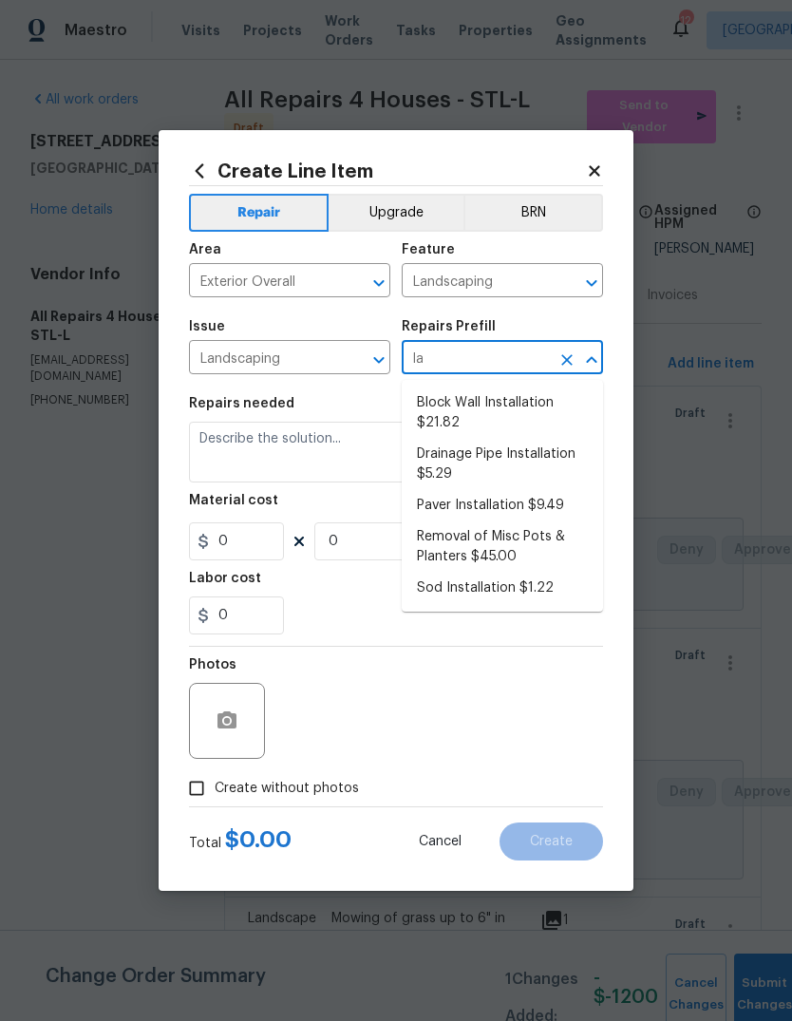
type input "l"
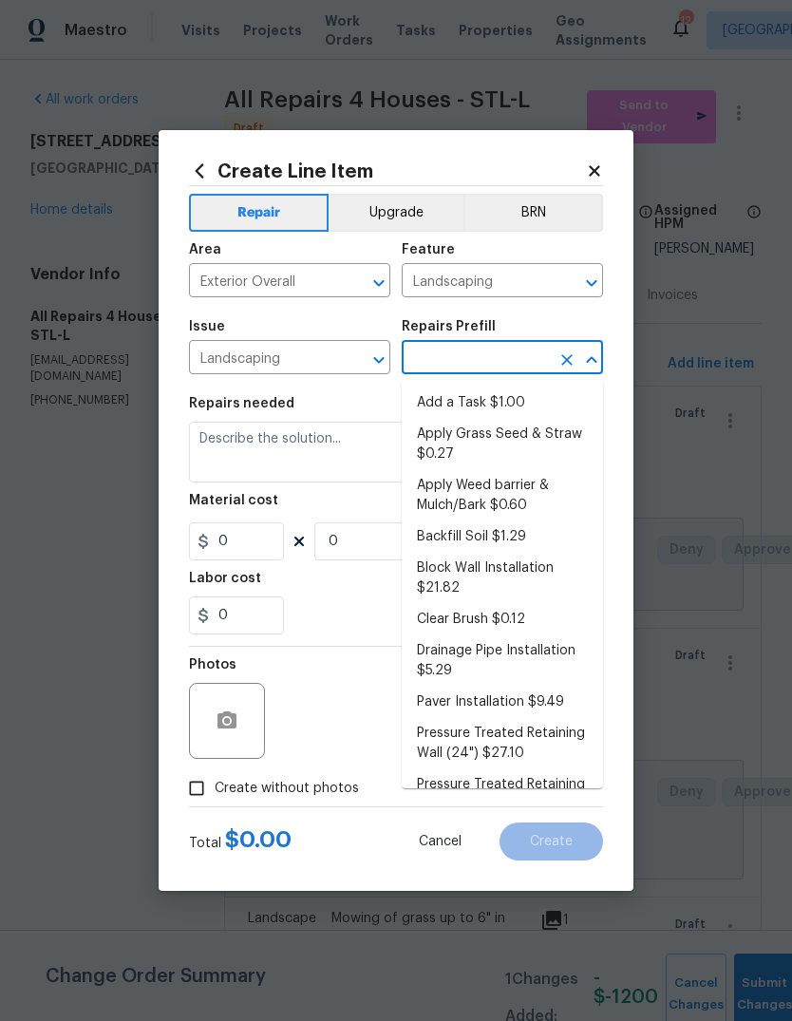
click at [546, 397] on li "Add a Task $1.00" at bounding box center [502, 403] width 201 height 31
type input "Add a Task $1.00"
type textarea "HPM to detail"
type input "1"
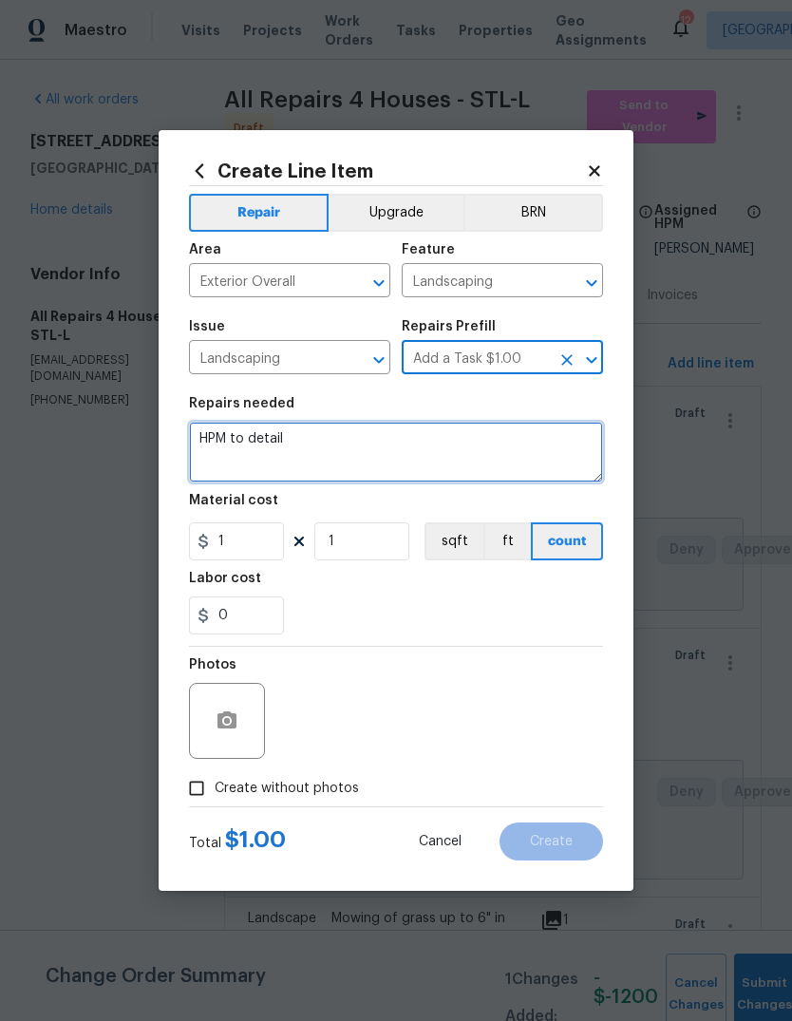
click at [519, 445] on textarea "HPM to detail" at bounding box center [396, 452] width 414 height 61
type textarea "H"
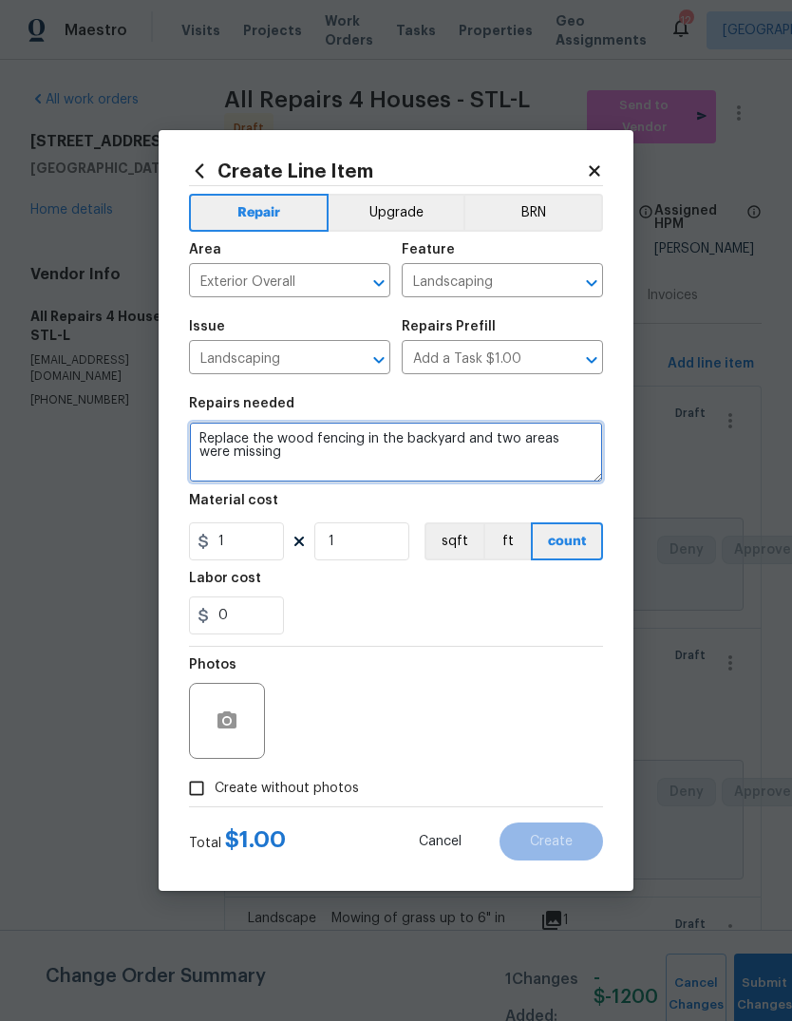
click at [597, 440] on textarea "Replace the wood fencing in the backyard and two areas were missing" at bounding box center [396, 452] width 414 height 61
click at [463, 462] on textarea "Replace the wood fencing in the backyard and two areas where missing" at bounding box center [396, 452] width 414 height 61
click at [476, 437] on textarea "Replace the wood fencing in the backyard and two areas where missing." at bounding box center [396, 452] width 414 height 61
click at [383, 458] on textarea "Replace the wood fencing in the backyard in two areas where missing." at bounding box center [396, 452] width 414 height 61
type textarea "Replace the wood fencing in the backyard in two areas where missing."
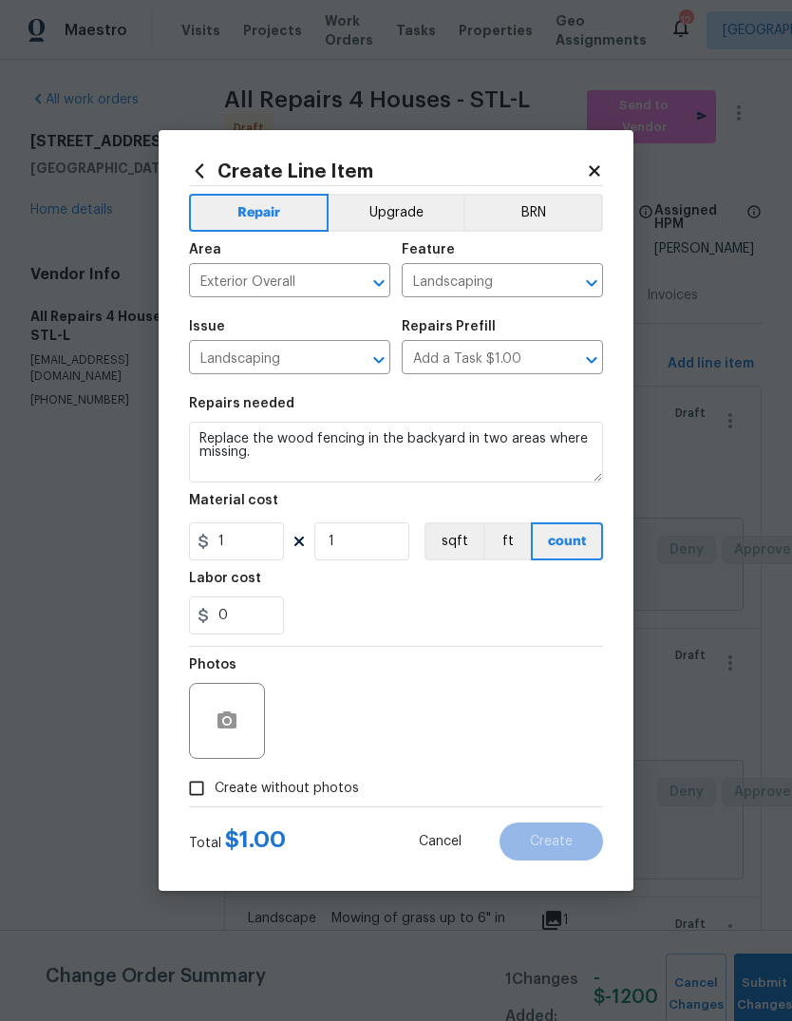
click at [476, 595] on div "Labor cost" at bounding box center [396, 584] width 414 height 25
click at [242, 708] on button "button" at bounding box center [227, 721] width 46 height 46
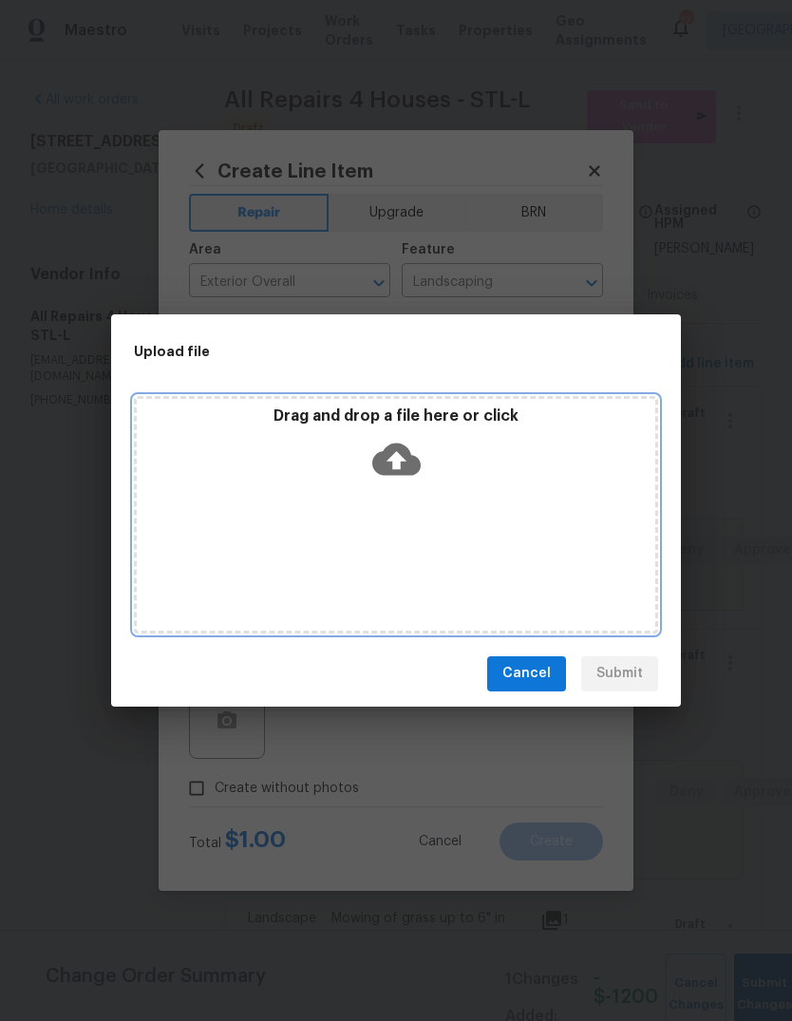
click at [399, 454] on icon at bounding box center [396, 459] width 48 height 48
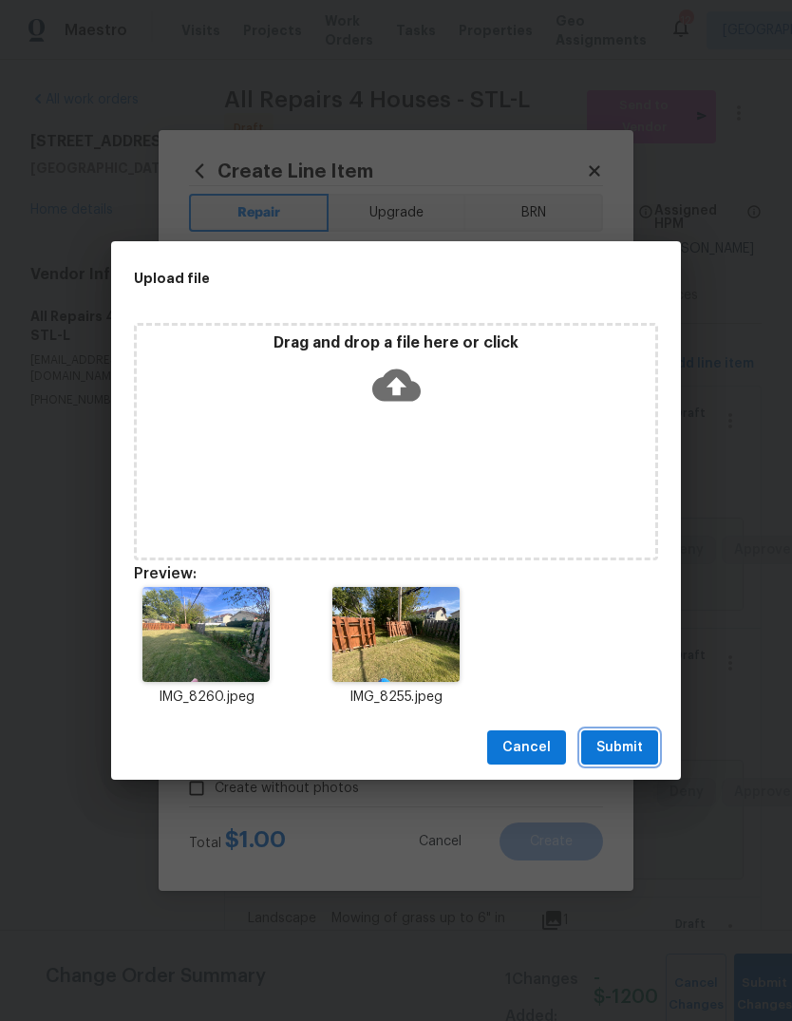
click at [644, 752] on button "Submit" at bounding box center [620, 748] width 77 height 35
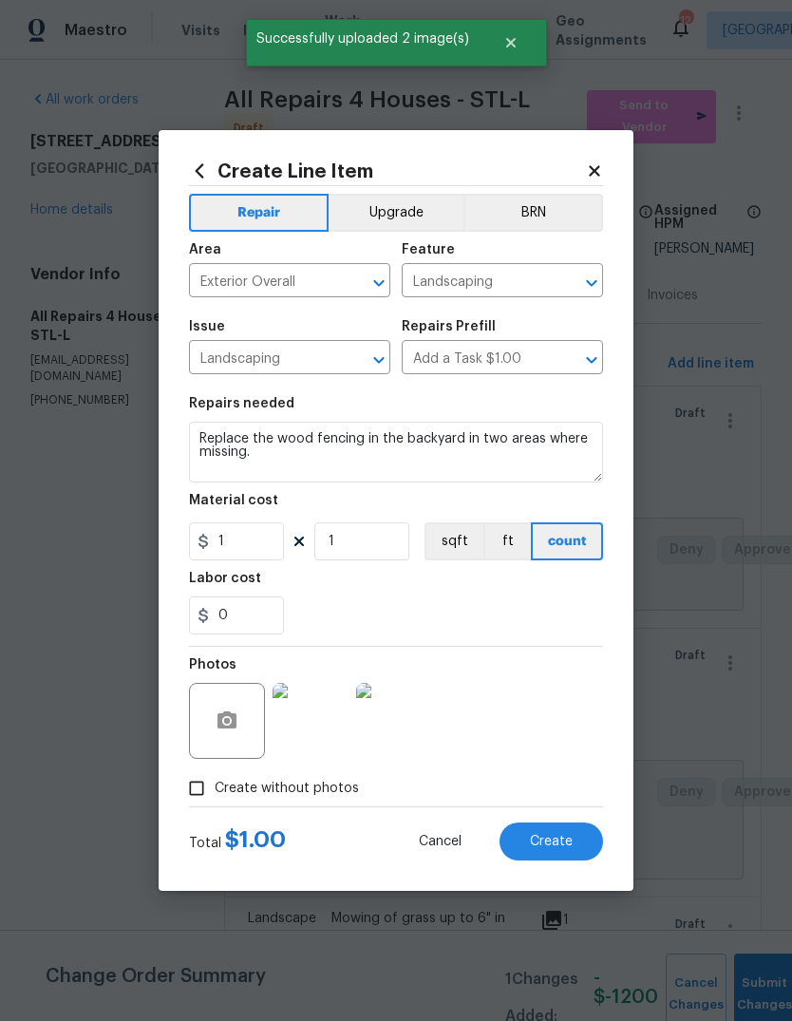
click at [321, 720] on img at bounding box center [311, 721] width 76 height 76
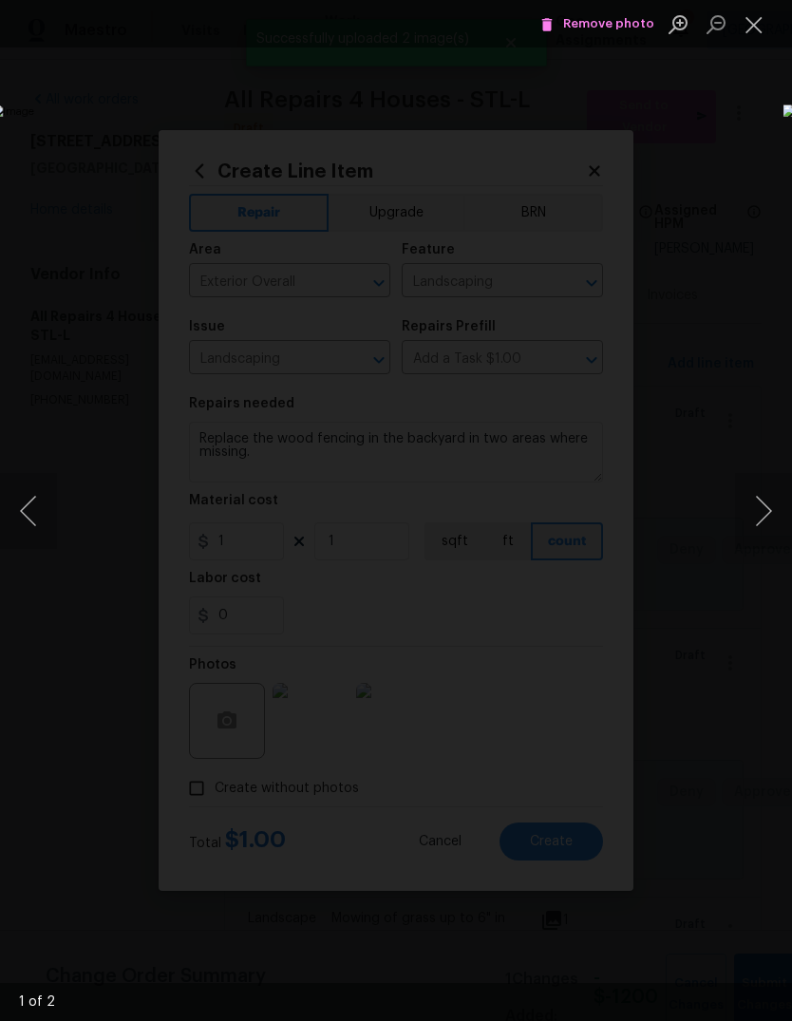
click at [765, 519] on button "Next image" at bounding box center [763, 511] width 57 height 76
click at [755, 526] on button "Next image" at bounding box center [763, 511] width 57 height 76
click at [754, 29] on button "Close lightbox" at bounding box center [754, 24] width 38 height 33
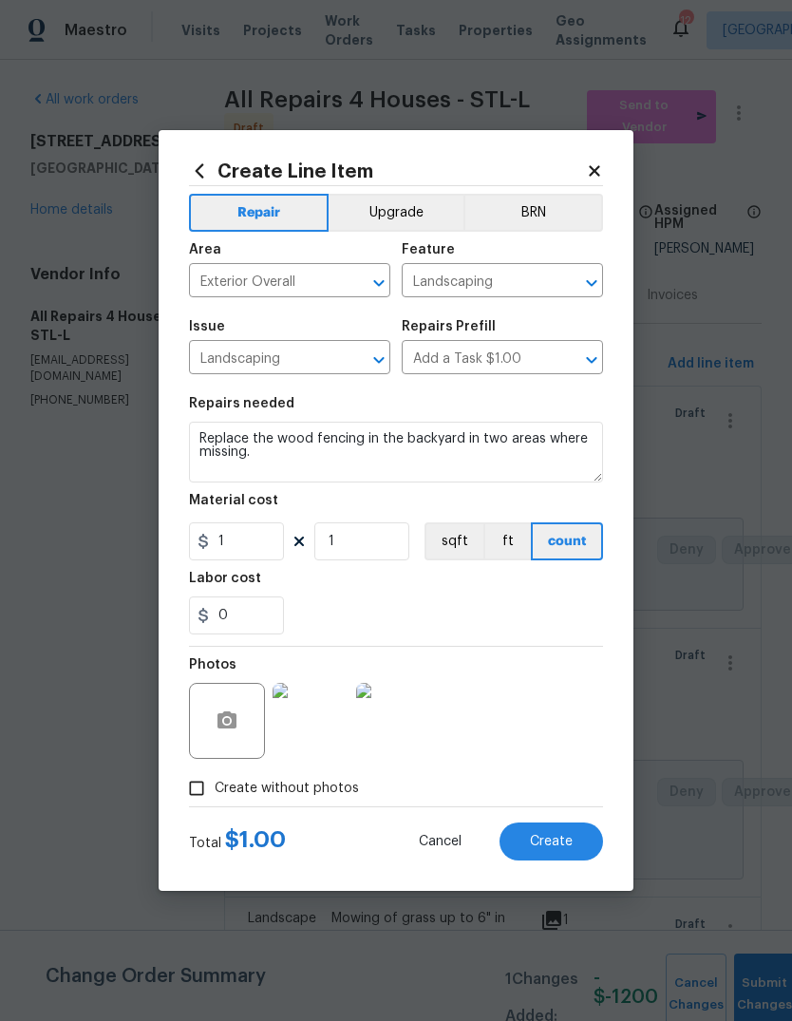
click at [572, 855] on button "Create" at bounding box center [552, 842] width 104 height 38
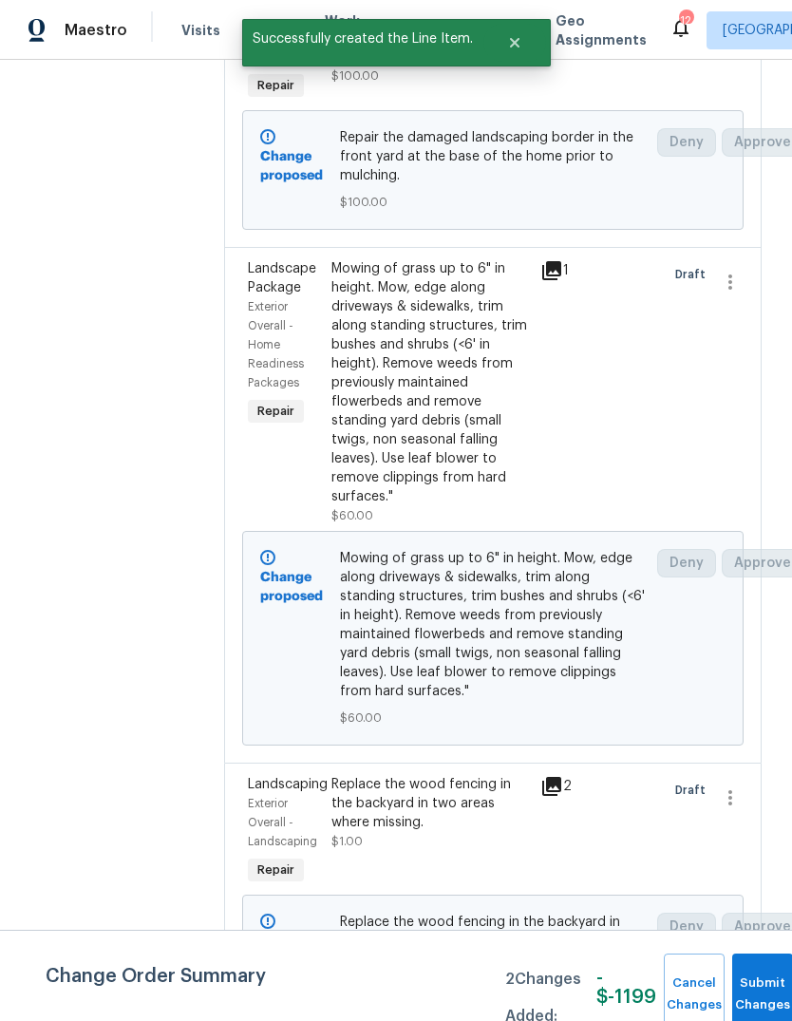
scroll to position [648, 0]
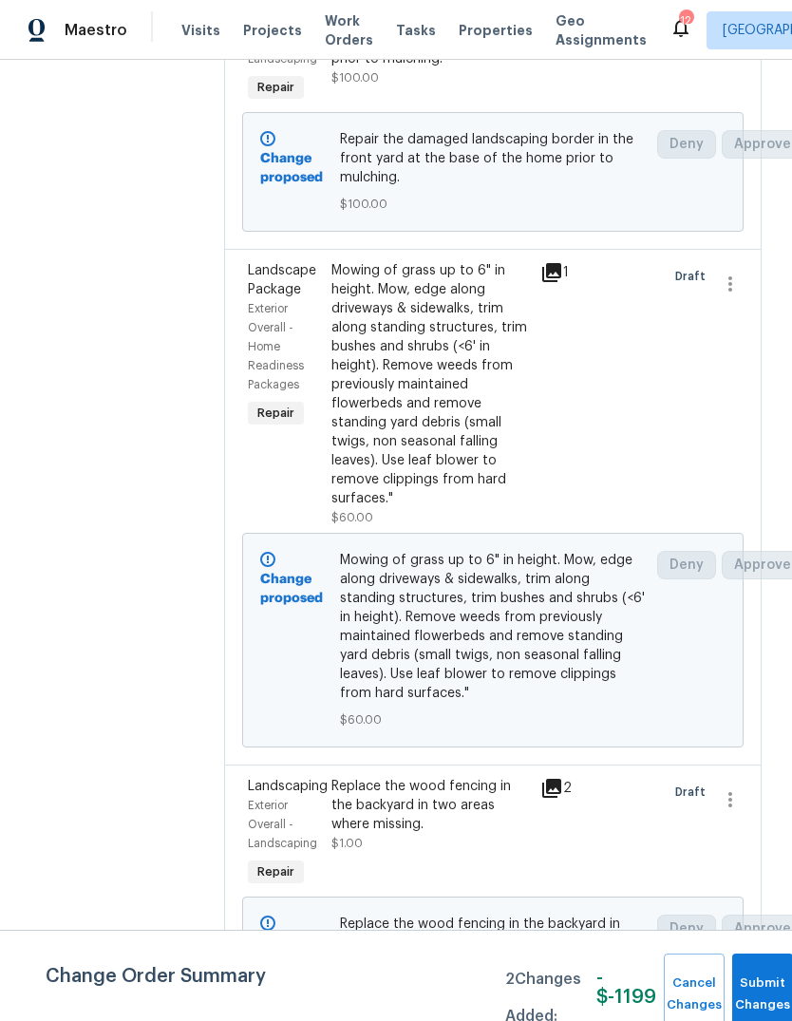
click at [495, 834] on div "Replace the wood fencing in the backyard in two areas where missing." at bounding box center [431, 805] width 198 height 57
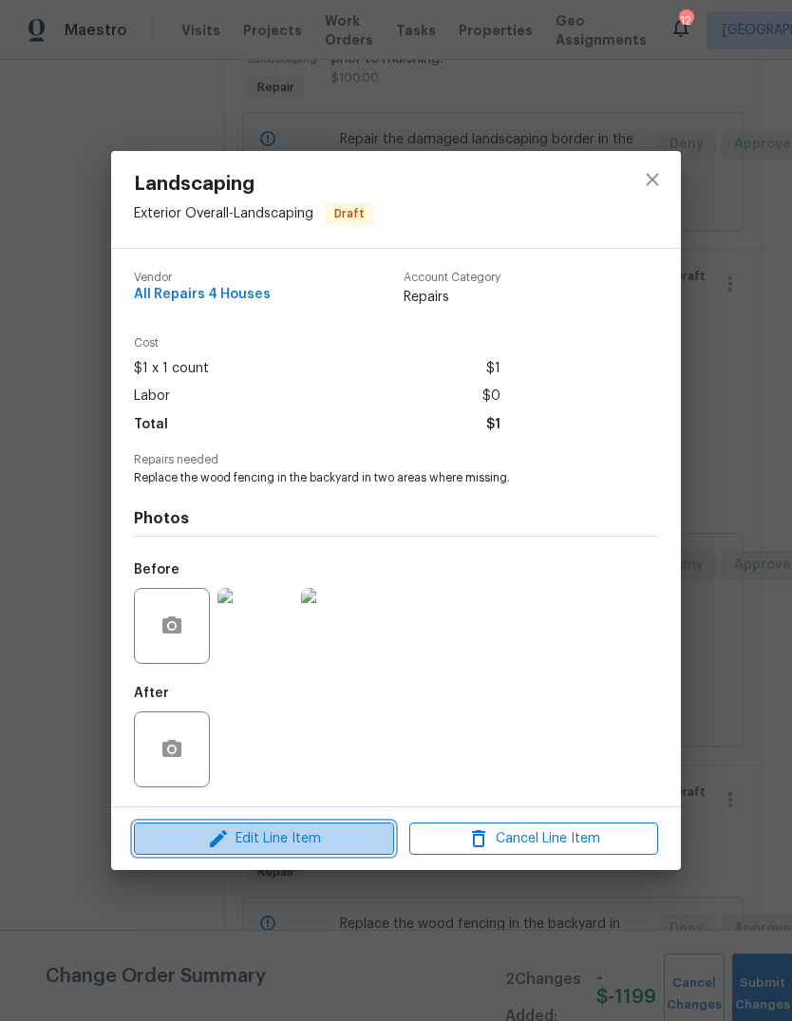
click at [362, 850] on span "Edit Line Item" at bounding box center [264, 840] width 249 height 24
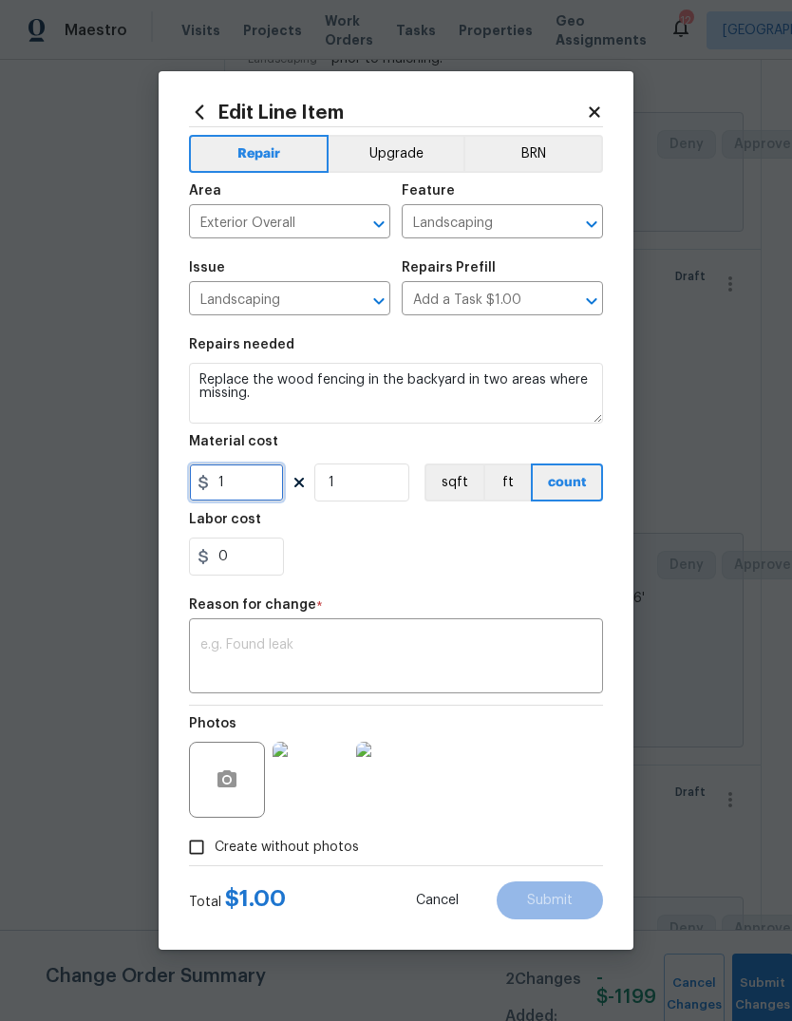
click at [268, 473] on input "1" at bounding box center [236, 483] width 95 height 38
click at [280, 488] on input "1" at bounding box center [236, 483] width 95 height 38
type input "1200"
click at [550, 553] on div "0" at bounding box center [396, 557] width 414 height 38
click at [551, 655] on textarea at bounding box center [395, 659] width 391 height 40
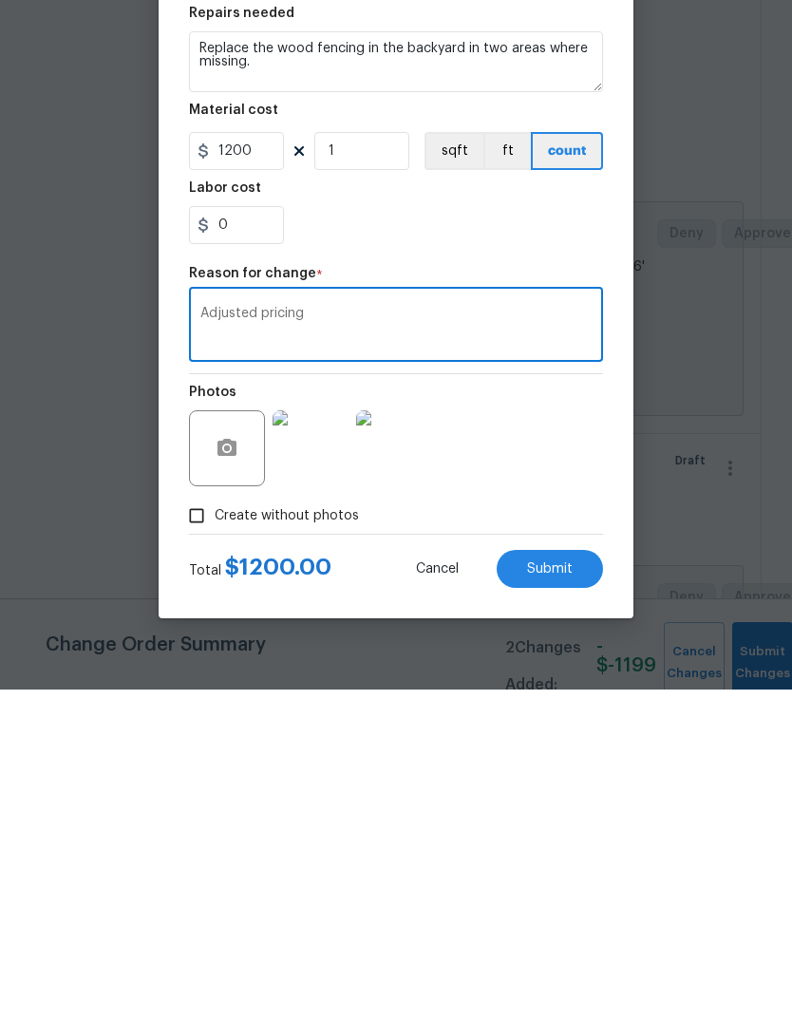
type textarea "Adjusted pricing"
click at [578, 882] on button "Submit" at bounding box center [550, 901] width 106 height 38
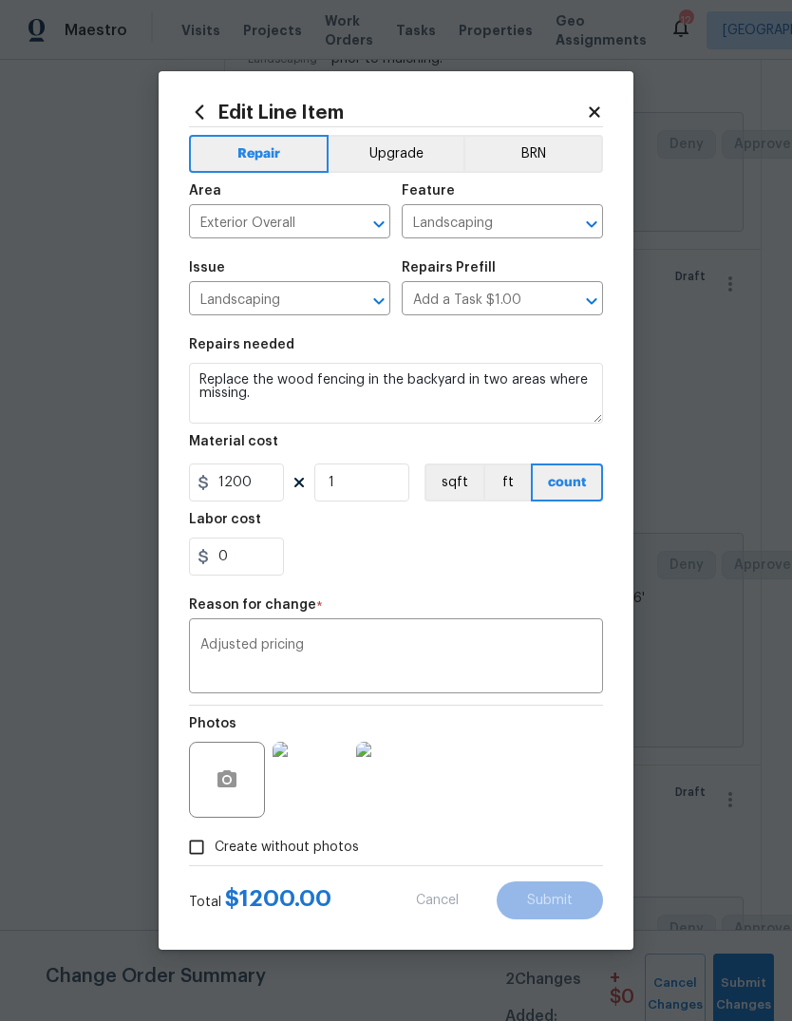
type input "1"
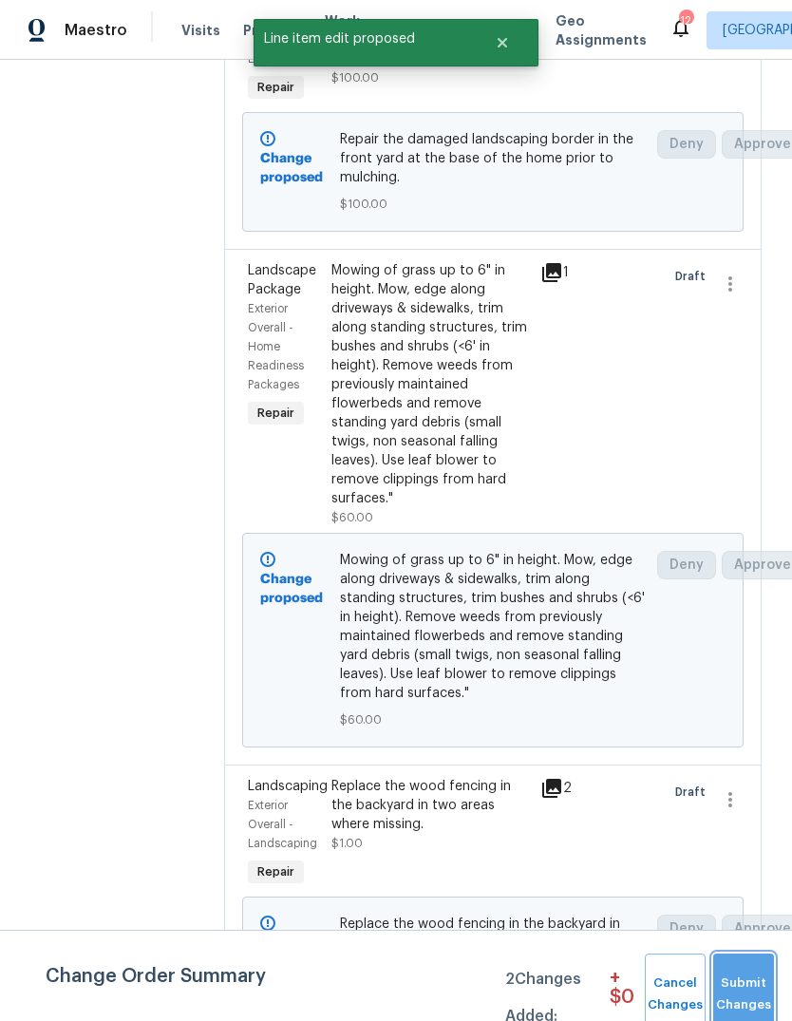
click at [765, 982] on span "Submit Changes" at bounding box center [744, 995] width 42 height 44
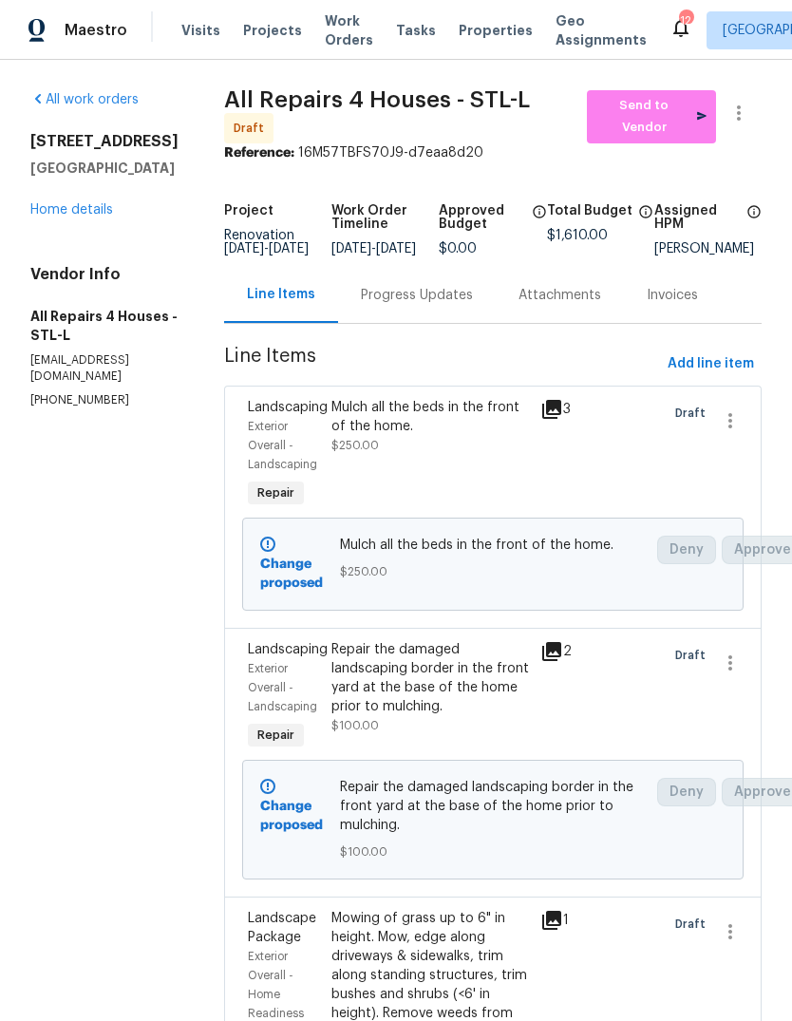
scroll to position [0, 0]
click at [102, 203] on link "Home details" at bounding box center [71, 209] width 83 height 13
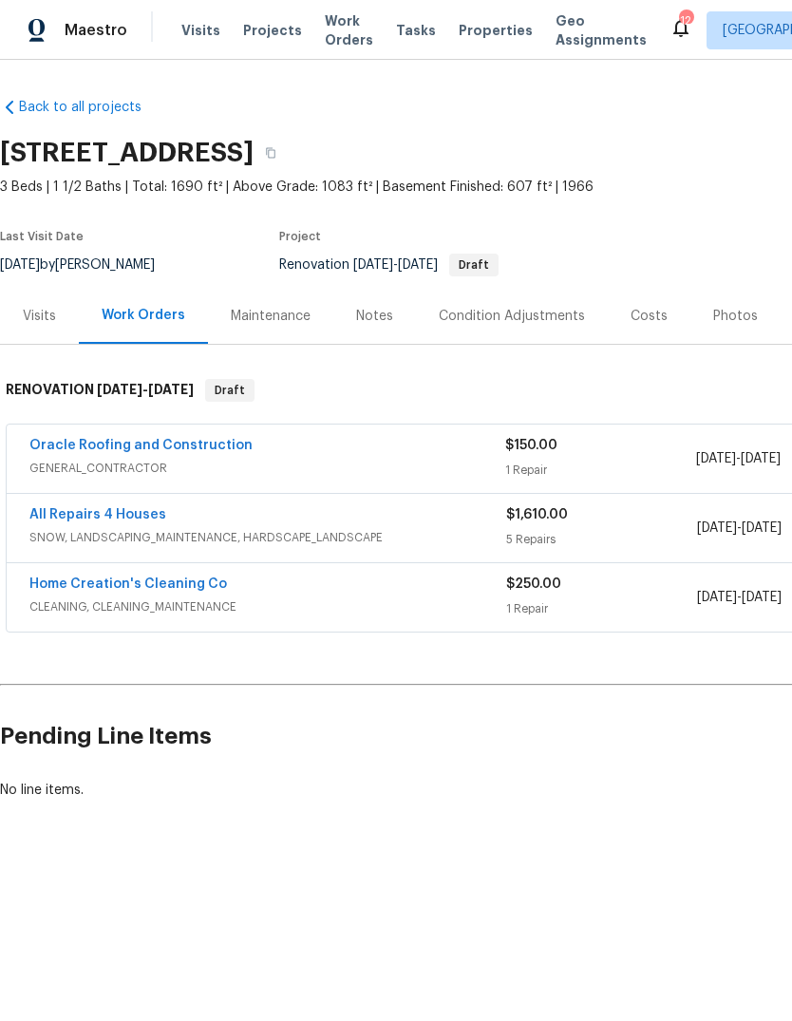
click at [473, 34] on span "Properties" at bounding box center [496, 30] width 74 height 19
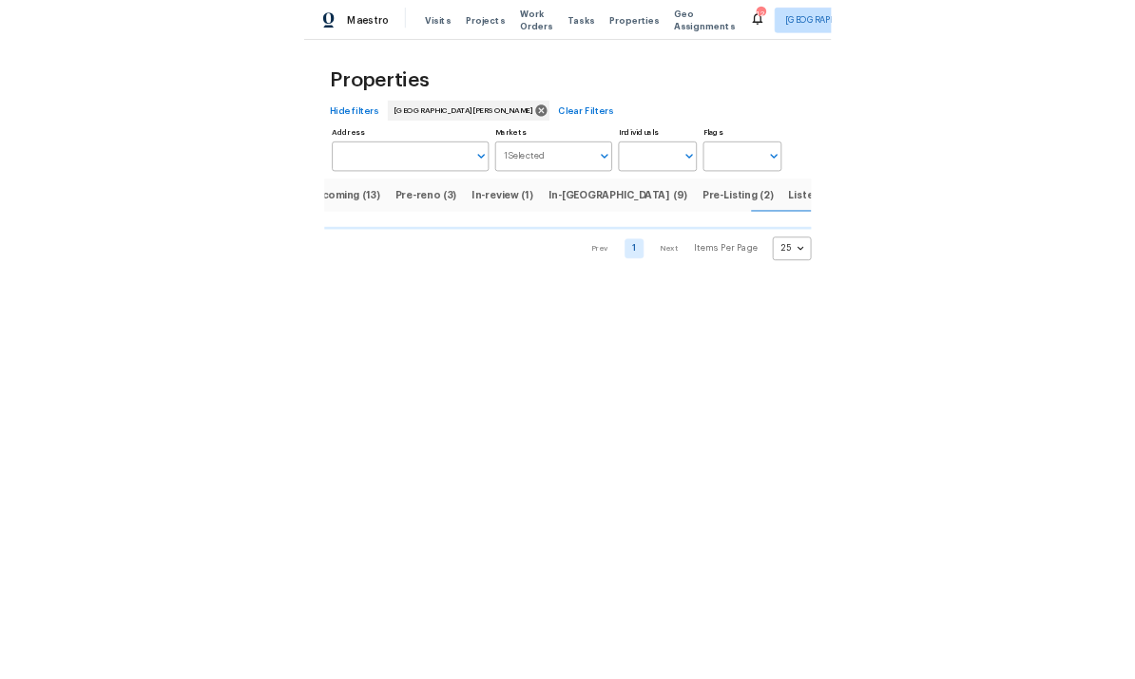
scroll to position [0, 47]
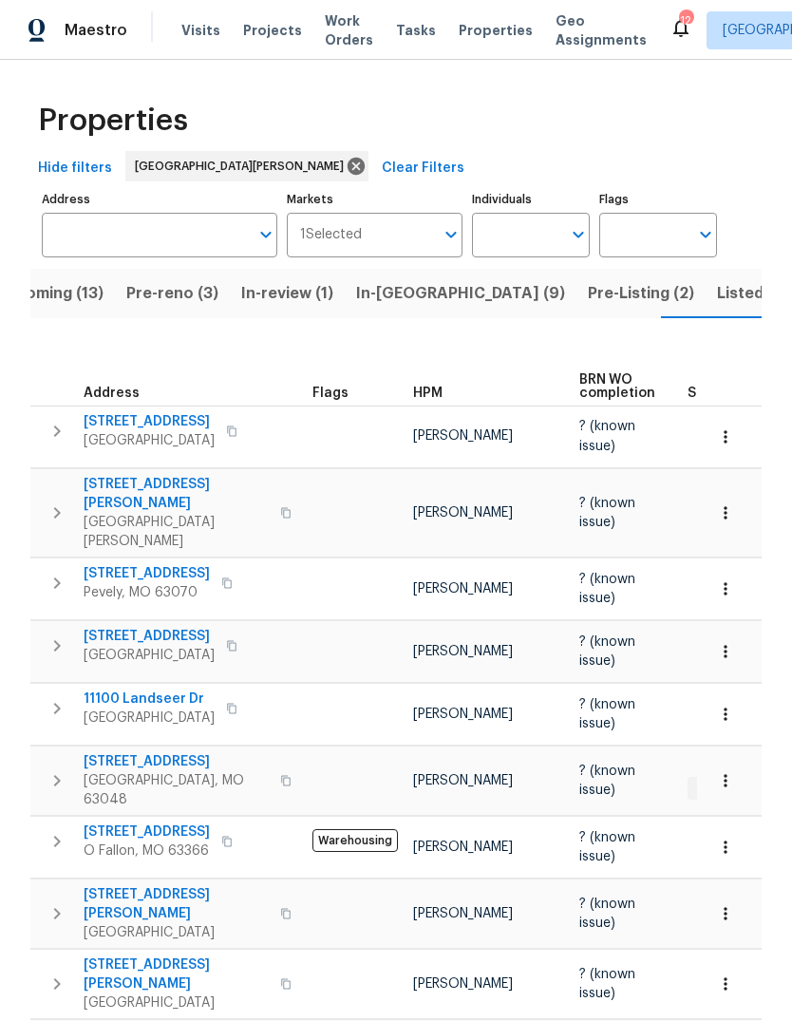
click at [588, 303] on span "Pre-Listing (2)" at bounding box center [641, 293] width 106 height 27
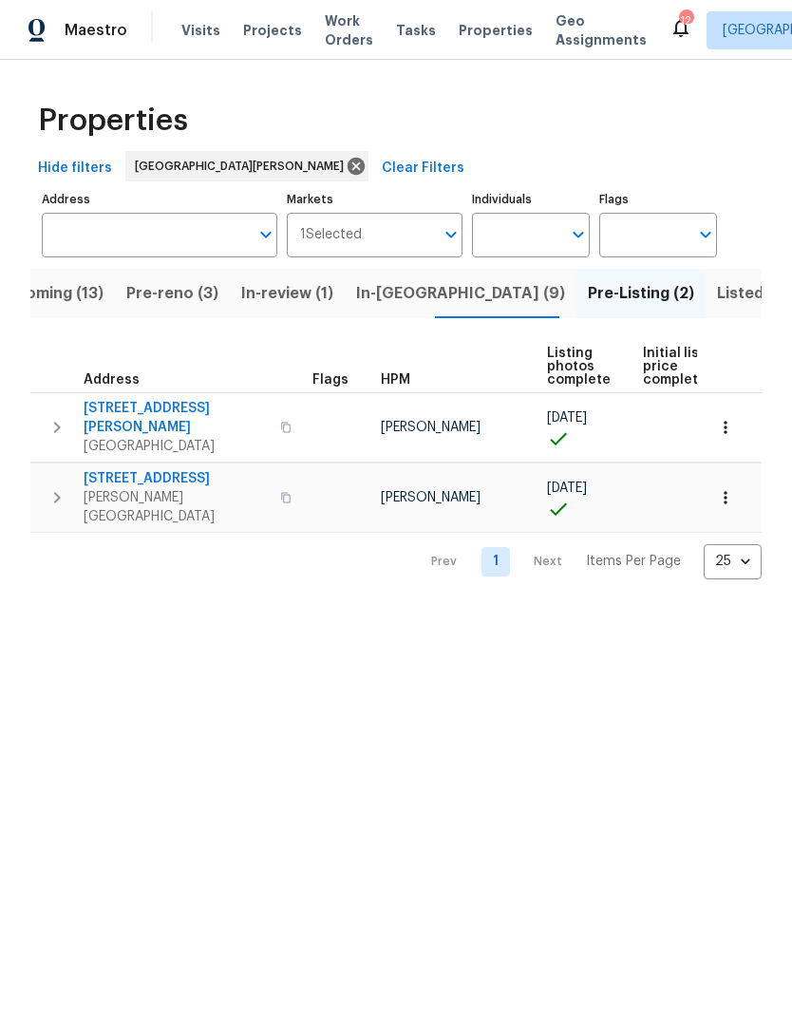
click at [717, 289] on span "Listed (34)" at bounding box center [758, 293] width 83 height 27
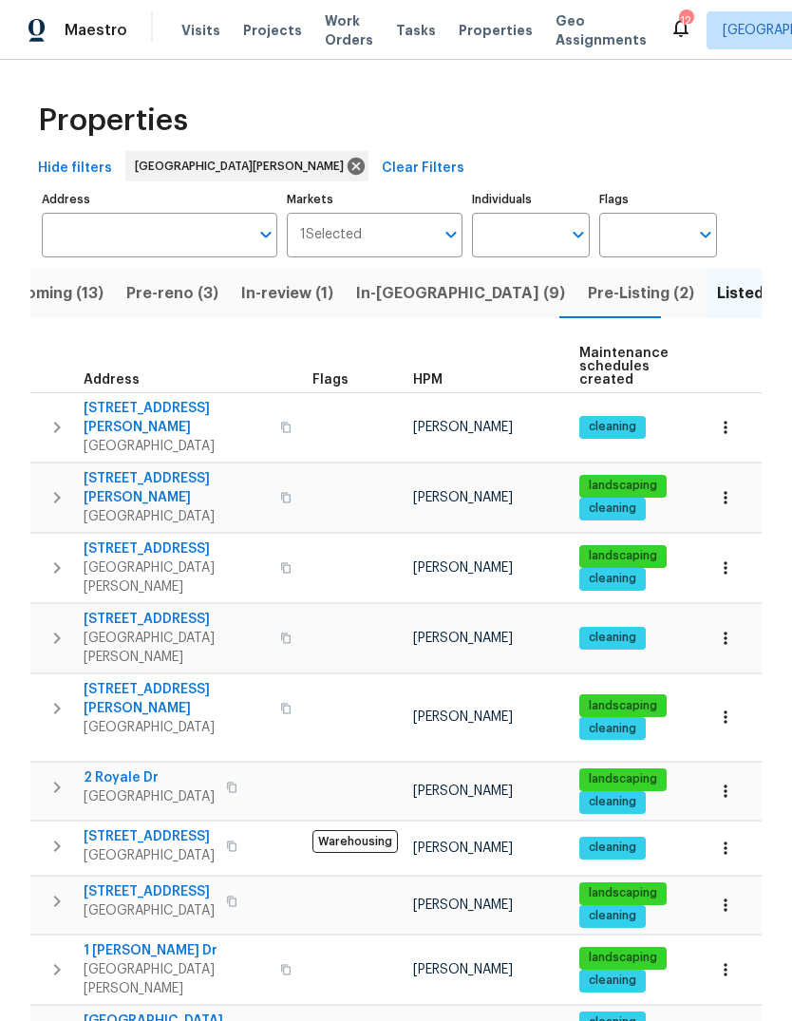
click at [182, 296] on span "Pre-reno (3)" at bounding box center [172, 293] width 92 height 27
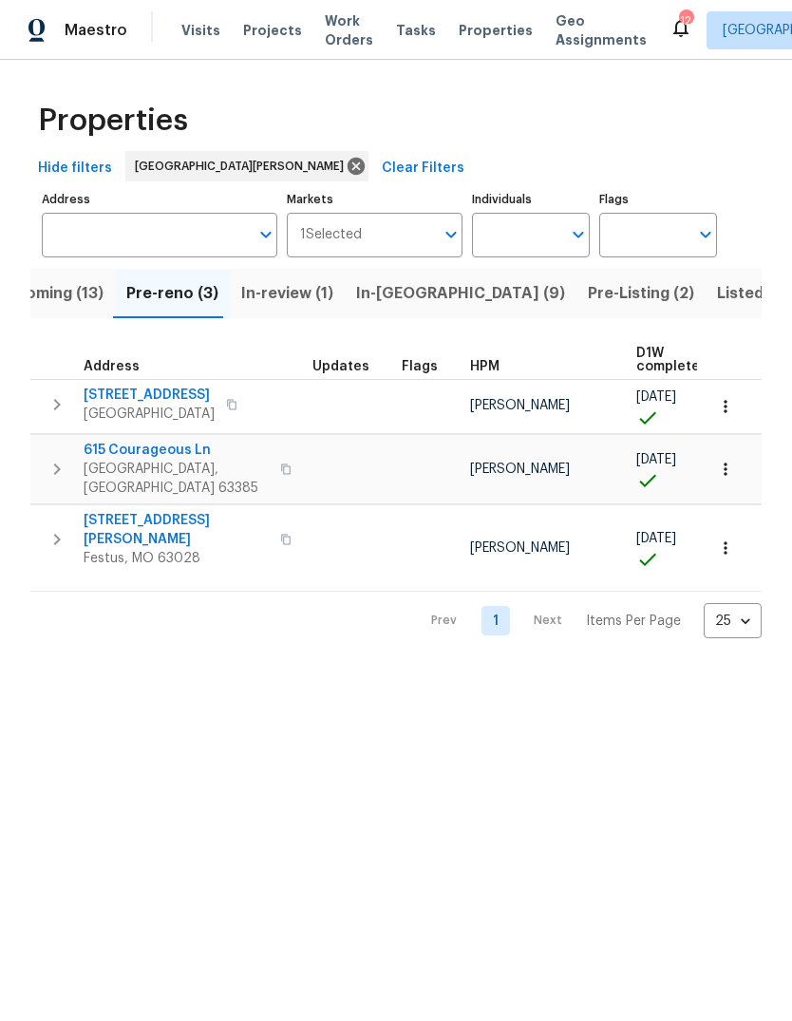
click at [175, 457] on span "615 Courageous Ln" at bounding box center [176, 450] width 185 height 19
click at [478, 35] on span "Properties" at bounding box center [496, 30] width 74 height 19
click at [635, 305] on span "Pre-Listing (2)" at bounding box center [688, 293] width 106 height 27
